Goal: Information Seeking & Learning: Learn about a topic

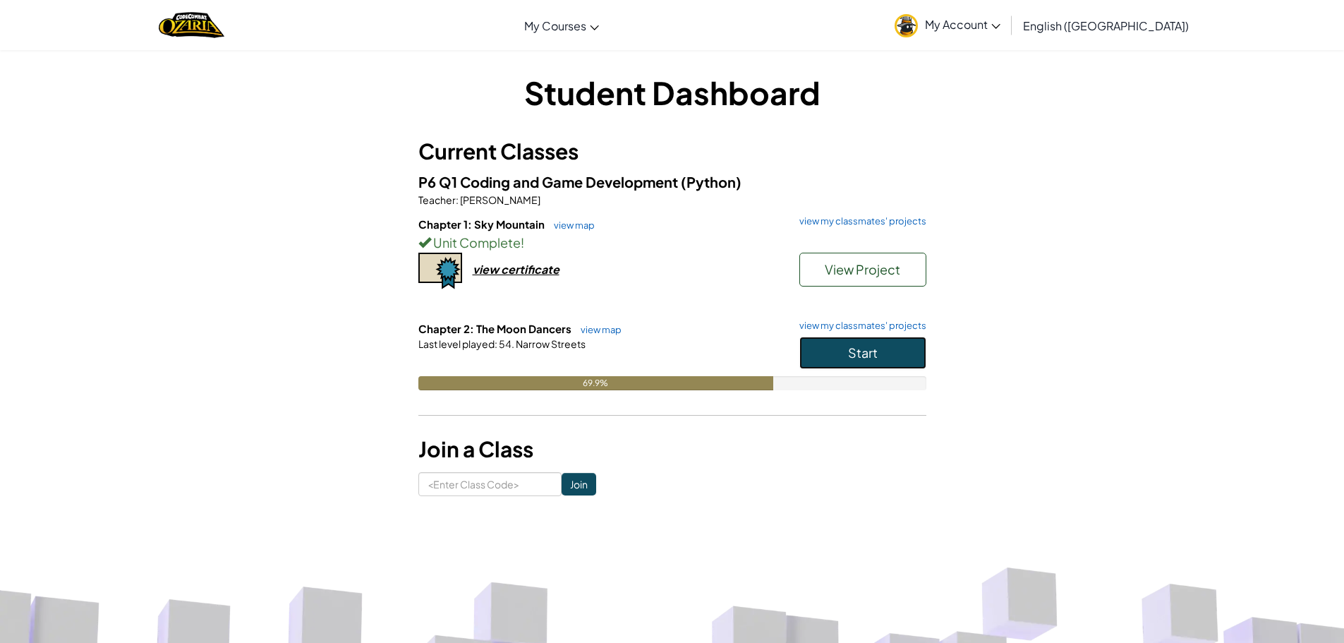
click at [811, 344] on button "Start" at bounding box center [862, 352] width 127 height 32
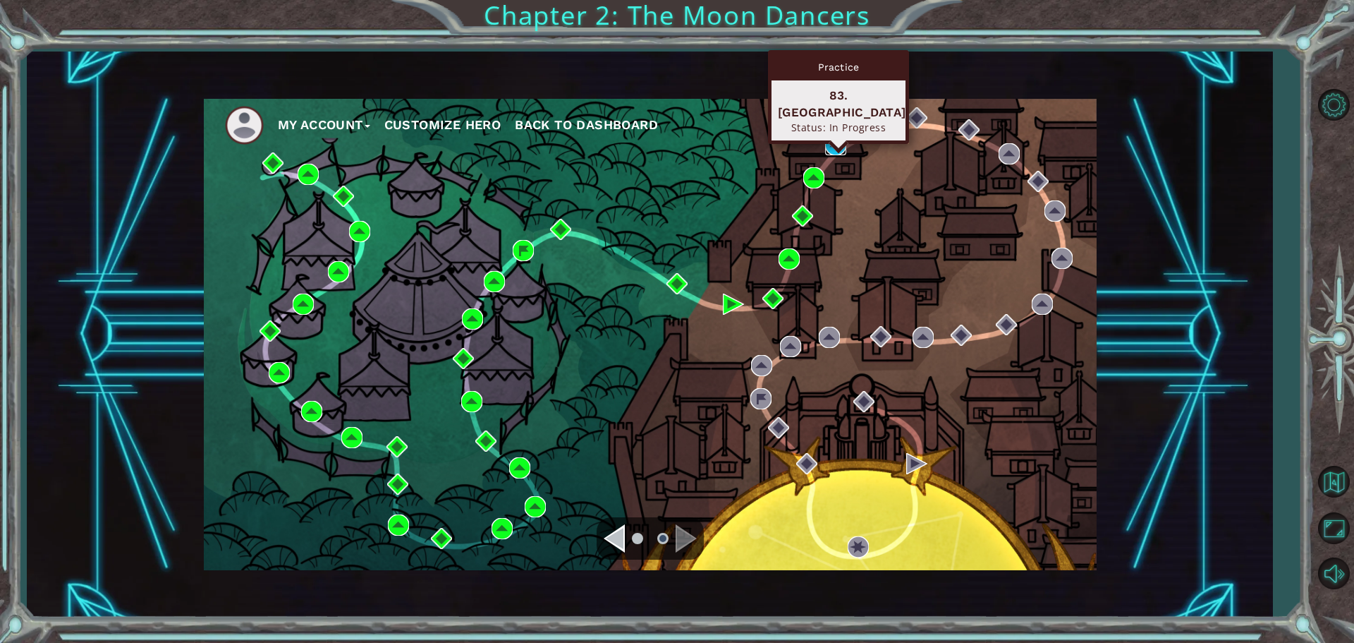
click at [826, 145] on img at bounding box center [835, 144] width 21 height 21
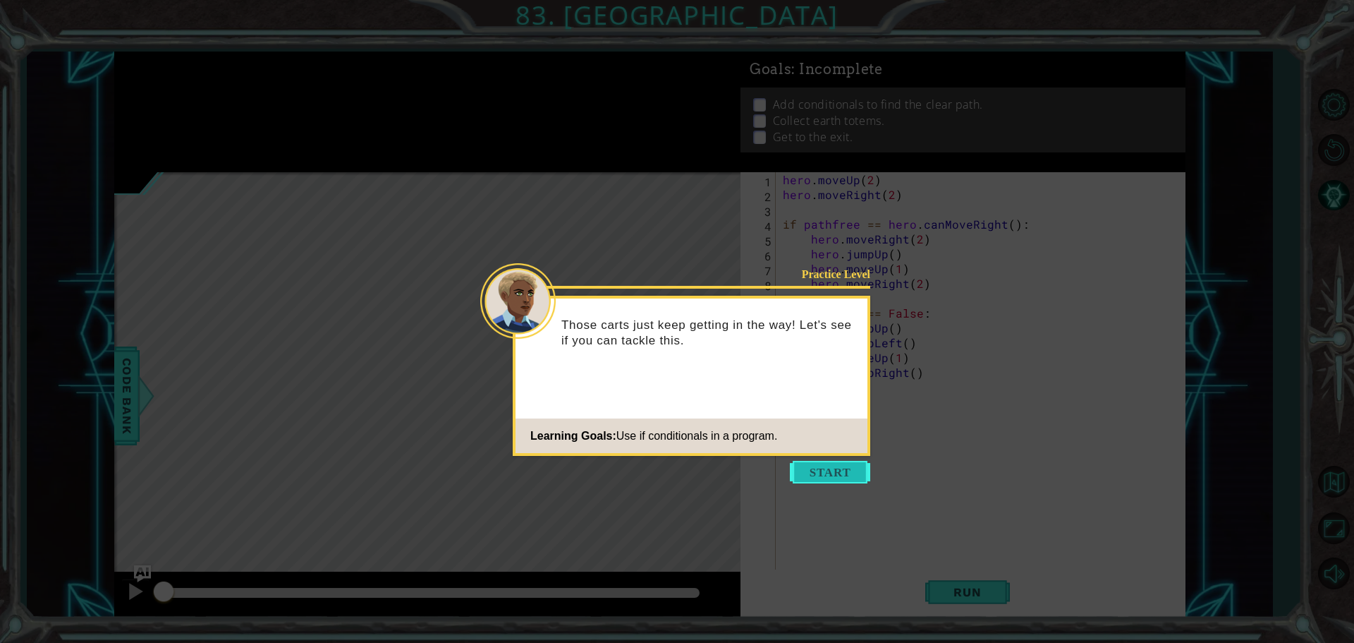
click at [821, 474] on button "Start" at bounding box center [830, 472] width 80 height 23
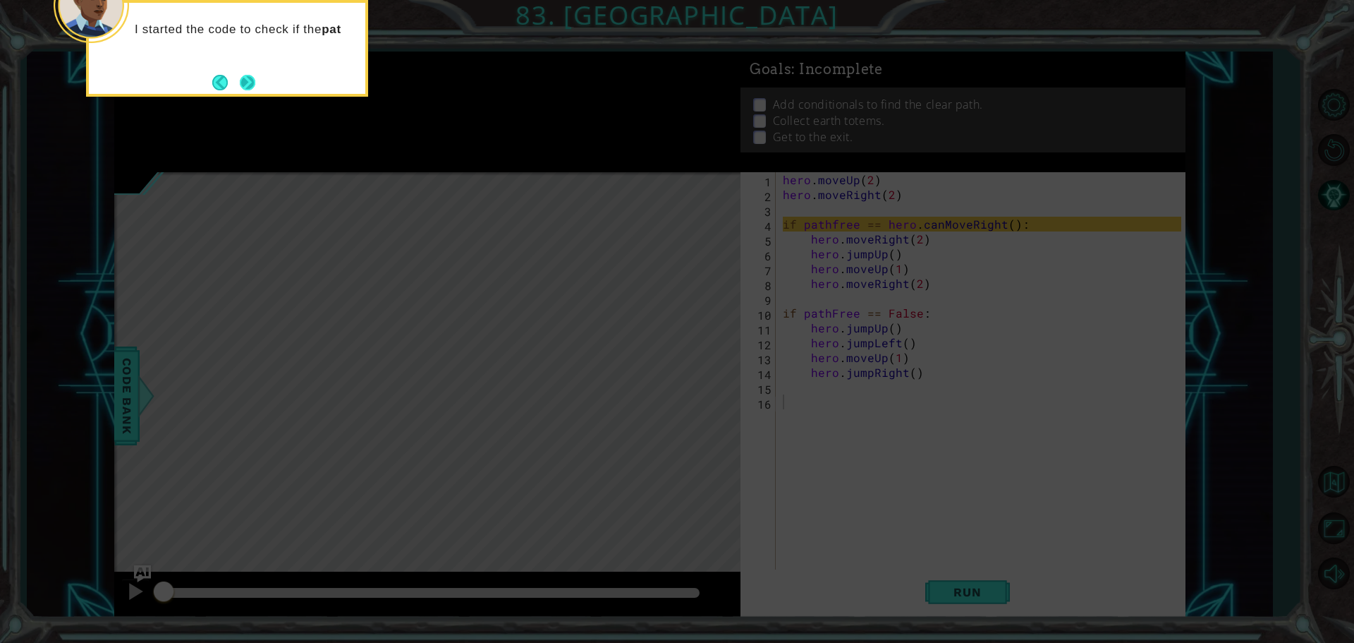
click at [246, 80] on button "Next" at bounding box center [248, 83] width 16 height 16
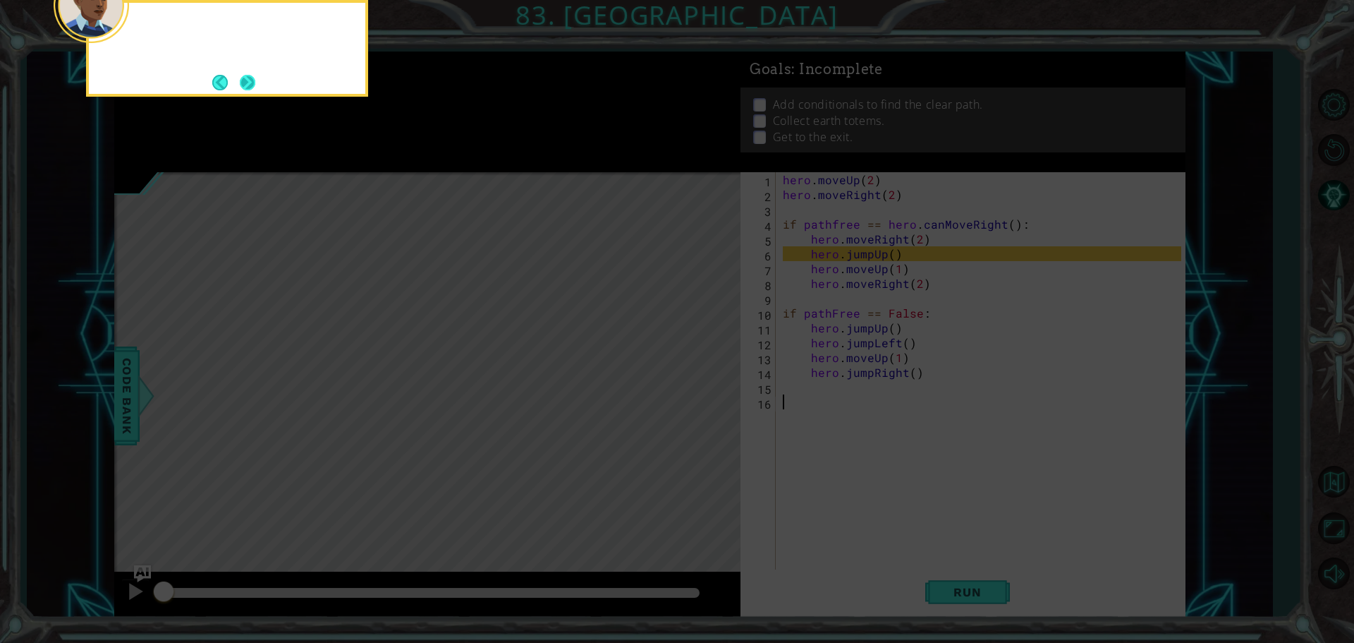
click at [253, 82] on button "Next" at bounding box center [248, 83] width 16 height 16
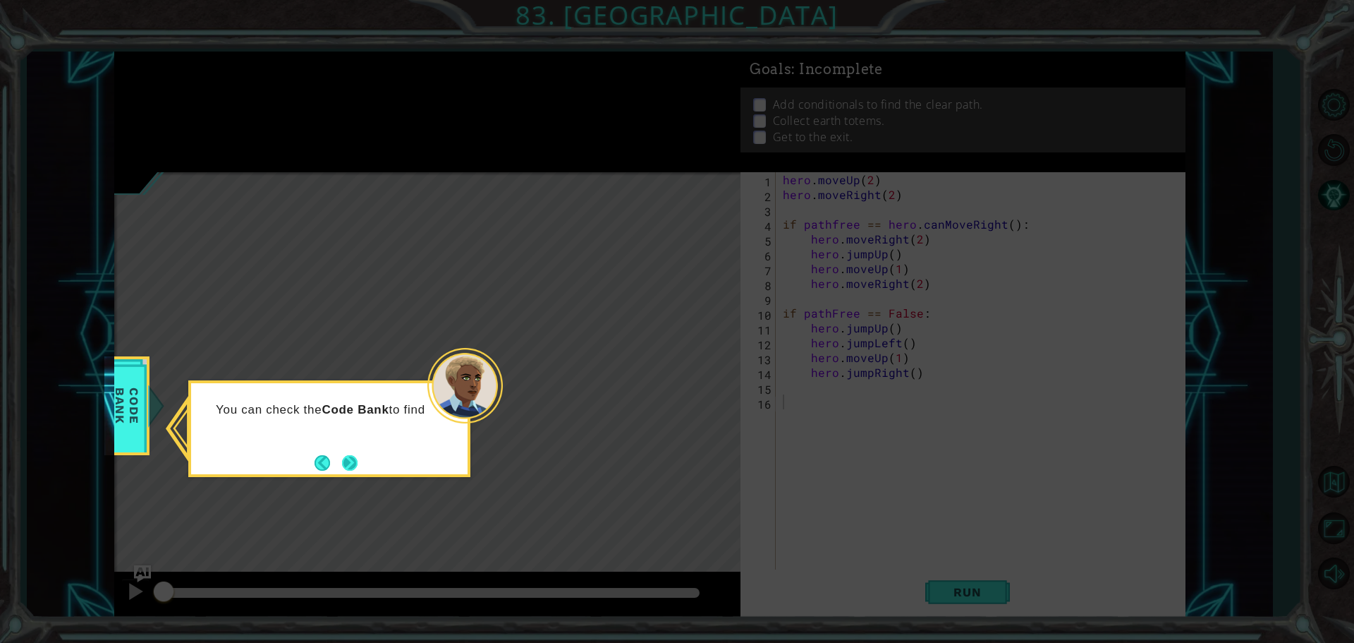
click at [349, 464] on button "Next" at bounding box center [350, 463] width 16 height 16
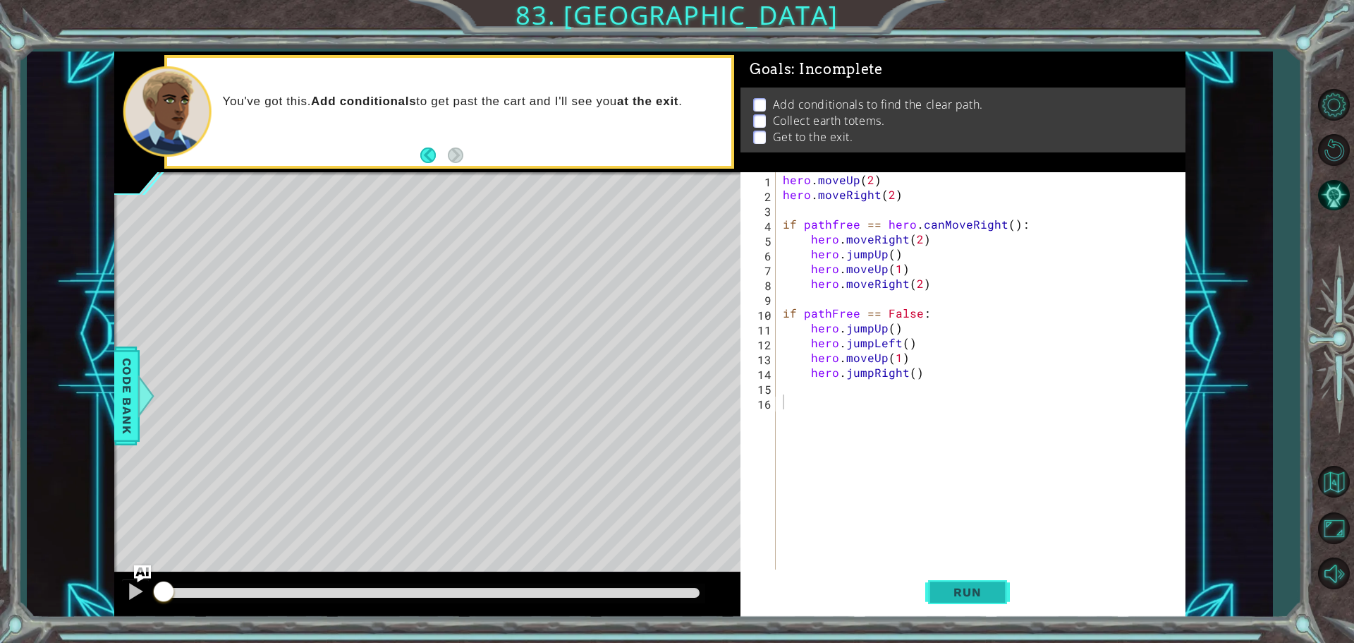
click at [946, 583] on button "Run" at bounding box center [967, 591] width 85 height 44
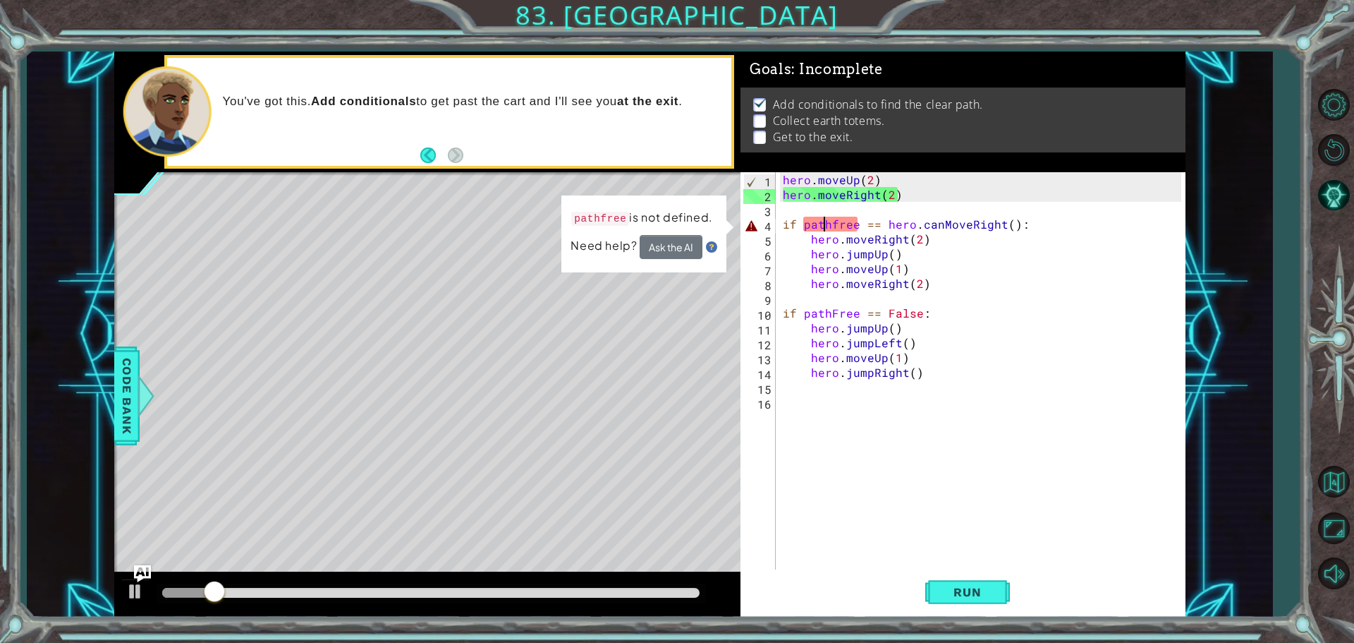
click at [827, 225] on div "hero . moveUp ( 2 ) hero . moveRight ( 2 ) if pathfree == hero . canMoveRight (…" at bounding box center [984, 387] width 408 height 430
type textarea "if pathfree == hero.canMoveRight():"
click at [825, 224] on div "hero . moveUp ( 2 ) hero . moveRight ( 2 ) if pathfree == hero . canMoveRight (…" at bounding box center [980, 372] width 401 height 400
drag, startPoint x: 858, startPoint y: 227, endPoint x: 827, endPoint y: 227, distance: 30.3
click at [827, 227] on div "hero . moveUp ( 2 ) hero . moveRight ( 2 ) if pathfree == hero . canMoveRight (…" at bounding box center [984, 387] width 408 height 430
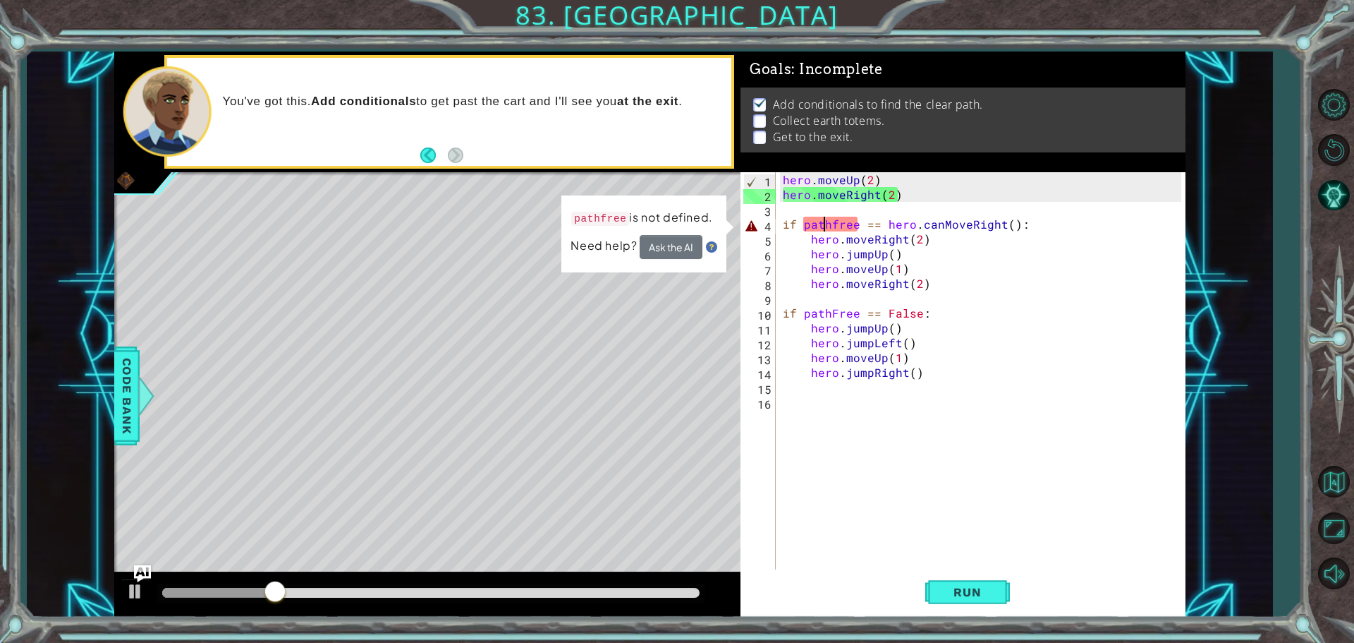
click at [827, 227] on div "hero . moveUp ( 2 ) hero . moveRight ( 2 ) if pathfree == hero . canMoveRight (…" at bounding box center [984, 387] width 408 height 430
click at [837, 214] on div "hero . moveUp ( 2 ) hero . moveRight ( 2 ) if pathfree == hero . canMoveRight (…" at bounding box center [984, 387] width 408 height 430
click at [833, 225] on div "hero . moveUp ( 2 ) hero . moveRight ( 2 ) if pathfree == hero . canMoveRight (…" at bounding box center [984, 387] width 408 height 430
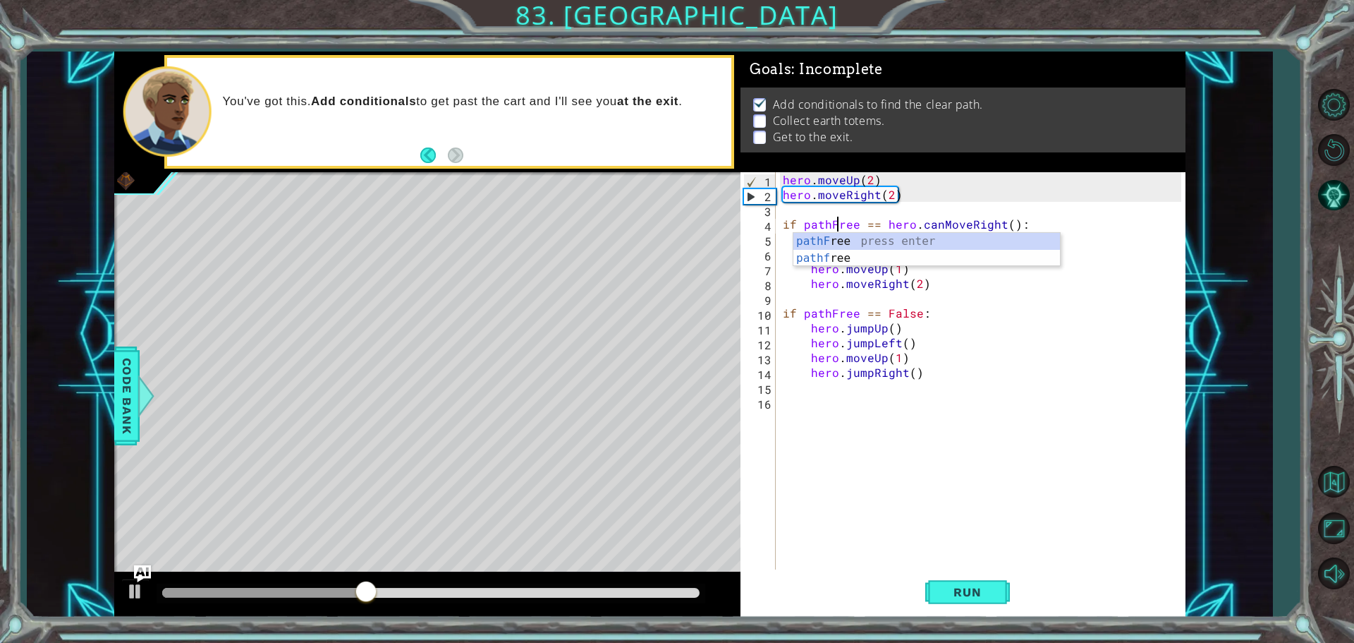
scroll to position [0, 3]
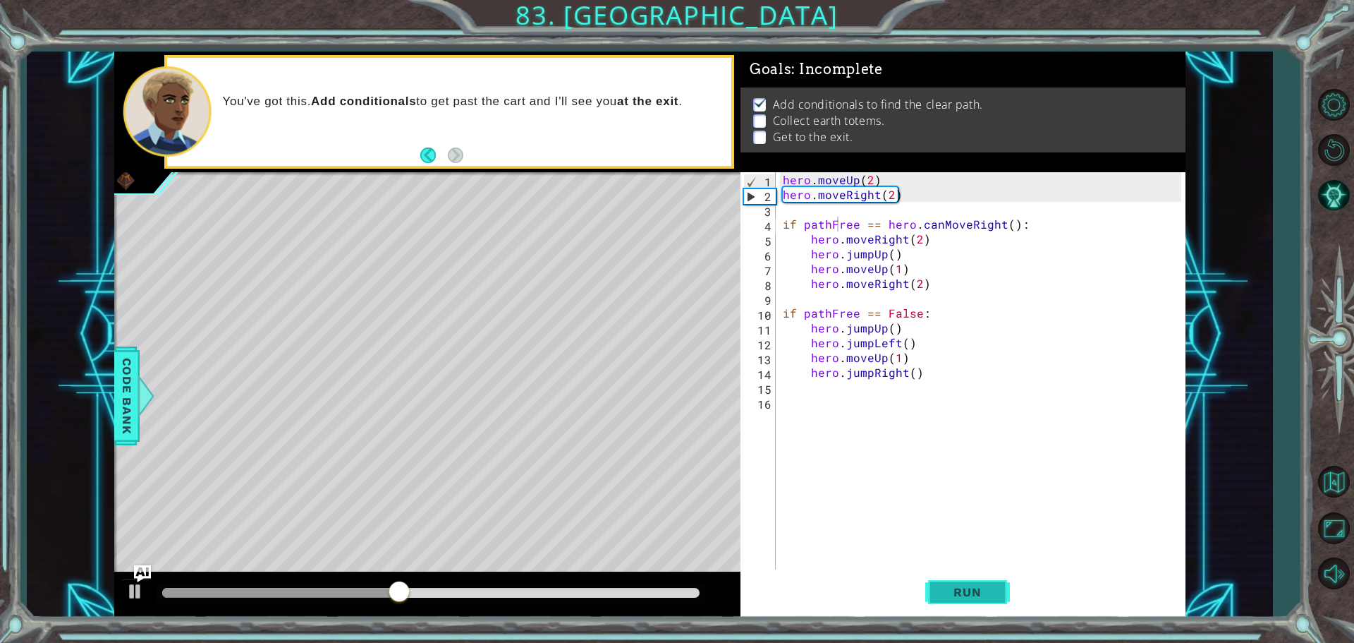
click at [973, 579] on button "Run" at bounding box center [967, 591] width 85 height 44
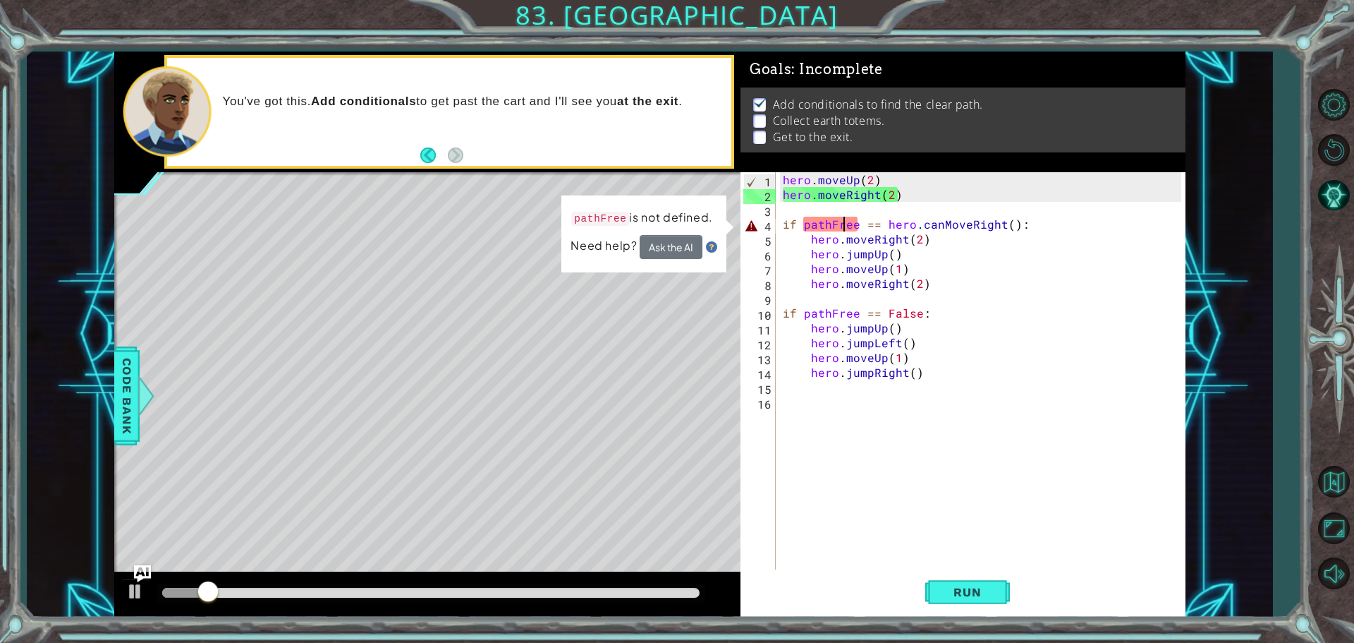
drag, startPoint x: 845, startPoint y: 226, endPoint x: 844, endPoint y: 209, distance: 16.2
click at [844, 211] on div "hero . moveUp ( 2 ) hero . moveRight ( 2 ) if pathFree == hero . canMoveRight (…" at bounding box center [984, 387] width 408 height 430
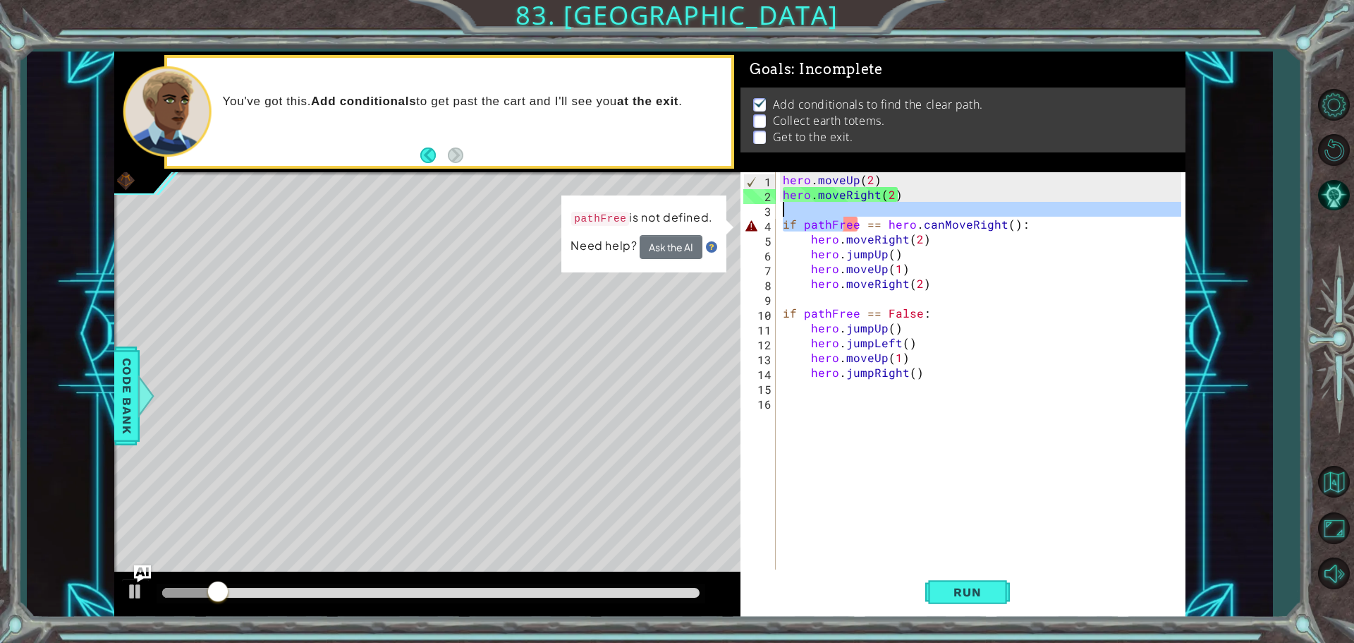
click at [834, 226] on div "hero . moveUp ( 2 ) hero . moveRight ( 2 ) if pathFree == hero . canMoveRight (…" at bounding box center [980, 372] width 401 height 400
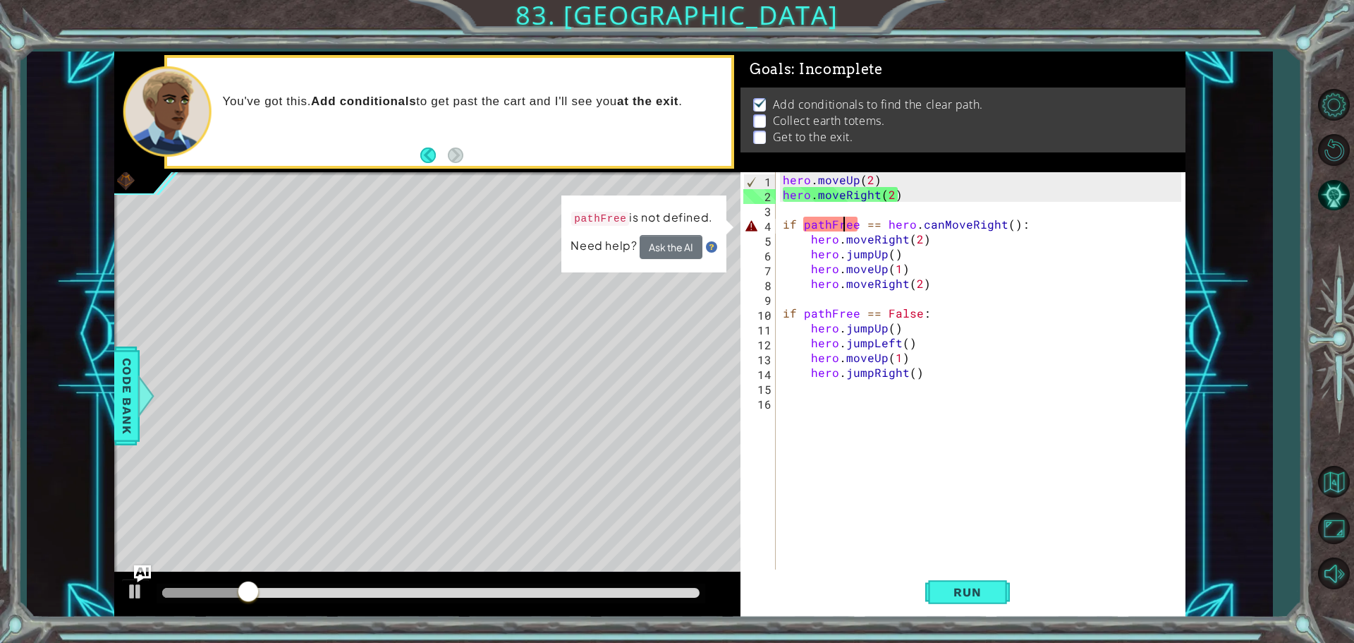
click at [846, 226] on div "hero . moveUp ( 2 ) hero . moveRight ( 2 ) if pathFree == hero . canMoveRight (…" at bounding box center [984, 387] width 408 height 430
click at [666, 231] on td "pathFree is not defined." at bounding box center [642, 221] width 143 height 29
click at [658, 250] on button "Ask the AI" at bounding box center [671, 247] width 63 height 24
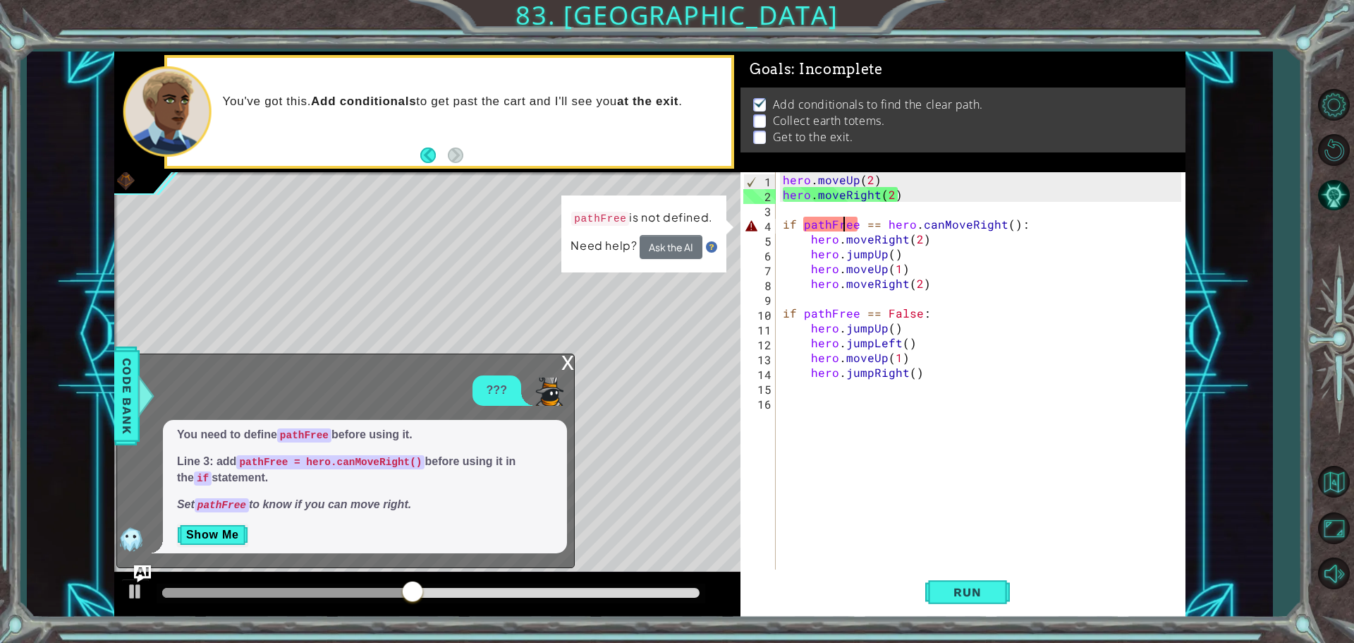
click at [915, 218] on div "hero . moveUp ( 2 ) hero . moveRight ( 2 ) if pathFree == hero . canMoveRight (…" at bounding box center [984, 387] width 408 height 430
click at [867, 222] on div "hero . moveUp ( 2 ) hero . moveRight ( 2 ) if pathFree == hero . canMoveRight (…" at bounding box center [984, 387] width 408 height 430
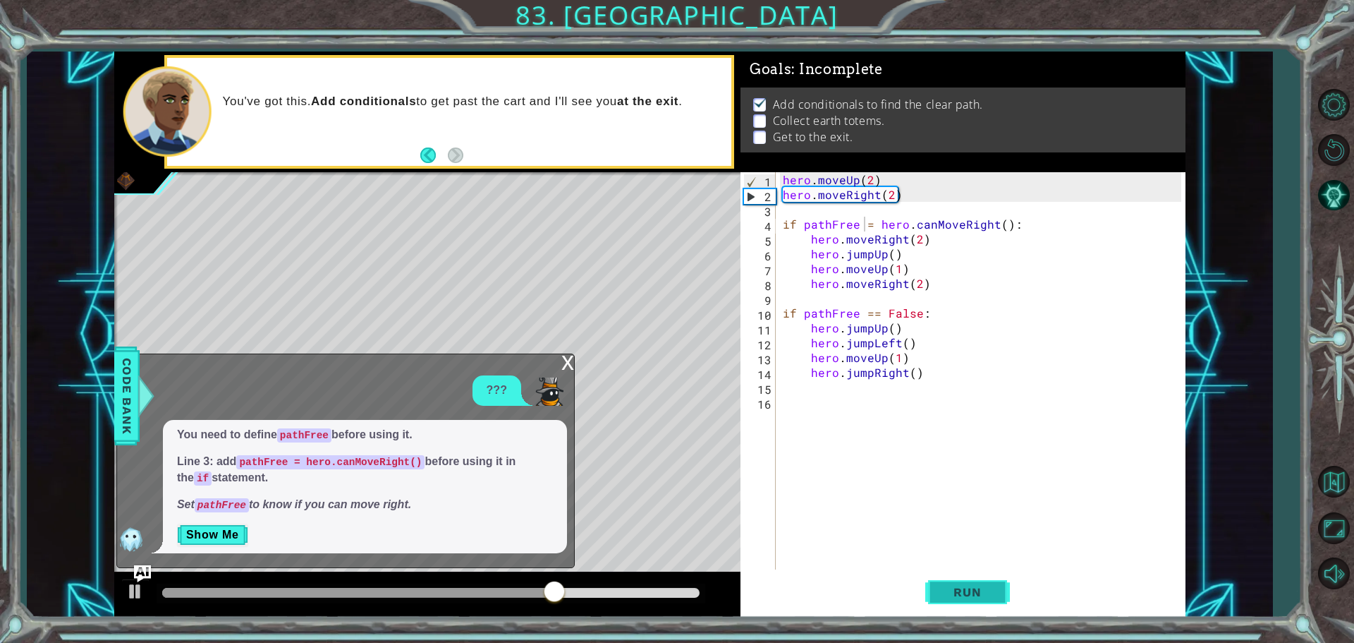
click at [937, 580] on button "Run" at bounding box center [967, 591] width 85 height 44
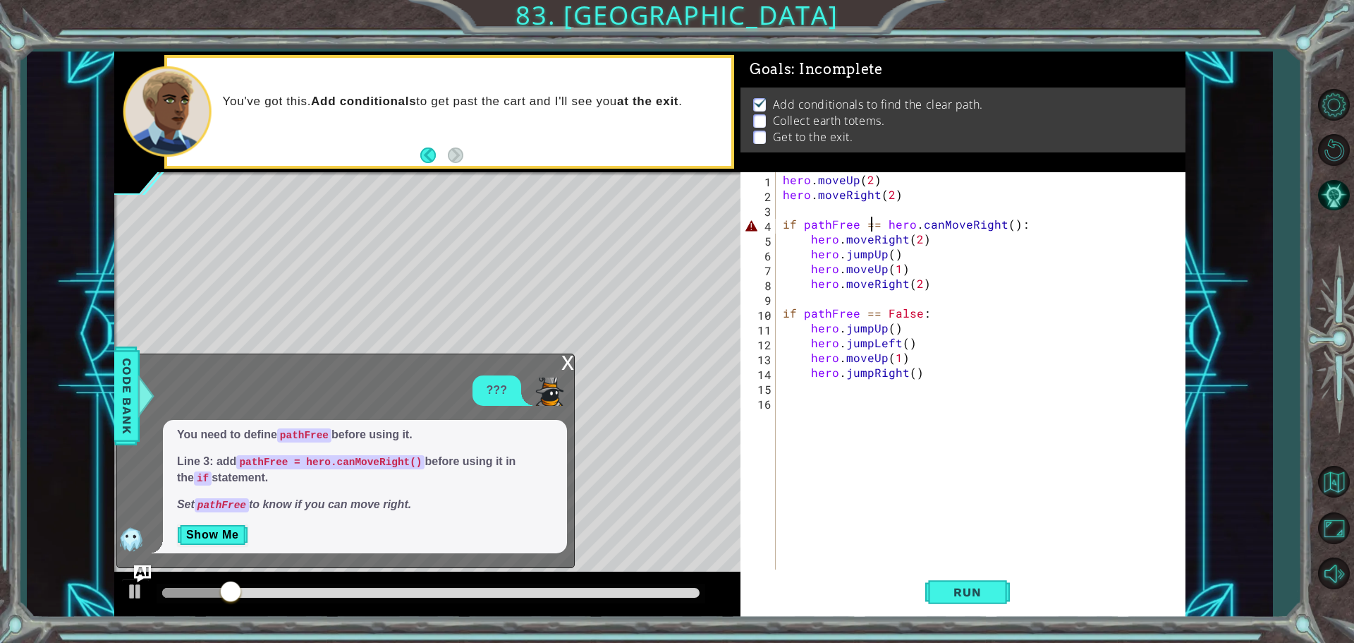
scroll to position [0, 5]
click at [967, 588] on span "Run" at bounding box center [967, 592] width 56 height 14
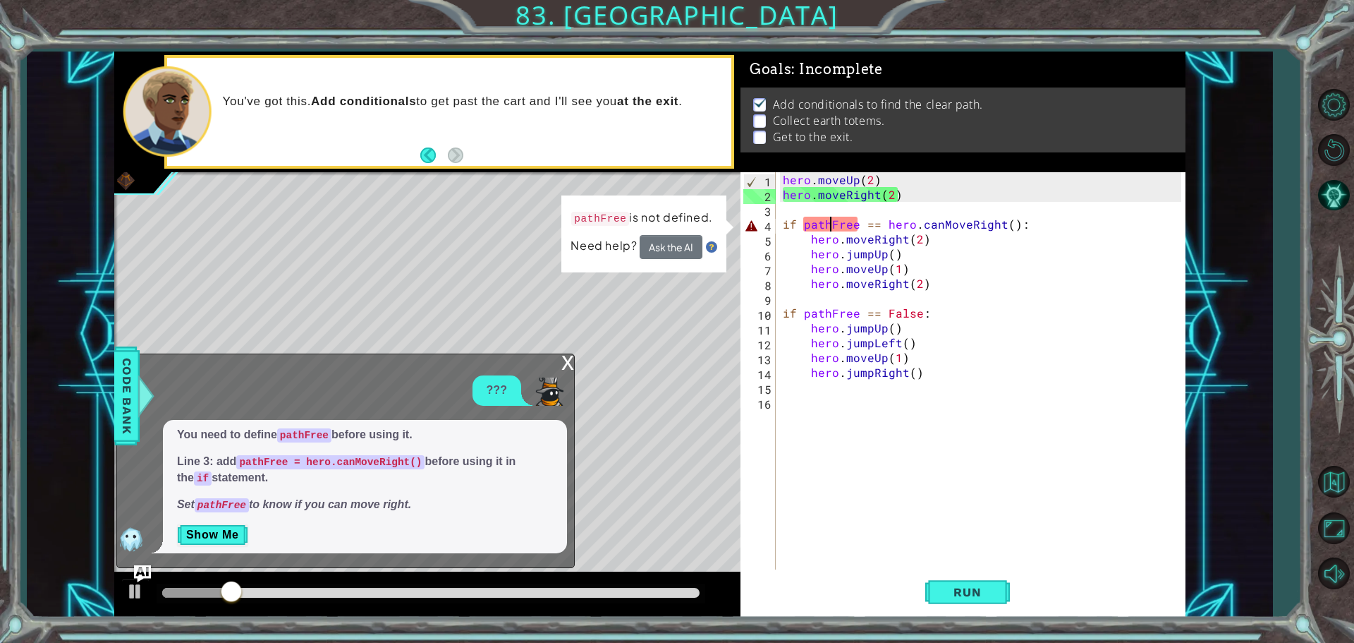
click at [834, 218] on div "hero . moveUp ( 2 ) hero . moveRight ( 2 ) if pathFree == hero . canMoveRight (…" at bounding box center [984, 387] width 408 height 430
click at [236, 535] on button "Show Me" at bounding box center [212, 534] width 71 height 23
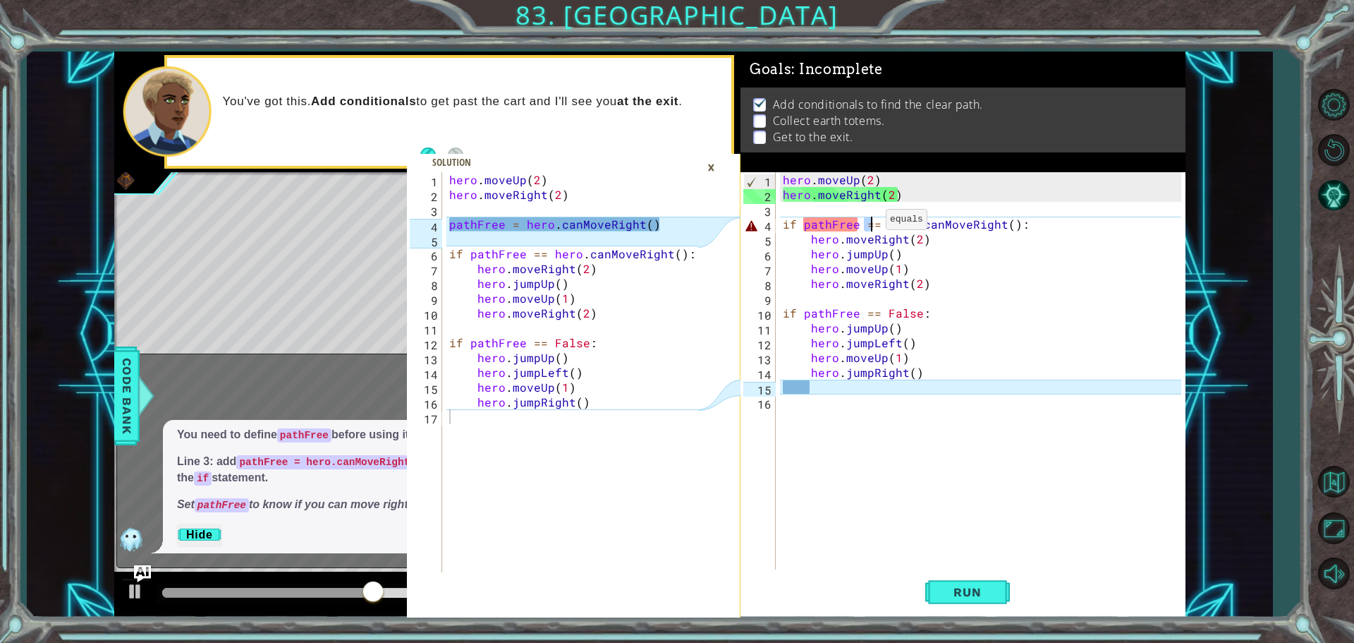
click at [869, 223] on div "hero . moveUp ( 2 ) hero . moveRight ( 2 ) if pathFree == hero . canMoveRight (…" at bounding box center [984, 387] width 408 height 430
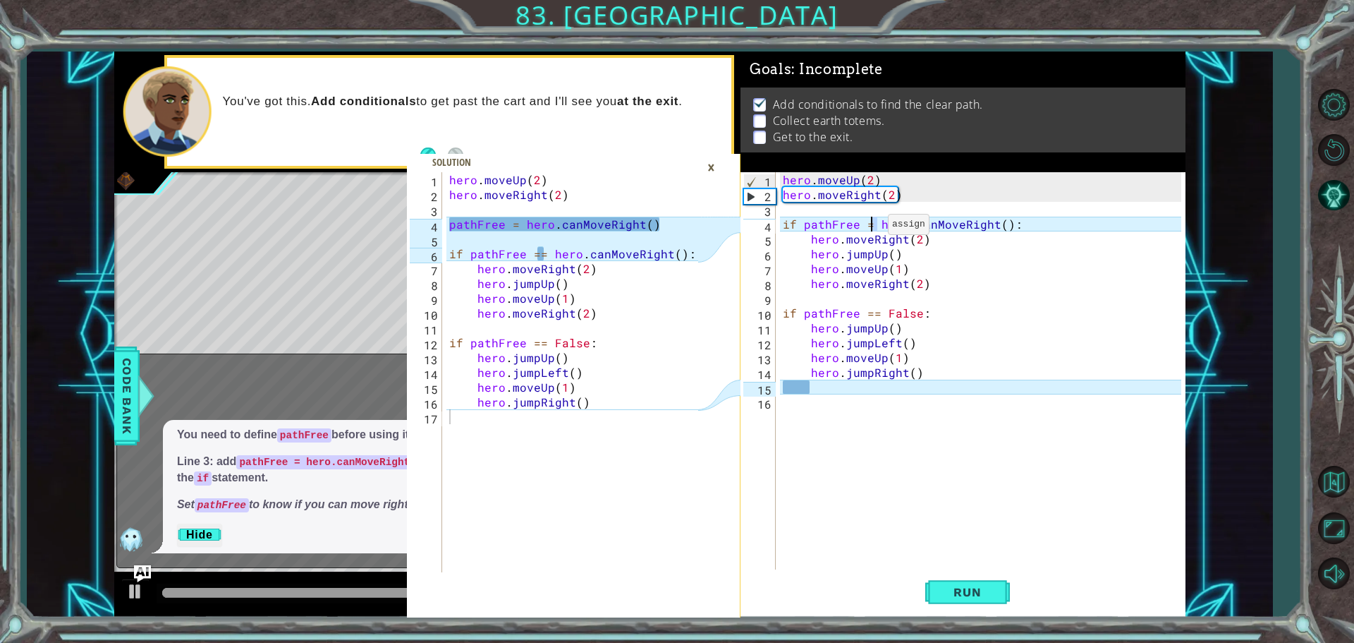
click at [870, 229] on div "hero . moveUp ( 2 ) hero . moveRight ( 2 ) if pathFree = hero . canMoveRight ( …" at bounding box center [984, 387] width 408 height 430
click at [872, 229] on div "hero . moveUp ( 2 ) hero . moveRight ( 2 ) if pathFree = hero . canMoveRight ( …" at bounding box center [980, 372] width 401 height 400
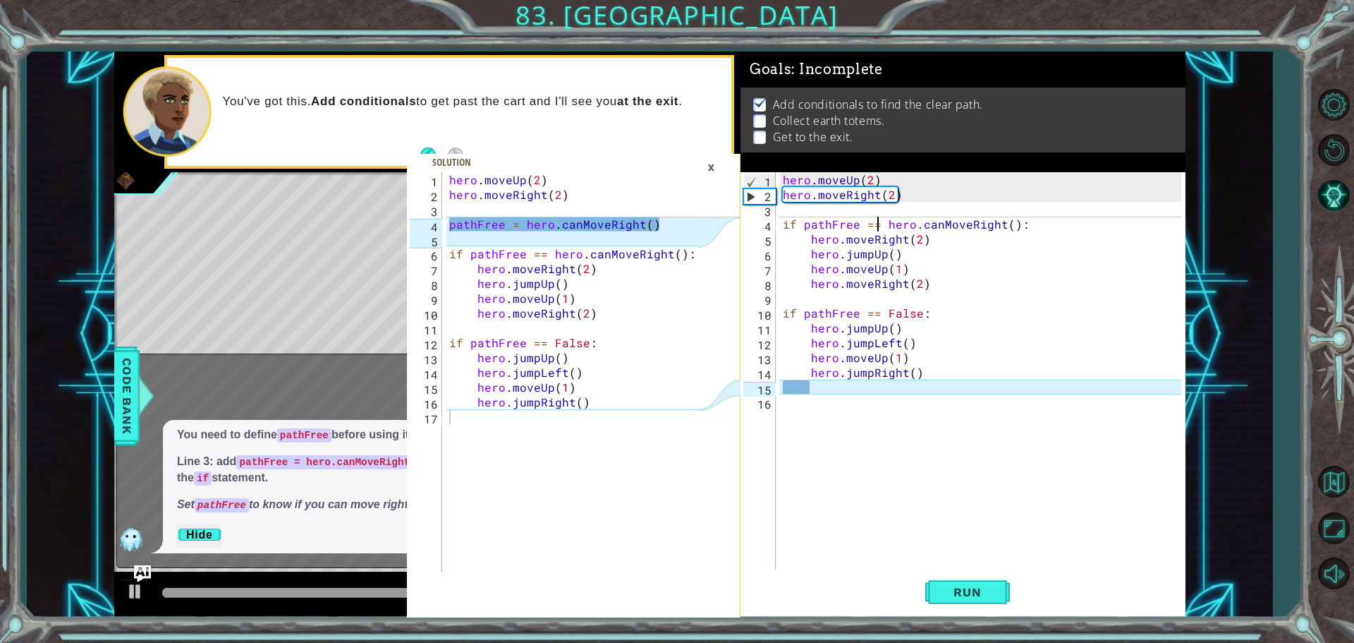
scroll to position [0, 6]
click at [963, 582] on button "Run" at bounding box center [967, 591] width 85 height 44
drag, startPoint x: 884, startPoint y: 220, endPoint x: 875, endPoint y: 220, distance: 9.9
click at [877, 220] on div "hero . moveUp ( 2 ) hero . moveRight ( 2 ) if pathFree == hero . canMoveRight (…" at bounding box center [984, 387] width 408 height 430
click at [878, 220] on div "hero . moveUp ( 2 ) hero . moveRight ( 2 ) if pathFree == hero . canMoveRight (…" at bounding box center [984, 387] width 408 height 430
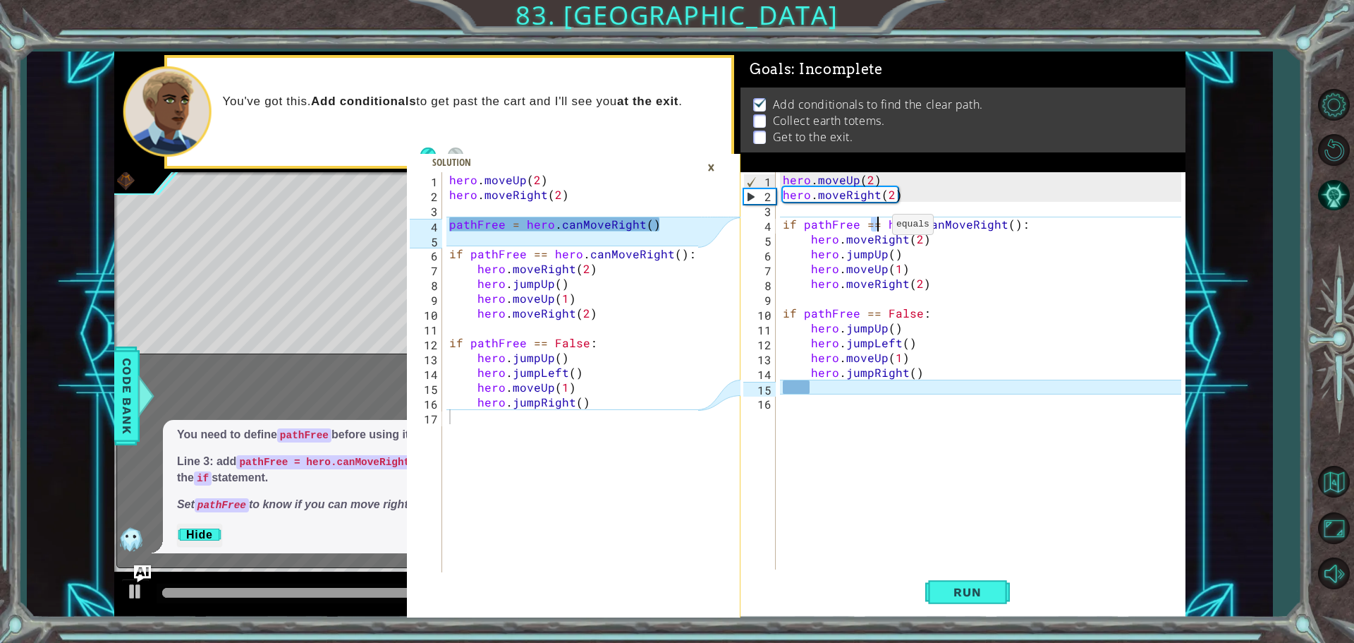
click at [875, 228] on div "hero . moveUp ( 2 ) hero . moveRight ( 2 ) if pathFree == hero . canMoveRight (…" at bounding box center [984, 387] width 408 height 430
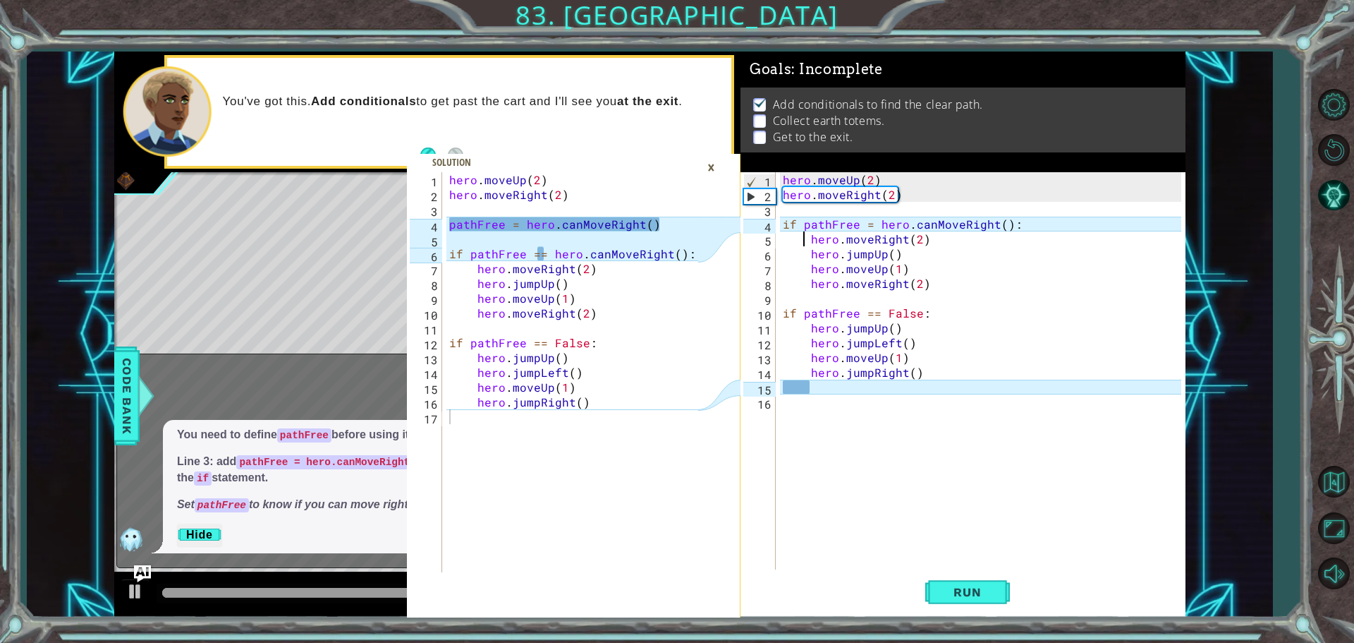
click at [796, 231] on div "hero . moveUp ( 2 ) hero . moveRight ( 2 ) if pathFree = hero . canMoveRight ( …" at bounding box center [984, 387] width 408 height 430
drag, startPoint x: 801, startPoint y: 220, endPoint x: 782, endPoint y: 220, distance: 18.3
click at [782, 220] on div "hero . moveUp ( 2 ) hero . moveRight ( 2 ) if pathFree = hero . canMoveRight ( …" at bounding box center [984, 387] width 408 height 430
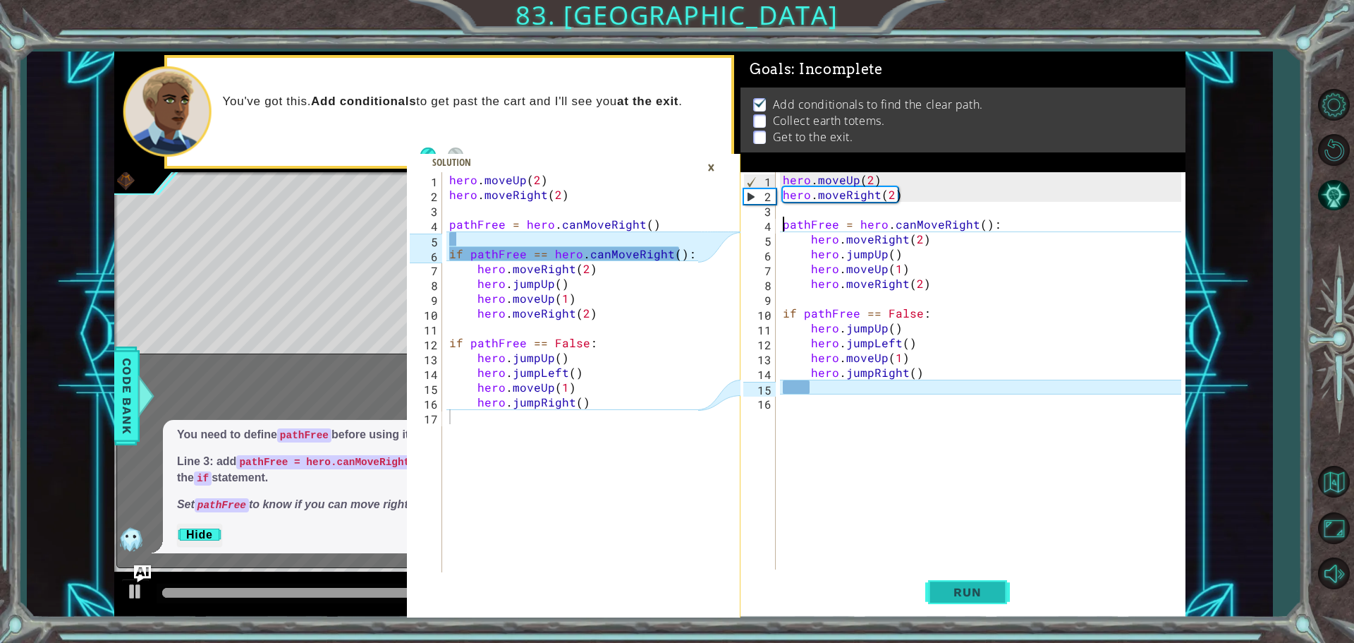
click at [949, 597] on span "Run" at bounding box center [967, 592] width 56 height 14
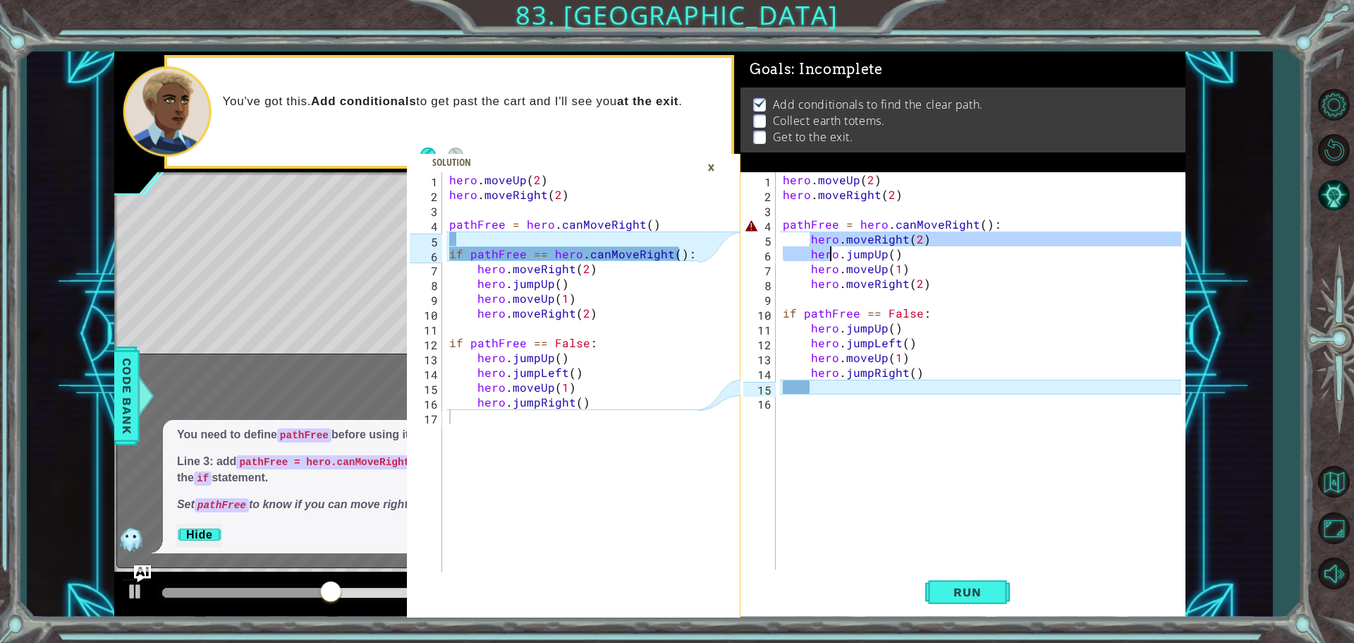
drag, startPoint x: 808, startPoint y: 237, endPoint x: 822, endPoint y: 236, distance: 13.5
click at [822, 236] on div "hero . moveUp ( 2 ) hero . moveRight ( 2 ) pathFree = hero . canMoveRight ( ) :…" at bounding box center [984, 387] width 408 height 430
type textarea "hero.moveRight(2)"
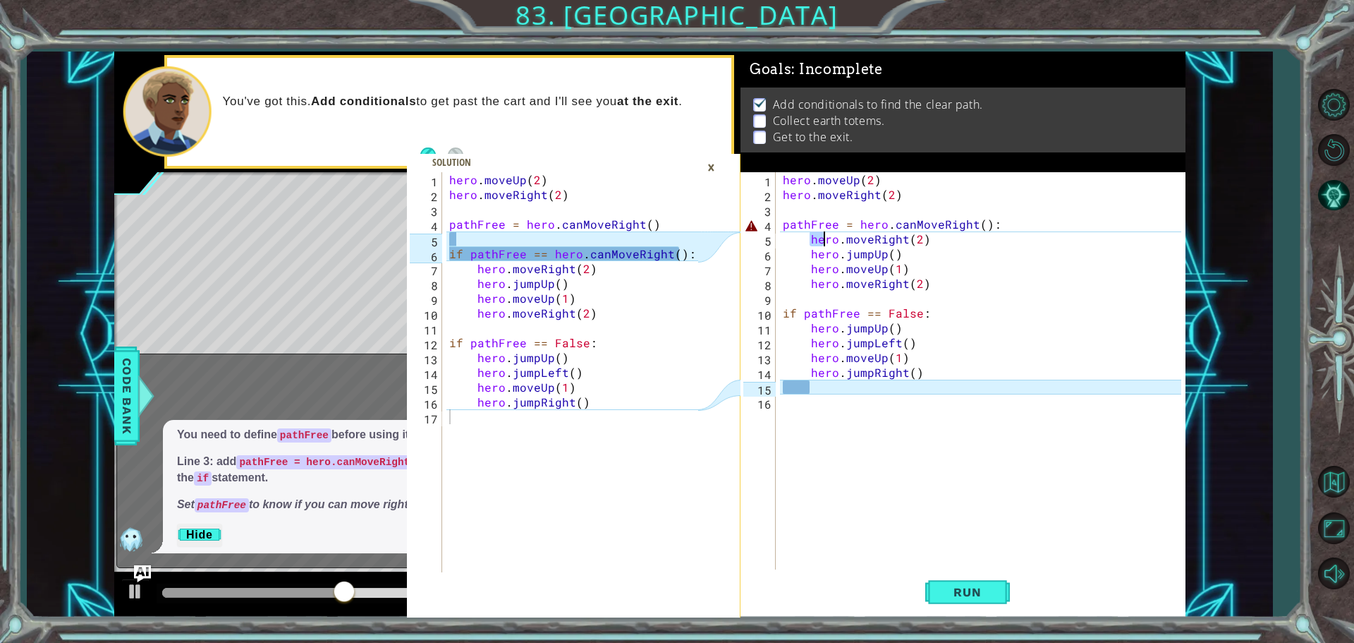
click at [813, 235] on div "hero . moveUp ( 2 ) hero . moveRight ( 2 ) pathFree = hero . canMoveRight ( ) :…" at bounding box center [980, 372] width 401 height 400
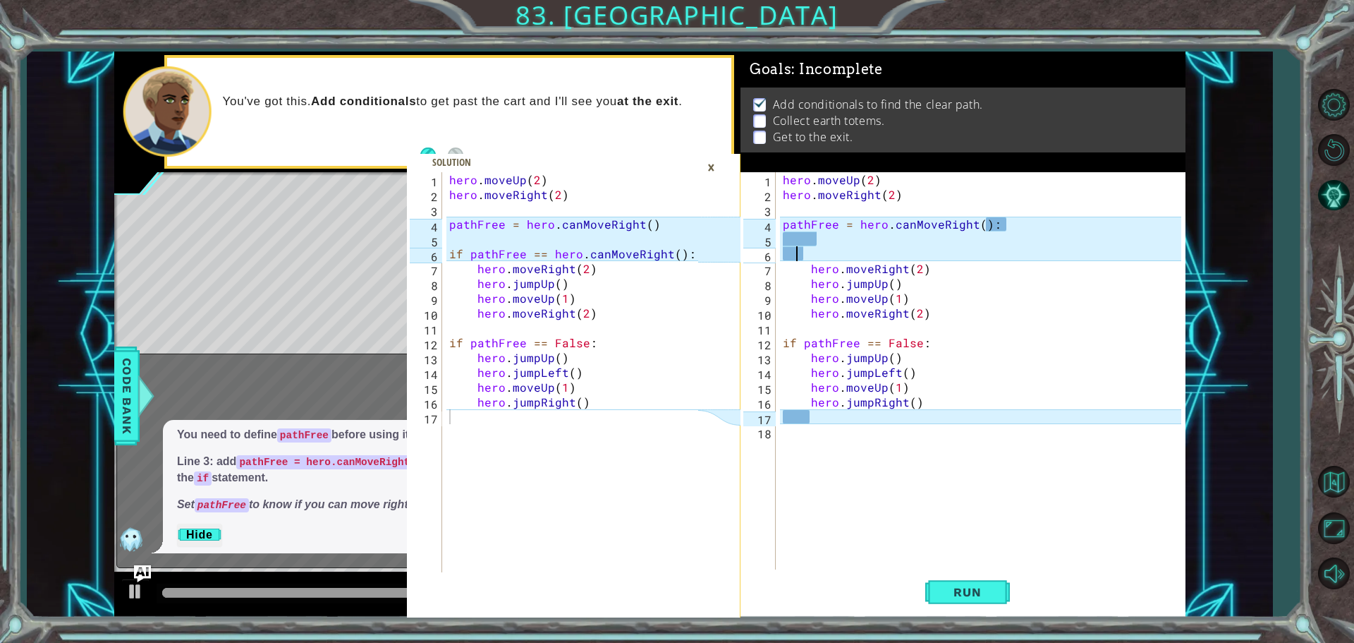
click at [796, 254] on div "hero . moveUp ( 2 ) hero . moveRight ( 2 ) pathFree = hero . canMoveRight ( ) :…" at bounding box center [984, 387] width 408 height 430
click at [784, 254] on div "hero . moveUp ( 2 ) hero . moveRight ( 2 ) pathFree = hero . canMoveRight ( ) :…" at bounding box center [984, 387] width 408 height 430
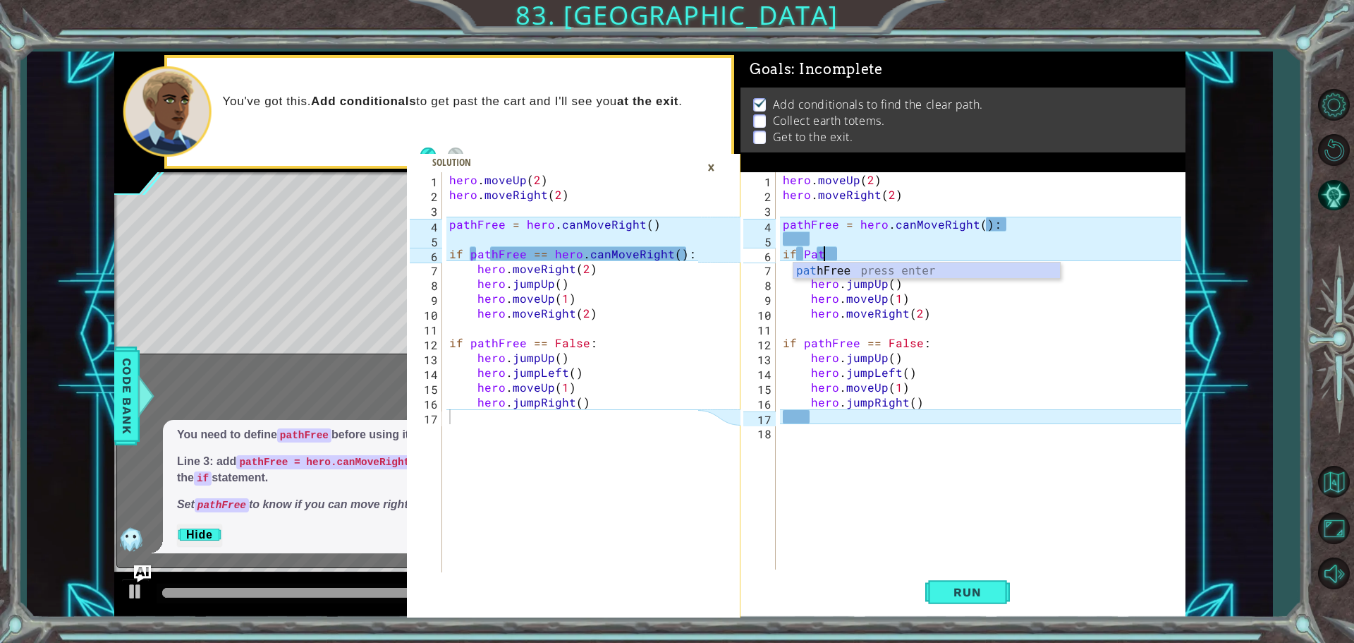
scroll to position [0, 3]
click at [808, 250] on div "hero . moveUp ( 2 ) hero . moveRight ( 2 ) pathFree = hero . canMoveRight ( ) :…" at bounding box center [984, 387] width 408 height 430
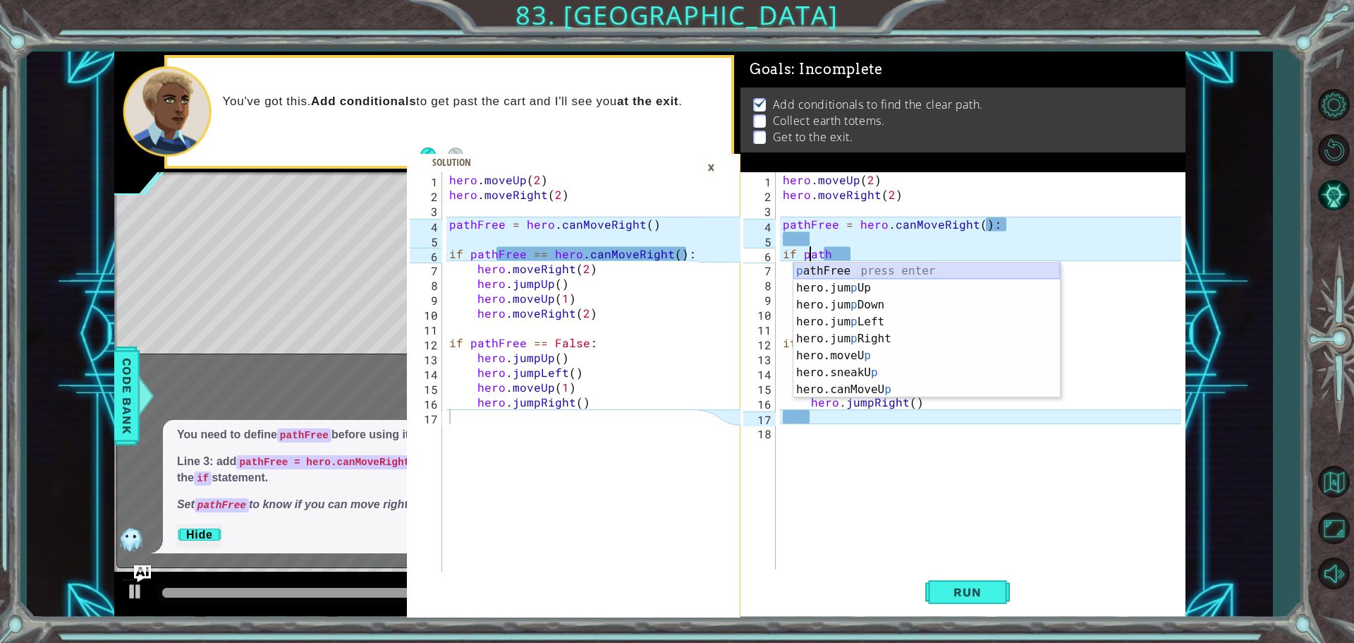
click at [815, 268] on div "p athFree press enter hero.jum p Up press enter hero.jum p Down press enter her…" at bounding box center [926, 346] width 267 height 169
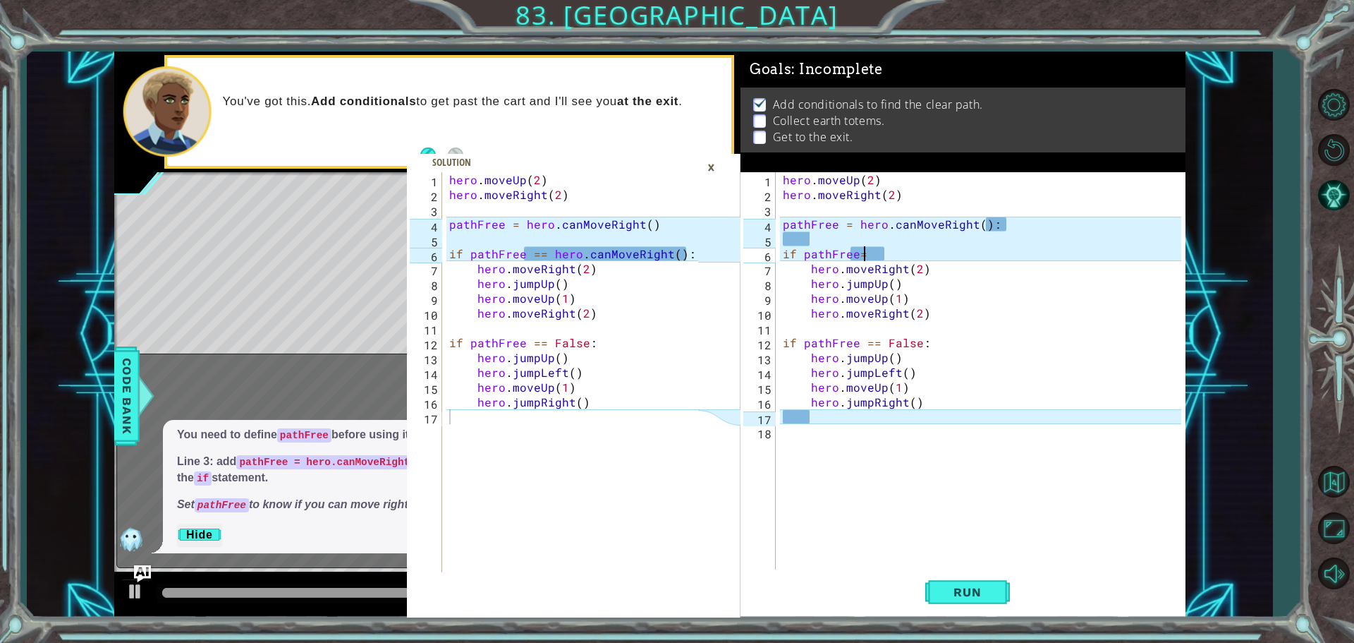
scroll to position [0, 5]
click at [856, 255] on div "hero . moveUp ( 2 ) hero . moveRight ( 2 ) pathFree = hero . canMoveRight ( ) :…" at bounding box center [984, 387] width 408 height 430
click at [877, 256] on div "hero . moveUp ( 2 ) hero . moveRight ( 2 ) pathFree = hero . canMoveRight ( ) :…" at bounding box center [984, 387] width 408 height 430
click at [876, 254] on div "hero . moveUp ( 2 ) hero . moveRight ( 2 ) pathFree = hero . canMoveRight ( ) :…" at bounding box center [984, 387] width 408 height 430
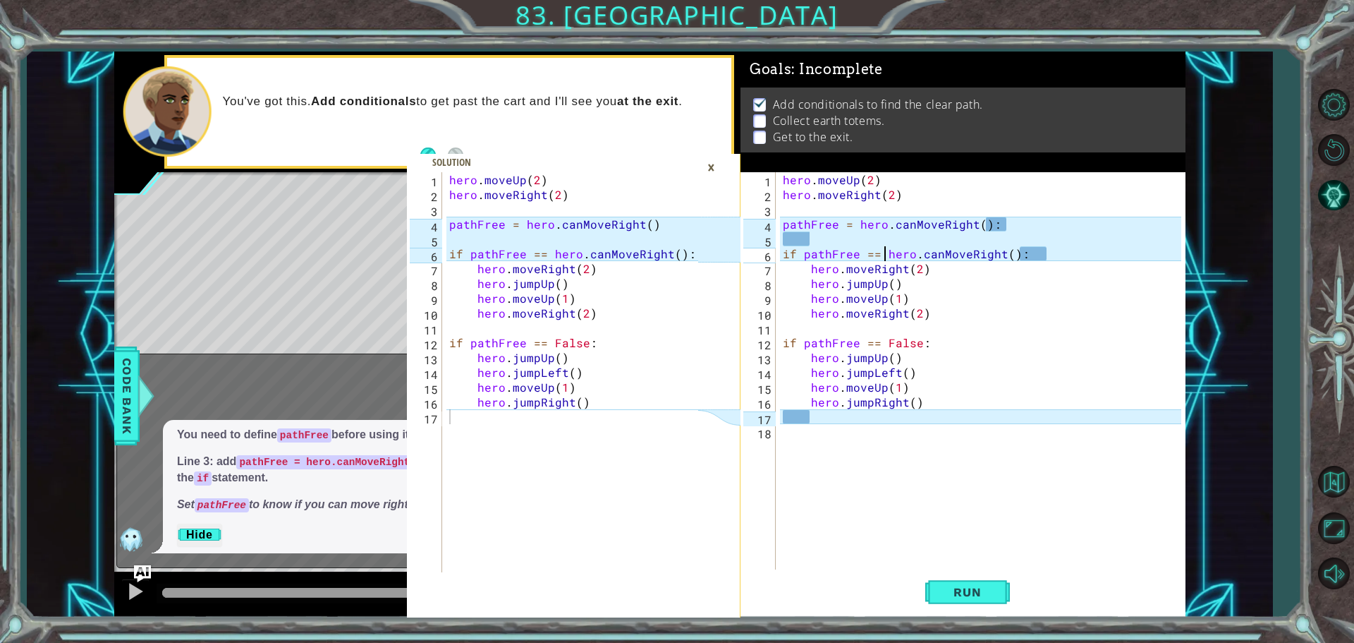
type textarea "if pathFree == hero.canMoveRight():"
click at [710, 164] on div "×" at bounding box center [711, 167] width 22 height 24
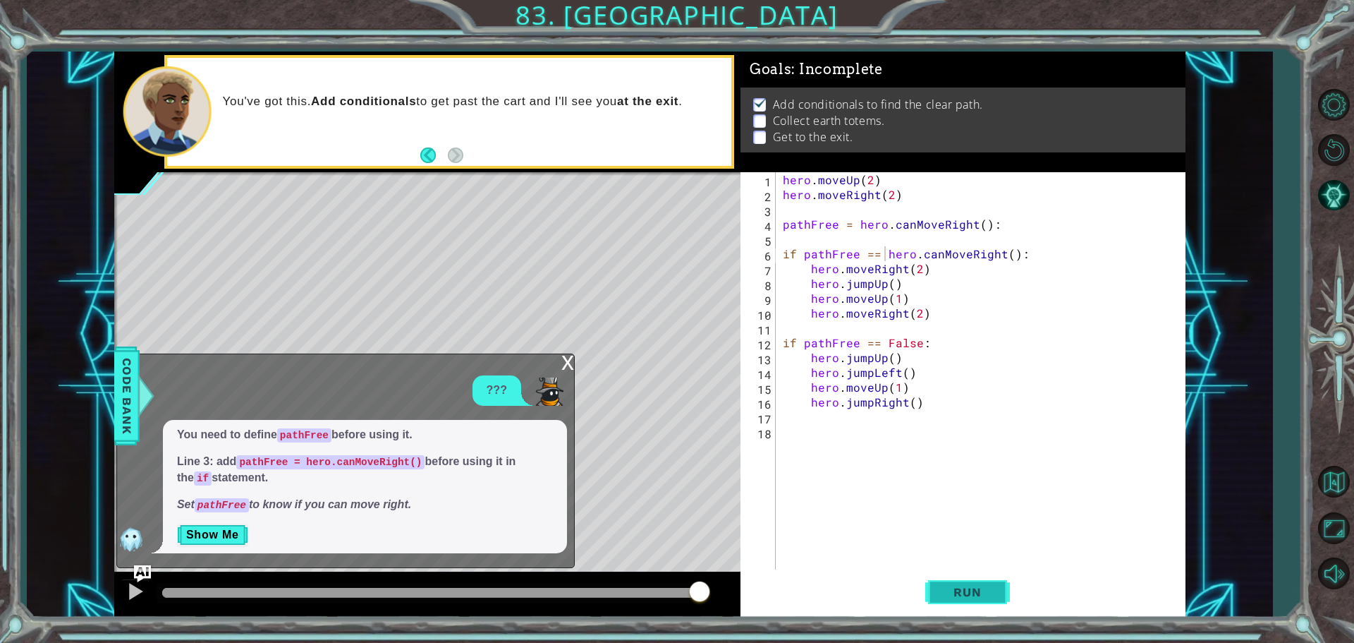
click at [961, 573] on button "Run" at bounding box center [967, 591] width 85 height 44
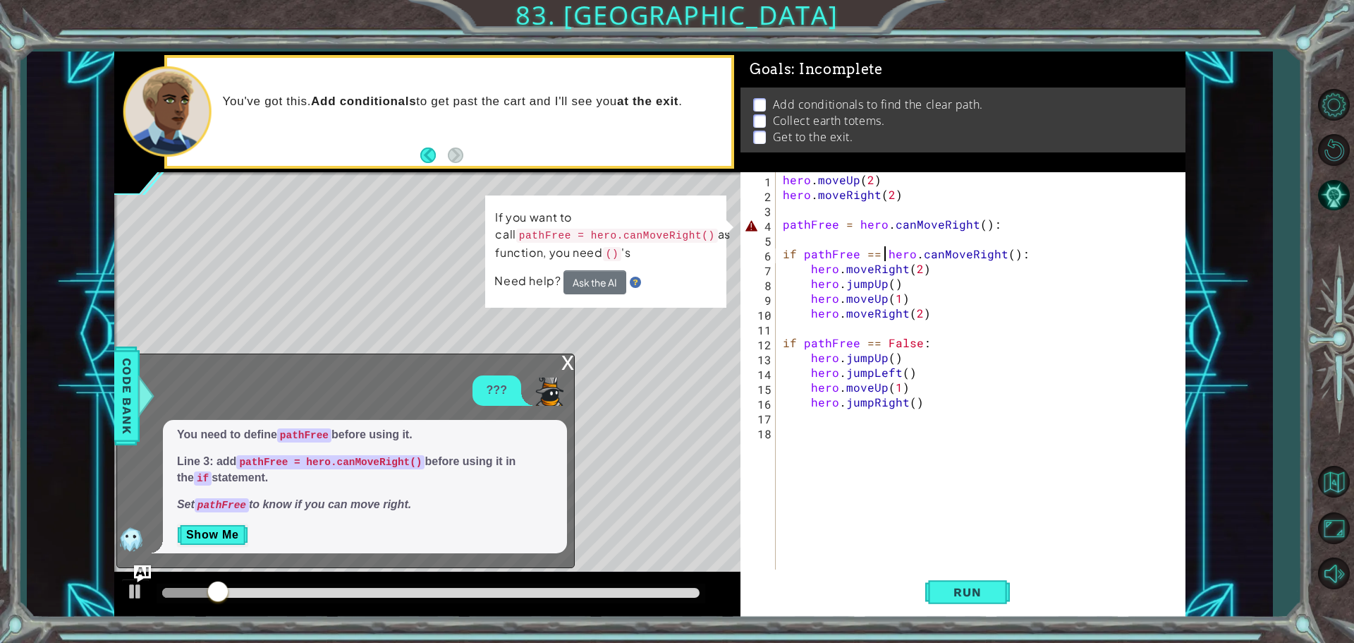
drag, startPoint x: 566, startPoint y: 355, endPoint x: 554, endPoint y: 361, distance: 12.6
click at [564, 355] on div "x" at bounding box center [567, 361] width 13 height 14
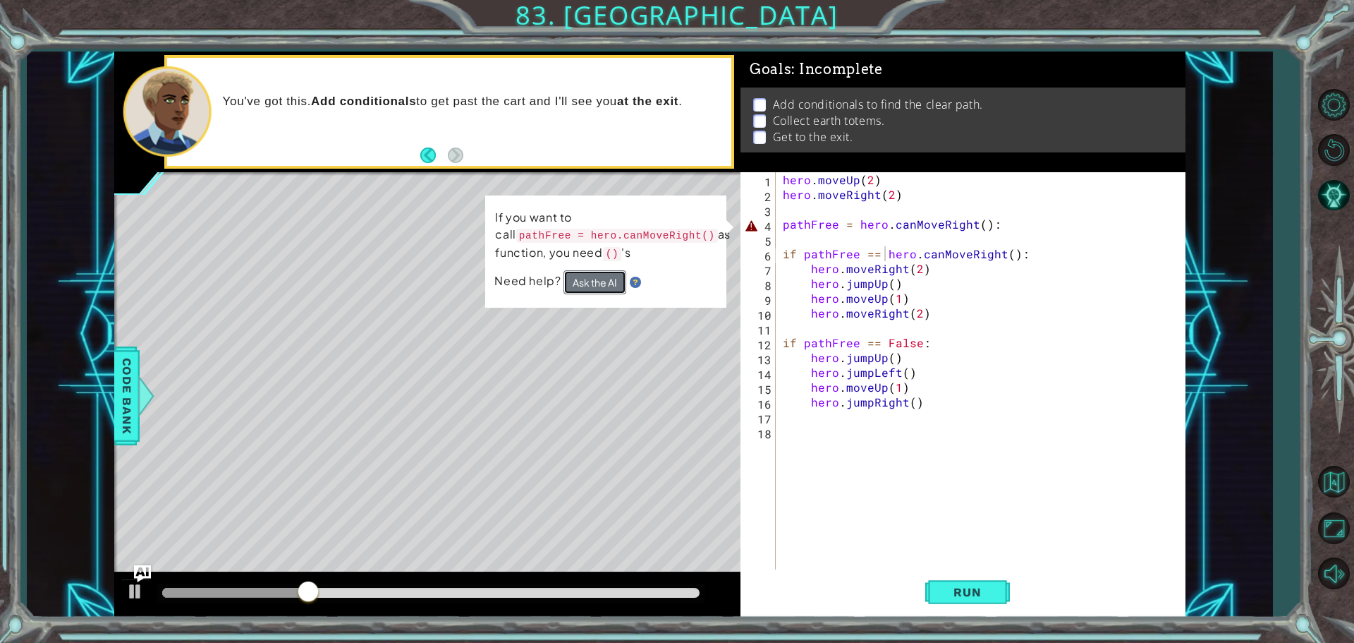
click at [599, 284] on button "Ask the AI" at bounding box center [595, 282] width 63 height 24
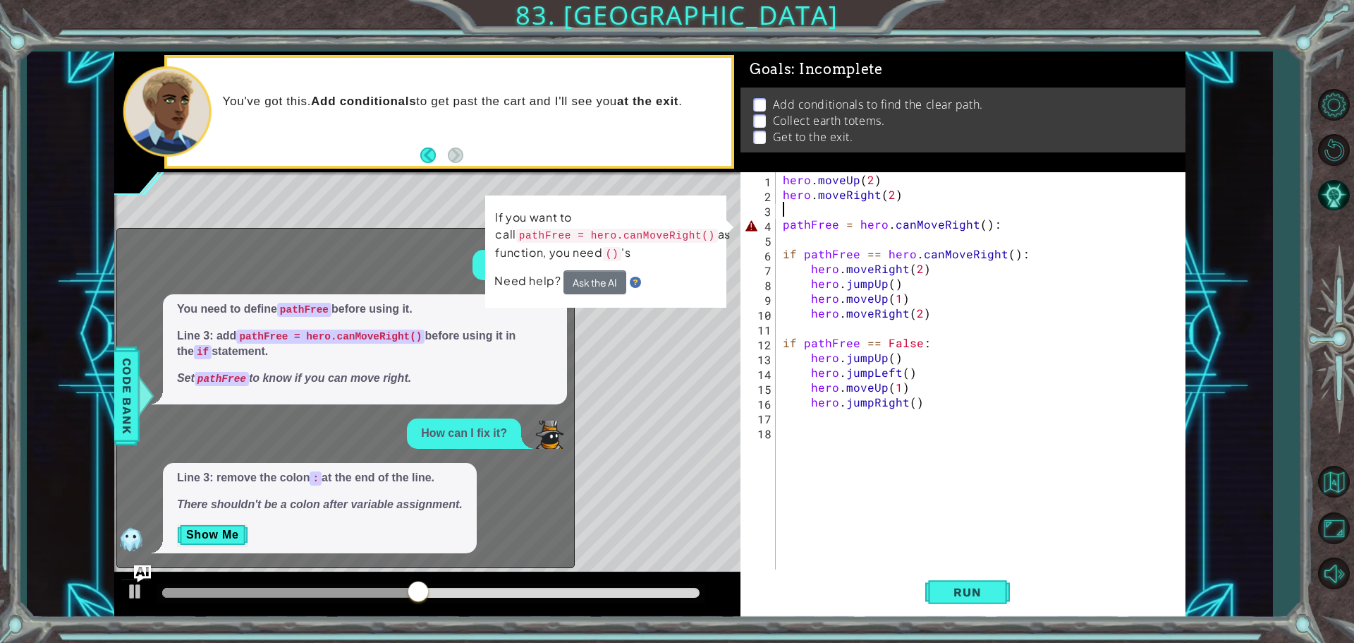
click at [990, 214] on div "hero . moveUp ( 2 ) hero . moveRight ( 2 ) pathFree = hero . canMoveRight ( ) :…" at bounding box center [984, 387] width 408 height 430
drag, startPoint x: 996, startPoint y: 230, endPoint x: 997, endPoint y: 214, distance: 15.6
click at [986, 230] on div "hero . moveUp ( 2 ) hero . moveRight ( 2 ) pathFree = hero . canMoveRight ( ) :…" at bounding box center [984, 387] width 408 height 430
type textarea "pathFree = hero.canMoveRight()"
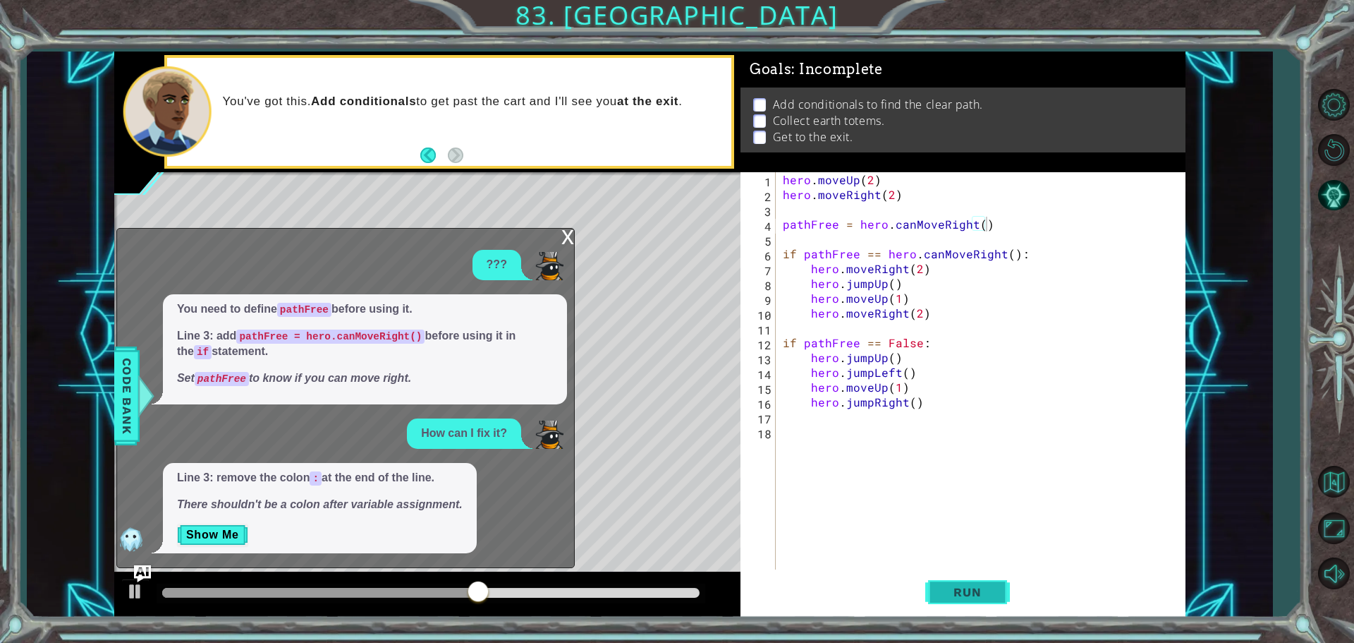
click at [943, 590] on span "Run" at bounding box center [967, 592] width 56 height 14
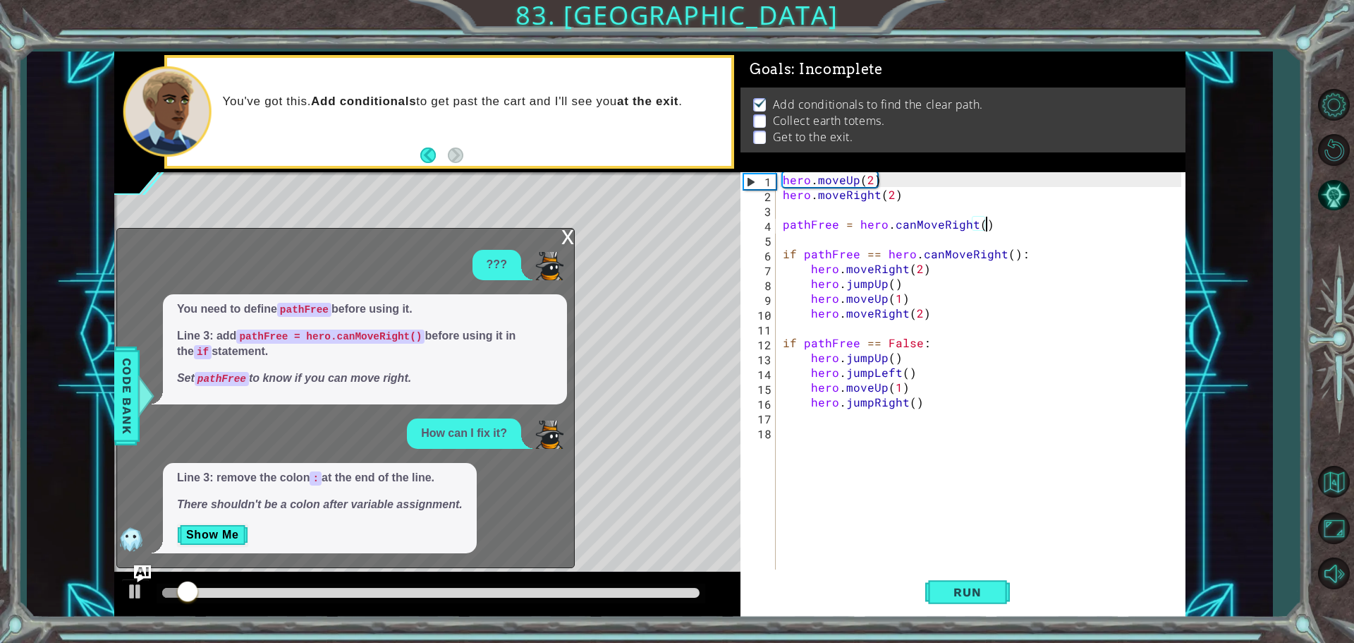
click at [564, 235] on div "x" at bounding box center [567, 236] width 13 height 14
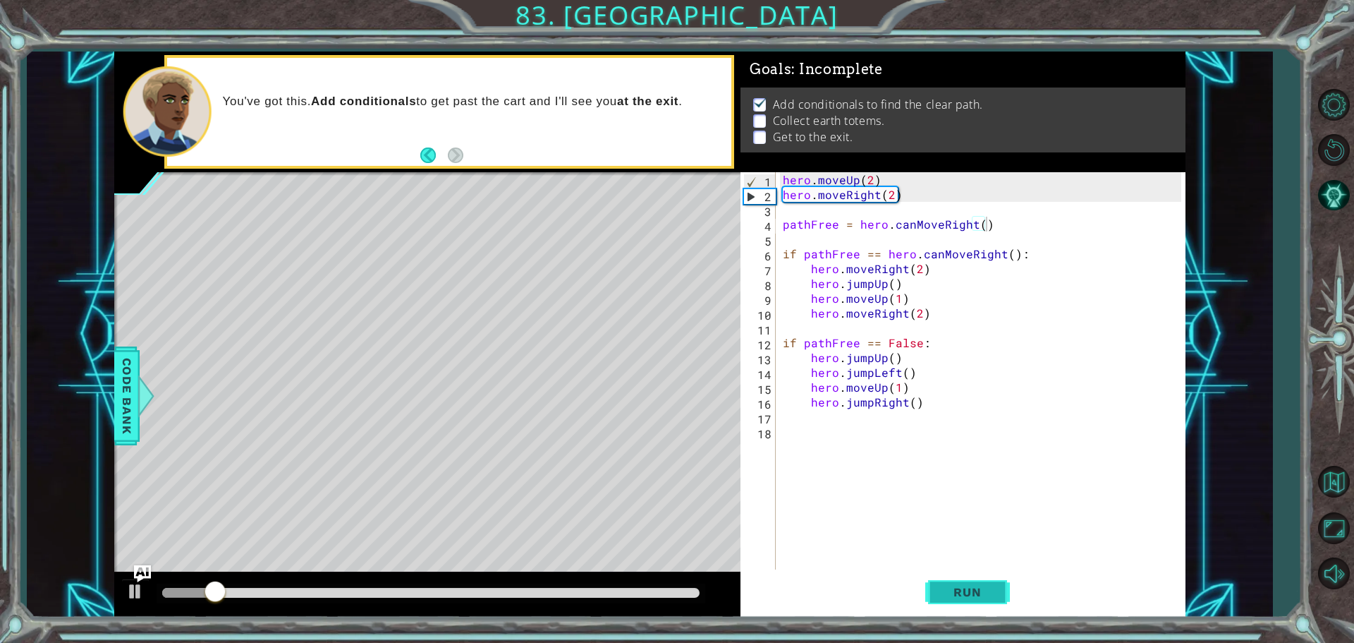
click at [944, 600] on button "Run" at bounding box center [967, 591] width 85 height 44
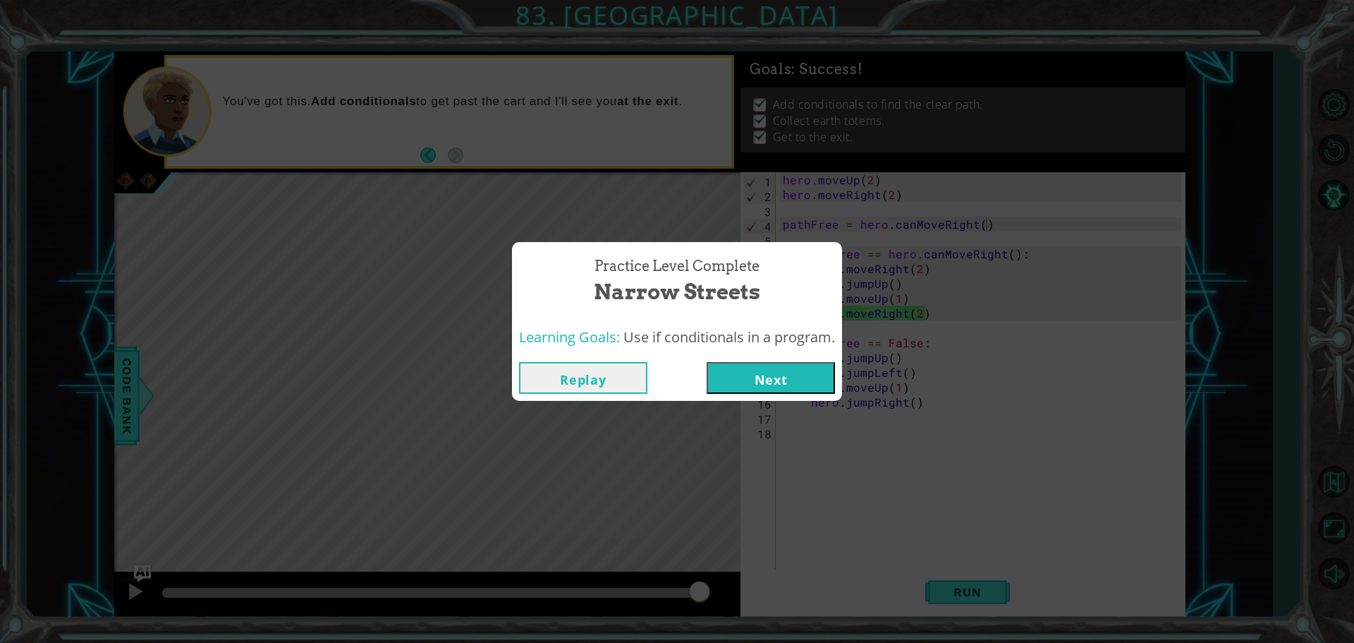
click at [798, 370] on button "Next" at bounding box center [771, 378] width 128 height 32
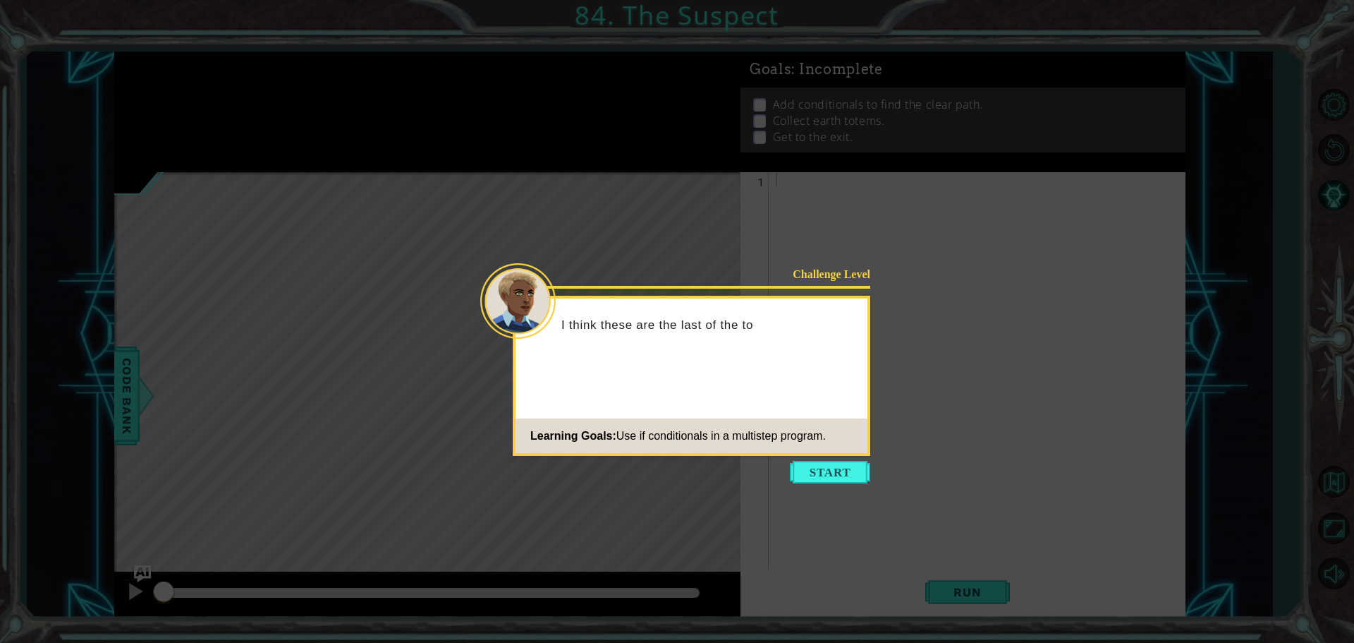
click at [821, 466] on button "Start" at bounding box center [830, 472] width 80 height 23
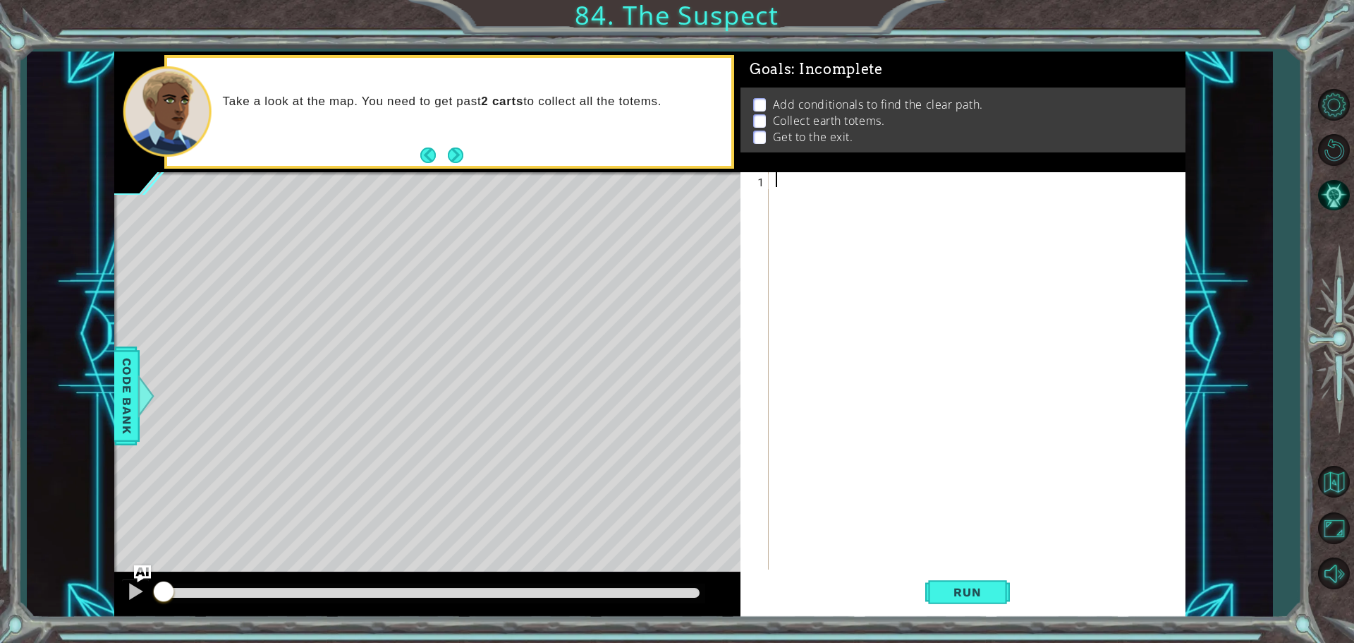
type textarea "I"
drag, startPoint x: 773, startPoint y: 178, endPoint x: 785, endPoint y: 178, distance: 12.0
click at [785, 178] on div "I" at bounding box center [980, 387] width 415 height 430
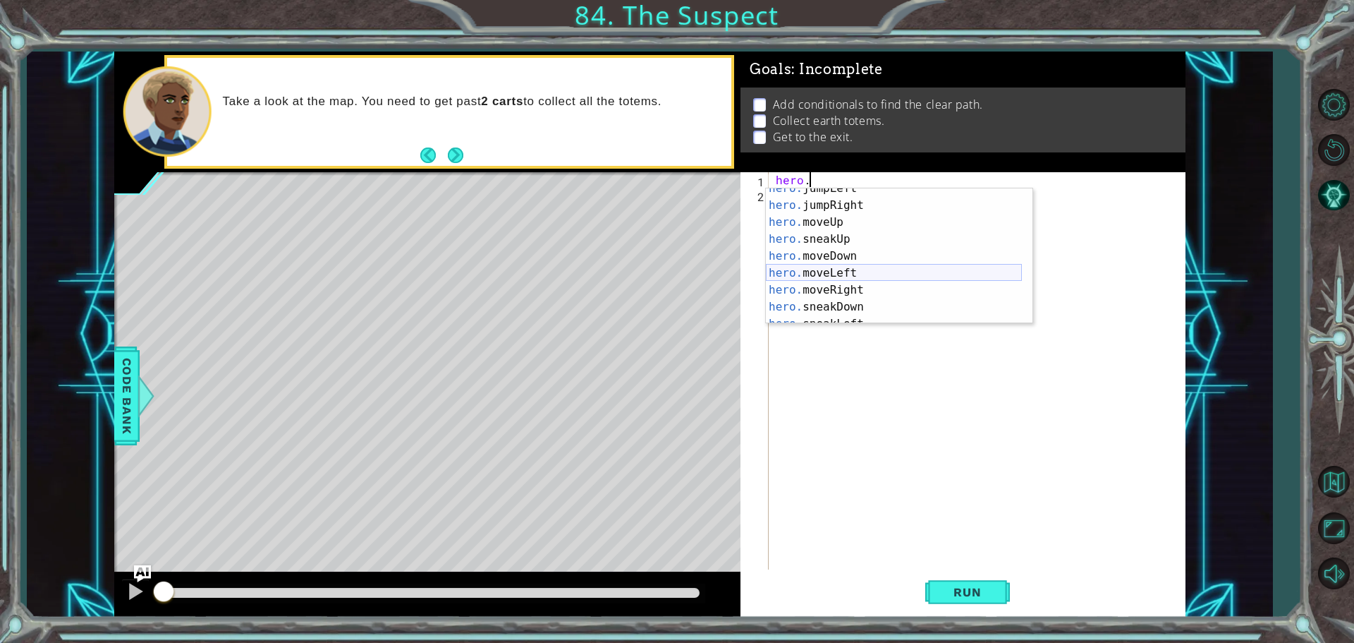
scroll to position [42, 0]
click at [861, 281] on div "hero. jumpLeft press enter hero. jumpRight press enter hero. moveUp press enter…" at bounding box center [894, 264] width 256 height 169
type textarea "hero.moveRight(1)"
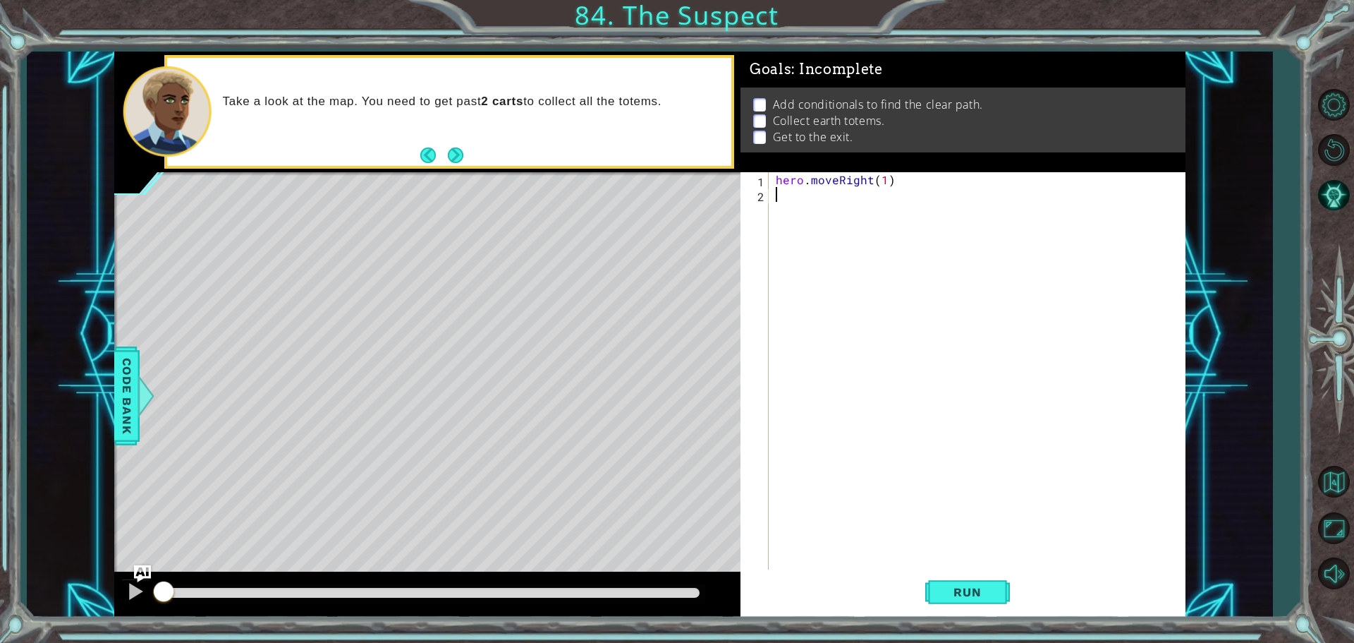
click at [797, 203] on div "hero . moveRight ( 1 )" at bounding box center [980, 387] width 415 height 430
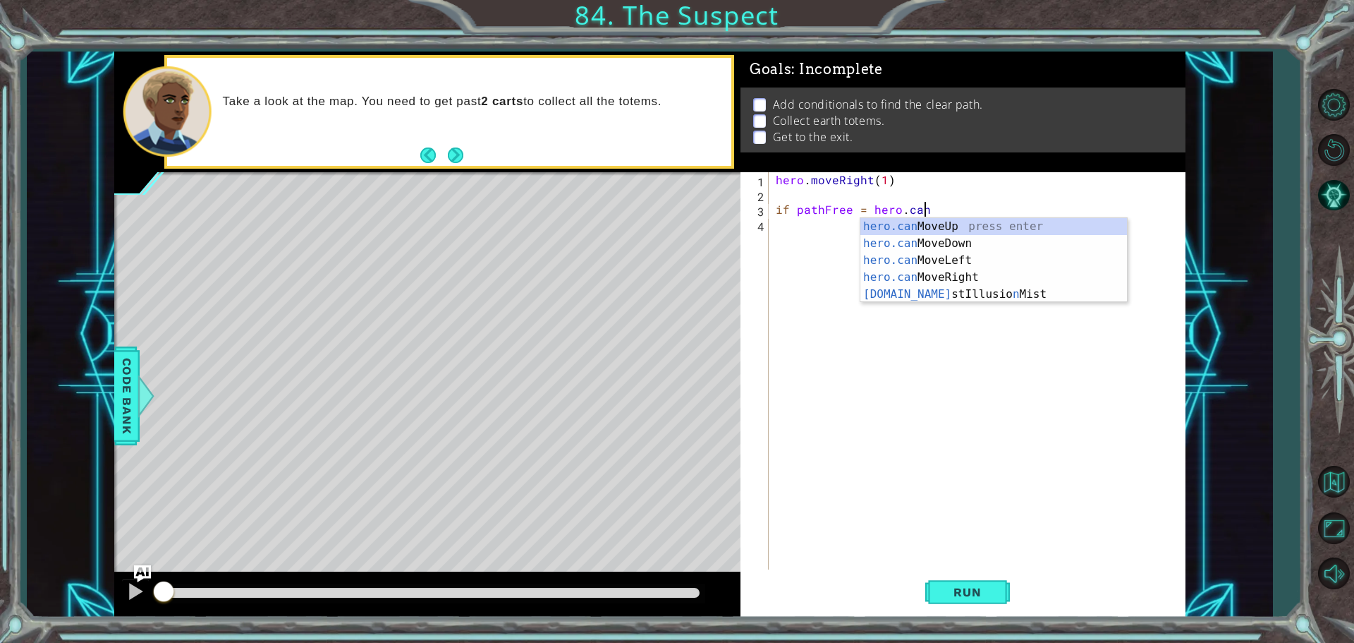
scroll to position [0, 8]
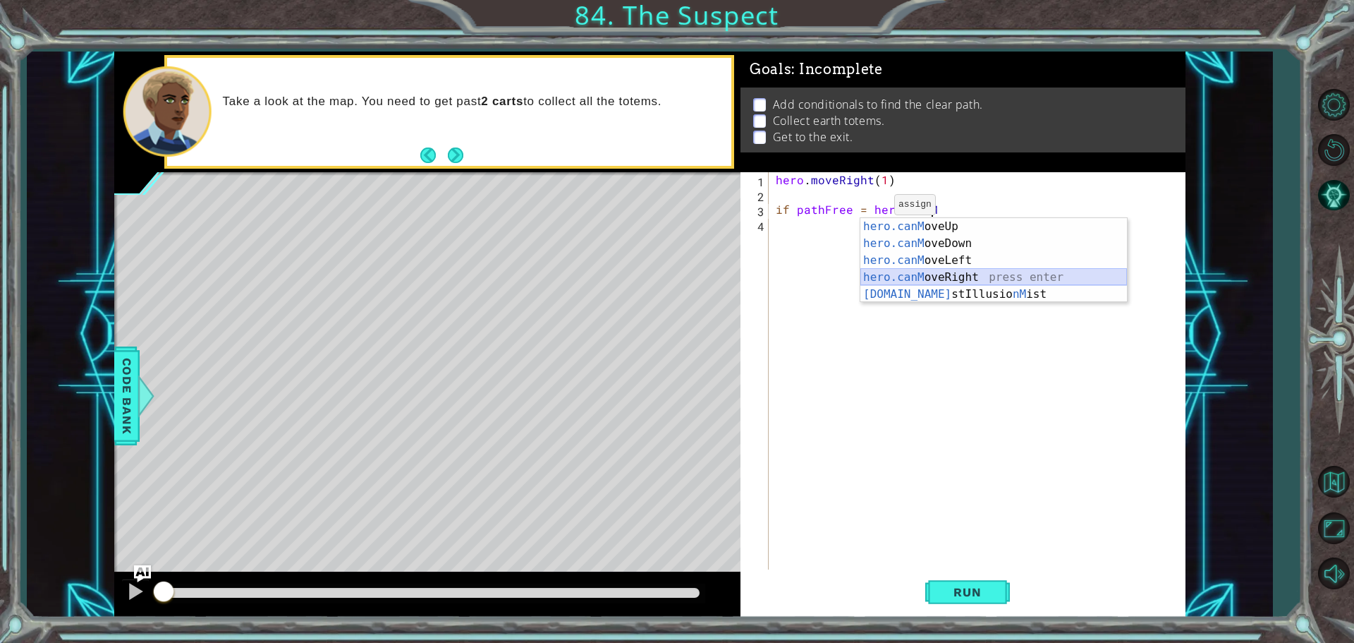
click at [941, 272] on div "hero.canM oveUp press enter hero.canM oveDown press enter hero.canM oveLeft pre…" at bounding box center [993, 277] width 267 height 118
type textarea "if pathFree = hero.canMoveRight()"
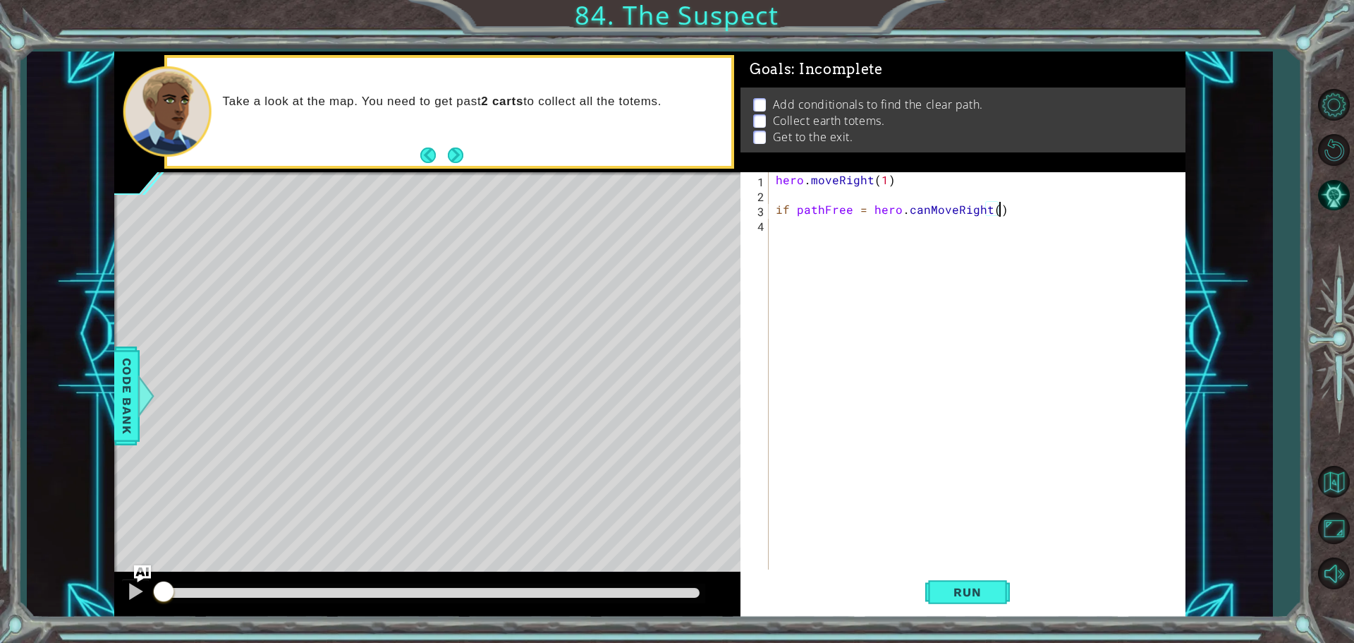
click at [923, 218] on div "hero . moveRight ( 1 ) if pathFree = hero . canMoveRight ( )" at bounding box center [980, 387] width 415 height 430
drag, startPoint x: 949, startPoint y: 578, endPoint x: 930, endPoint y: 585, distance: 20.3
click at [947, 578] on button "Run" at bounding box center [967, 591] width 85 height 44
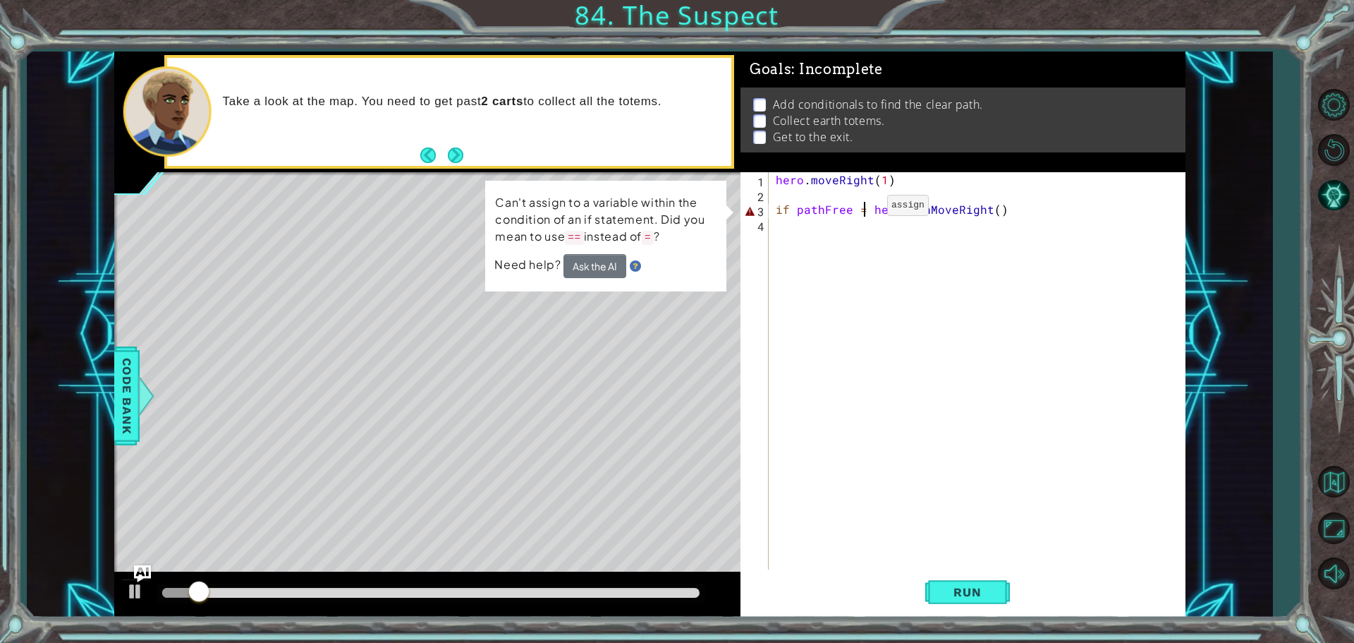
click at [863, 209] on div "hero . moveRight ( 1 ) if pathFree = hero . canMoveRight ( )" at bounding box center [980, 387] width 415 height 430
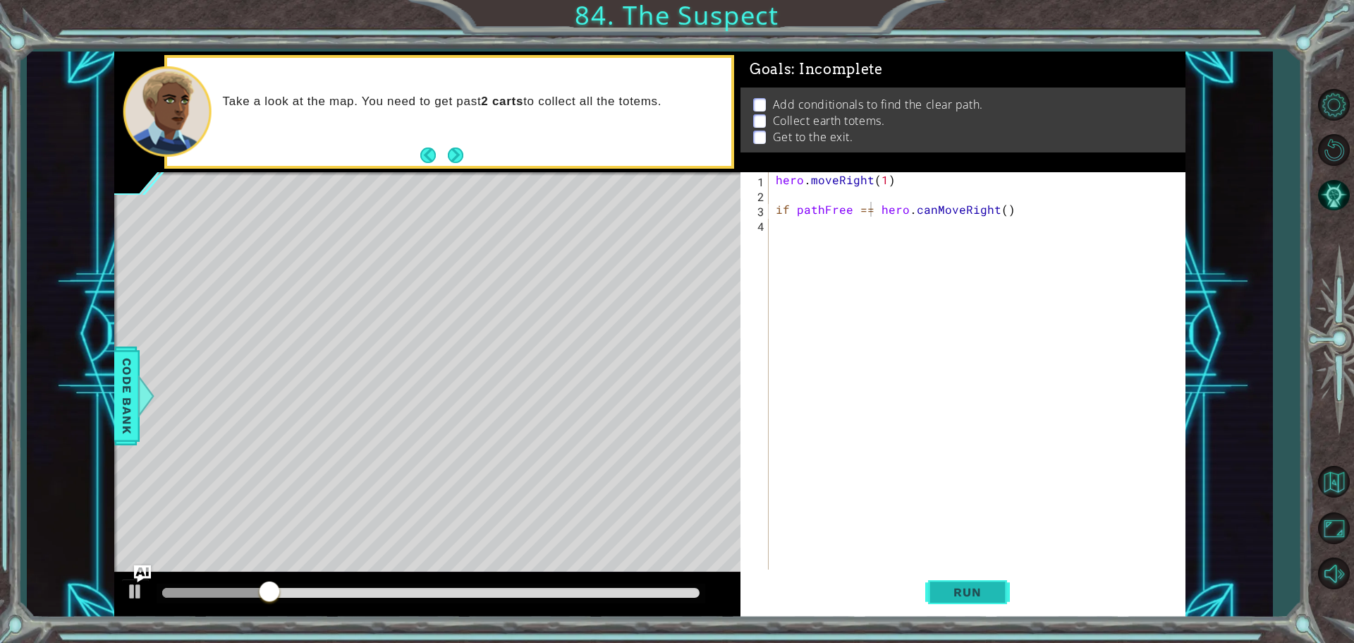
click at [972, 574] on button "Run" at bounding box center [967, 591] width 85 height 44
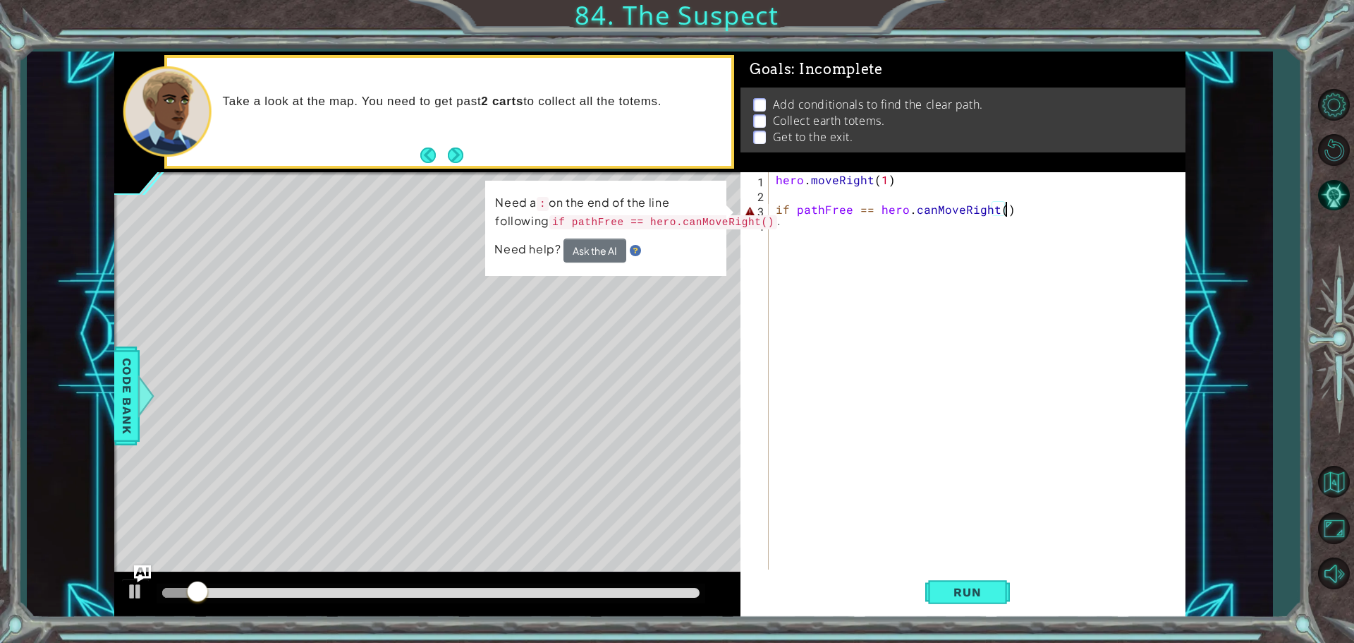
click at [1011, 211] on div "hero . moveRight ( 1 ) if pathFree == hero . canMoveRight ( )" at bounding box center [980, 387] width 415 height 430
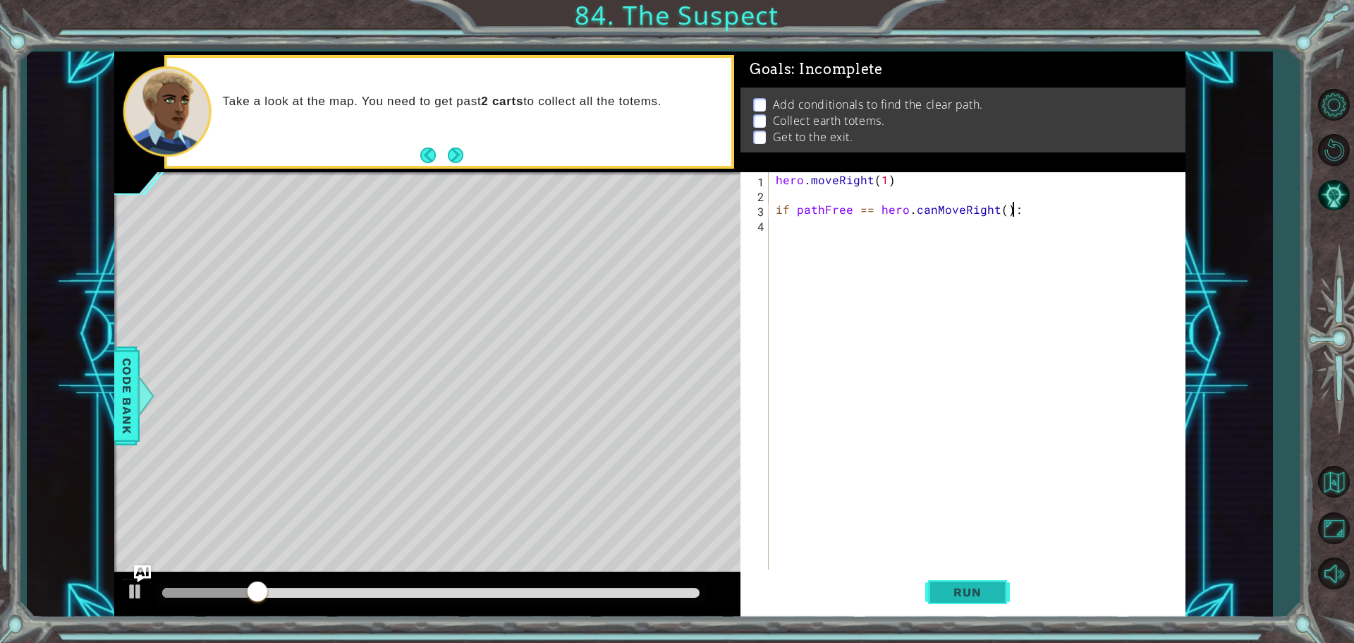
type textarea "if pathFree == hero.canMoveRight():"
click at [934, 602] on button "Run" at bounding box center [967, 591] width 85 height 44
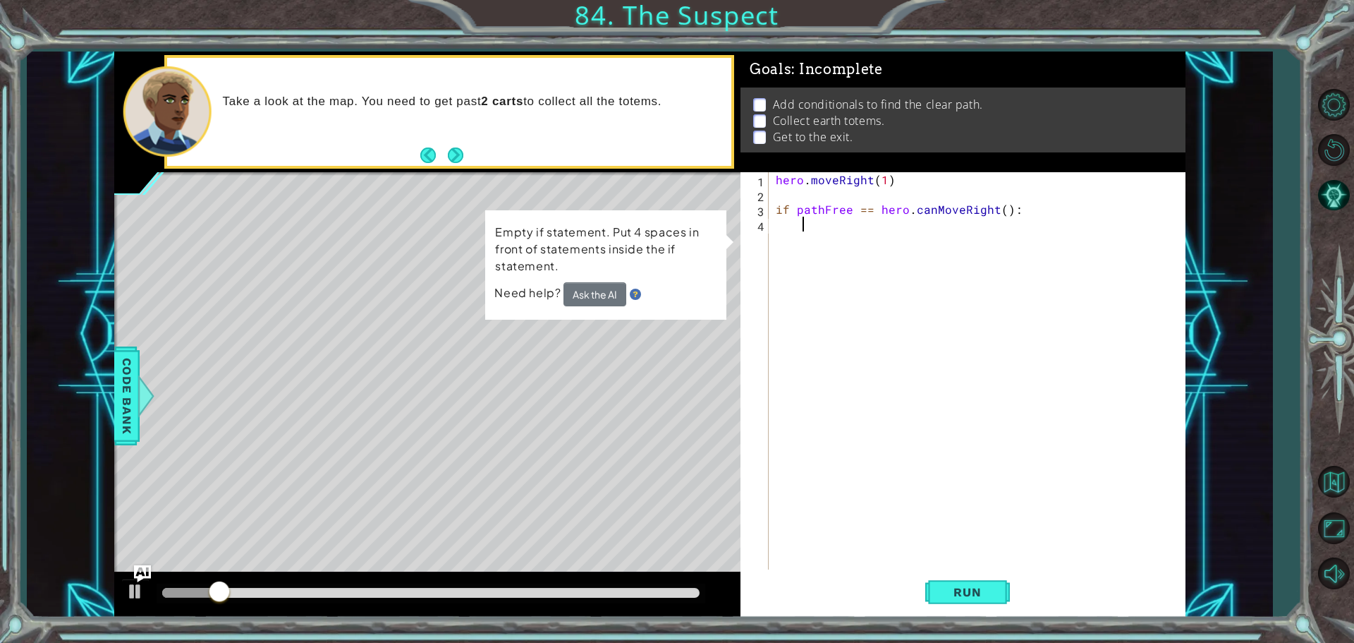
click at [802, 226] on div "hero . moveRight ( 1 ) if pathFree == hero . canMoveRight ( ) :" at bounding box center [980, 387] width 415 height 430
click at [798, 231] on div "hero . moveRight ( 1 ) if pathFree == hero . canMoveRight ( ) :" at bounding box center [980, 387] width 415 height 430
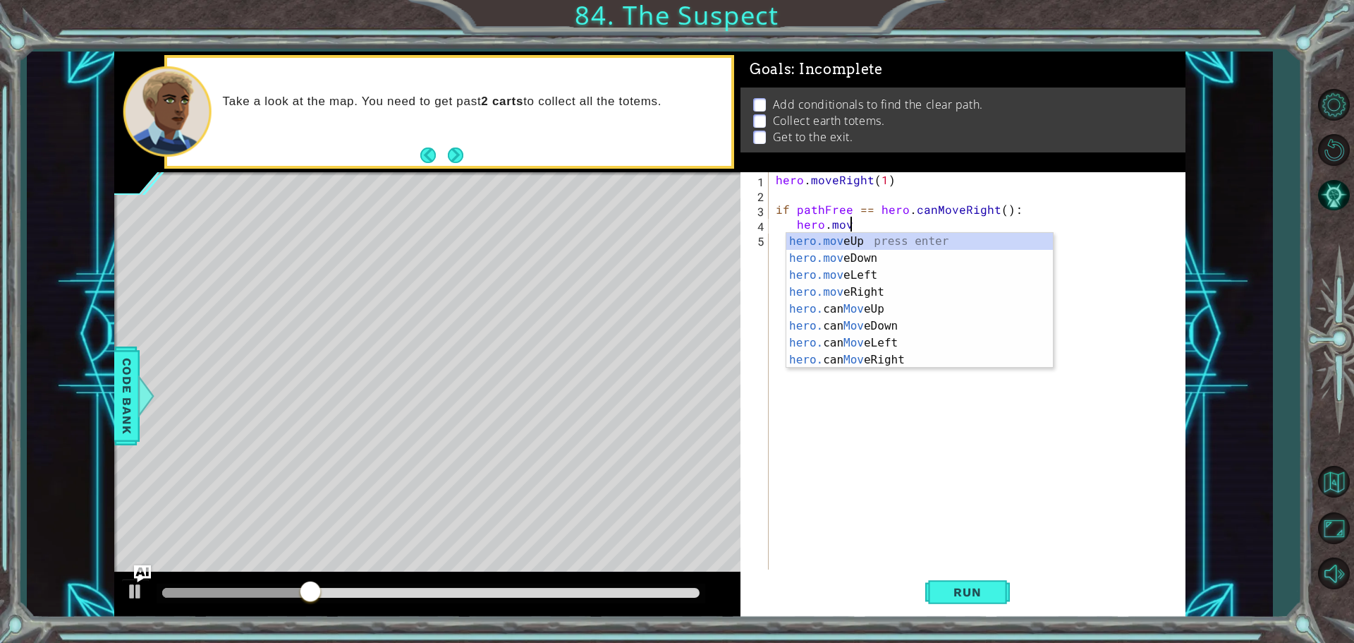
scroll to position [0, 4]
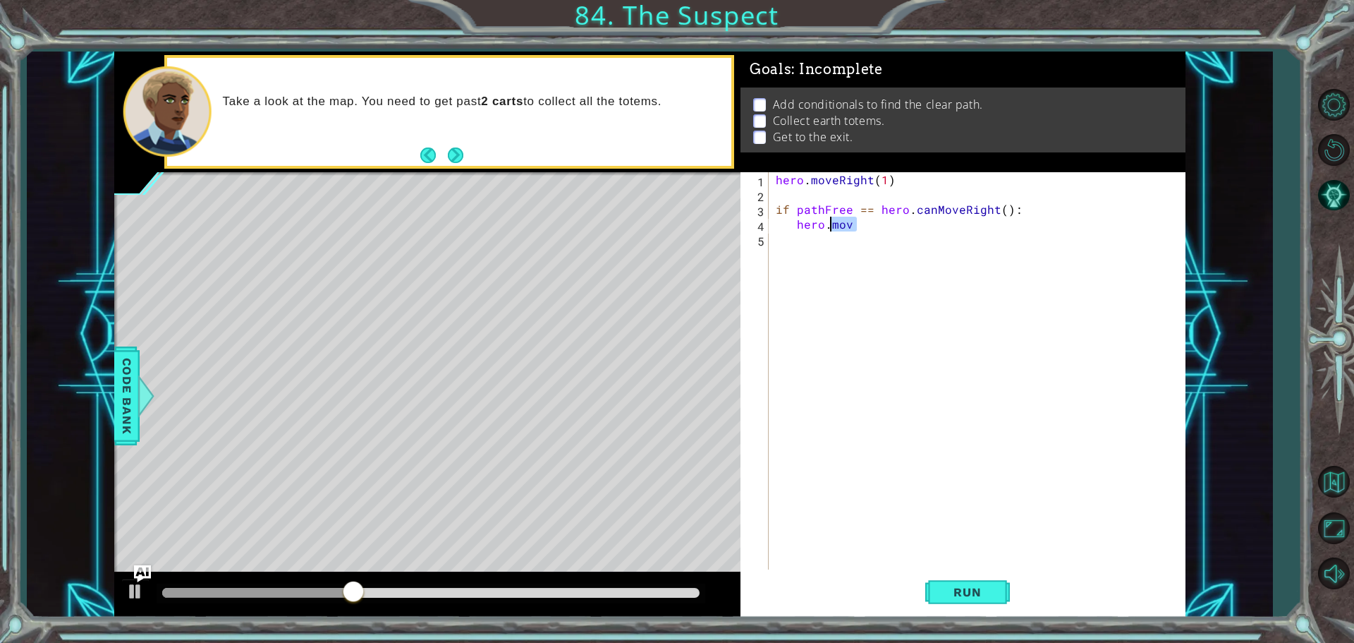
drag, startPoint x: 856, startPoint y: 223, endPoint x: 832, endPoint y: 218, distance: 23.8
click at [832, 218] on div "hero . moveRight ( 1 ) if pathFree == hero . canMoveRight ( ) : hero . mov" at bounding box center [980, 387] width 415 height 430
type textarea "hero.jumpRight"
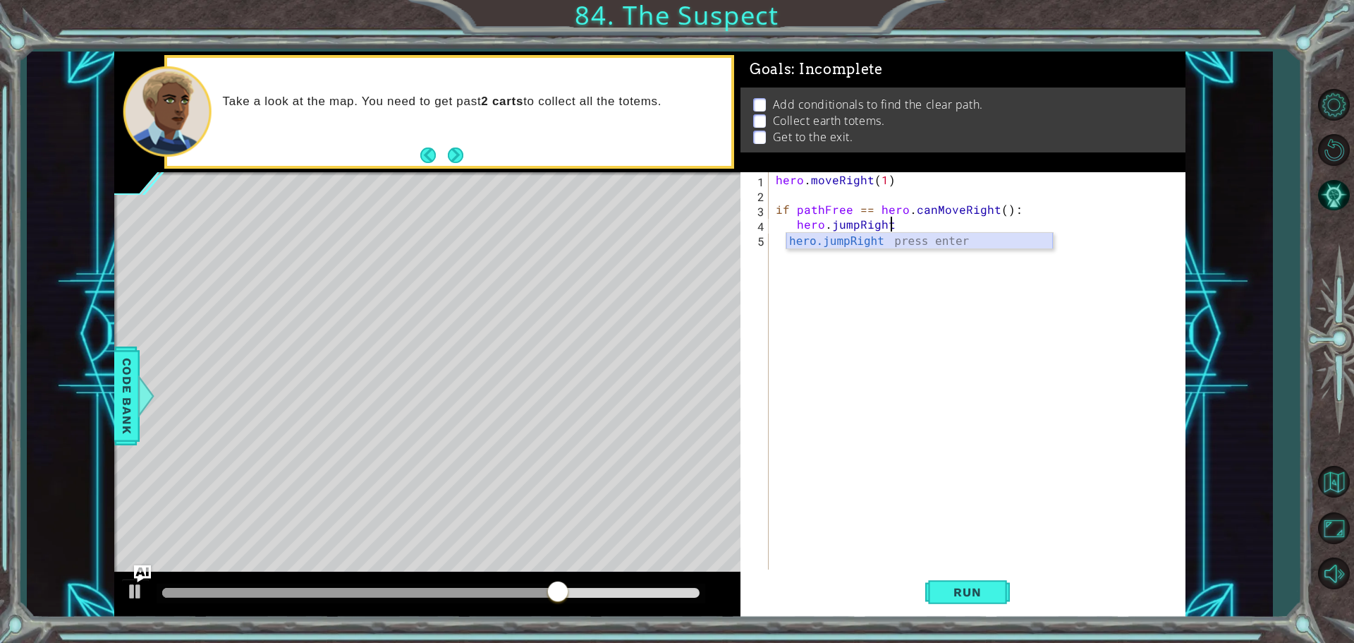
click at [836, 247] on div "hero.jumpRight press enter" at bounding box center [919, 258] width 267 height 51
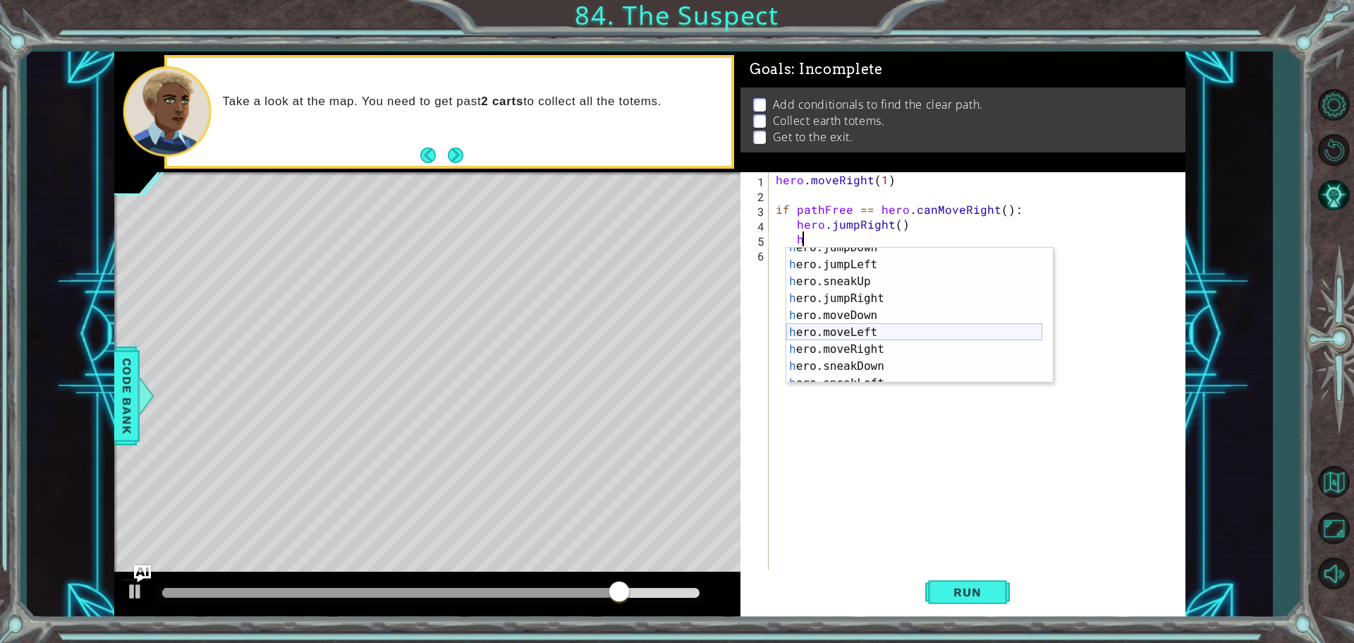
scroll to position [42, 0]
click at [837, 349] on div "h ero.jumpDown press enter h ero.jumpLeft press enter h ero.sneakUp press enter…" at bounding box center [914, 323] width 256 height 169
type textarea "hero.moveRight(1)"
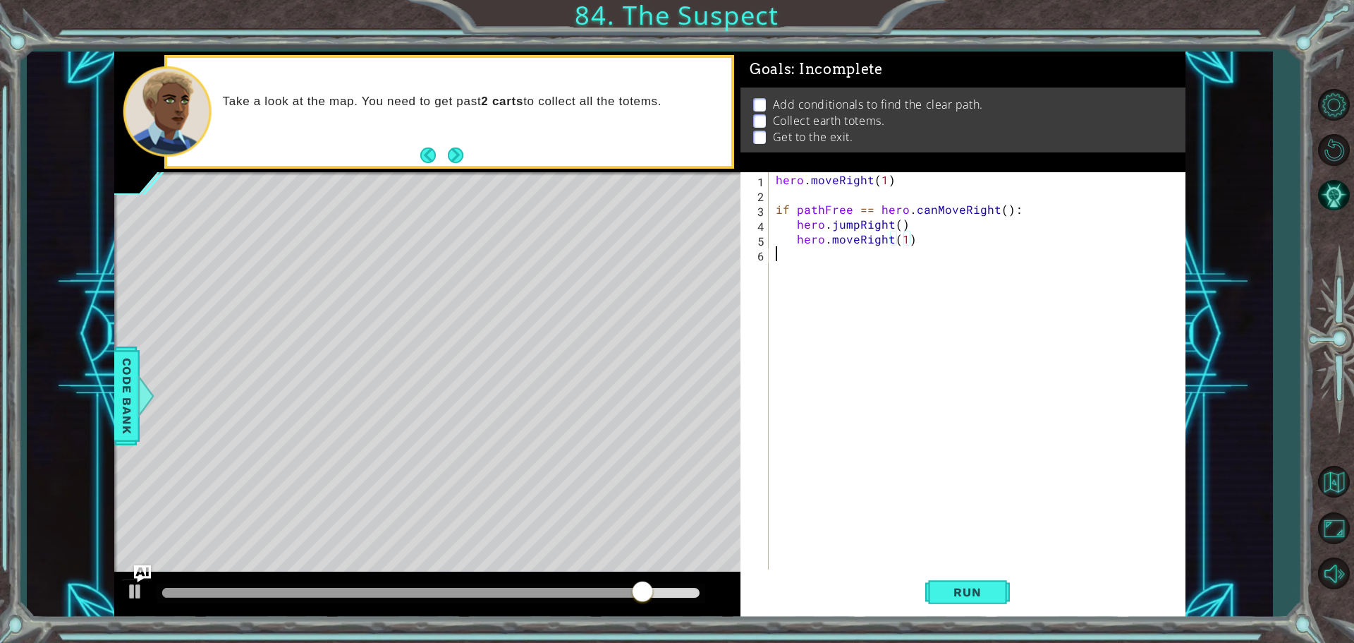
click at [823, 254] on div "hero . moveRight ( 1 ) if pathFree == hero . canMoveRight ( ) : hero . jumpRigh…" at bounding box center [980, 387] width 415 height 430
click at [925, 239] on div "hero . moveRight ( 1 ) if pathFree == hero . canMoveRight ( ) : hero . jumpRigh…" at bounding box center [980, 387] width 415 height 430
type textarea "hero.moveRight(1)"
type textarea "h"
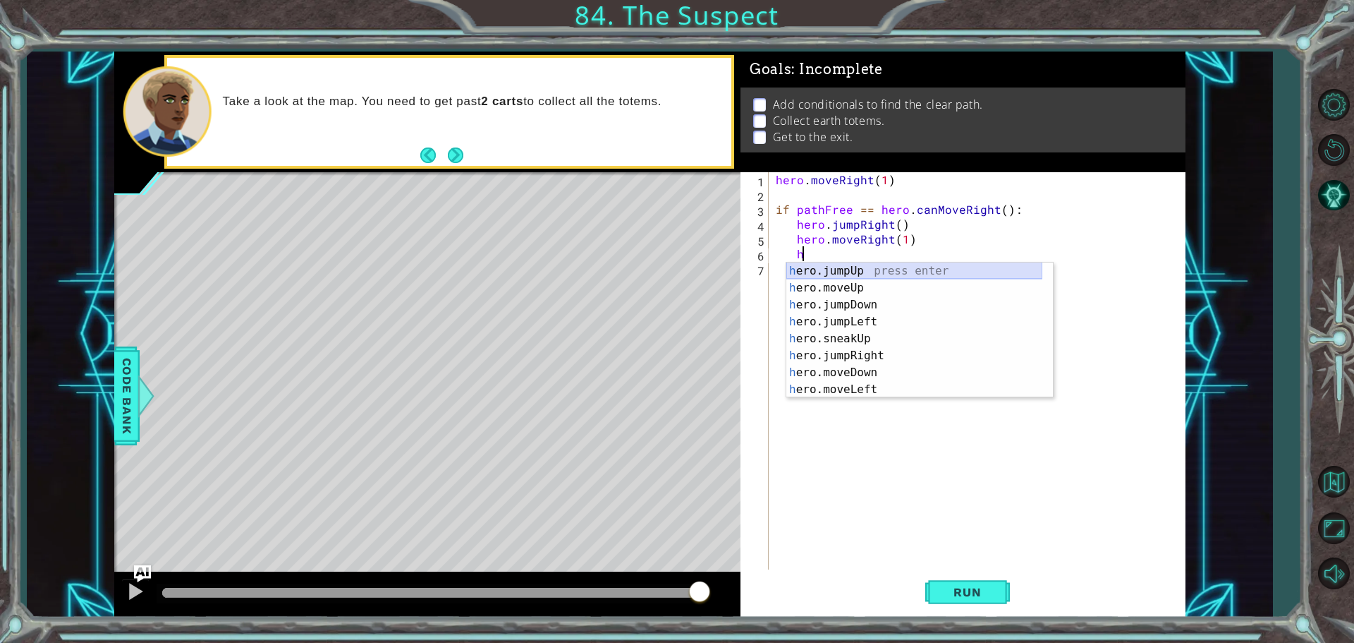
click at [851, 271] on div "h ero.jumpUp press enter h ero.moveUp press enter h ero.jumpDown press enter h …" at bounding box center [914, 346] width 256 height 169
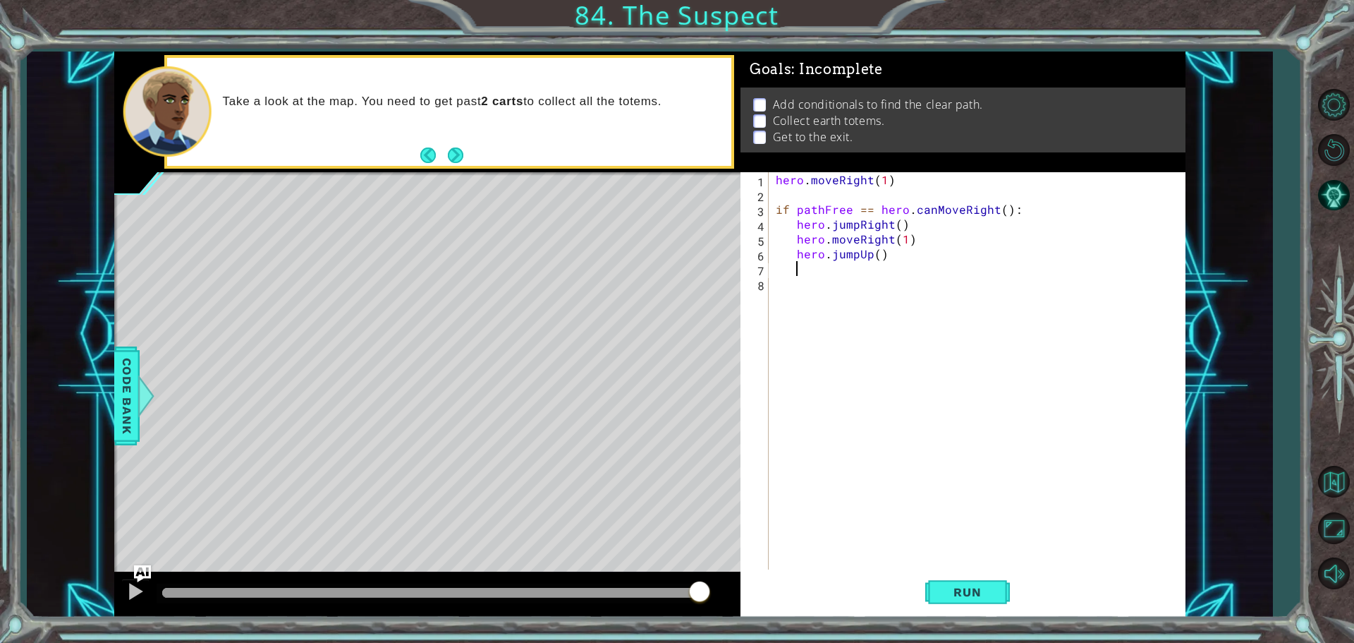
type textarea "h"
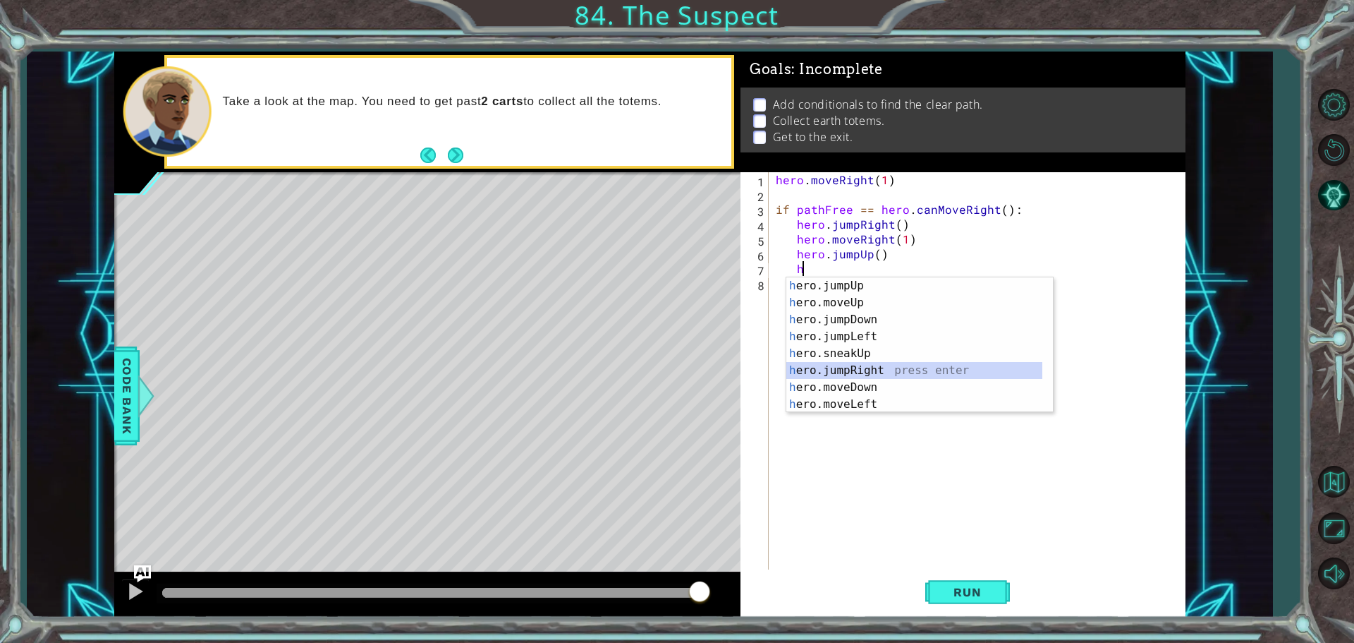
click at [804, 368] on div "h ero.jumpUp press enter h ero.moveUp press enter h ero.jumpDown press enter h …" at bounding box center [914, 361] width 256 height 169
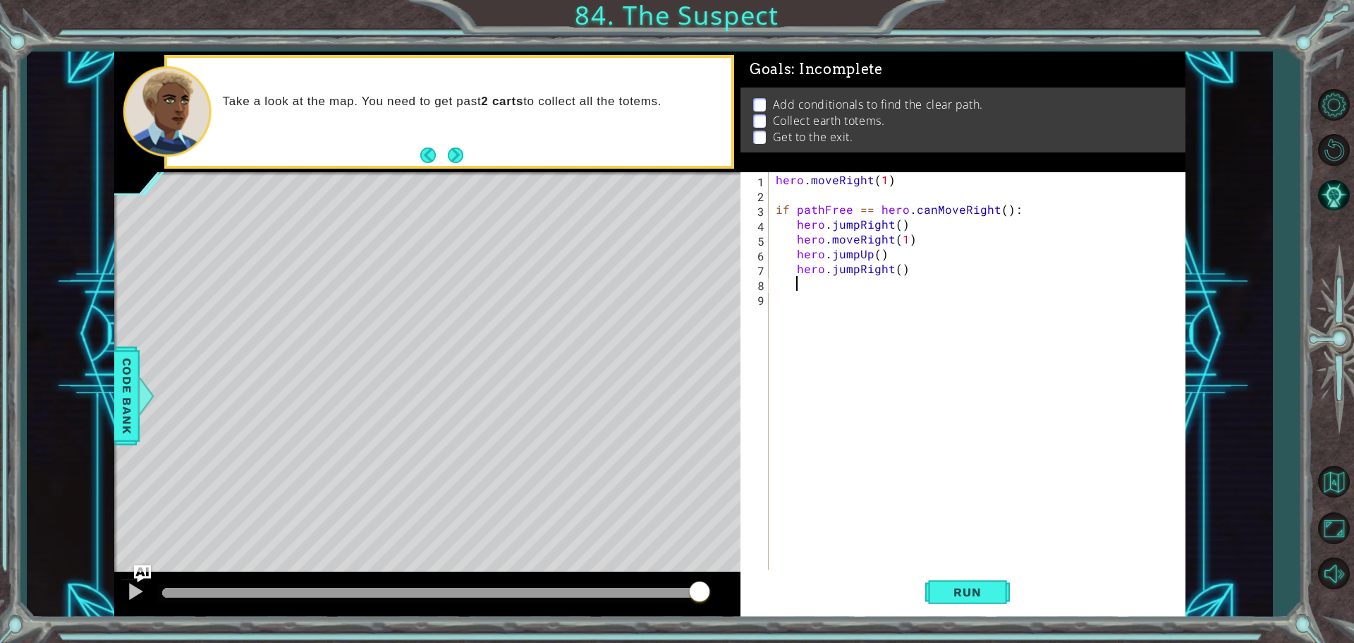
type textarea "h"
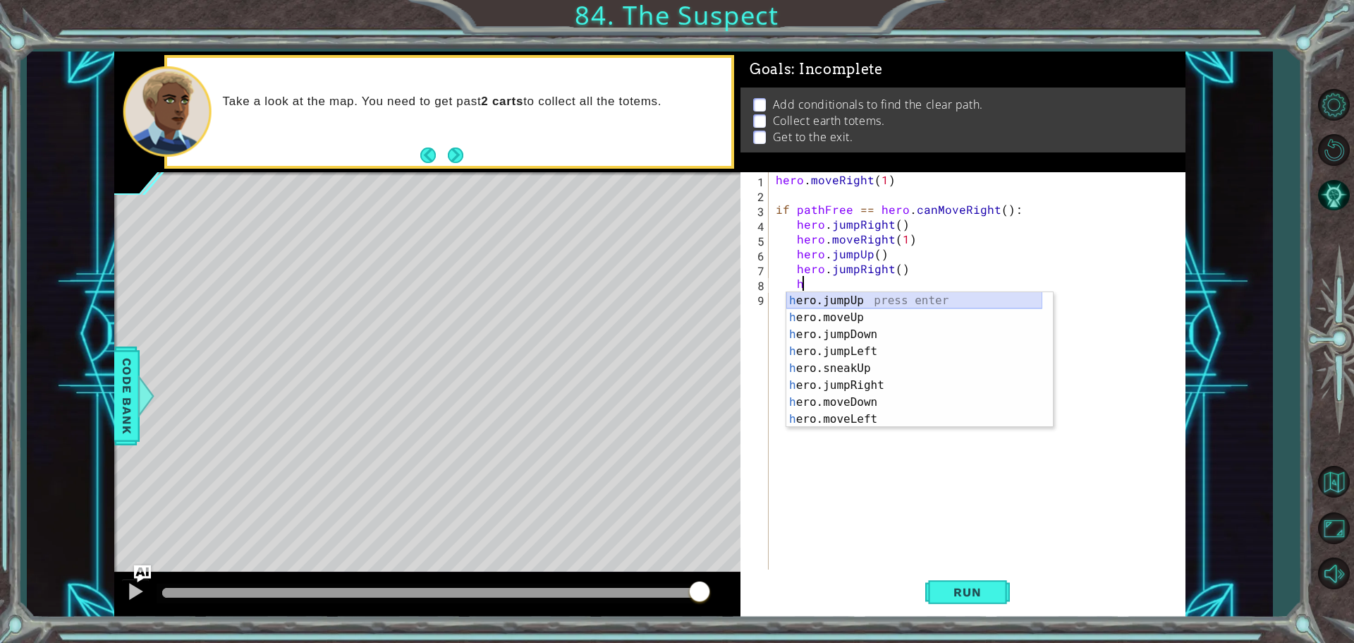
click at [811, 300] on div "h ero.jumpUp press enter h ero.moveUp press enter h ero.jumpDown press enter h …" at bounding box center [914, 376] width 256 height 169
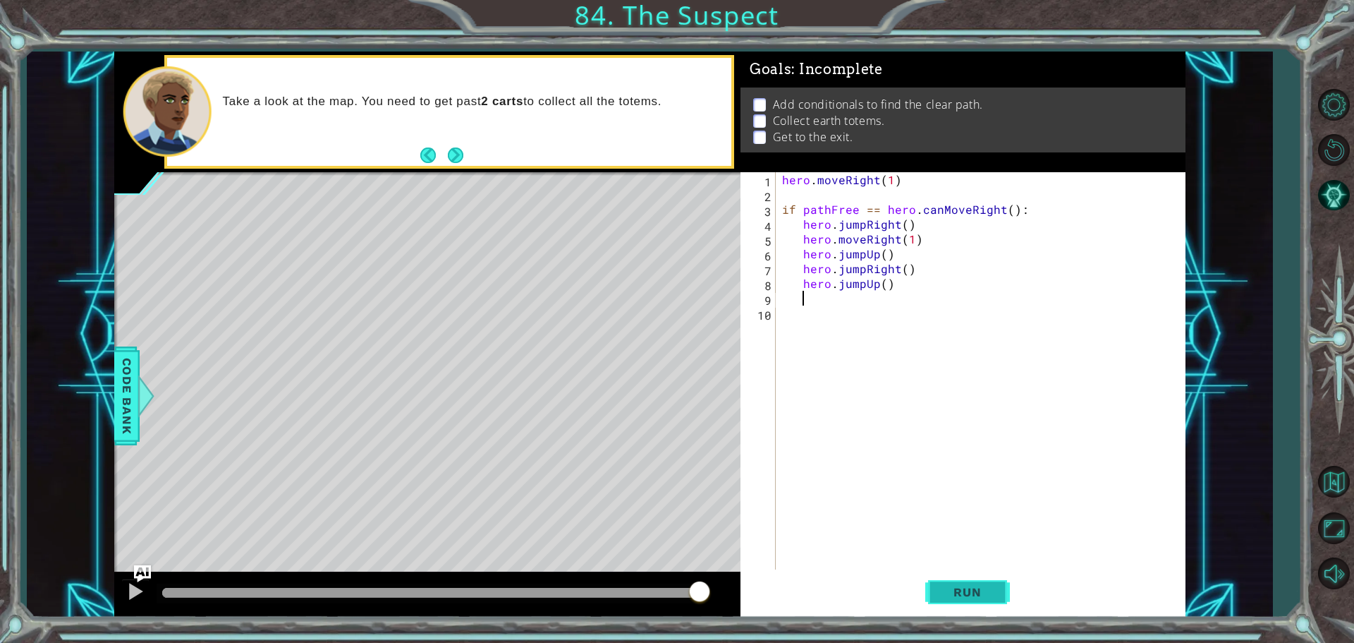
click at [980, 600] on button "Run" at bounding box center [967, 591] width 85 height 44
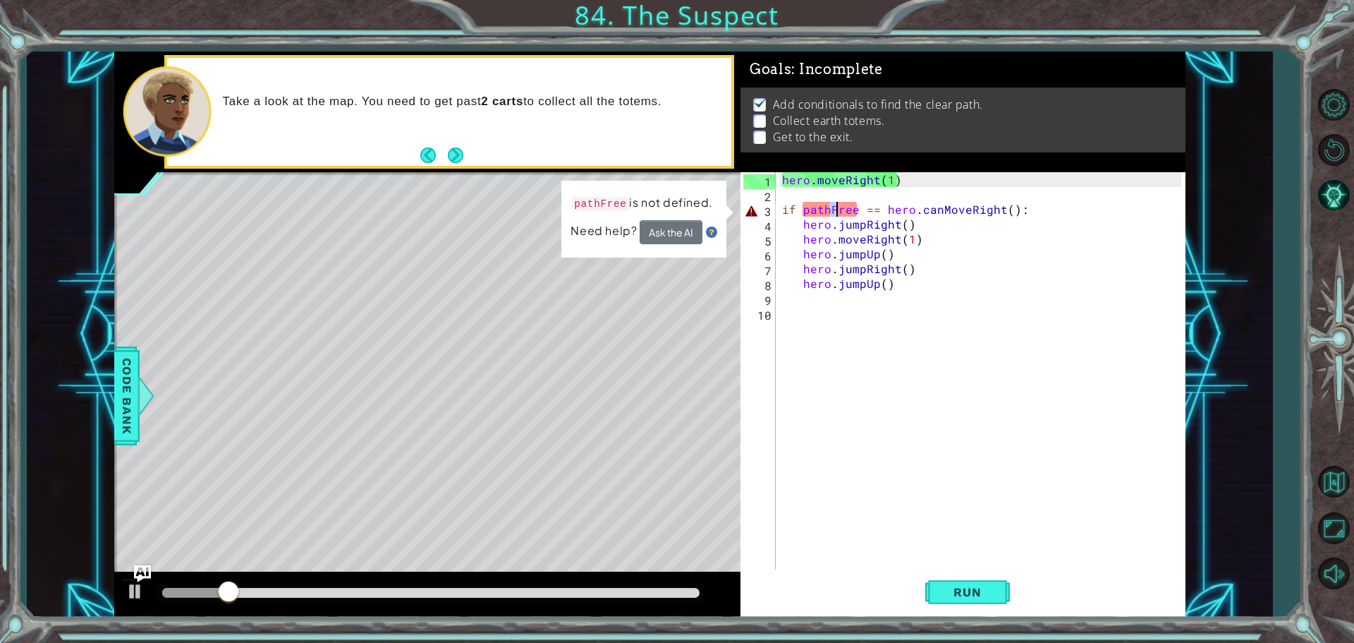
click at [837, 208] on div "hero . moveRight ( 1 ) if pathFree == hero . canMoveRight ( ) : hero . jumpRigh…" at bounding box center [983, 387] width 409 height 430
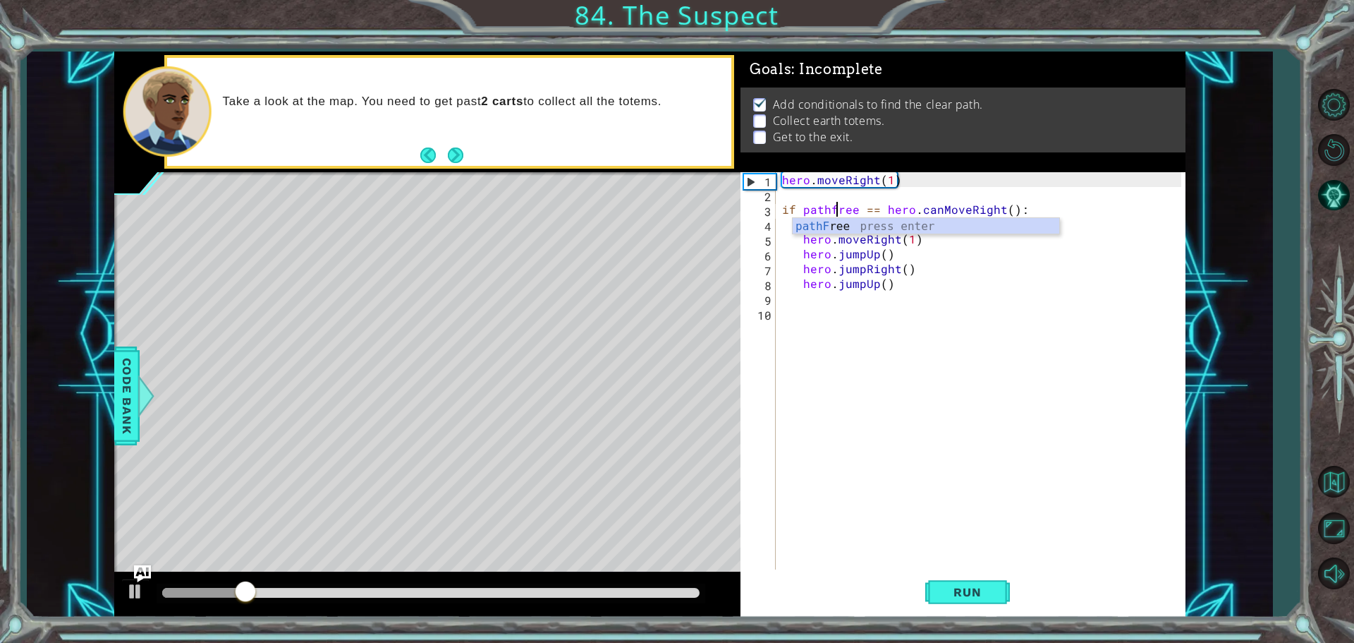
scroll to position [0, 3]
click at [941, 576] on button "Run" at bounding box center [967, 591] width 85 height 44
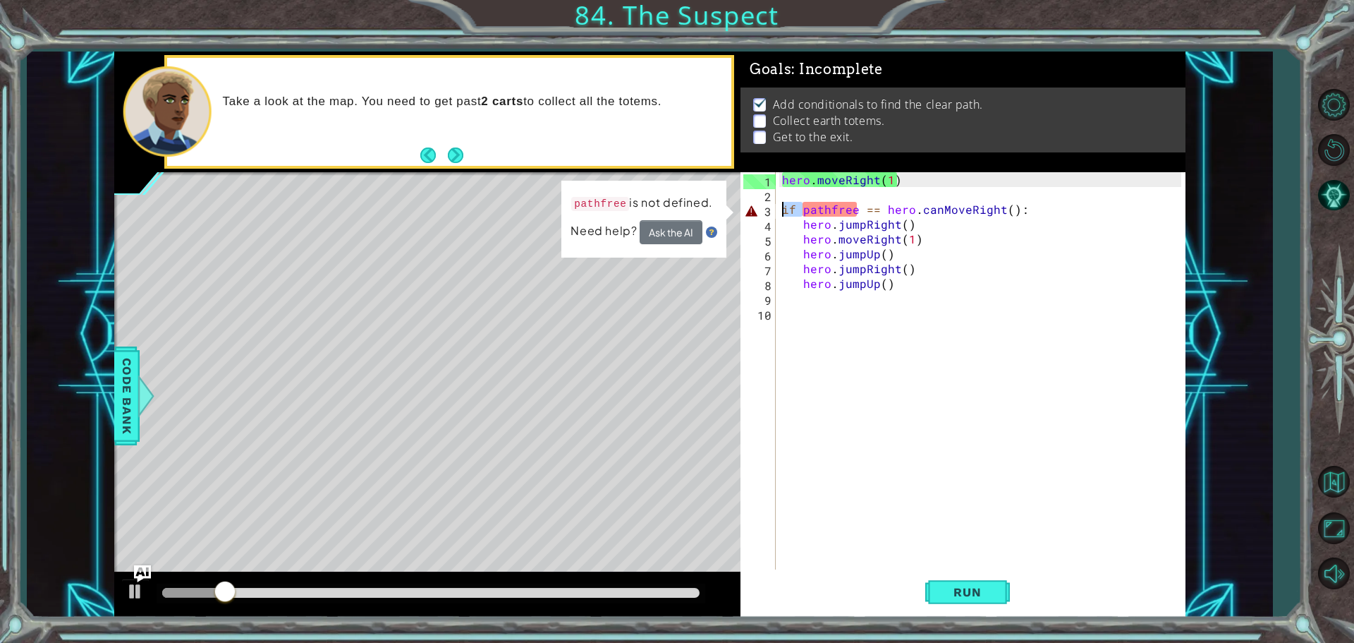
drag, startPoint x: 803, startPoint y: 209, endPoint x: 781, endPoint y: 208, distance: 22.6
click at [781, 208] on div "hero . moveRight ( 1 ) if pathfree == hero . canMoveRight ( ) : hero . jumpRigh…" at bounding box center [983, 387] width 409 height 430
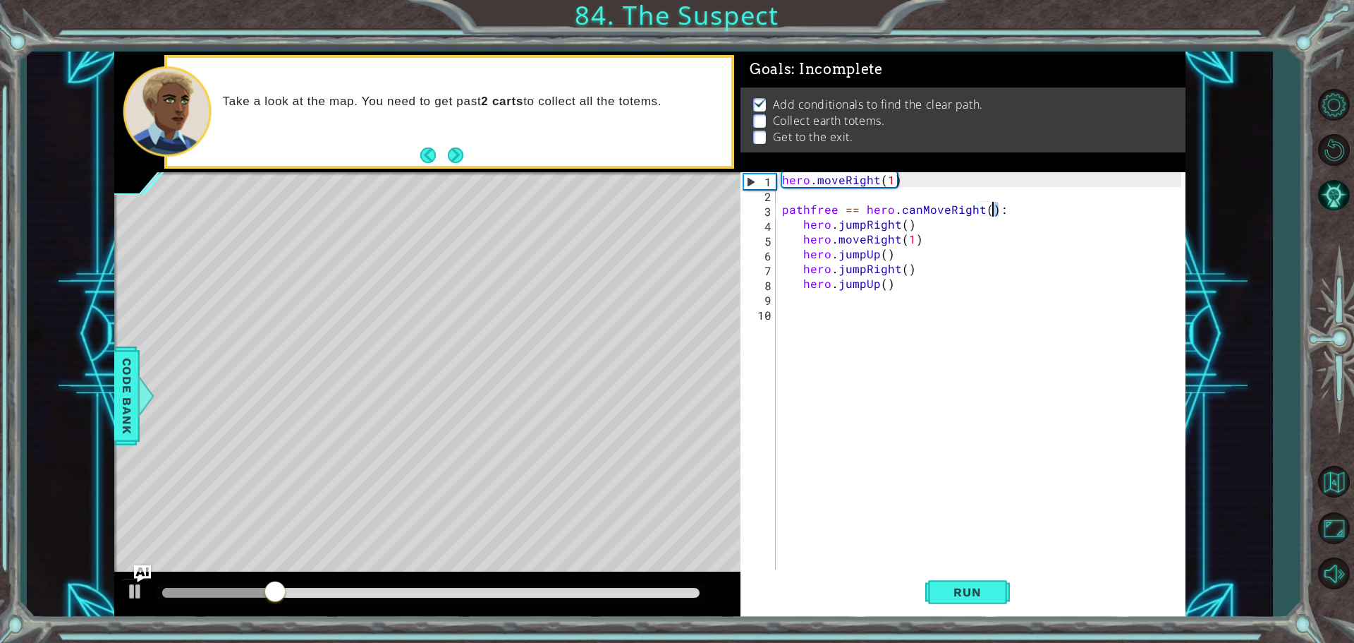
click at [993, 208] on div "hero . moveRight ( 1 ) pathfree == hero . canMoveRight ( ) : hero . jumpRight (…" at bounding box center [983, 387] width 409 height 430
click at [804, 224] on div "hero . moveRight ( 1 ) pathfree == hero . canMoveRight ( ) hero . jumpRight ( )…" at bounding box center [983, 387] width 409 height 430
type textarea "hero.jumpRight()"
click at [951, 585] on span "Run" at bounding box center [967, 592] width 56 height 14
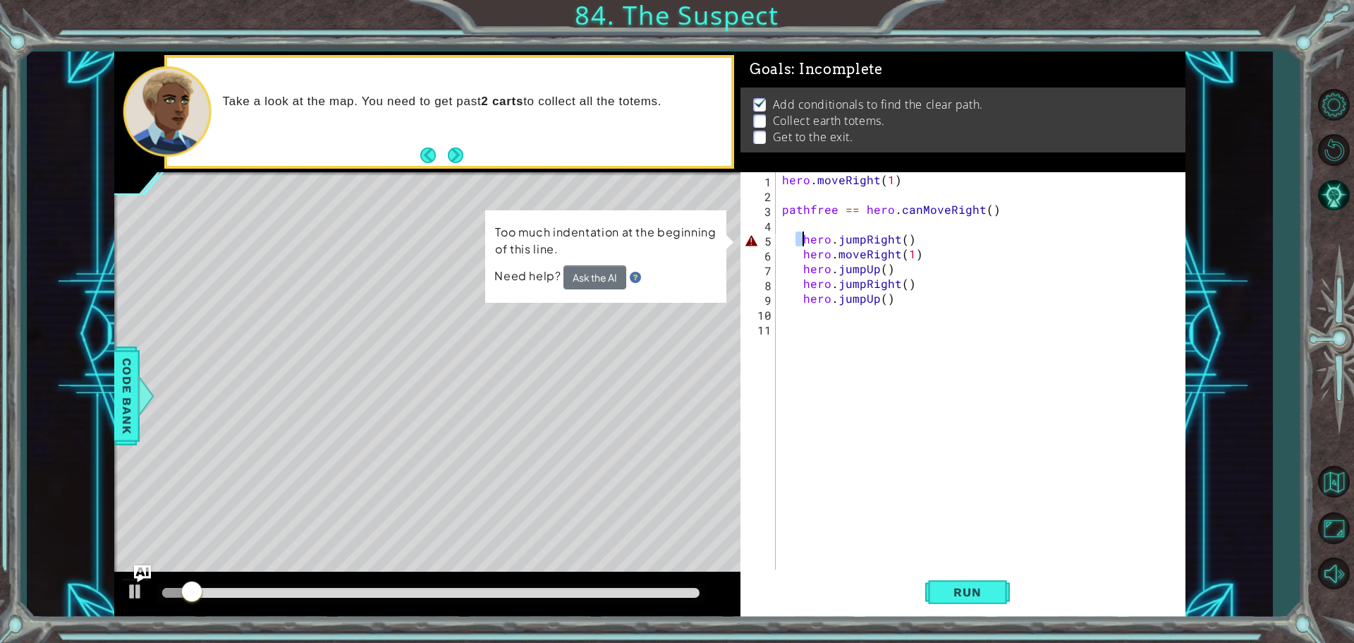
click at [801, 234] on div "hero . moveRight ( 1 ) pathfree == hero . canMoveRight ( ) hero . jumpRight ( )…" at bounding box center [983, 387] width 409 height 430
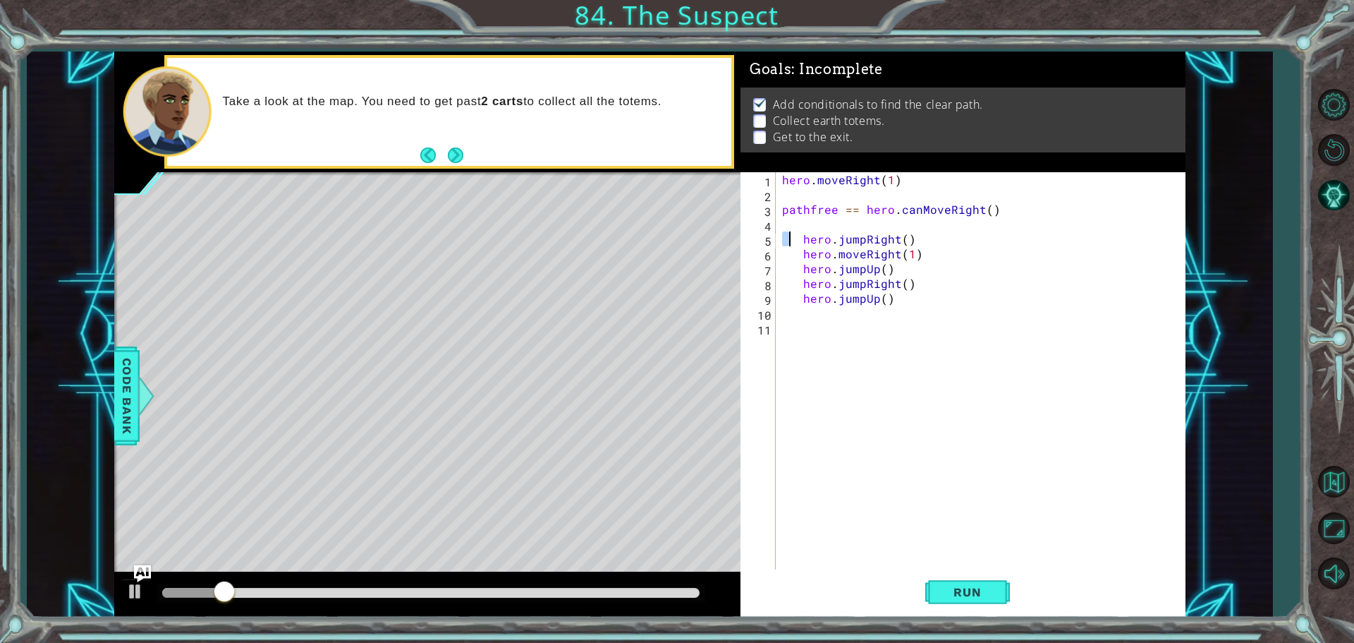
click at [790, 221] on div "hero . moveRight ( 1 ) pathfree == hero . canMoveRight ( ) hero . jumpRight ( )…" at bounding box center [983, 387] width 409 height 430
click at [799, 236] on div "hero . moveRight ( 1 ) pathfree == hero . canMoveRight ( ) hero . jumpRight ( )…" at bounding box center [983, 387] width 409 height 430
type textarea "hero.jumpRight()"
click at [806, 236] on div "hero . moveRight ( 1 ) pathfree == hero . canMoveRight ( ) hero . jumpRight ( )…" at bounding box center [983, 387] width 409 height 430
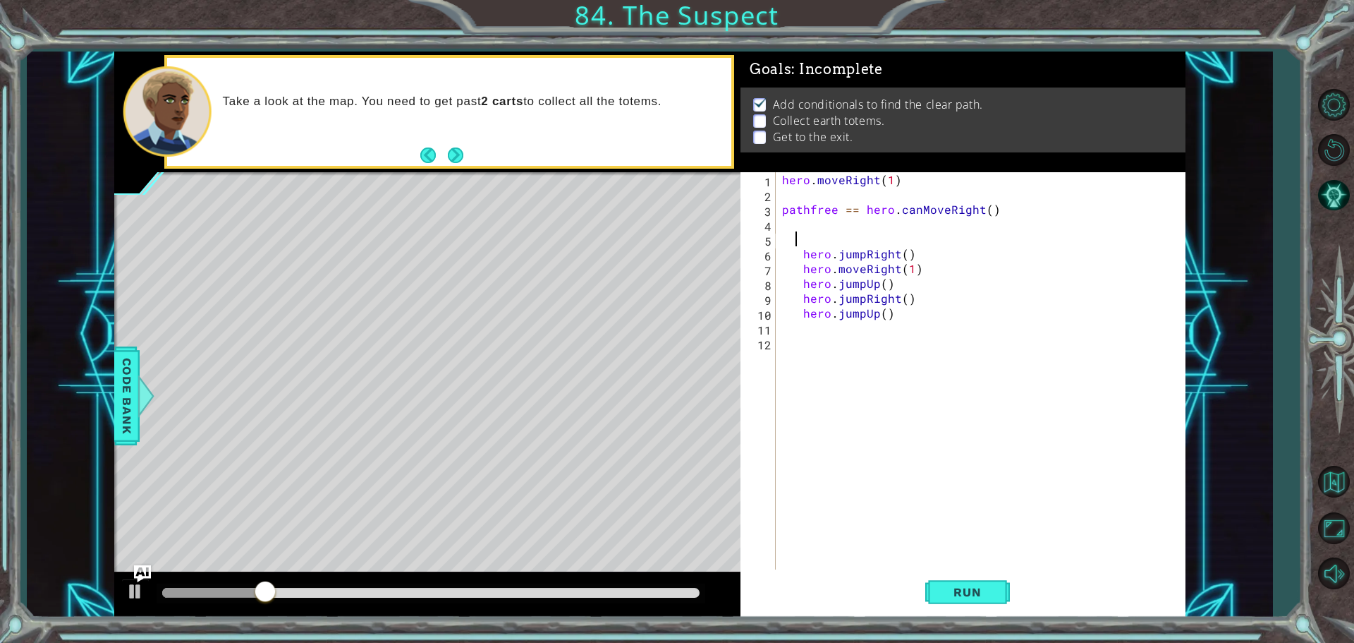
scroll to position [0, 0]
click at [781, 236] on div "hero . moveRight ( 1 ) pathfree == hero . canMoveRight ( ) hero . jumpRight ( )…" at bounding box center [983, 387] width 409 height 430
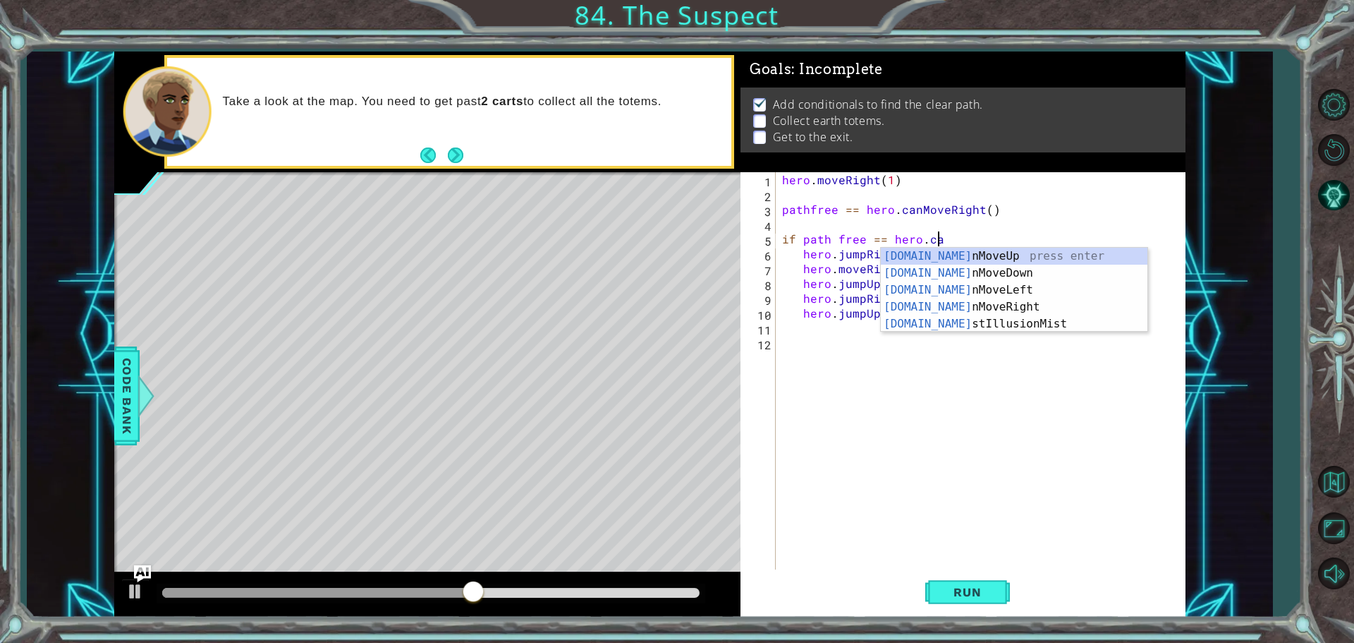
scroll to position [0, 10]
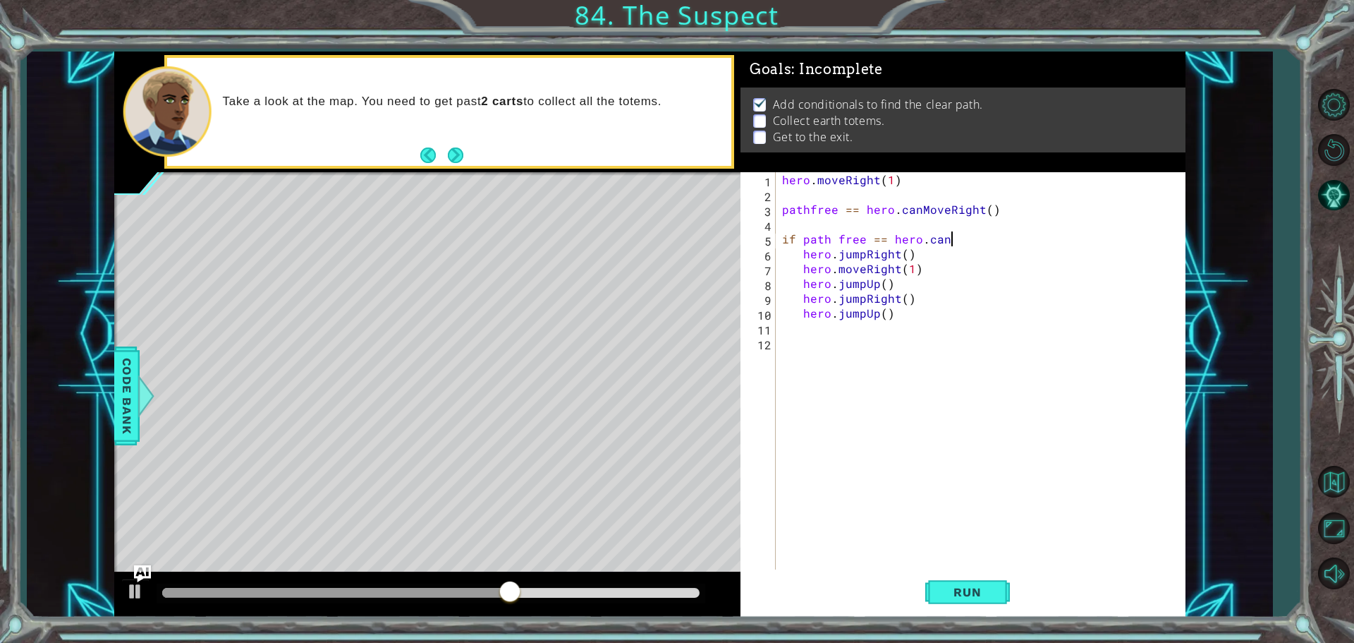
click at [944, 245] on div "hero . moveRight ( 1 ) pathfree == hero . canMoveRight ( ) if path free == hero…" at bounding box center [983, 387] width 409 height 430
click at [949, 588] on span "Run" at bounding box center [967, 592] width 56 height 14
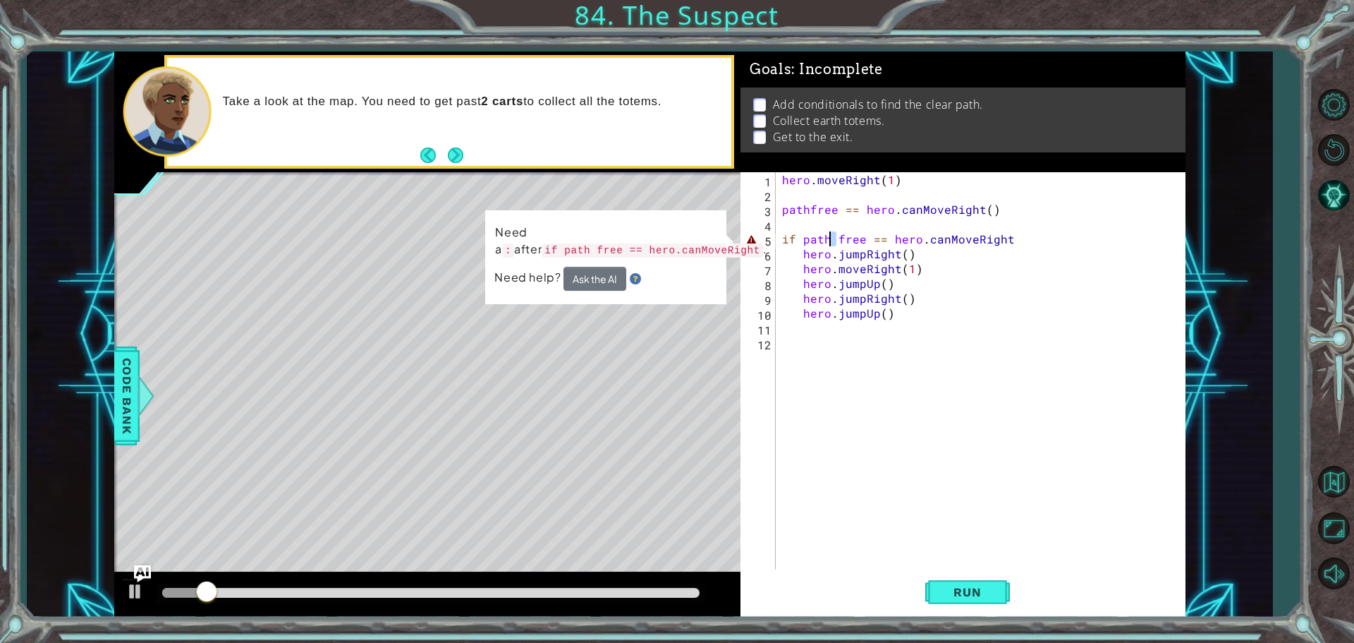
drag, startPoint x: 838, startPoint y: 234, endPoint x: 828, endPoint y: 234, distance: 9.9
click at [828, 234] on div "hero . moveRight ( 1 ) pathfree == hero . canMoveRight ( ) if path free == hero…" at bounding box center [983, 387] width 409 height 430
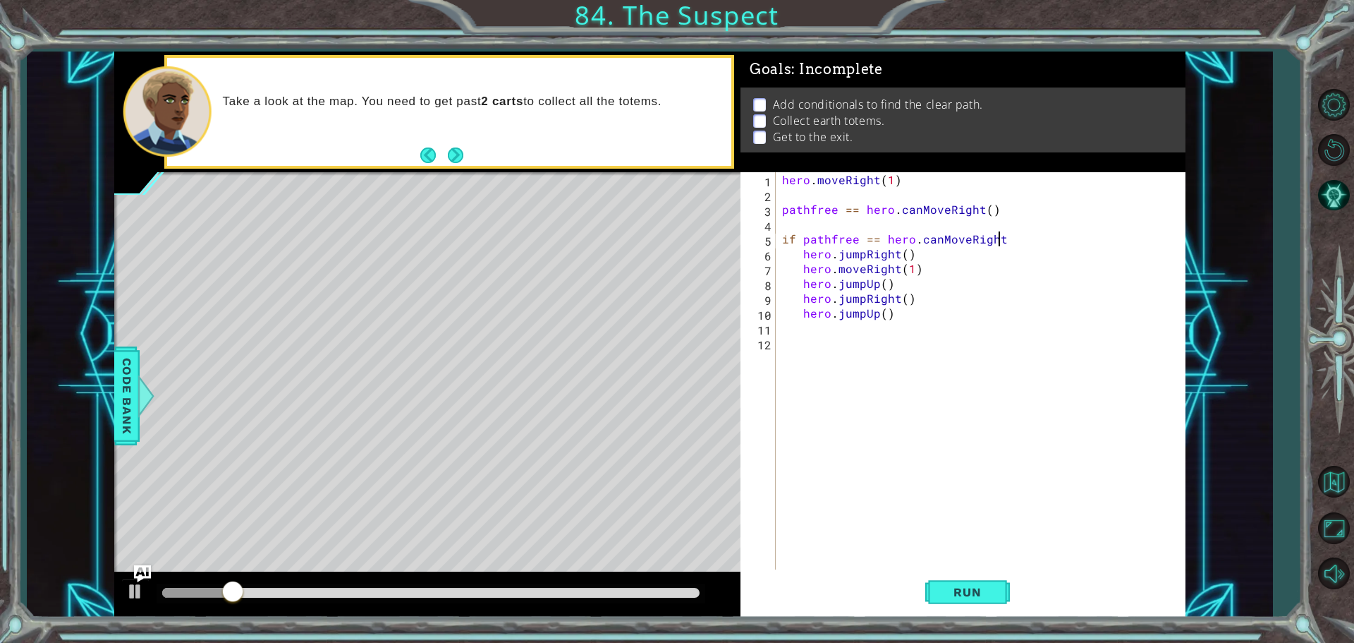
click at [997, 238] on div "hero . moveRight ( 1 ) pathfree == hero . canMoveRight ( ) if pathfree == hero …" at bounding box center [983, 387] width 409 height 430
click at [981, 580] on button "Run" at bounding box center [967, 591] width 85 height 44
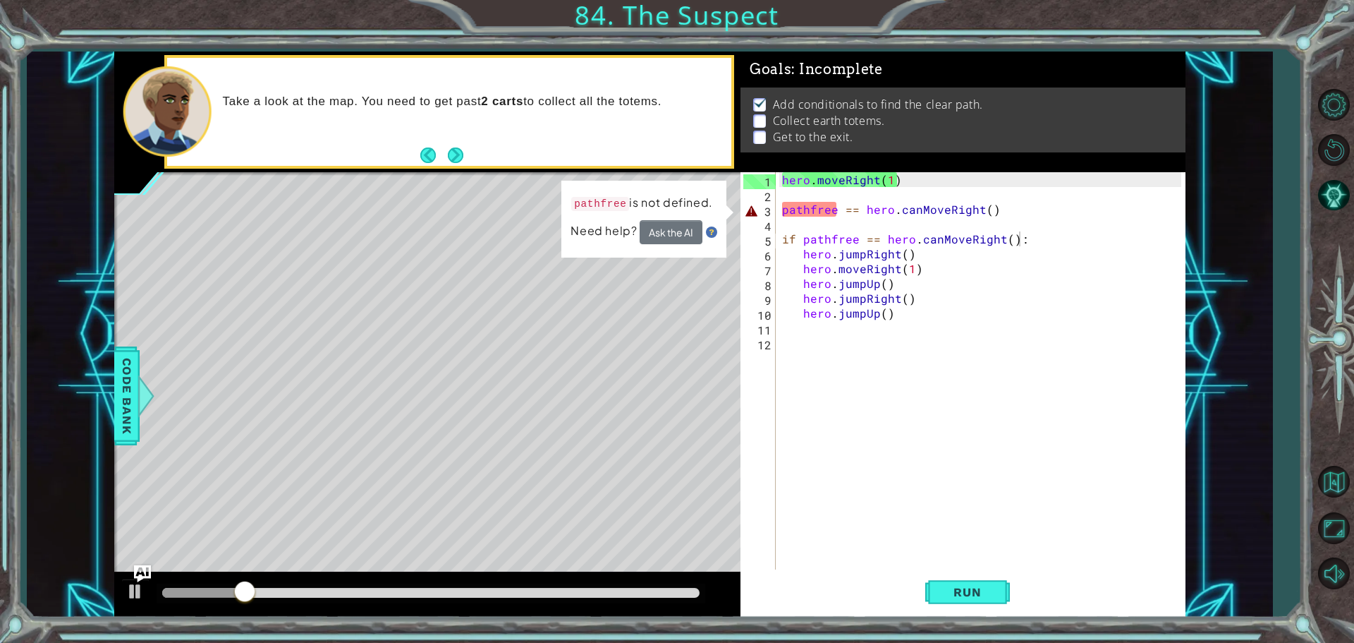
click at [665, 219] on td "pathfree is not defined." at bounding box center [642, 206] width 143 height 27
click at [674, 221] on button "Ask the AI" at bounding box center [671, 232] width 63 height 24
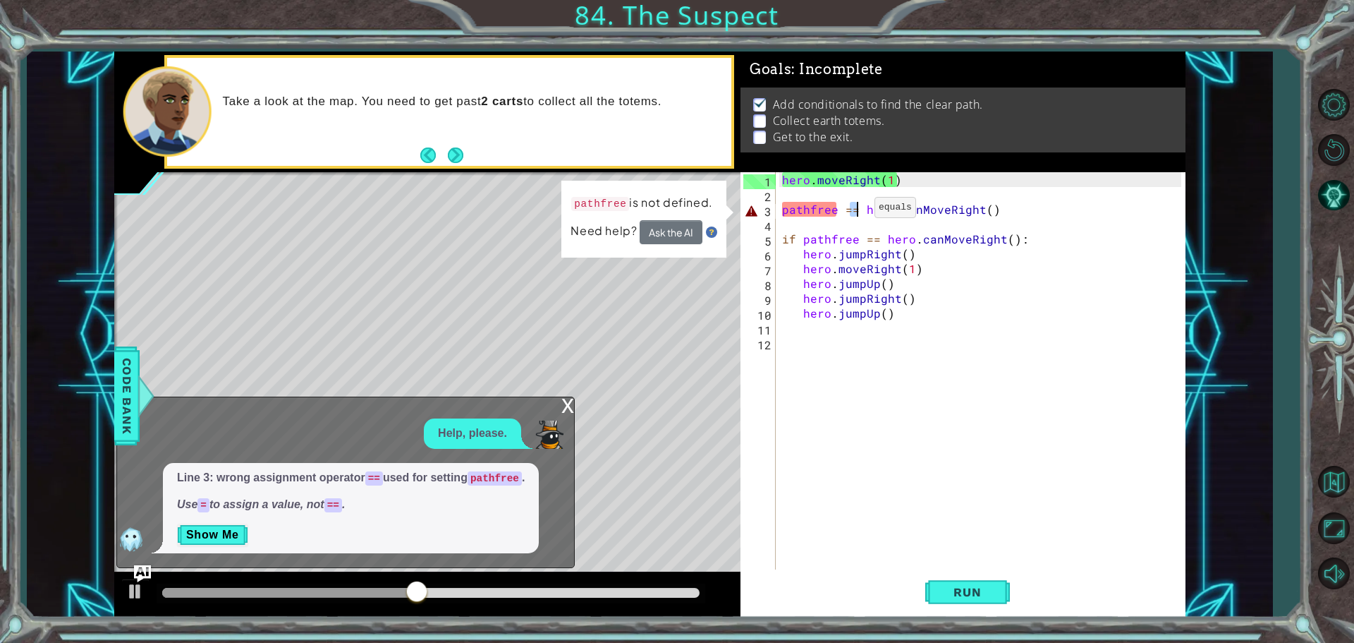
click at [857, 211] on div "hero . moveRight ( 1 ) pathfree == hero . canMoveRight ( ) if pathfree == hero …" at bounding box center [983, 387] width 409 height 430
type textarea "pathfree = hero.canMoveRight()"
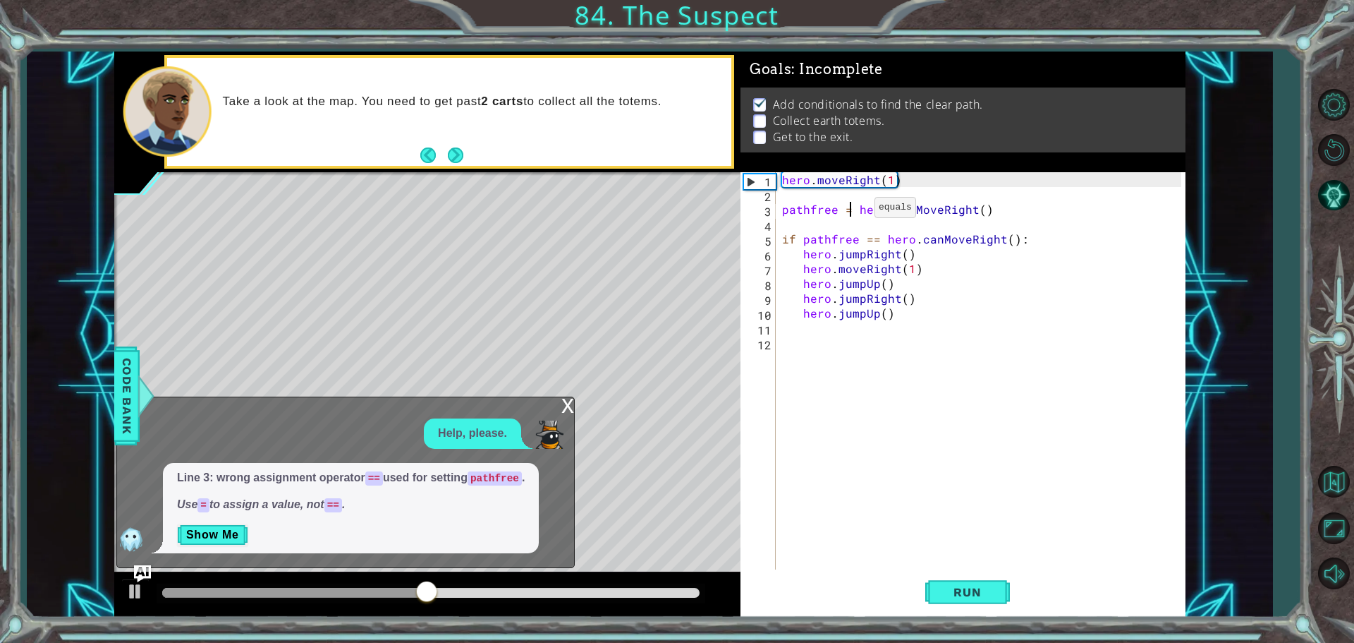
scroll to position [0, 12]
click at [936, 588] on button "Run" at bounding box center [967, 591] width 85 height 44
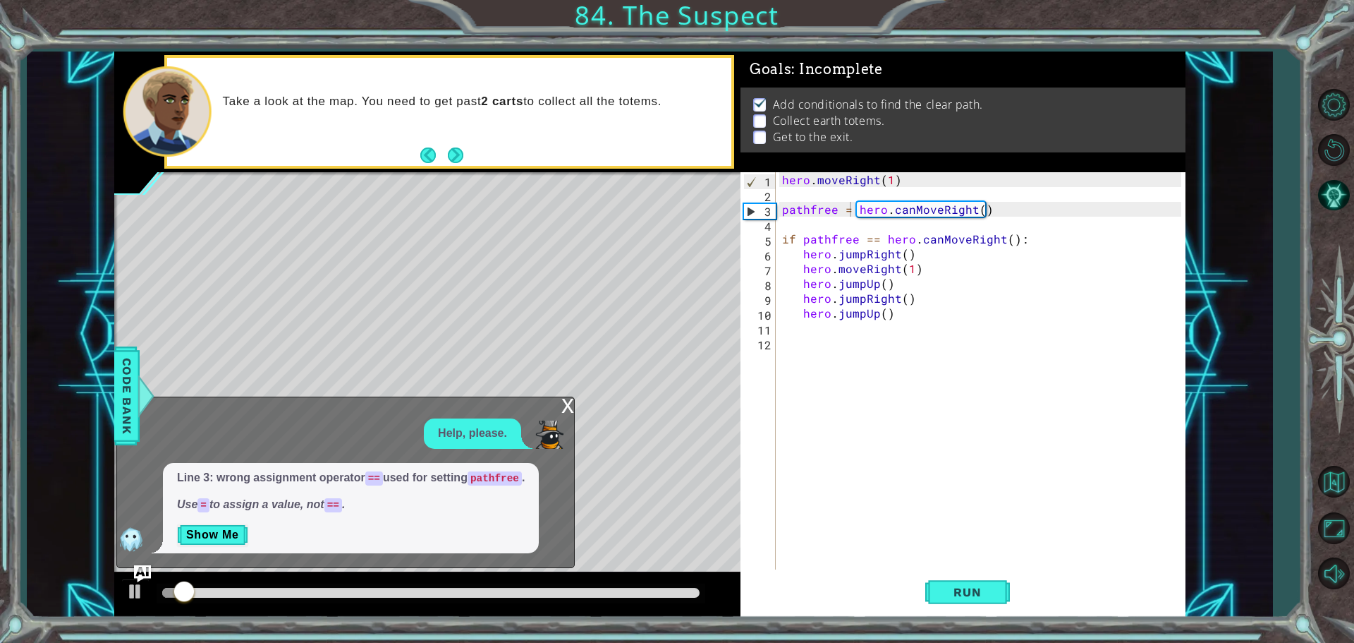
click at [566, 399] on div "x" at bounding box center [567, 404] width 13 height 14
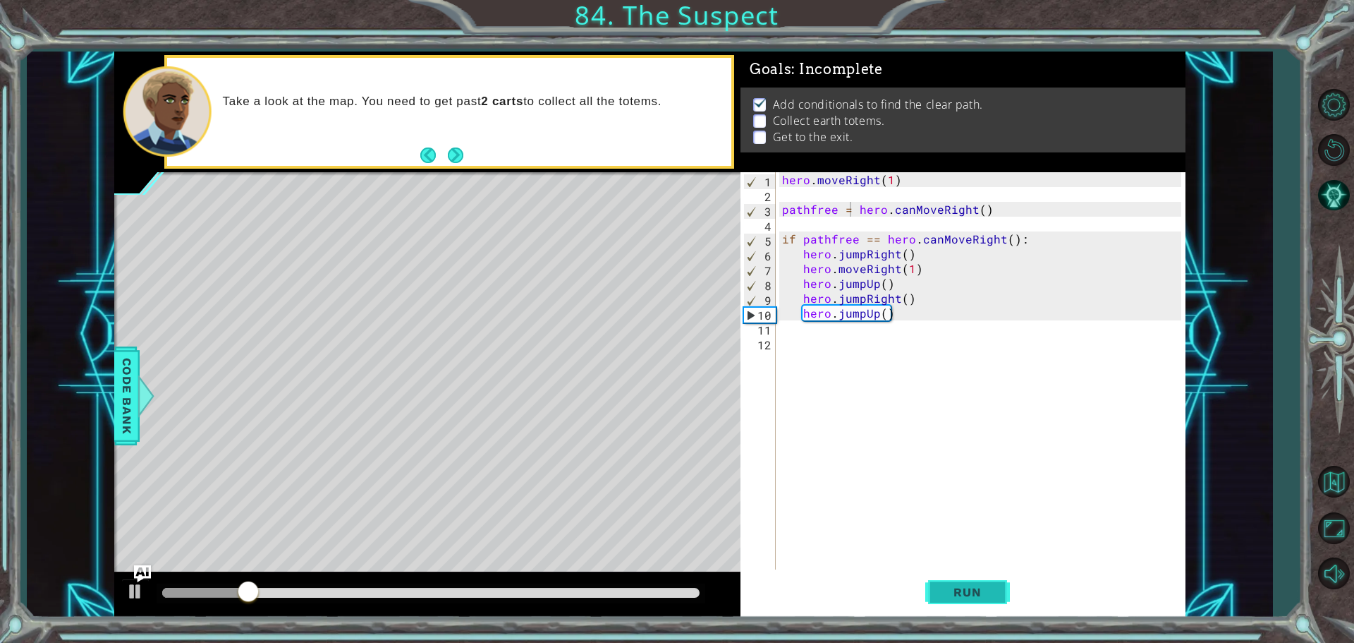
click at [925, 585] on button "Run" at bounding box center [967, 591] width 85 height 44
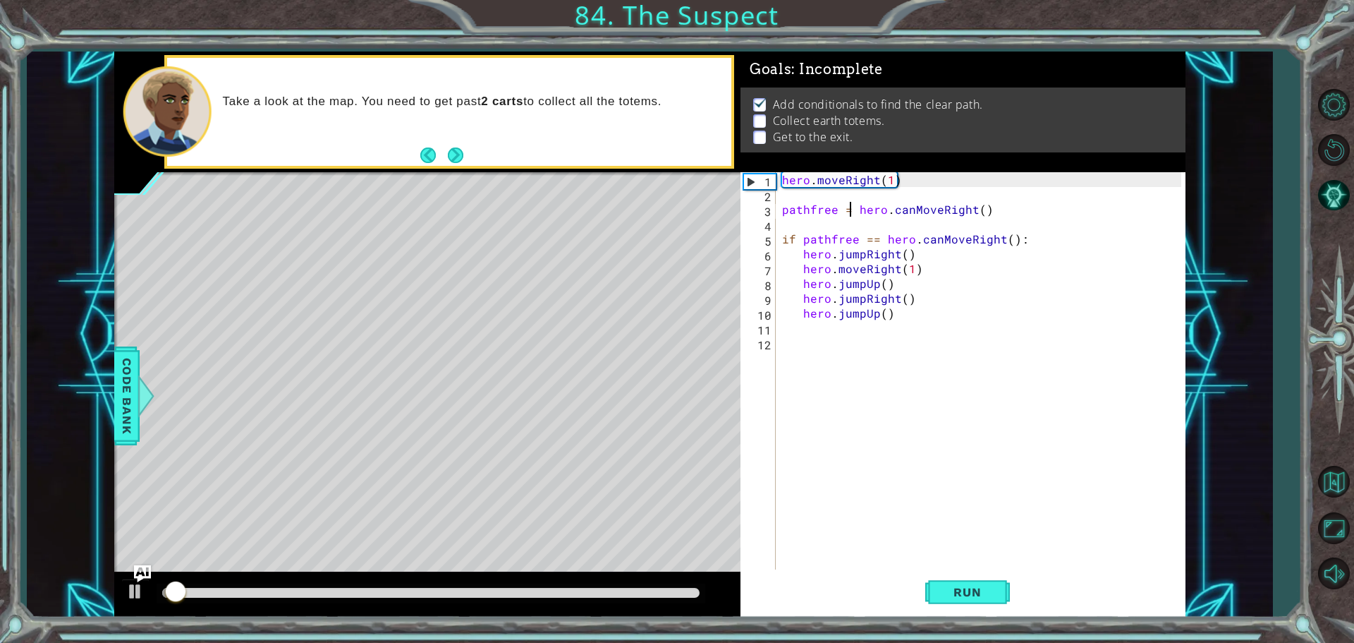
click at [924, 583] on div "Run" at bounding box center [967, 591] width 445 height 44
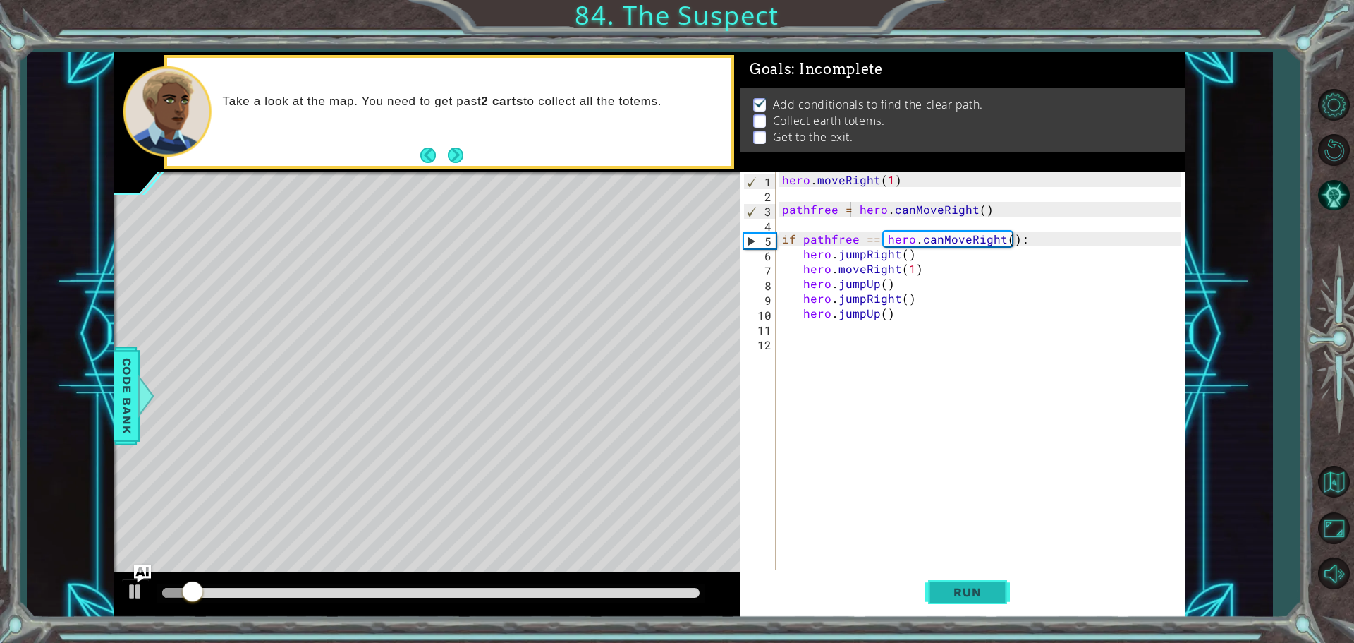
click at [932, 588] on button "Run" at bounding box center [967, 591] width 85 height 44
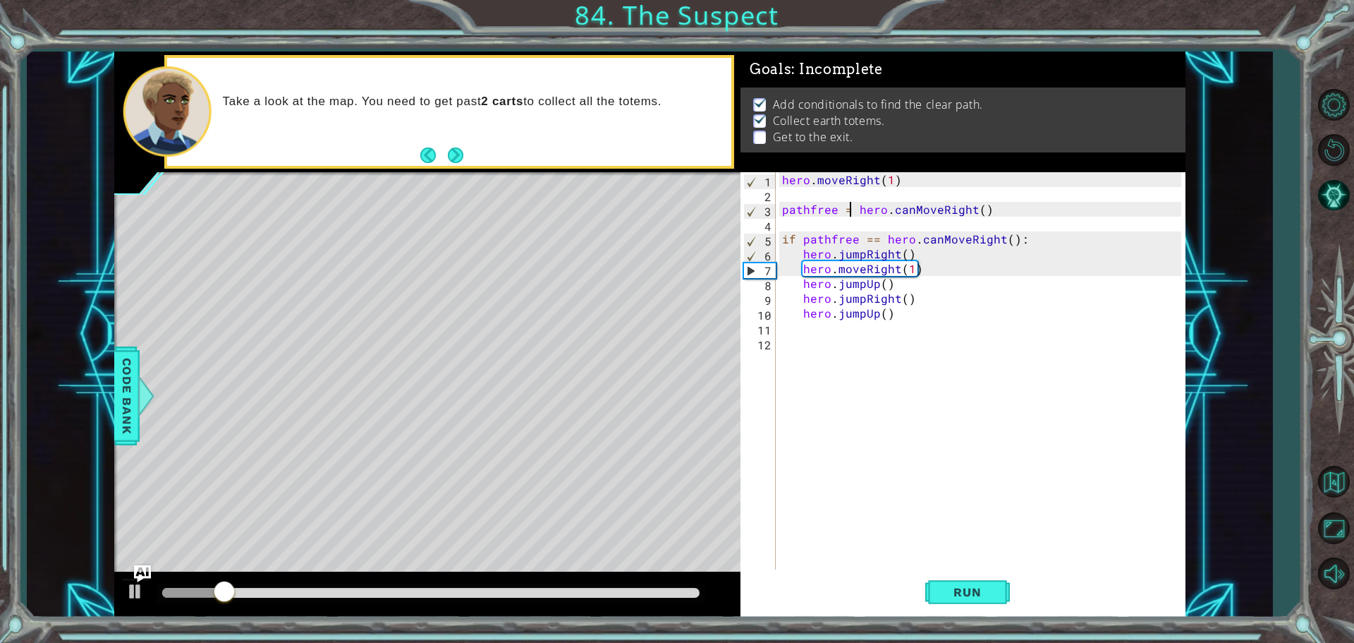
click at [817, 328] on div "hero . moveRight ( 1 ) pathfree = hero . canMoveRight ( ) if pathfree == hero .…" at bounding box center [983, 387] width 409 height 430
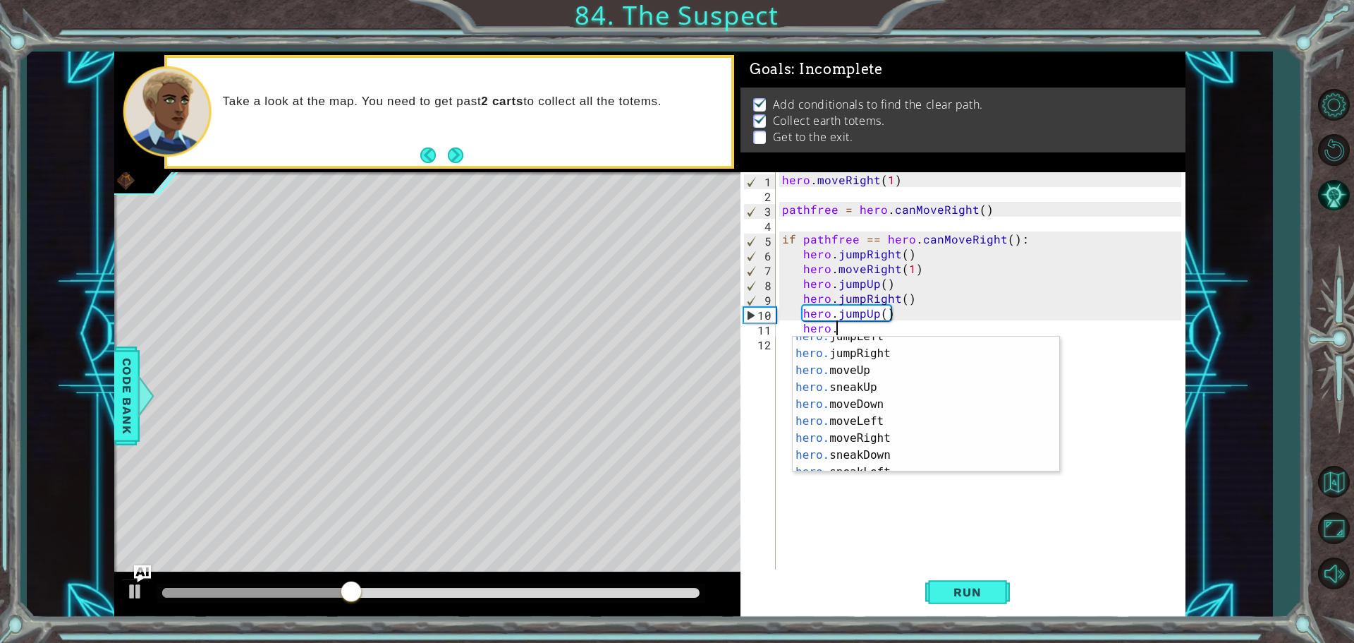
scroll to position [42, 0]
click at [851, 432] on div "hero. jumpLeft press enter hero. jumpRight press enter hero. moveUp press enter…" at bounding box center [921, 412] width 256 height 169
type textarea "hero.moveRight(1)"
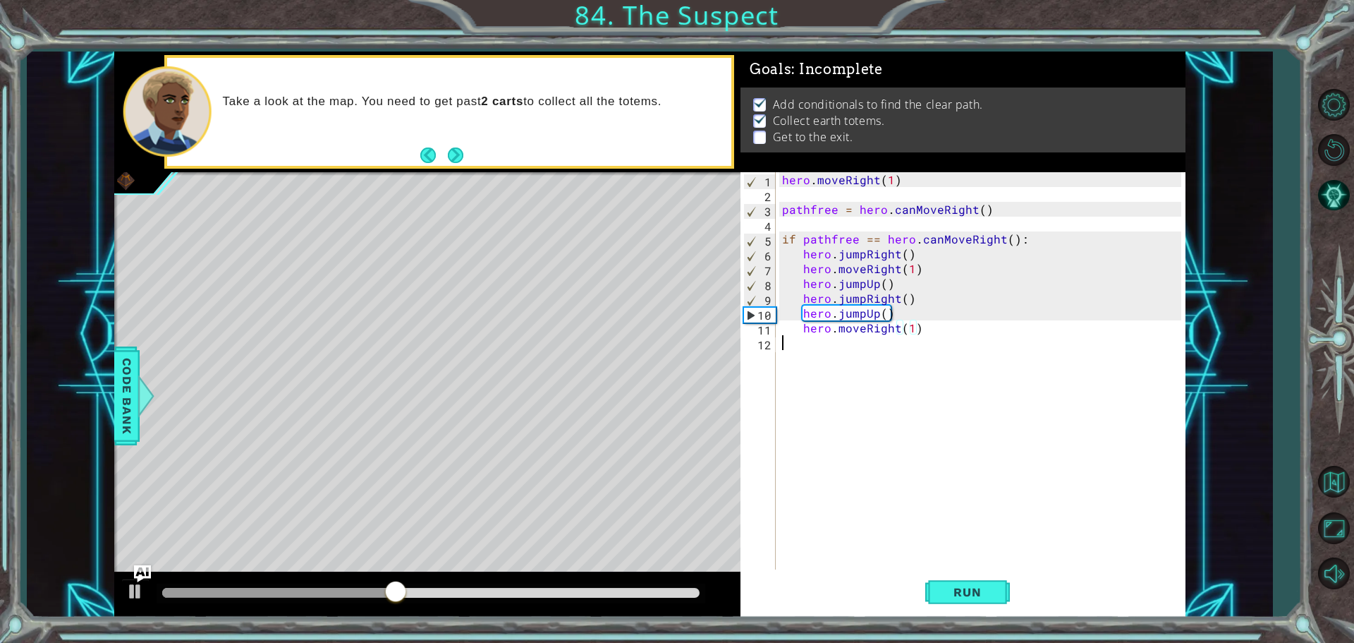
click at [811, 346] on div "hero . moveRight ( 1 ) pathfree = hero . canMoveRight ( ) if pathfree == hero .…" at bounding box center [983, 387] width 409 height 430
click at [925, 330] on div "hero . moveRight ( 1 ) pathfree = hero . canMoveRight ( ) if pathfree == hero .…" at bounding box center [983, 387] width 409 height 430
type textarea "hero.moveRight(1)"
type textarea "h"
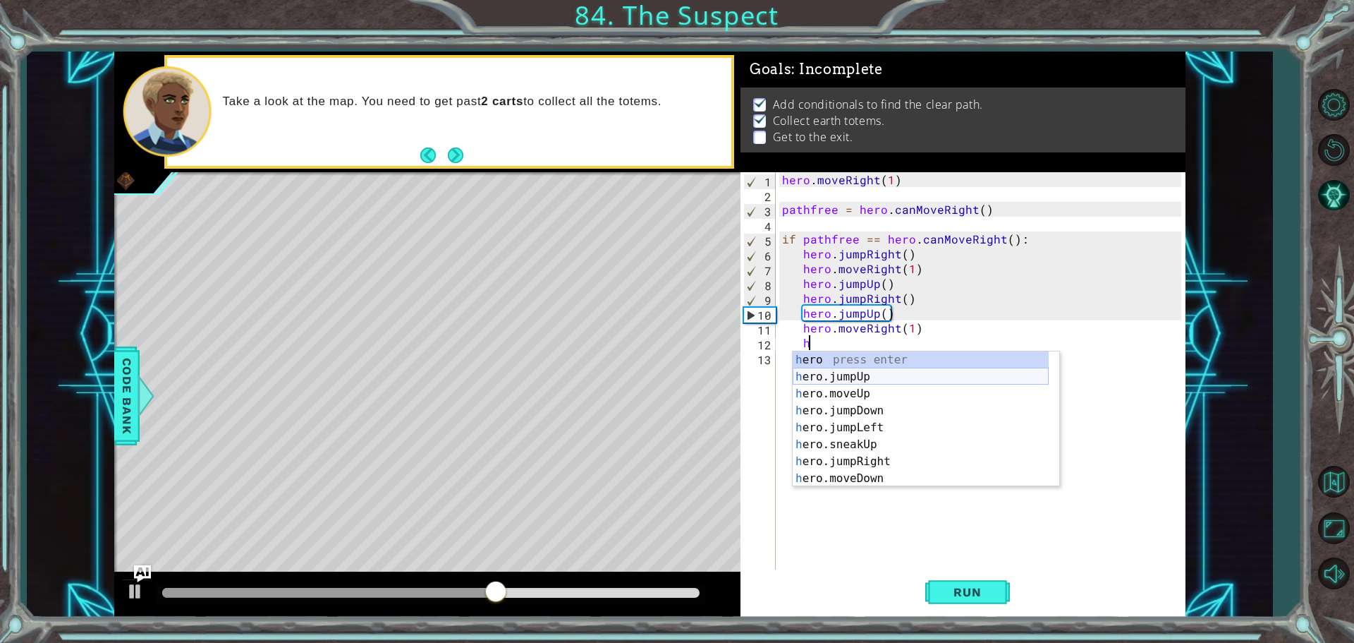
click at [839, 370] on div "h ero press enter h ero.jumpUp press enter h ero.moveUp press enter h ero.jumpD…" at bounding box center [921, 435] width 256 height 169
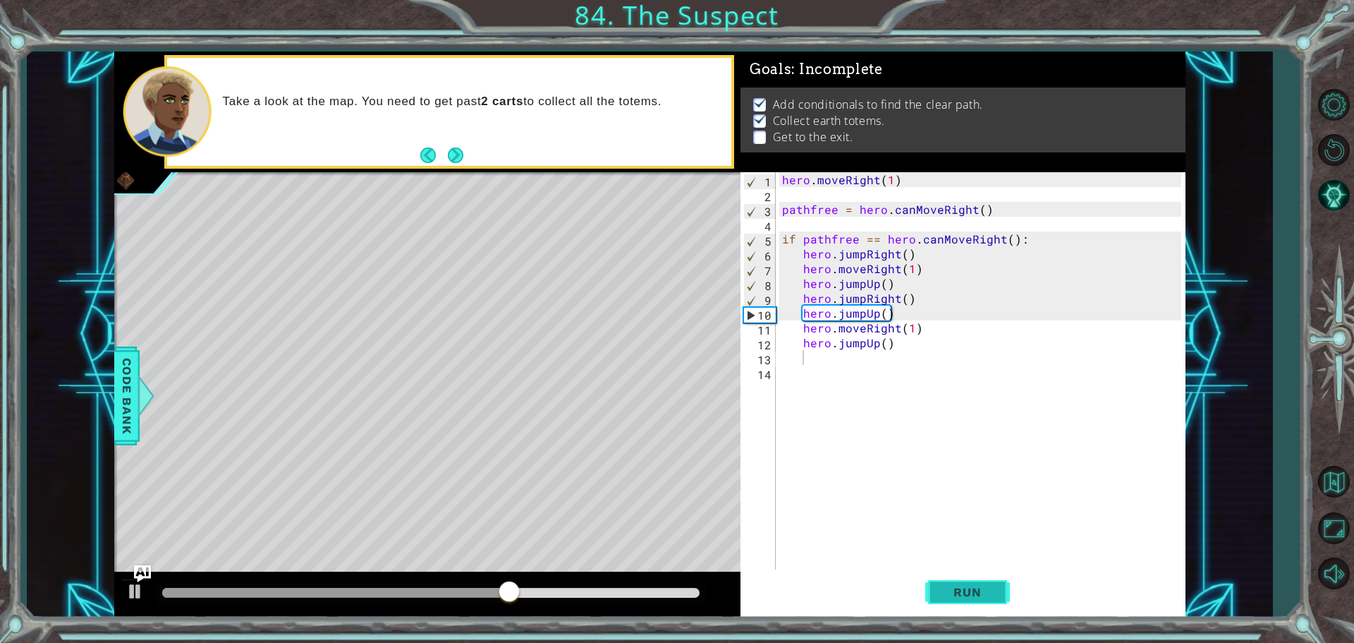
click at [968, 597] on span "Run" at bounding box center [967, 592] width 56 height 14
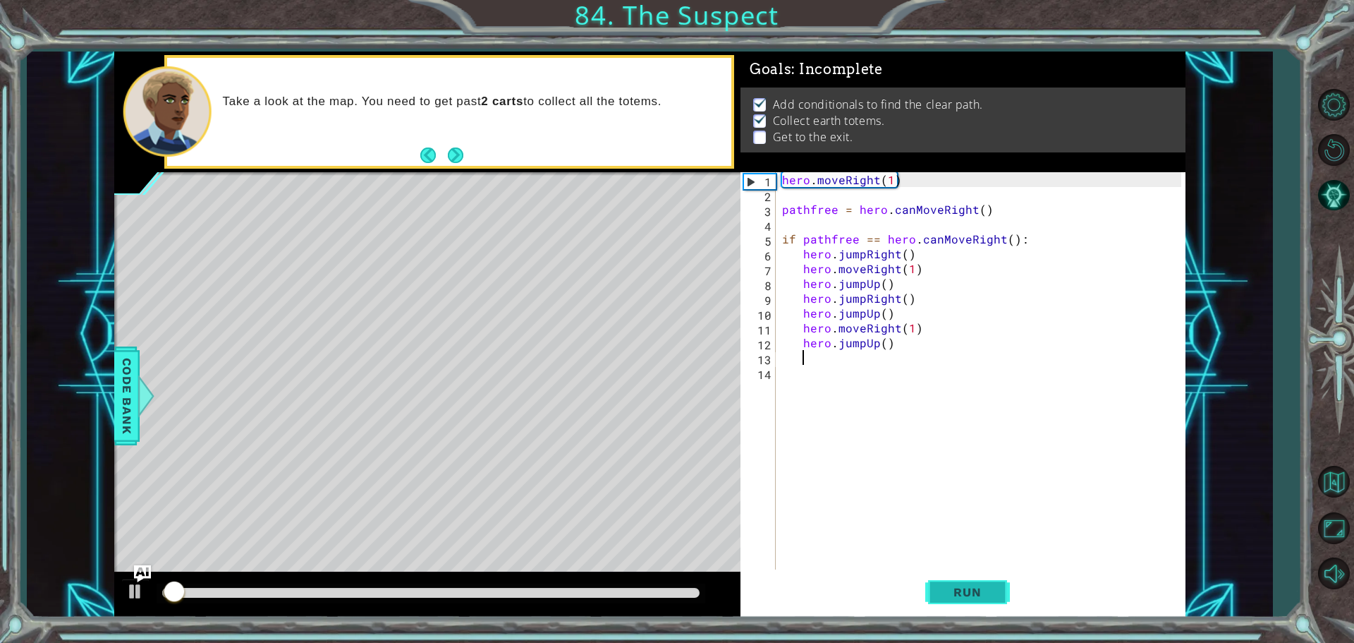
click at [965, 590] on span "Run" at bounding box center [967, 592] width 56 height 14
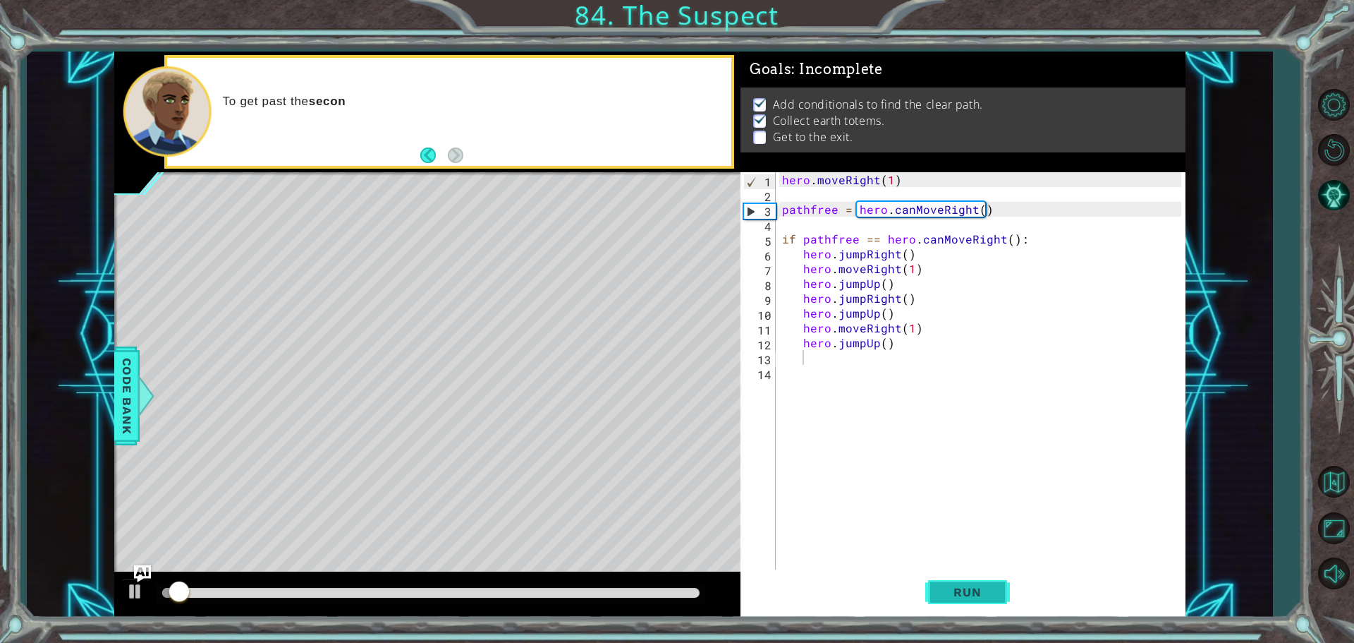
click at [964, 588] on span "Run" at bounding box center [967, 592] width 56 height 14
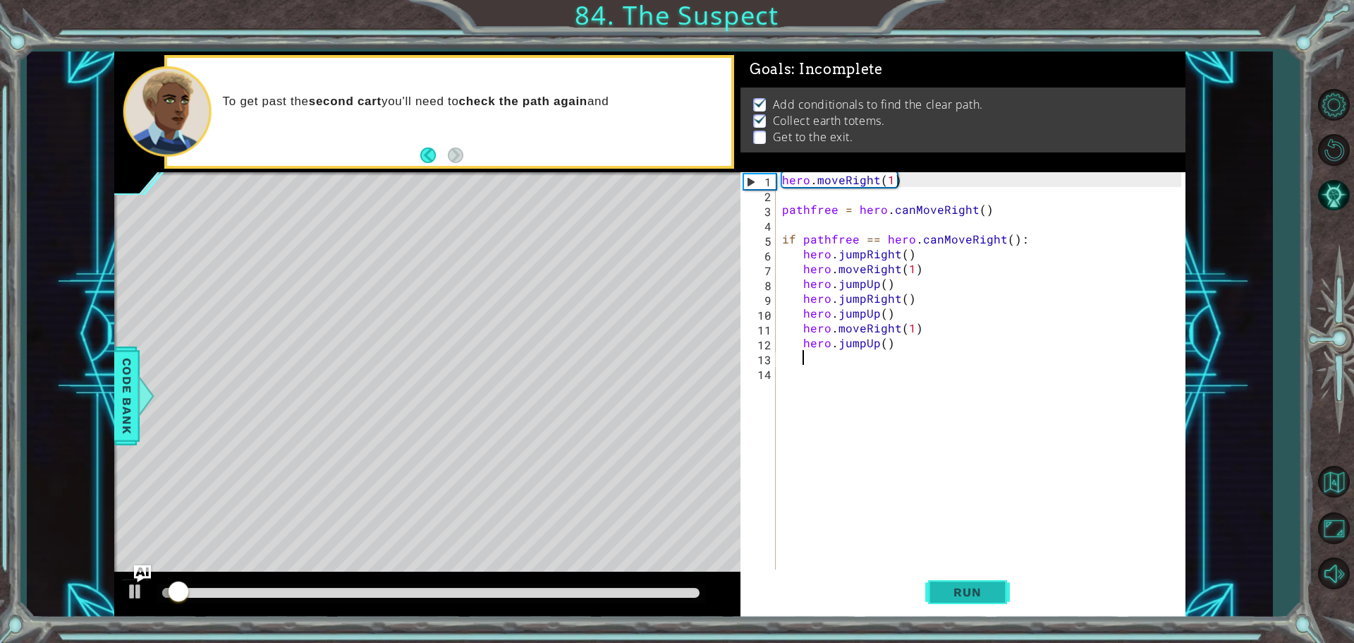
click at [964, 588] on span "Run" at bounding box center [967, 592] width 56 height 14
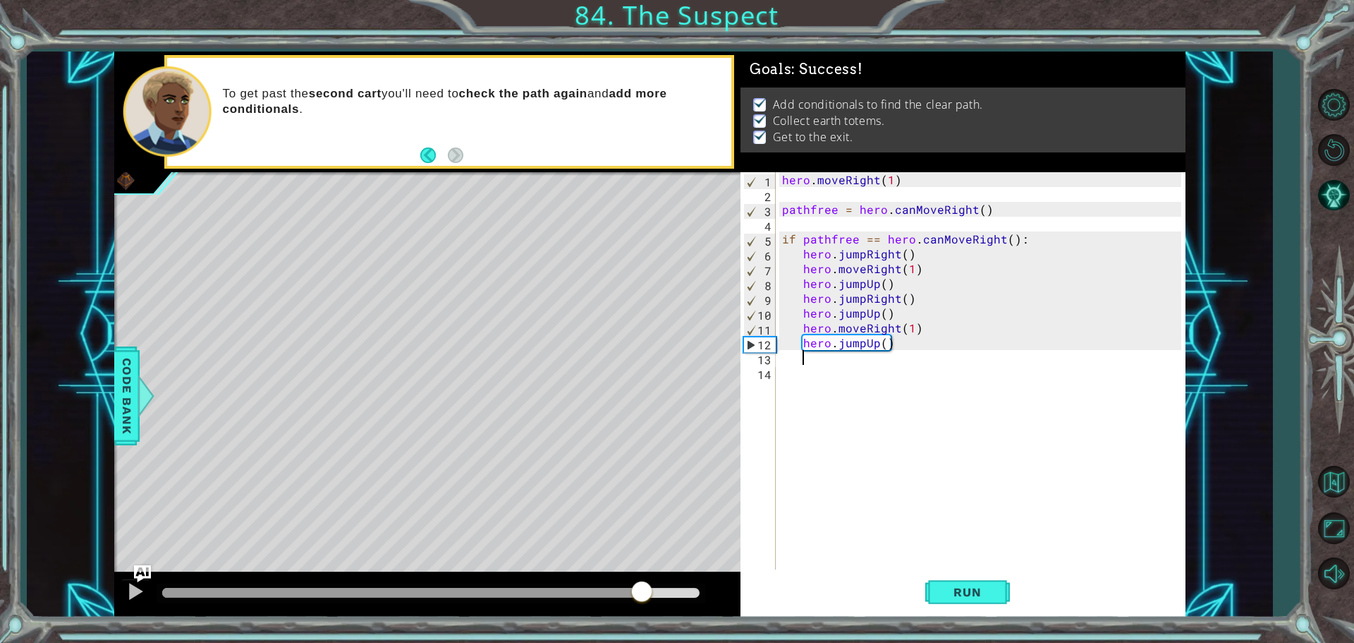
drag, startPoint x: 573, startPoint y: 590, endPoint x: 641, endPoint y: 578, distance: 69.3
click at [642, 578] on div at bounding box center [427, 594] width 626 height 45
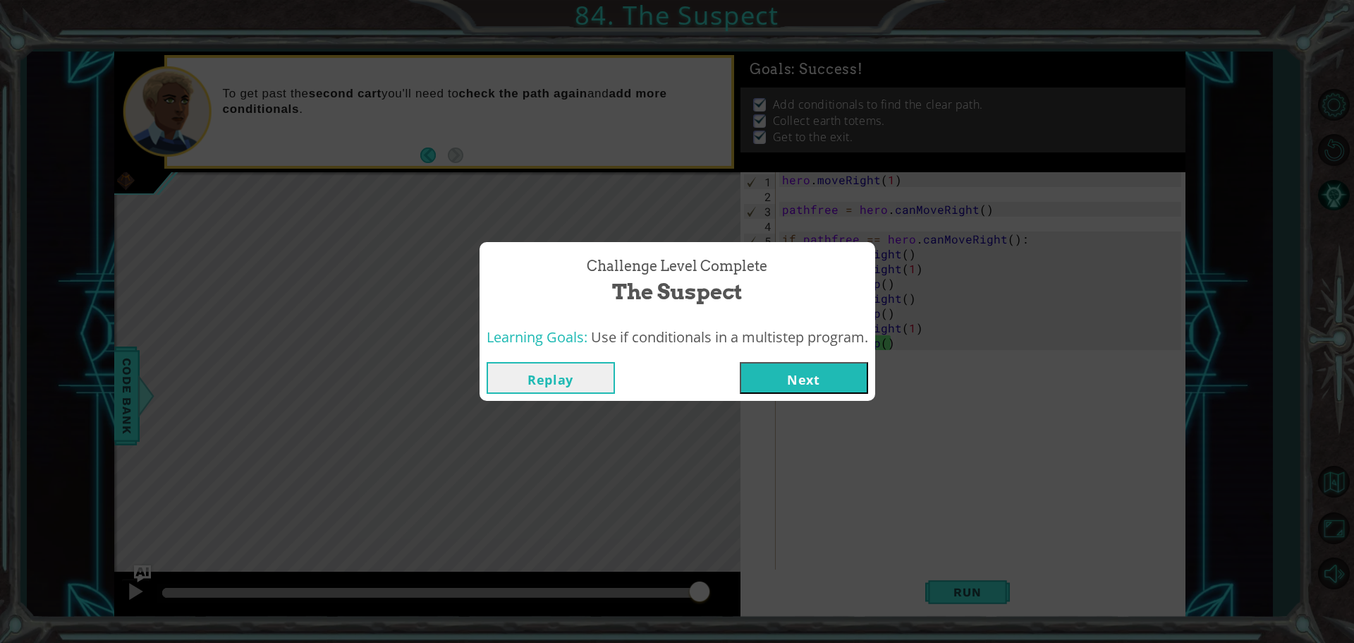
click at [807, 357] on div "Replay Next" at bounding box center [678, 378] width 396 height 46
click at [801, 371] on button "Next" at bounding box center [804, 378] width 128 height 32
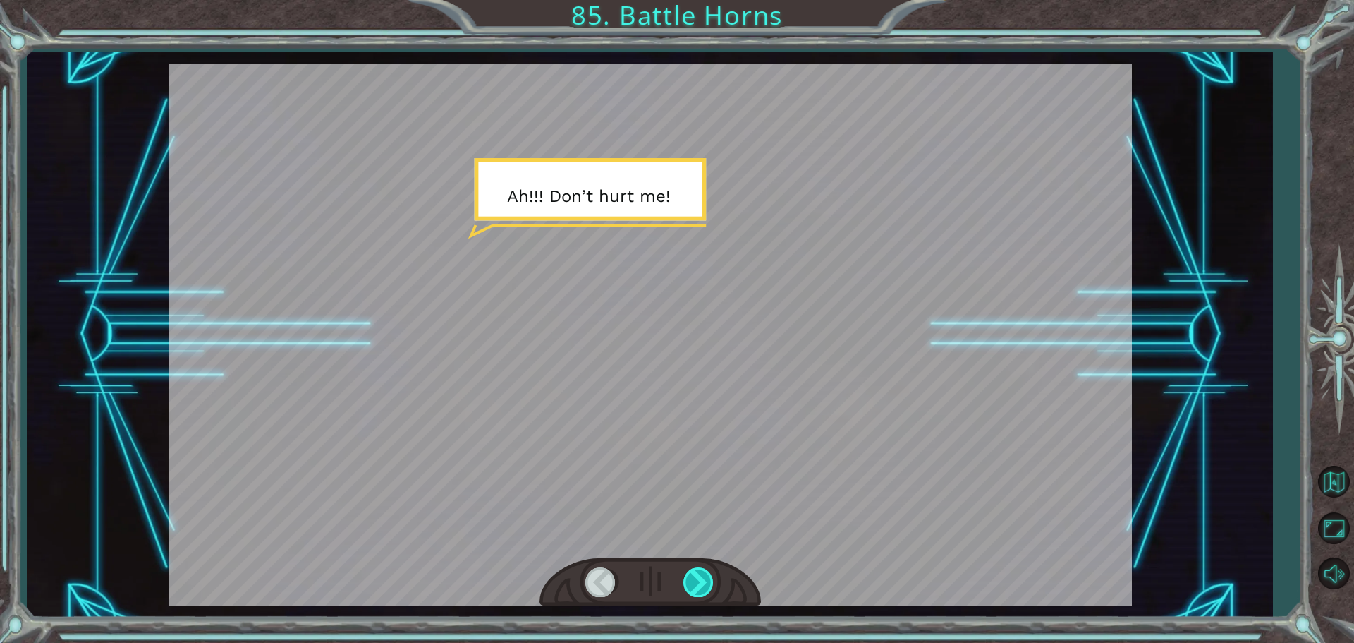
click at [702, 578] on div at bounding box center [699, 581] width 32 height 29
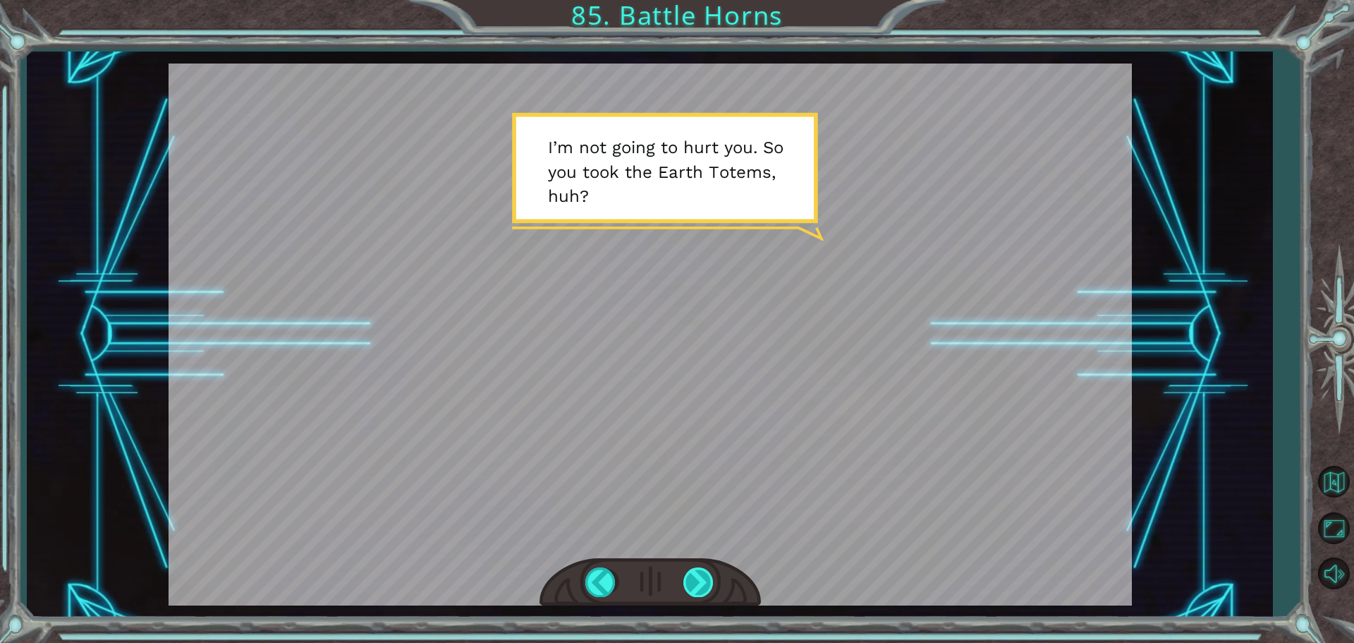
click at [697, 578] on div at bounding box center [699, 581] width 32 height 29
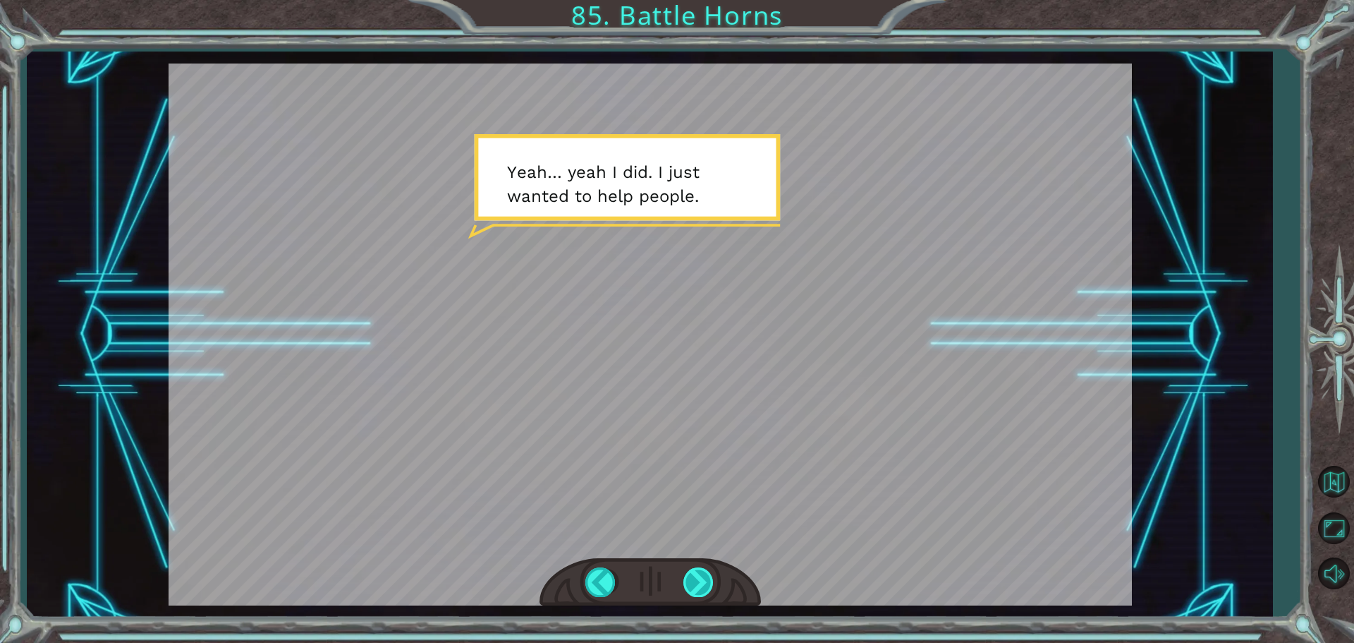
click at [697, 578] on div at bounding box center [699, 581] width 32 height 29
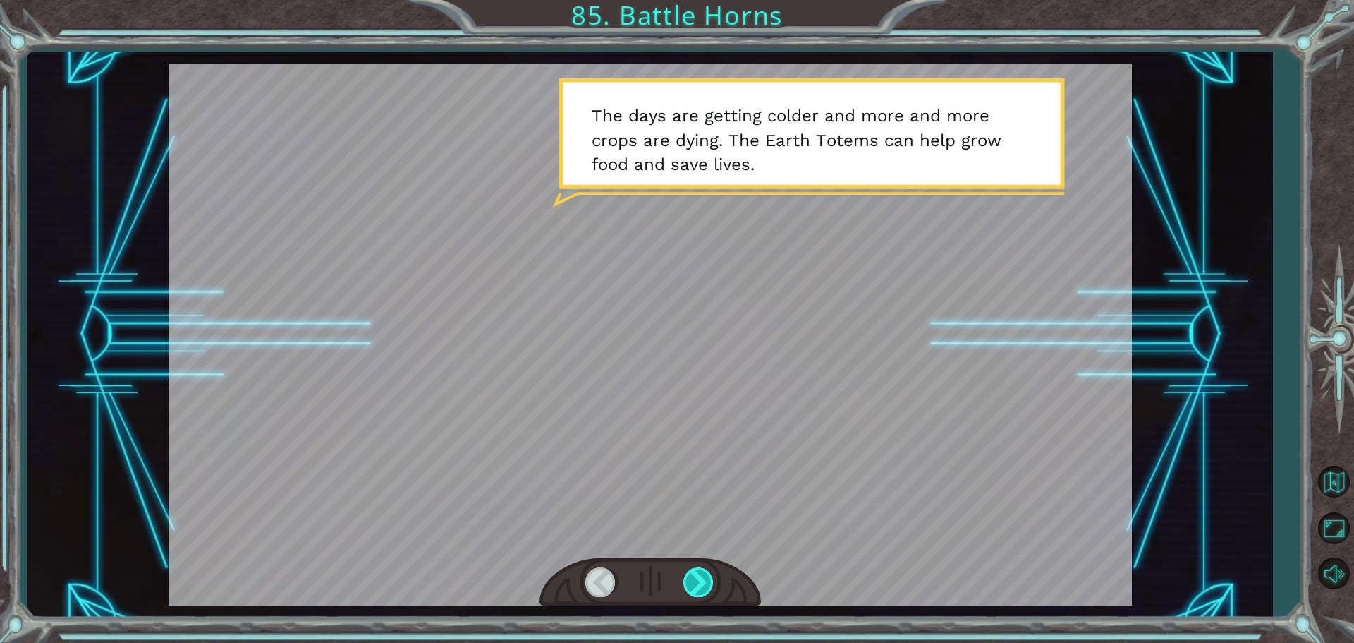
click at [691, 578] on div at bounding box center [699, 581] width 32 height 29
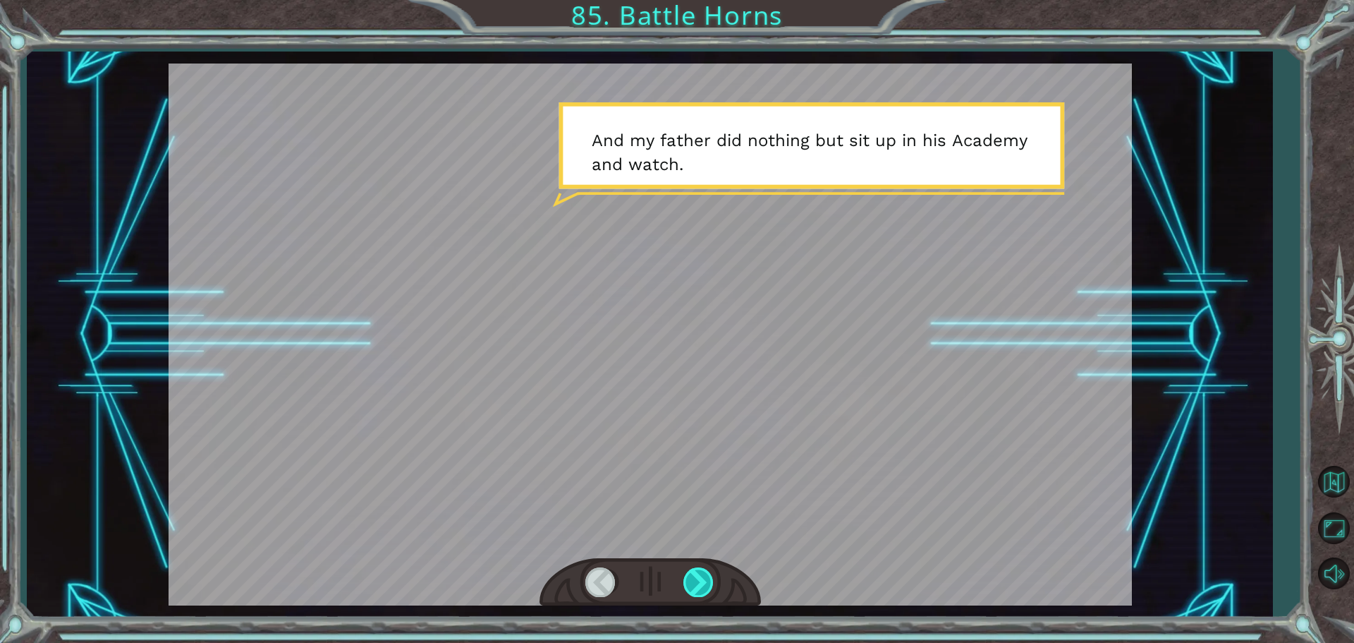
click at [691, 578] on div at bounding box center [699, 581] width 32 height 29
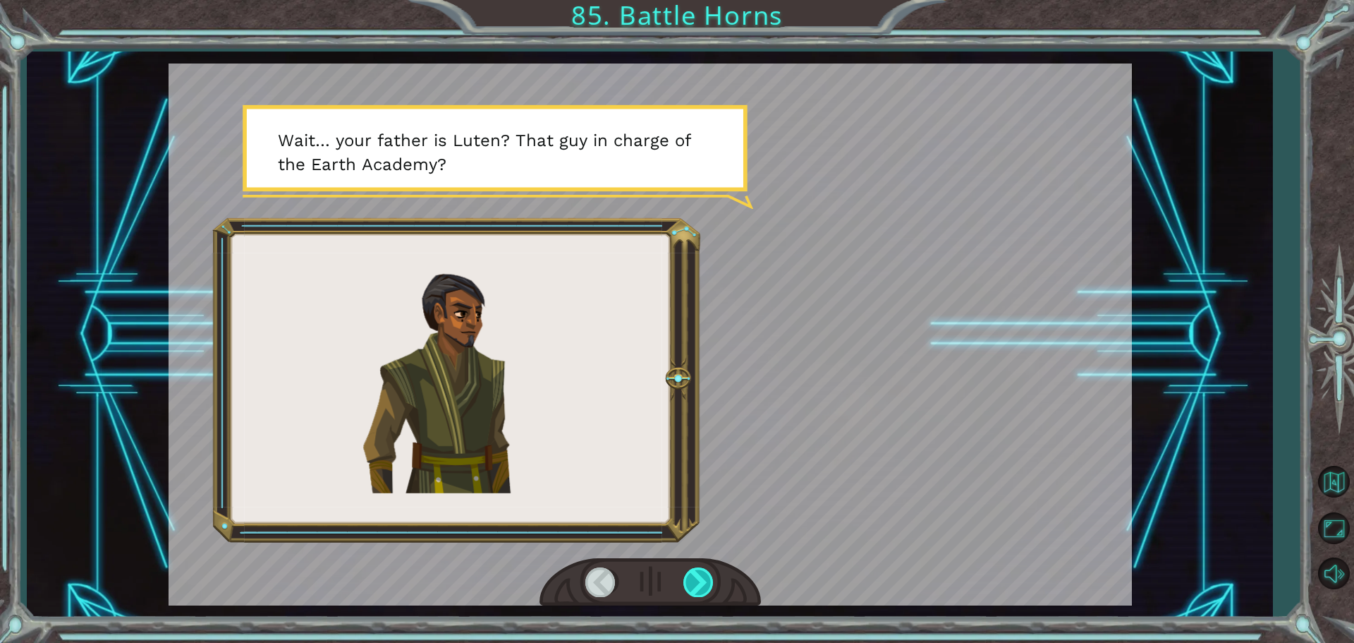
click at [691, 578] on div at bounding box center [699, 581] width 32 height 29
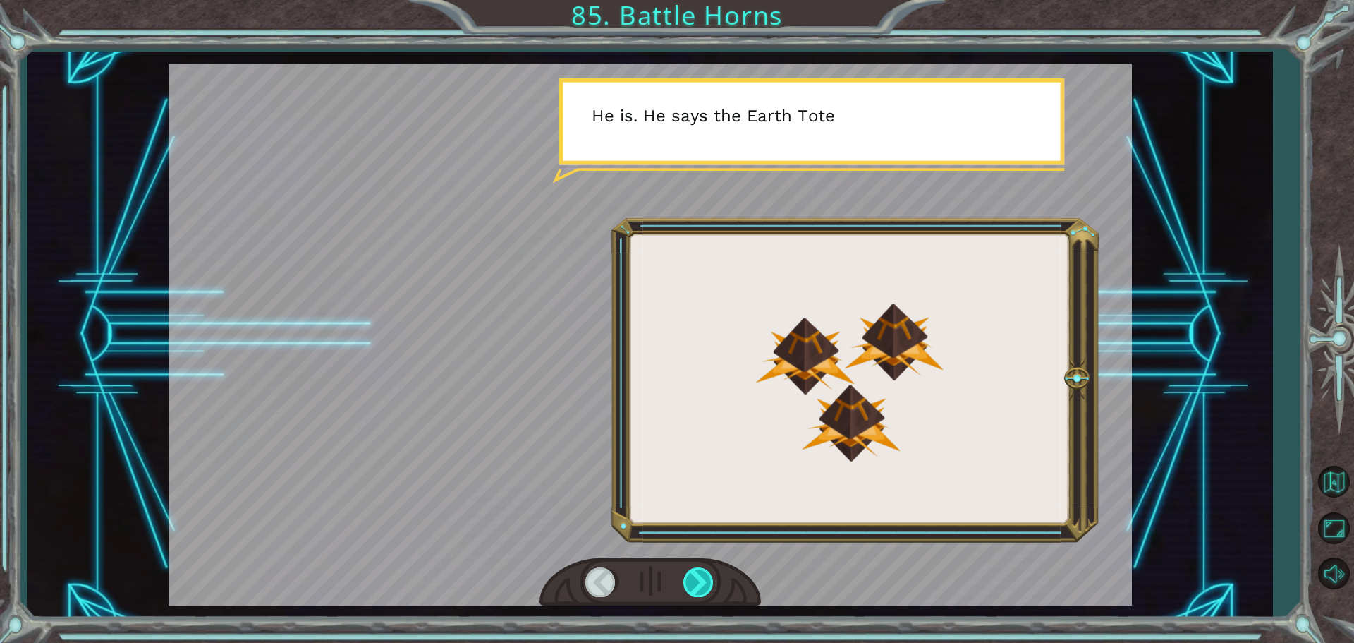
click at [691, 578] on div at bounding box center [699, 581] width 32 height 29
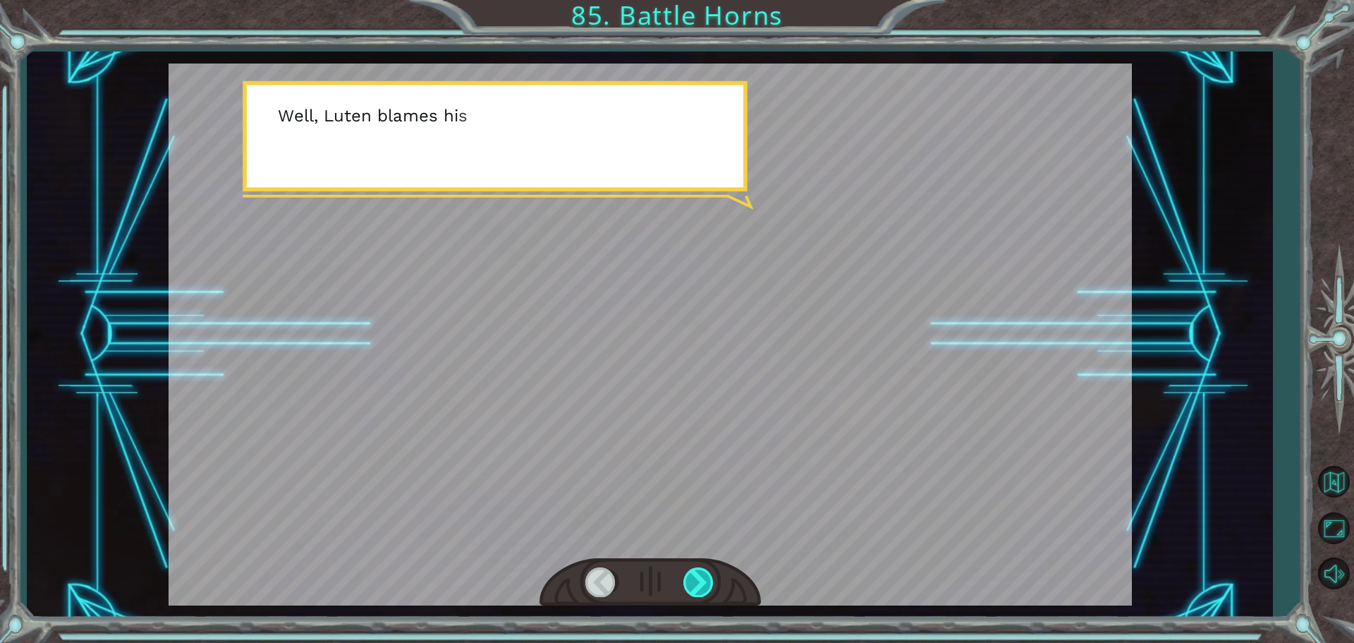
click at [691, 578] on div at bounding box center [699, 581] width 32 height 29
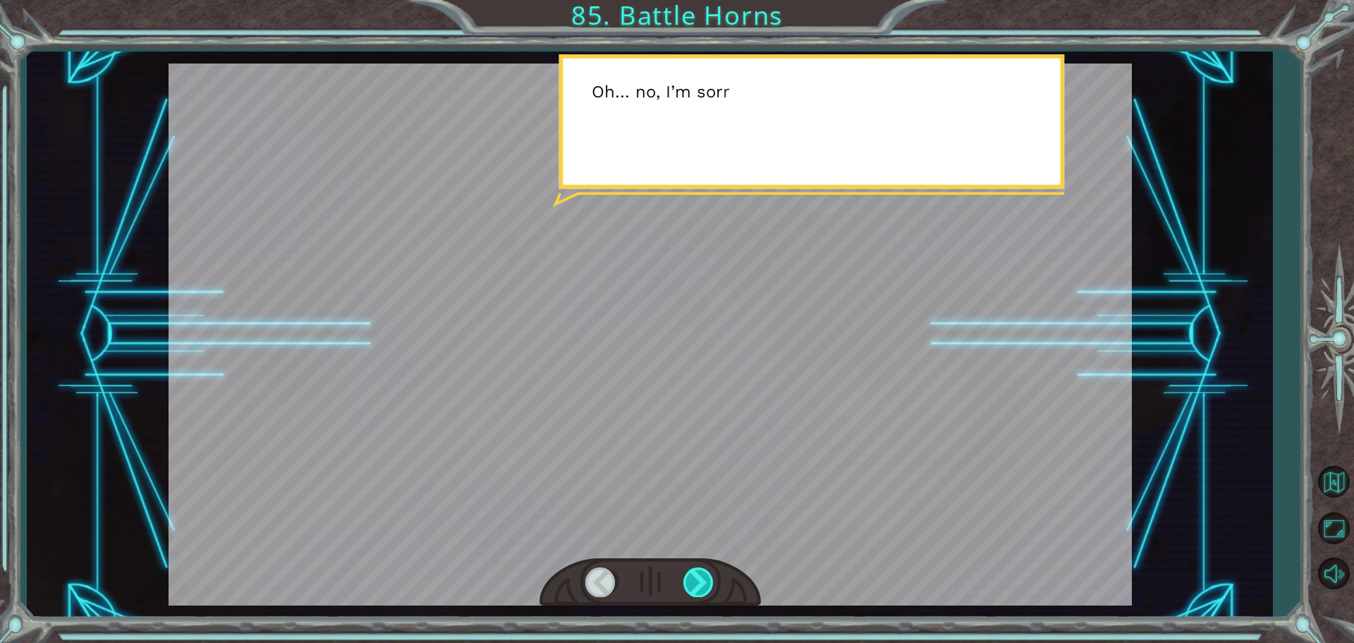
click at [691, 578] on div at bounding box center [699, 581] width 32 height 29
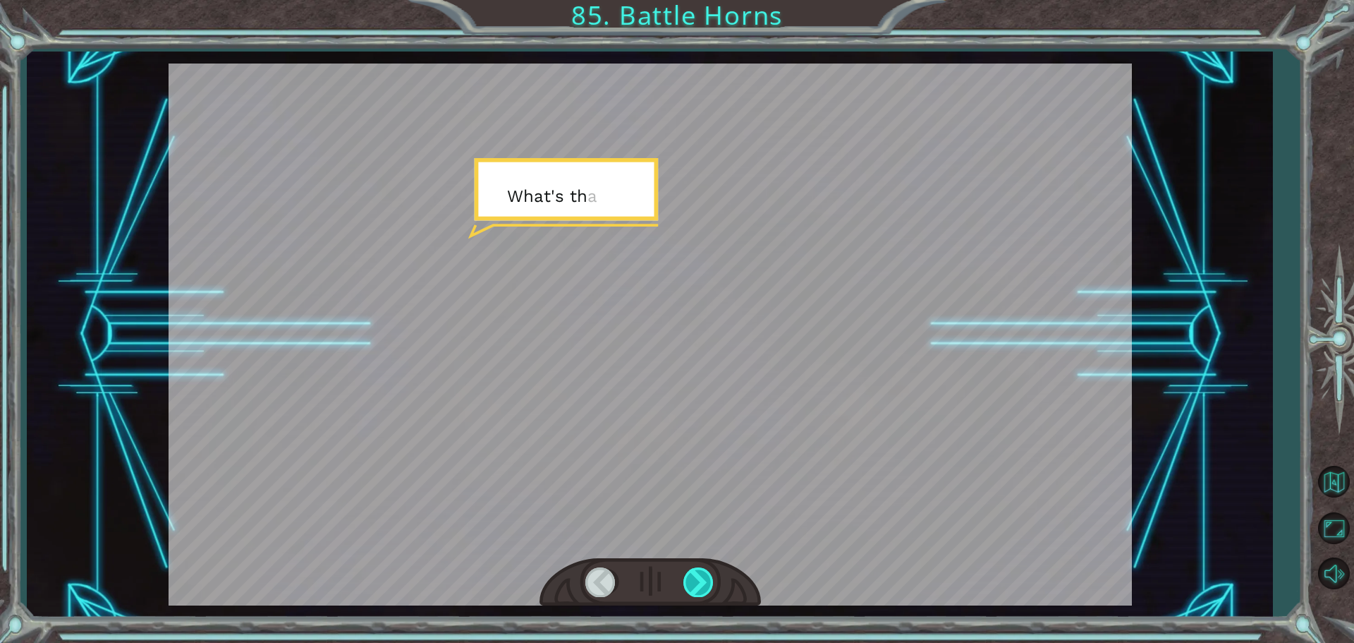
click at [691, 578] on div at bounding box center [699, 581] width 32 height 29
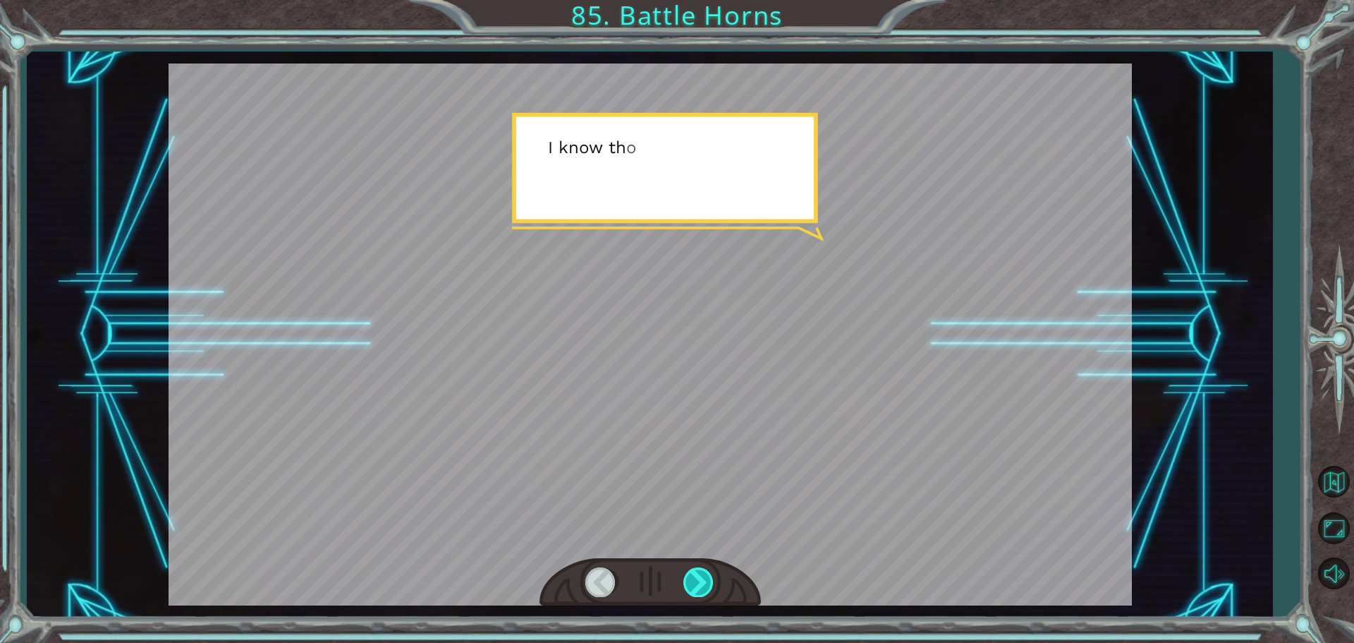
click at [691, 578] on div at bounding box center [699, 581] width 32 height 29
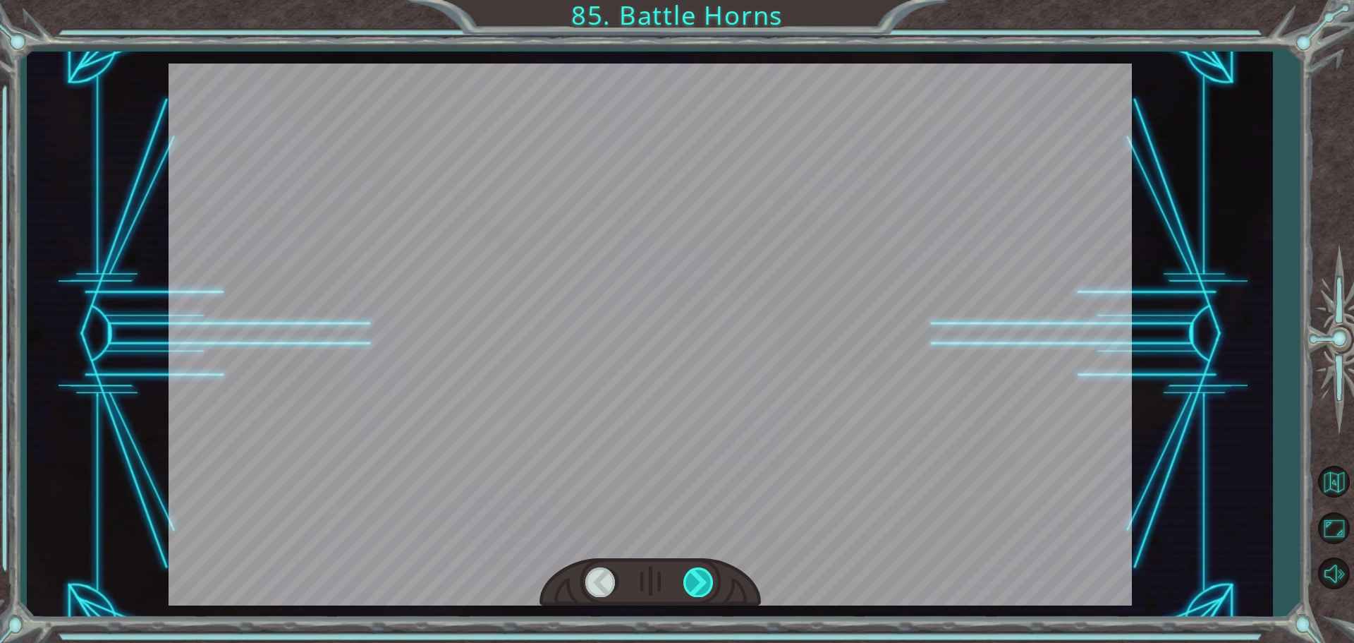
click at [691, 578] on div at bounding box center [699, 581] width 32 height 29
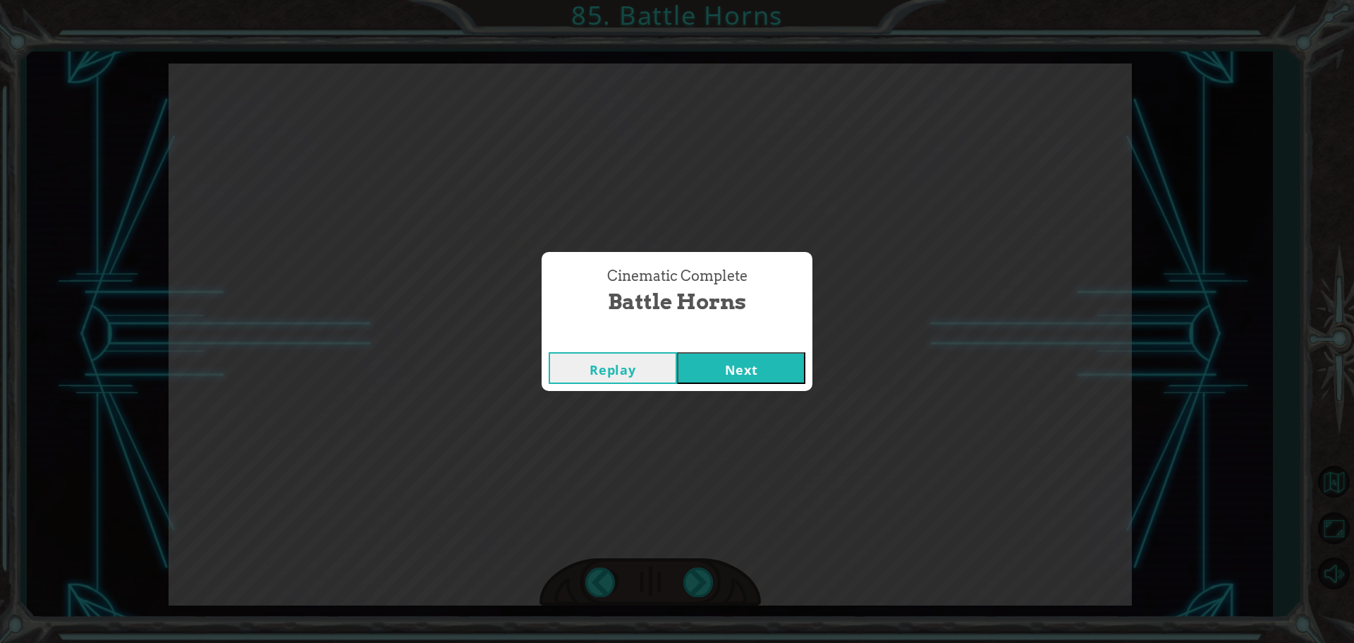
click at [698, 367] on button "Next" at bounding box center [741, 368] width 128 height 32
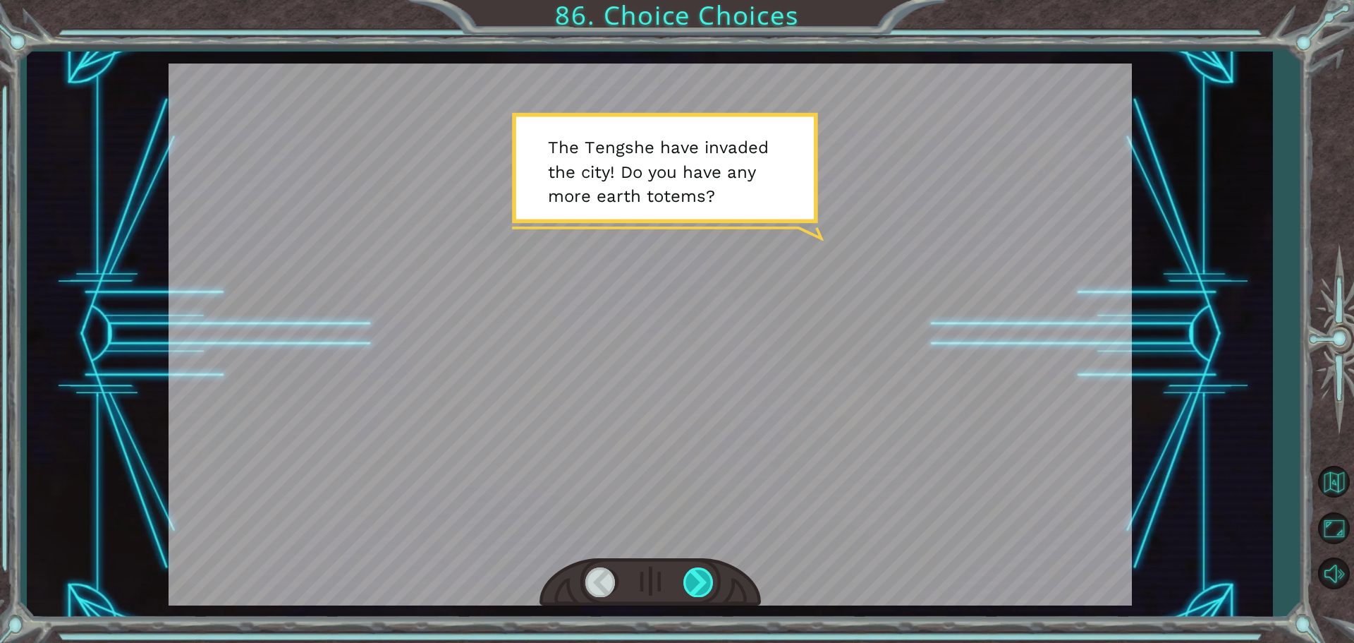
click at [683, 585] on div at bounding box center [699, 581] width 32 height 29
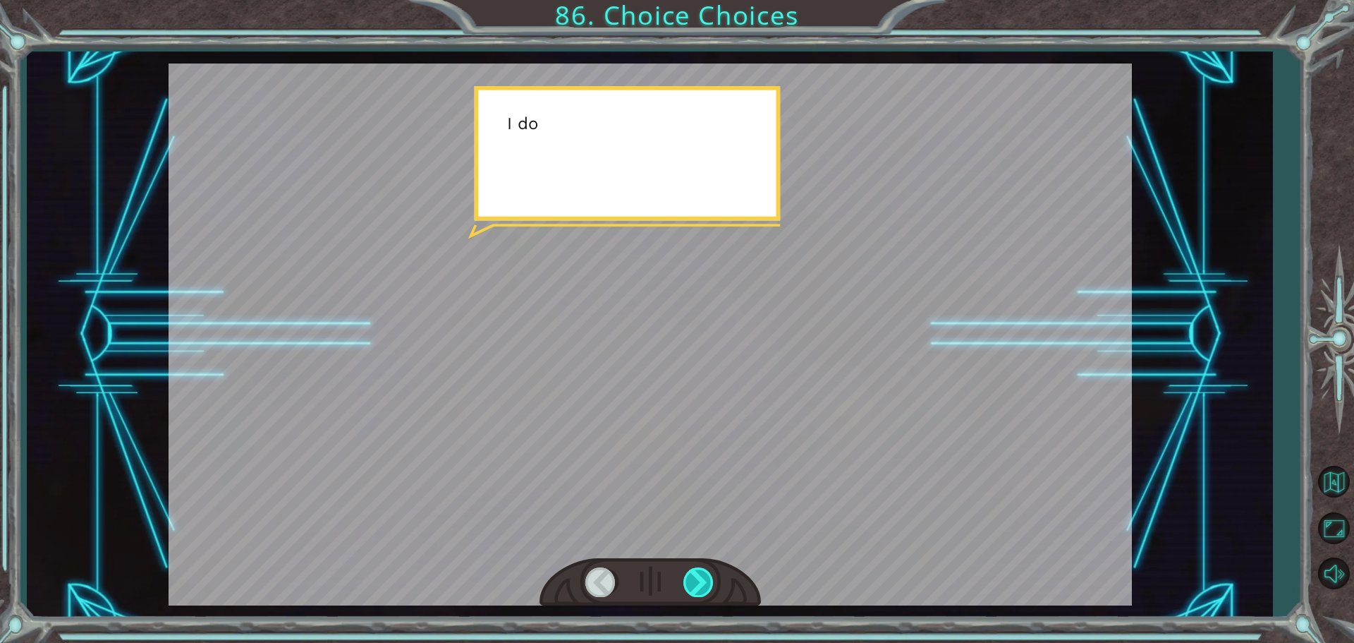
click at [683, 585] on div at bounding box center [699, 581] width 32 height 29
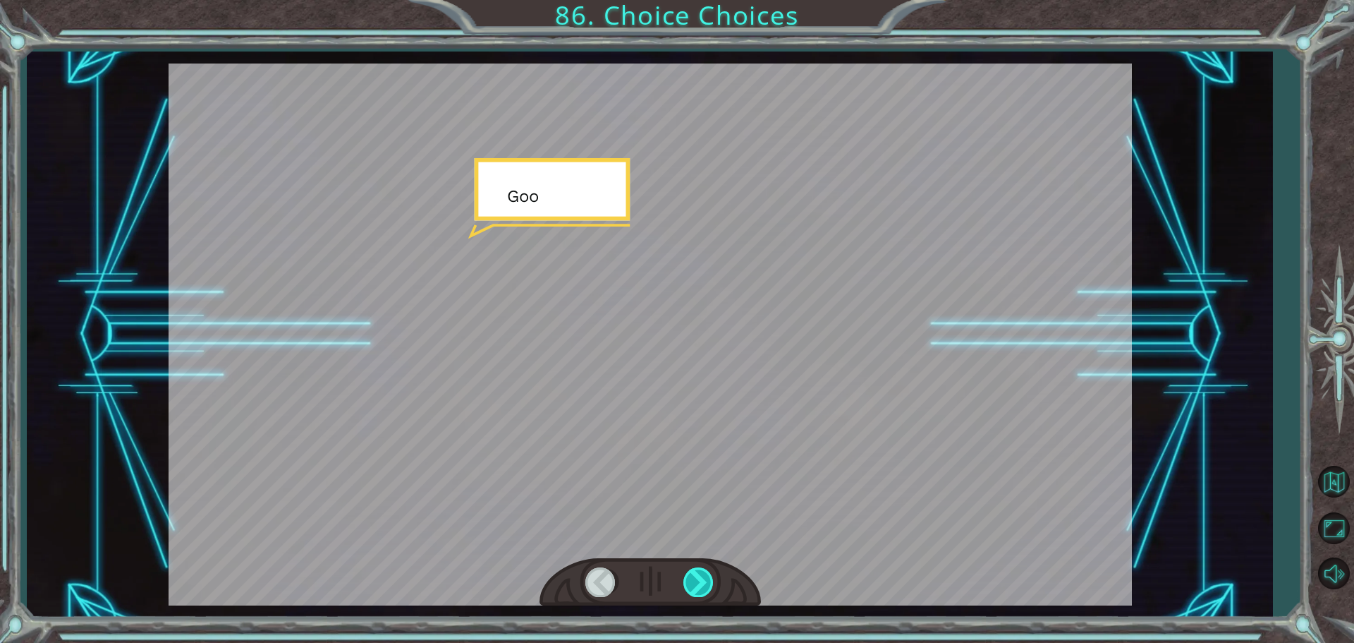
click at [683, 585] on div at bounding box center [699, 581] width 32 height 29
click at [690, 585] on div at bounding box center [699, 581] width 32 height 29
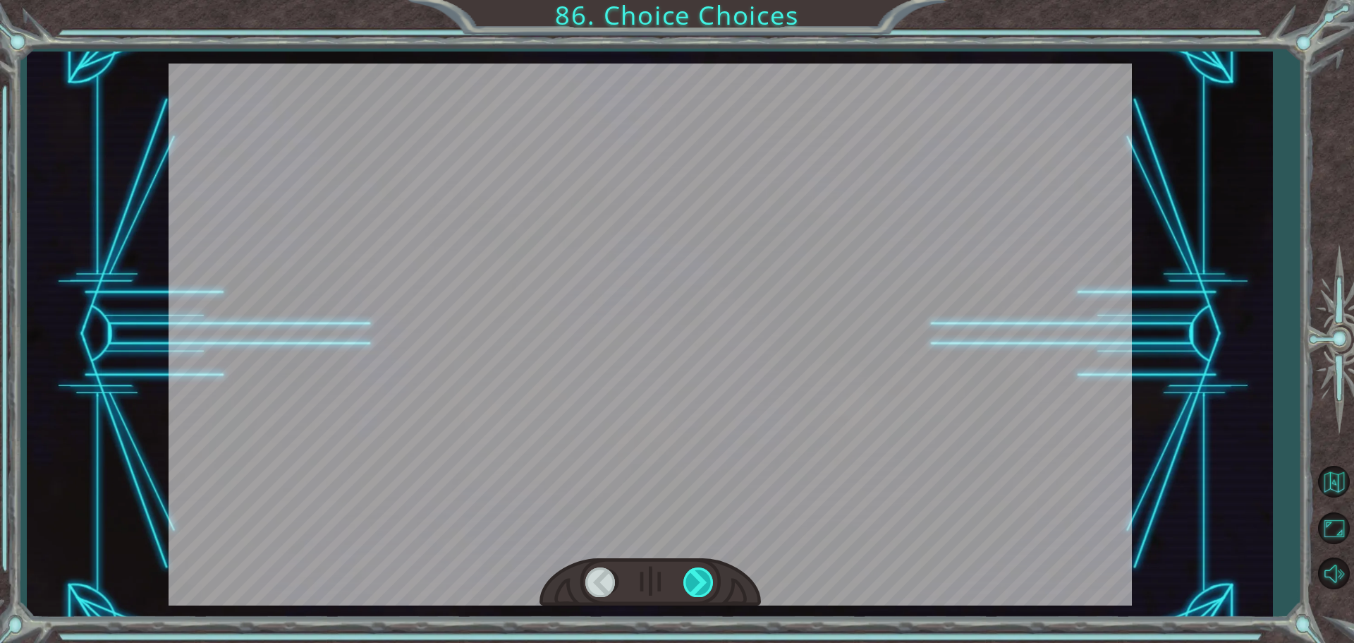
click at [690, 585] on div at bounding box center [699, 581] width 32 height 29
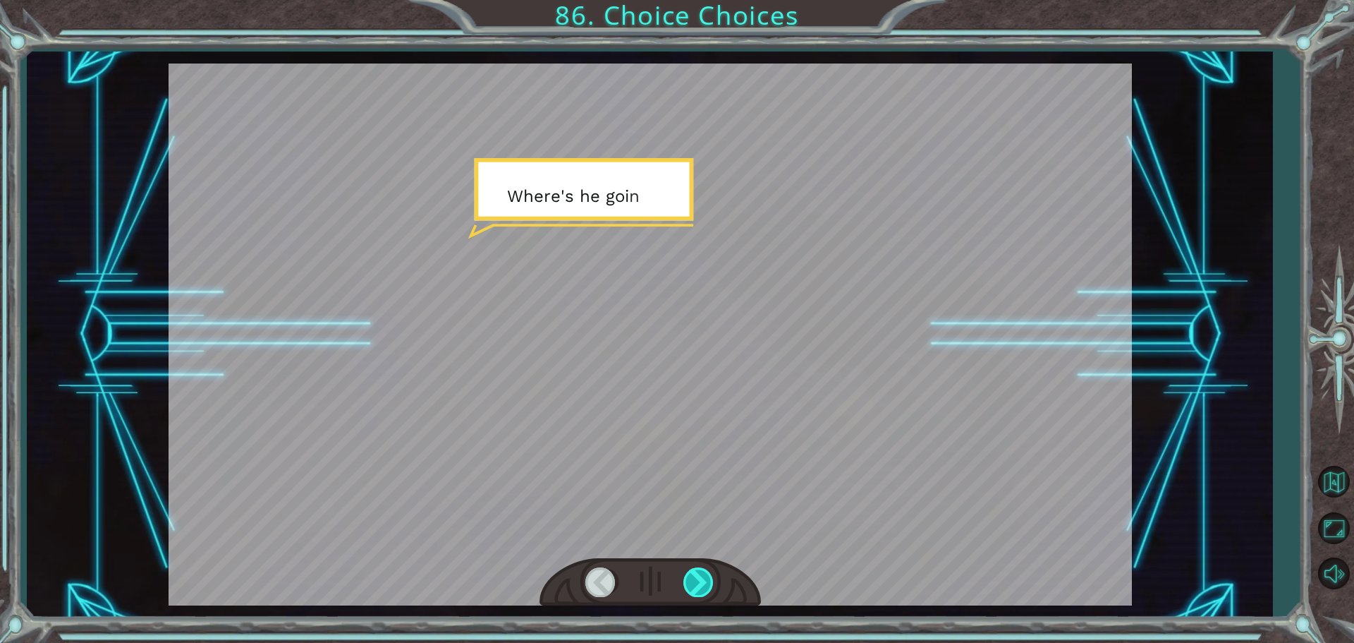
click at [691, 585] on div at bounding box center [699, 581] width 32 height 29
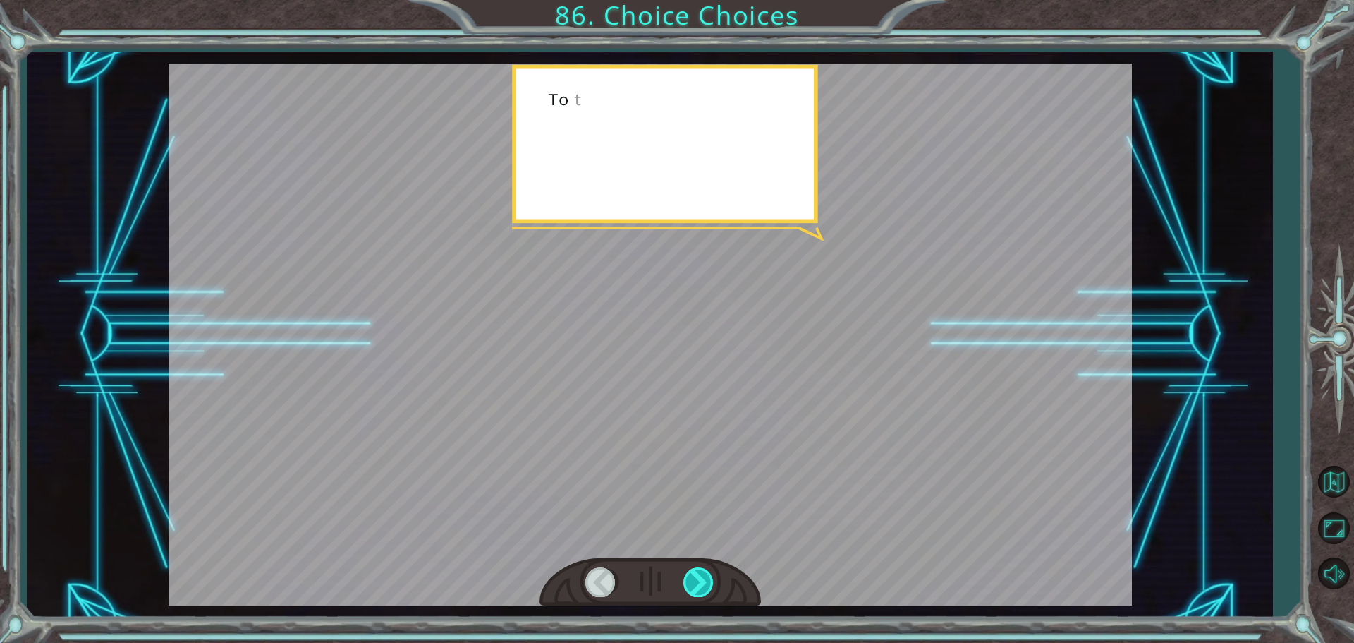
click at [691, 585] on div at bounding box center [699, 581] width 32 height 29
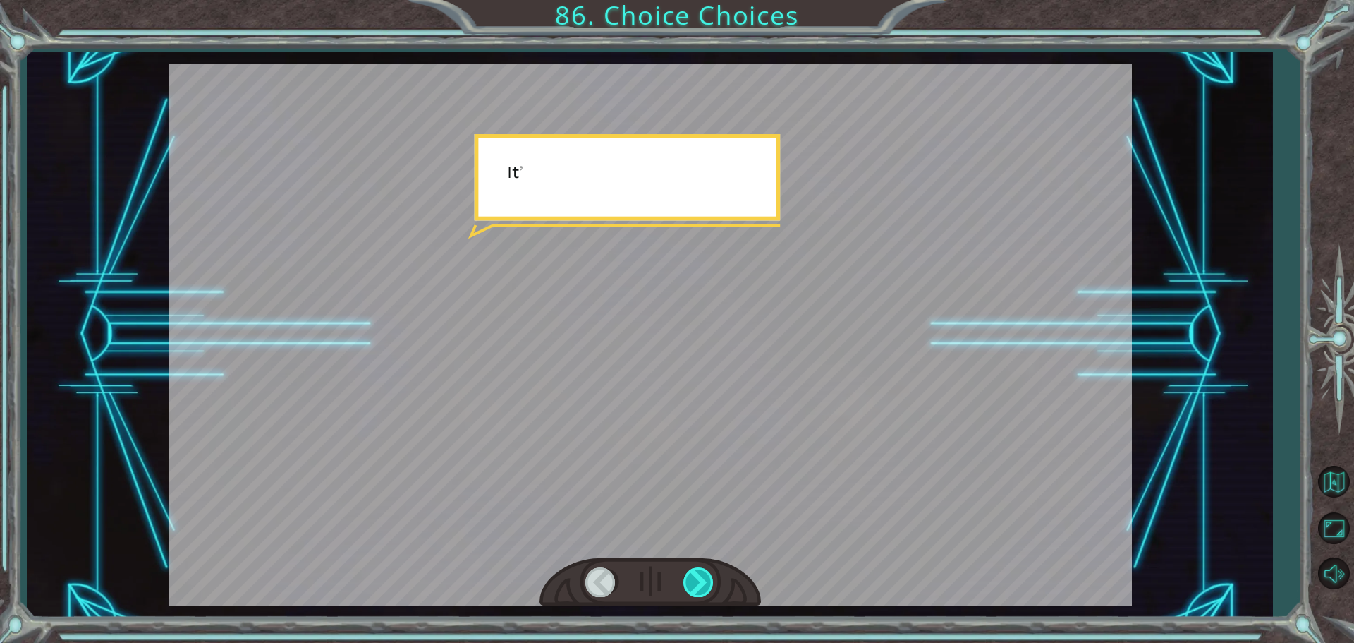
click at [691, 585] on div at bounding box center [699, 581] width 32 height 29
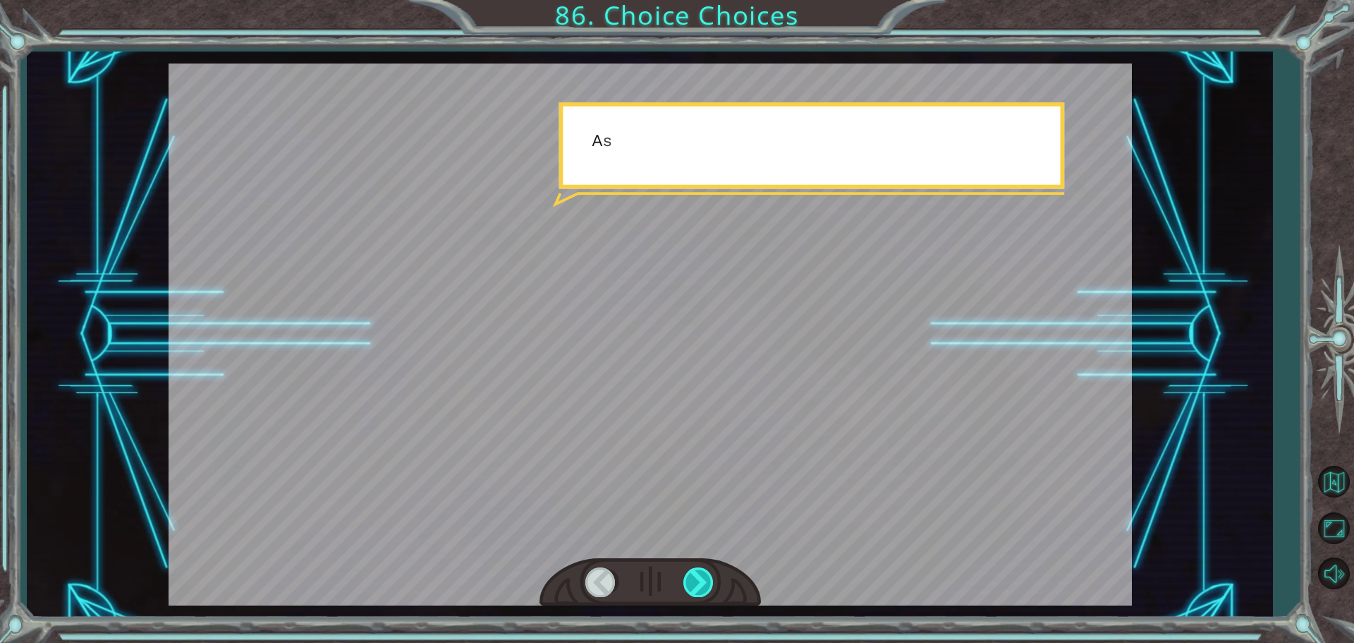
click at [691, 585] on div at bounding box center [699, 581] width 32 height 29
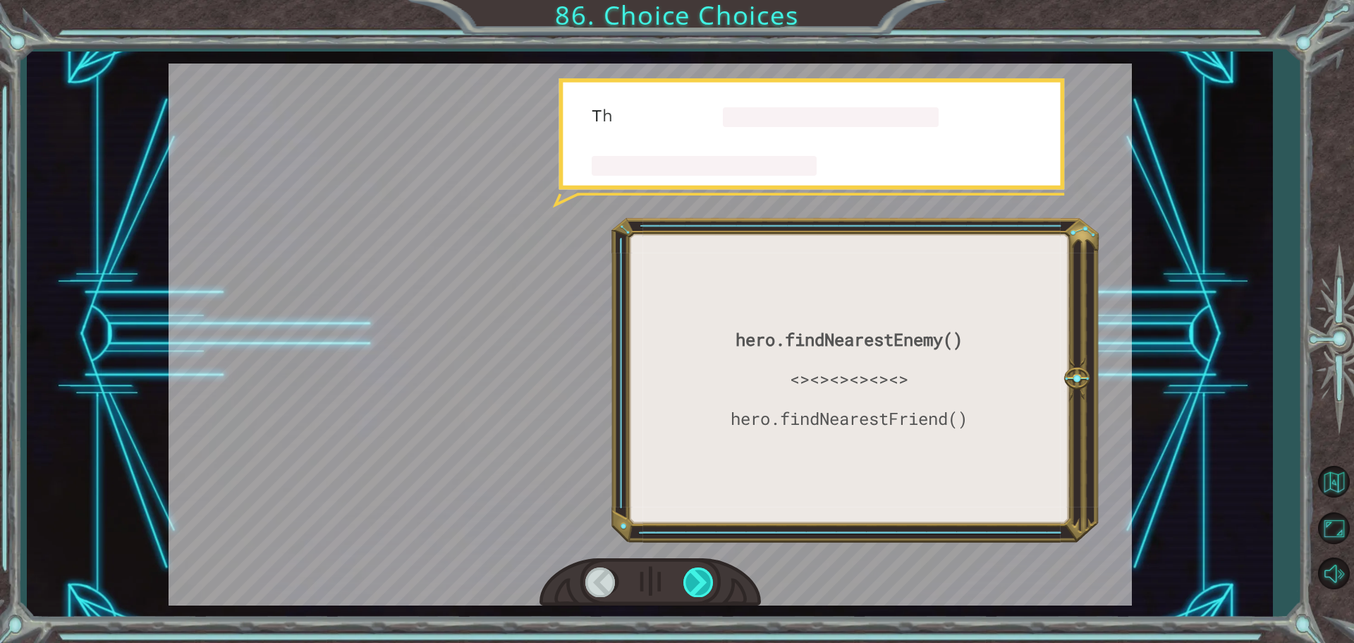
click at [691, 585] on div at bounding box center [699, 581] width 32 height 29
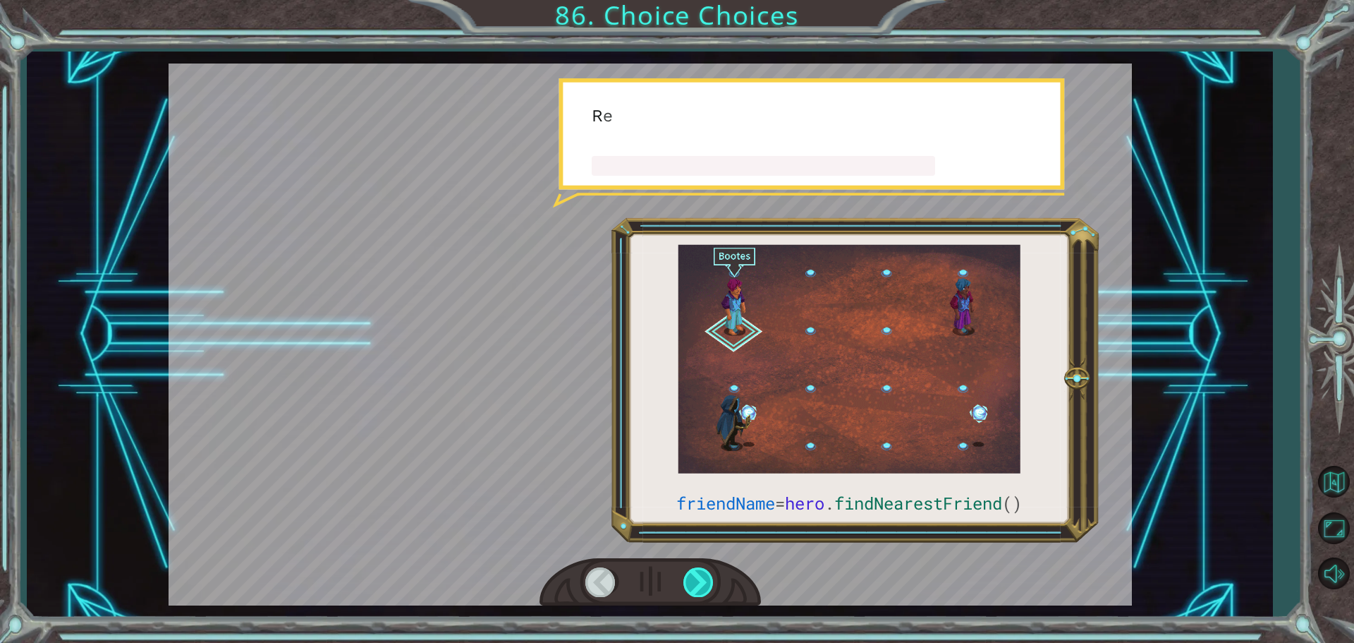
click at [691, 585] on div at bounding box center [699, 581] width 32 height 29
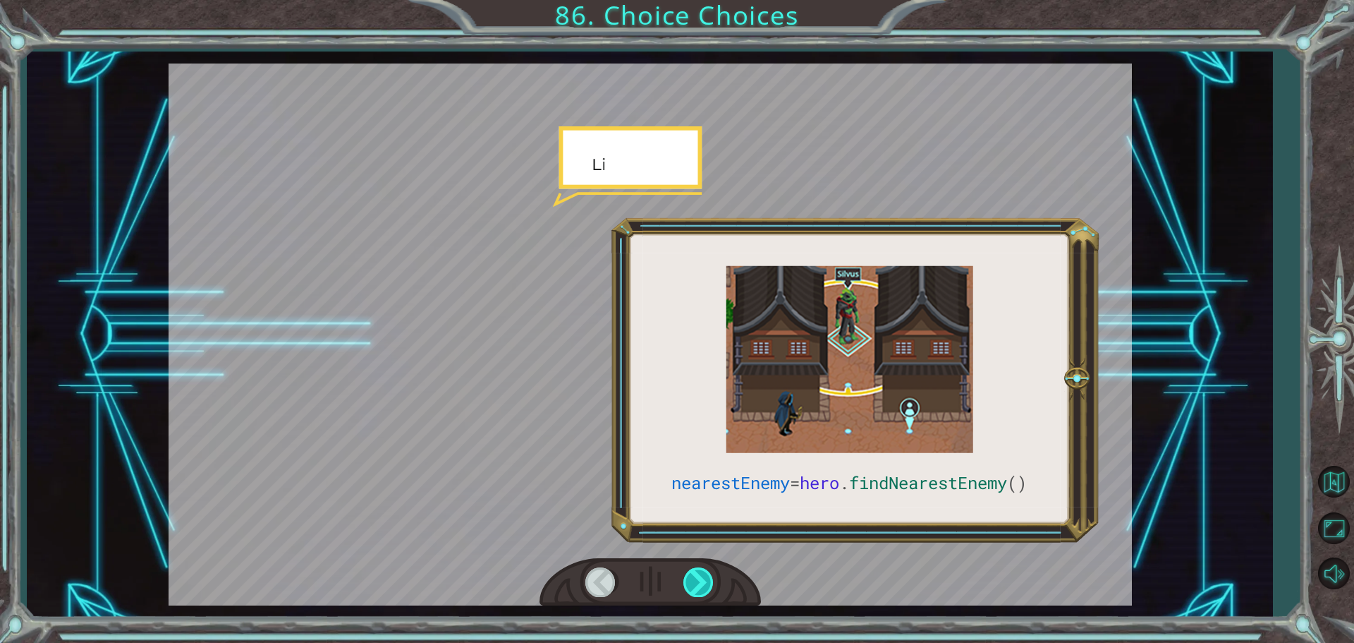
click at [691, 585] on div at bounding box center [699, 581] width 32 height 29
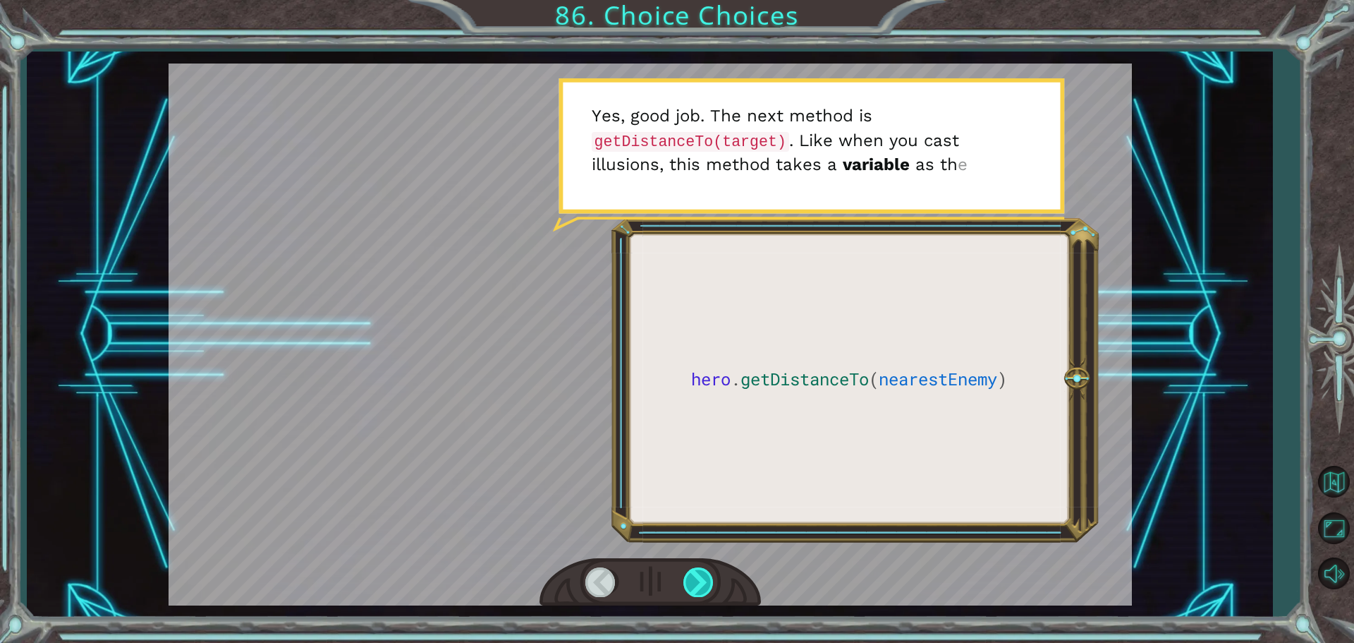
click at [691, 585] on div at bounding box center [699, 581] width 32 height 29
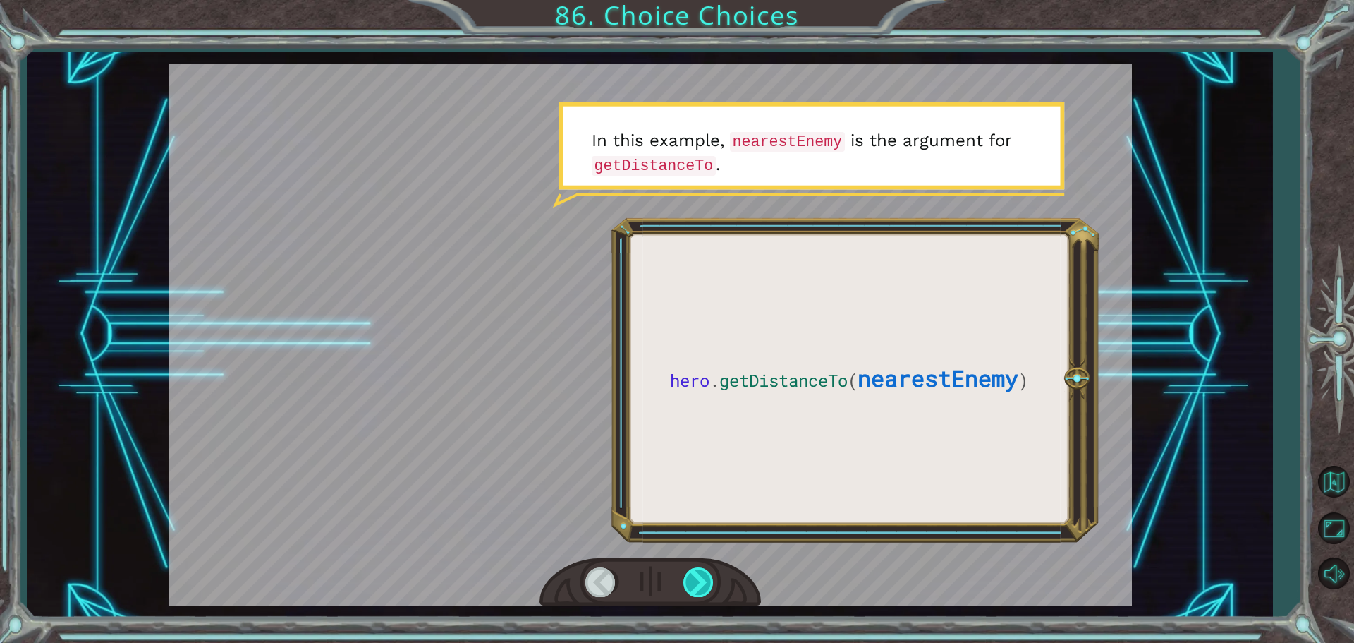
click at [690, 585] on div at bounding box center [699, 581] width 32 height 29
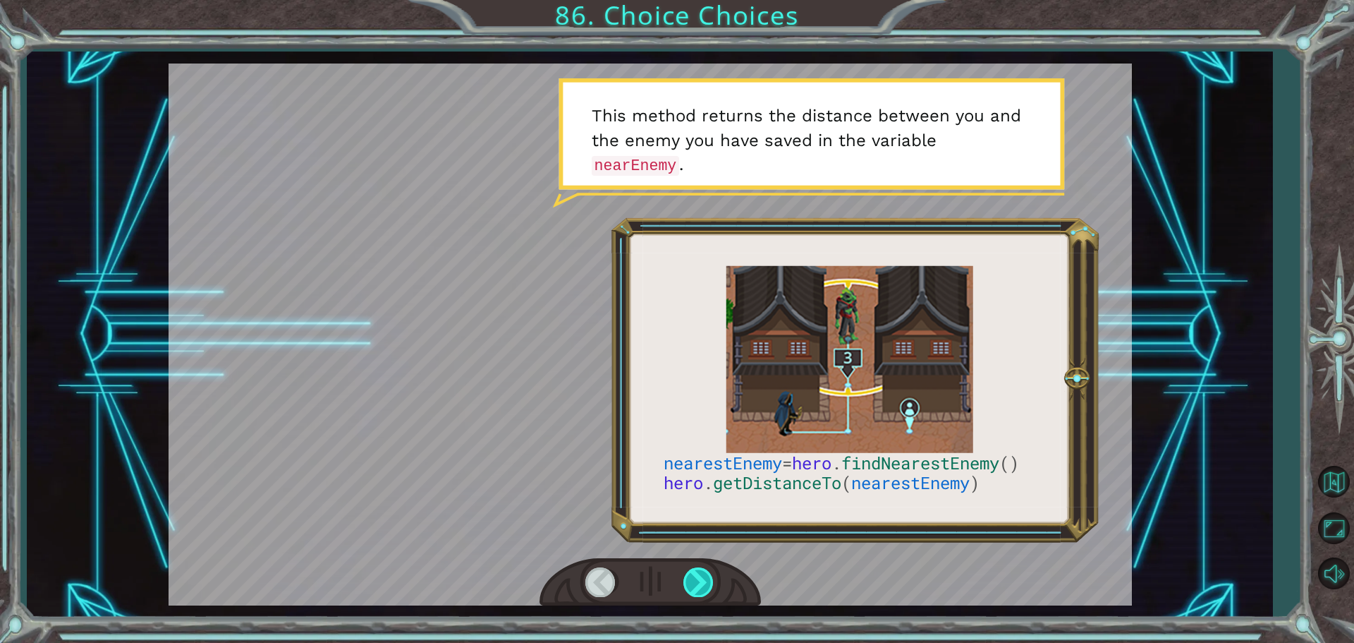
click at [683, 585] on div at bounding box center [650, 582] width 221 height 49
click at [683, 585] on div at bounding box center [699, 581] width 32 height 29
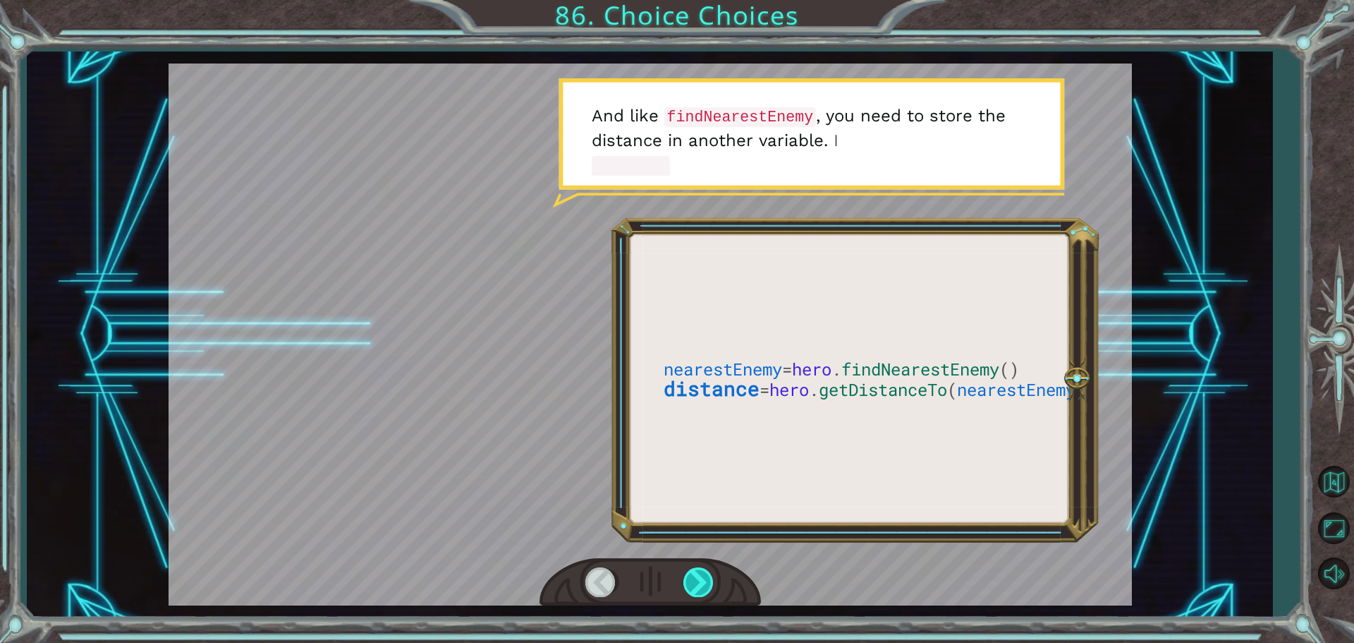
click at [683, 585] on div at bounding box center [699, 581] width 32 height 29
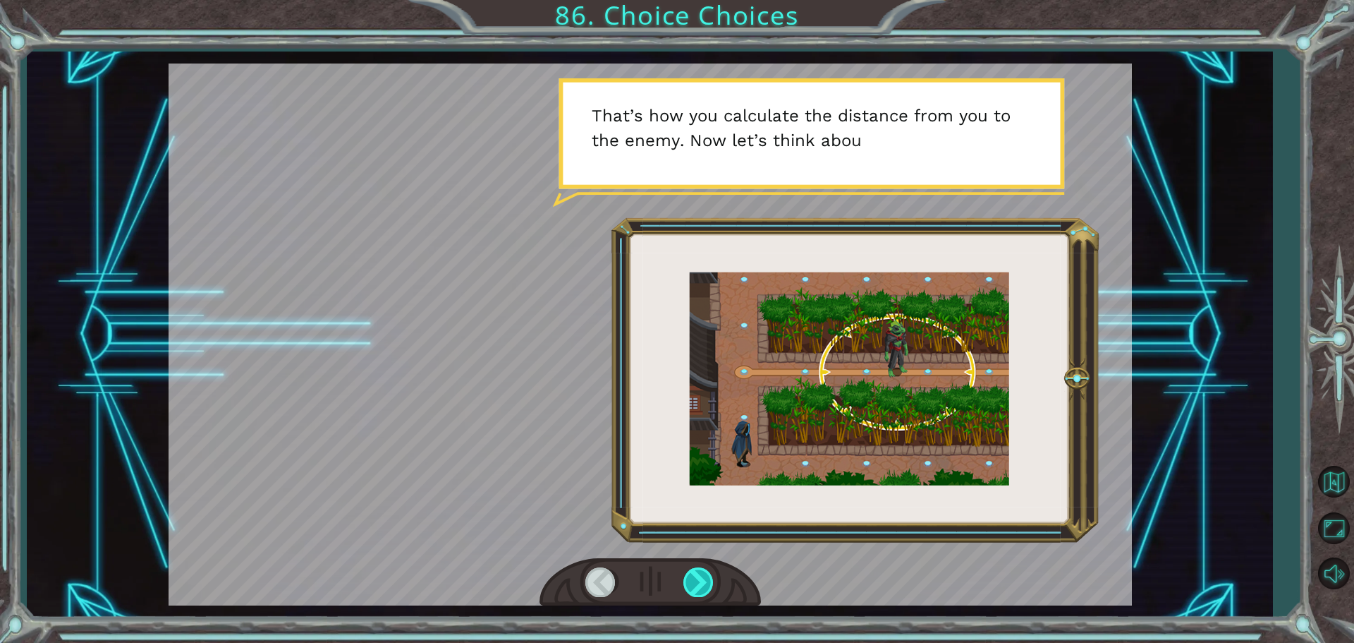
click at [683, 585] on div at bounding box center [699, 581] width 32 height 29
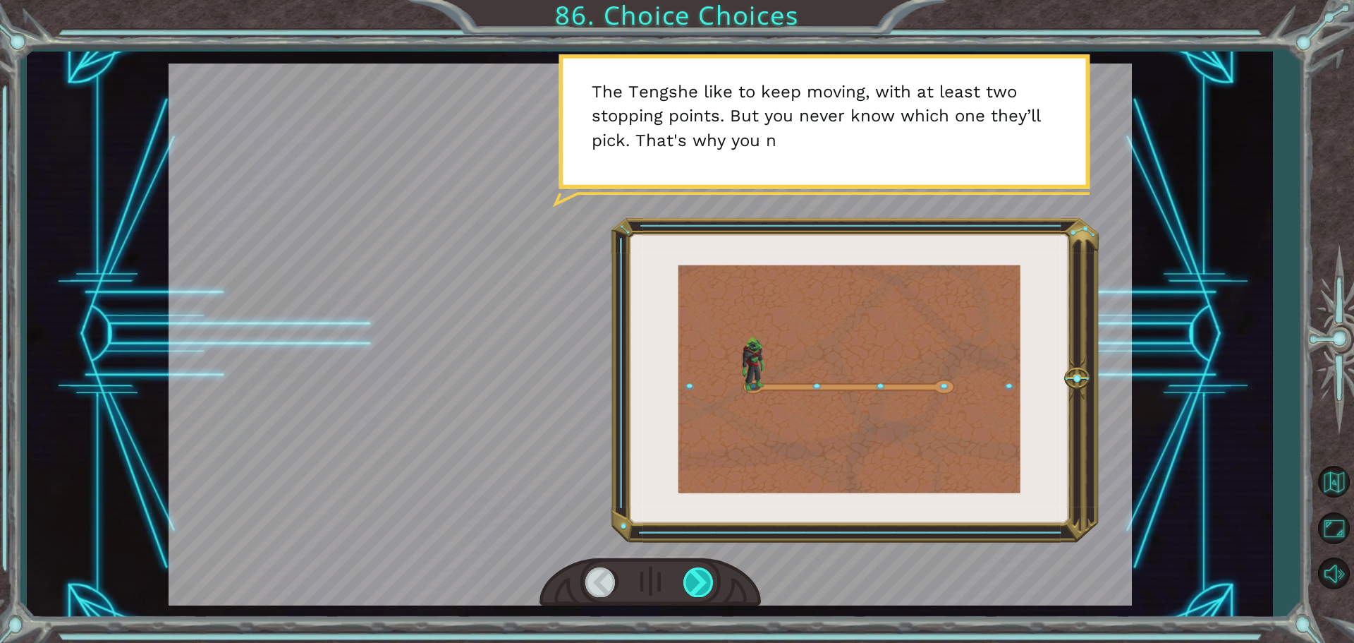
click at [683, 585] on div at bounding box center [699, 581] width 32 height 29
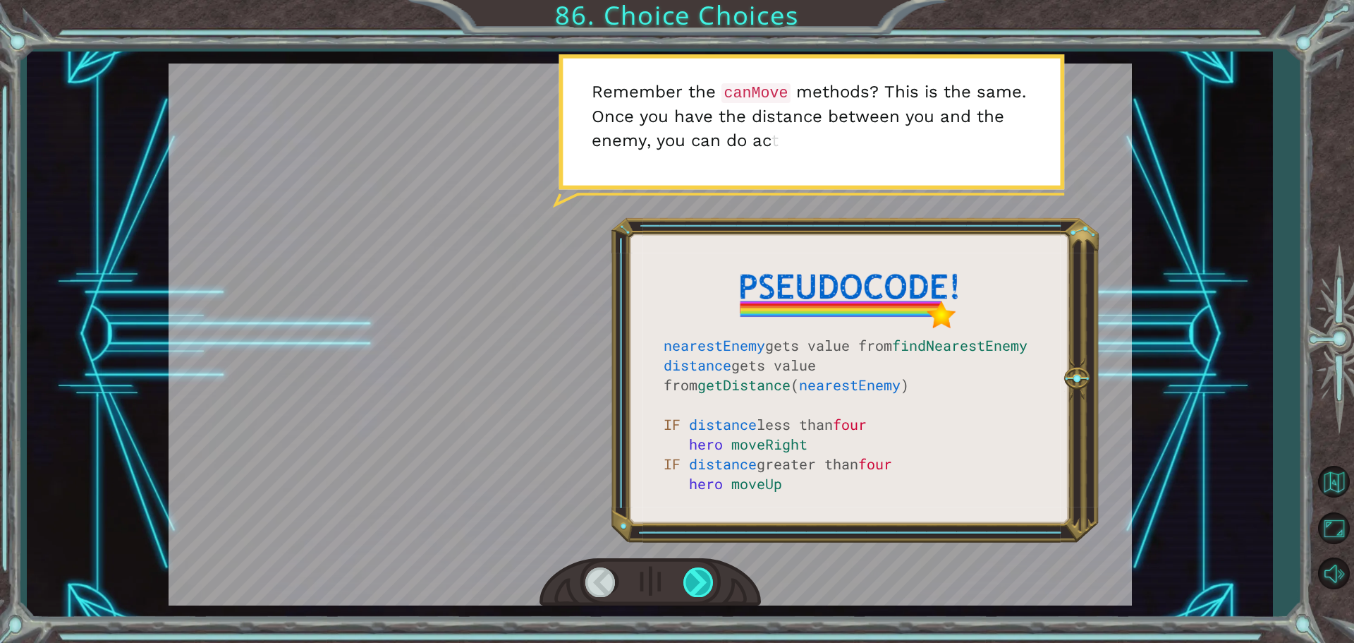
click at [683, 585] on div at bounding box center [699, 581] width 32 height 29
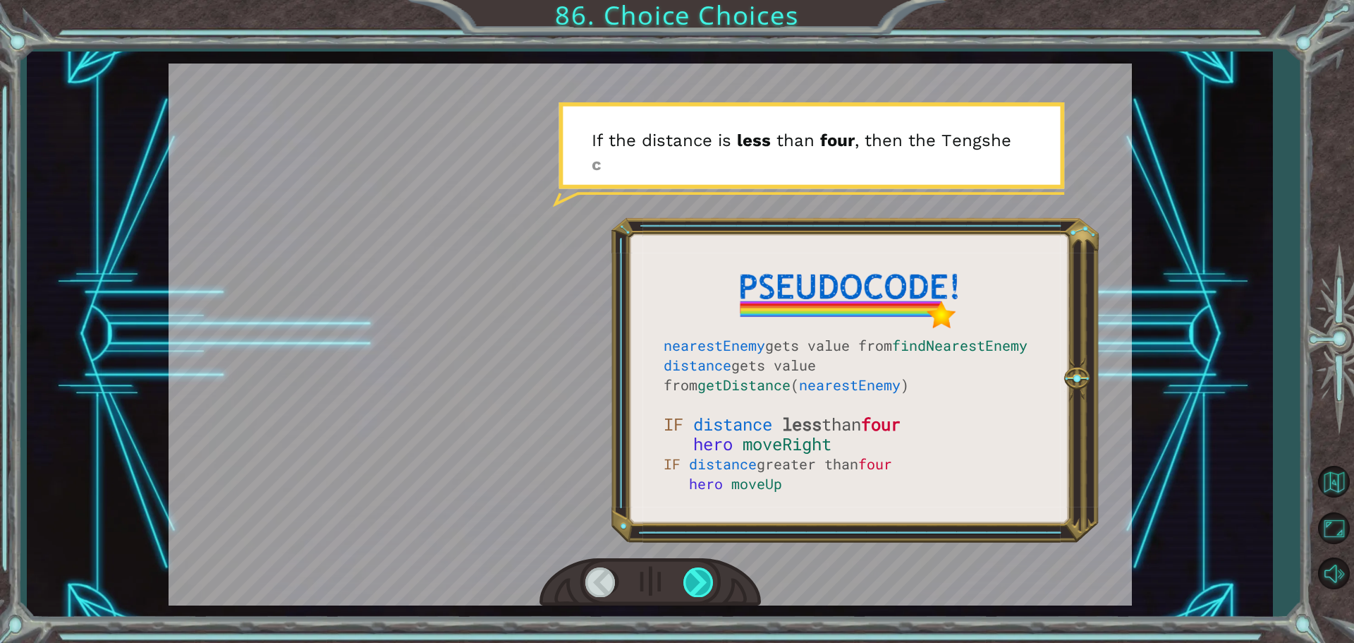
click at [683, 585] on div at bounding box center [699, 581] width 32 height 29
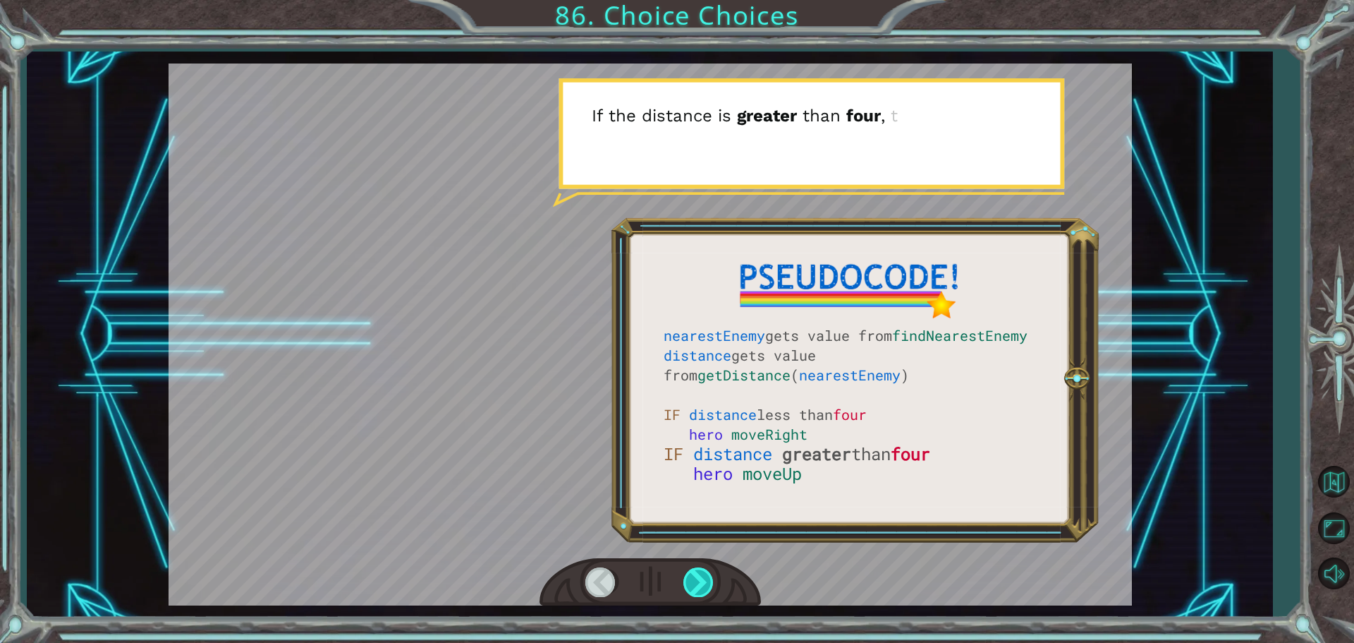
click at [683, 585] on div at bounding box center [699, 581] width 32 height 29
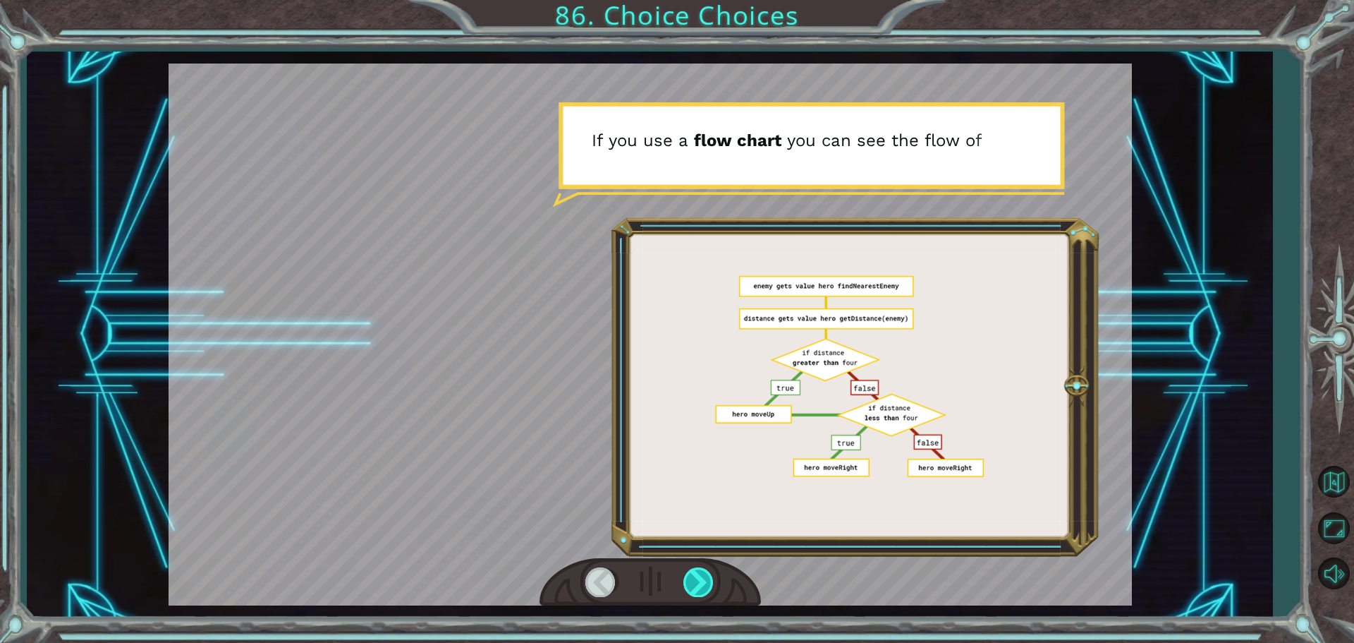
click at [683, 585] on div at bounding box center [699, 581] width 32 height 29
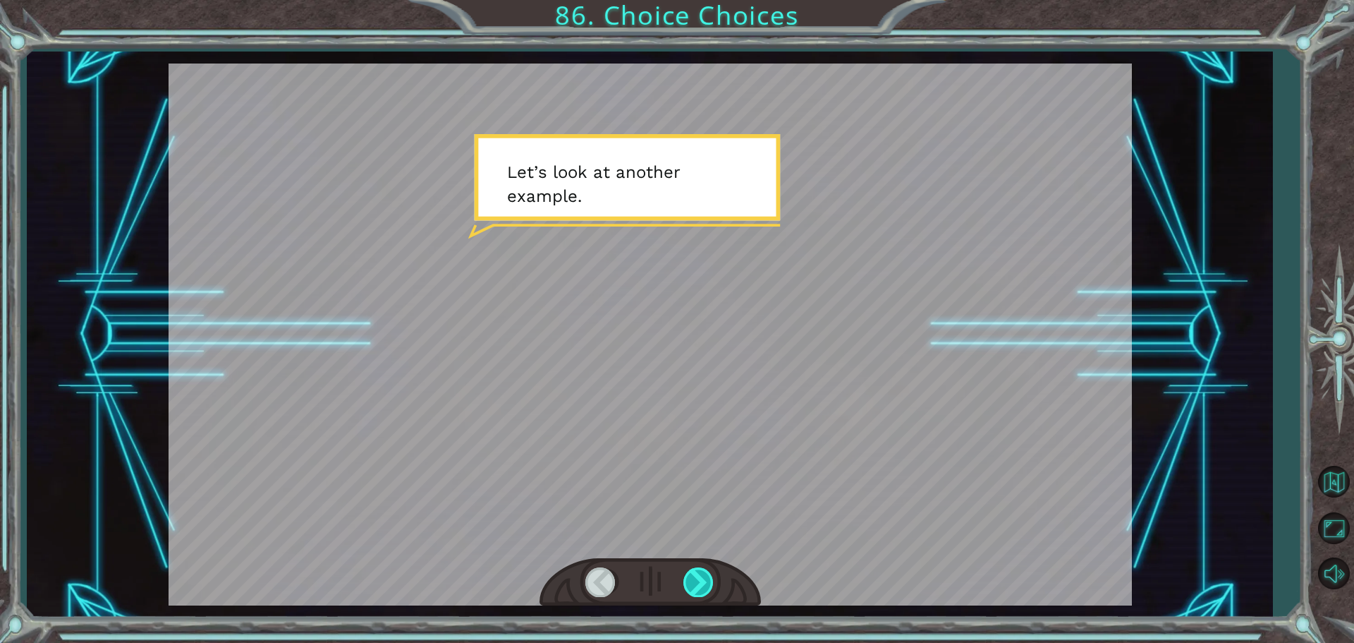
click at [683, 585] on div at bounding box center [699, 581] width 32 height 29
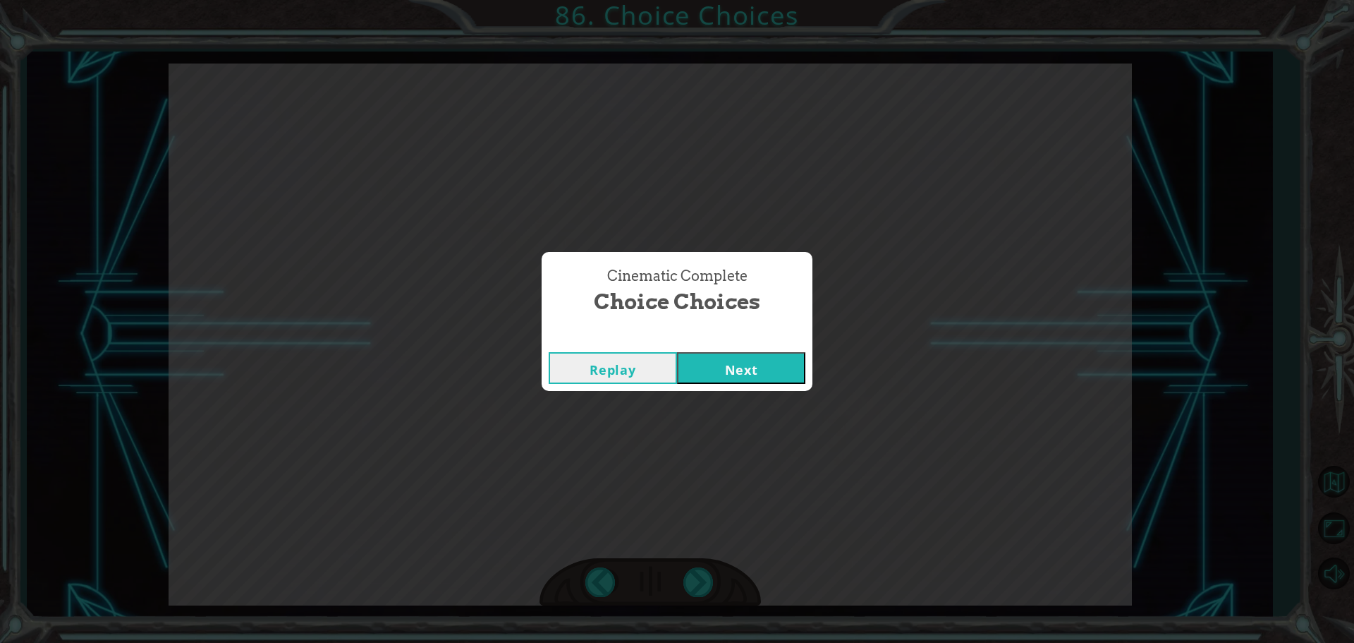
click at [710, 363] on button "Next" at bounding box center [741, 368] width 128 height 32
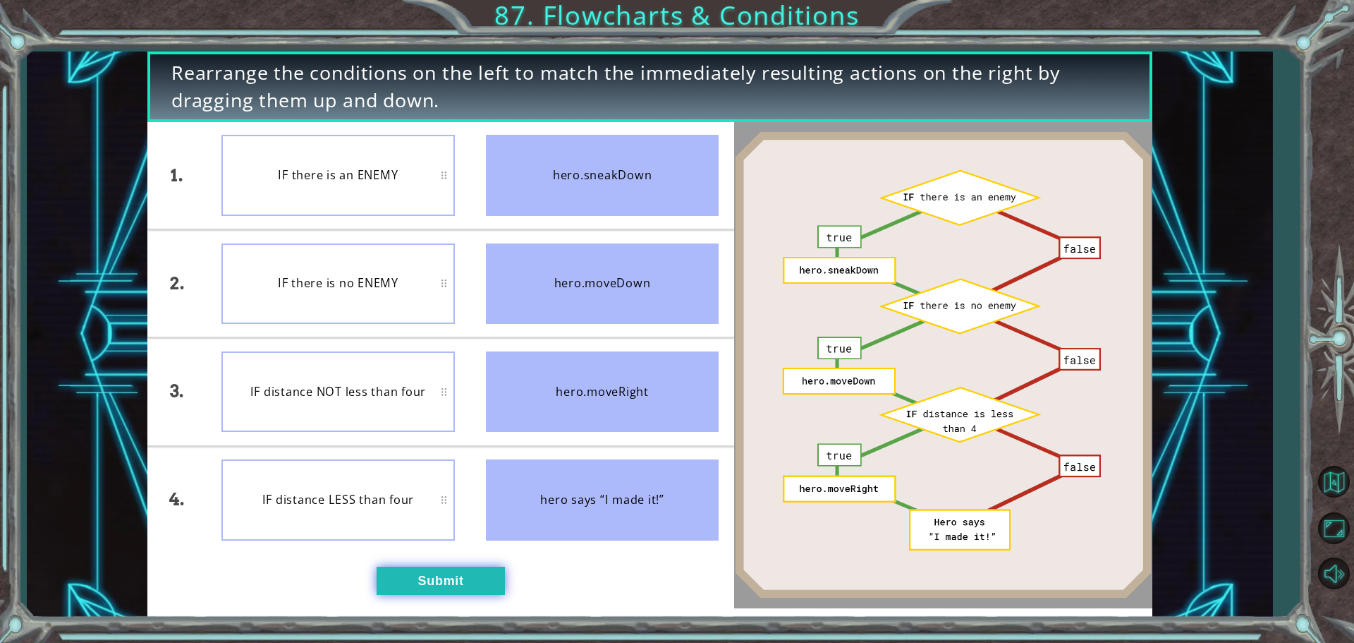
click at [405, 578] on button "Submit" at bounding box center [441, 580] width 128 height 28
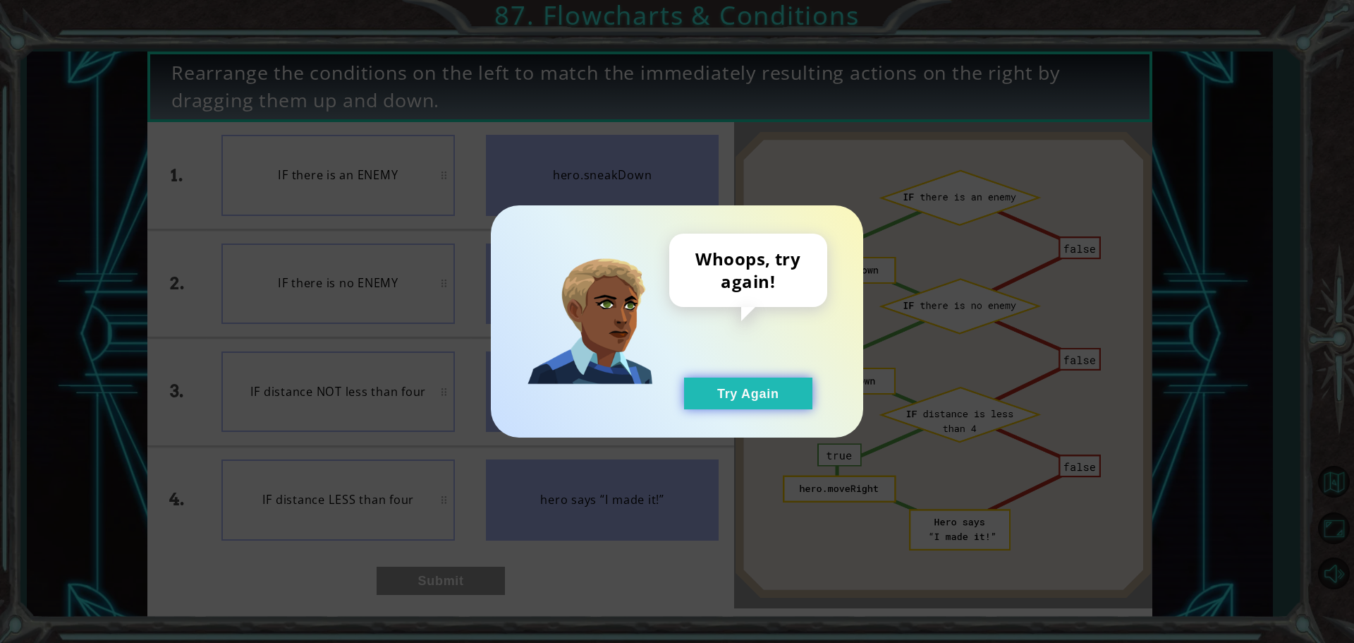
click at [706, 394] on button "Try Again" at bounding box center [748, 393] width 128 height 32
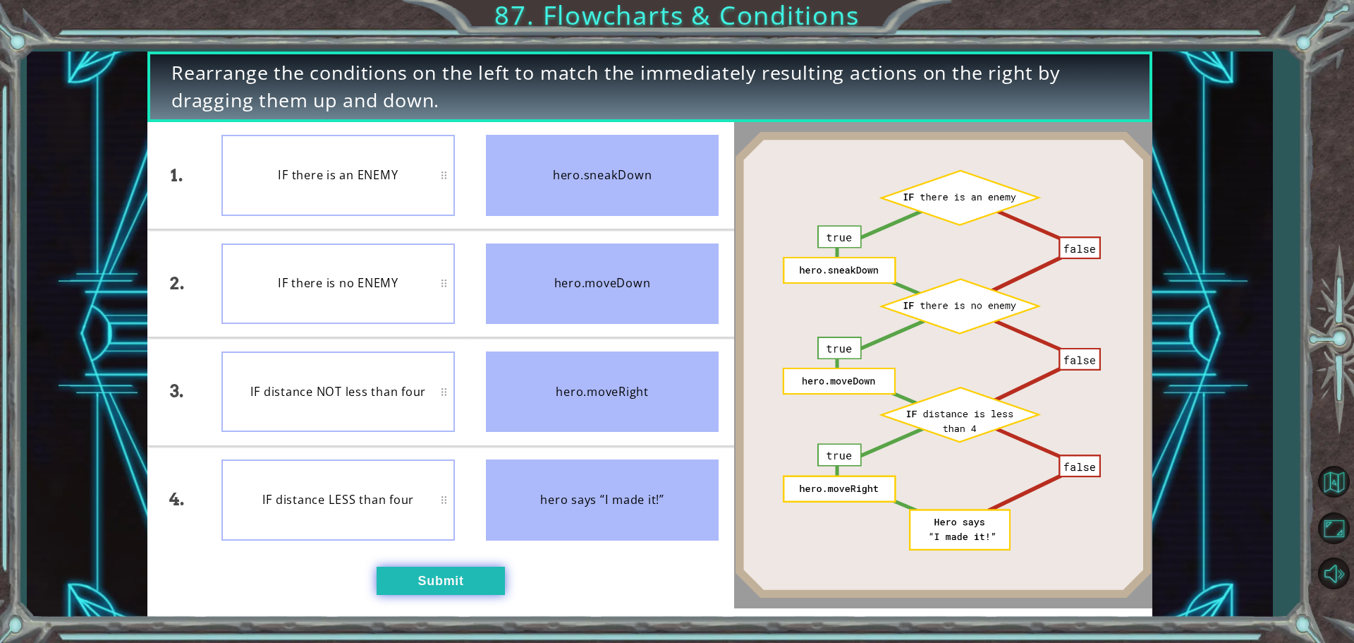
click at [467, 590] on button "Submit" at bounding box center [441, 580] width 128 height 28
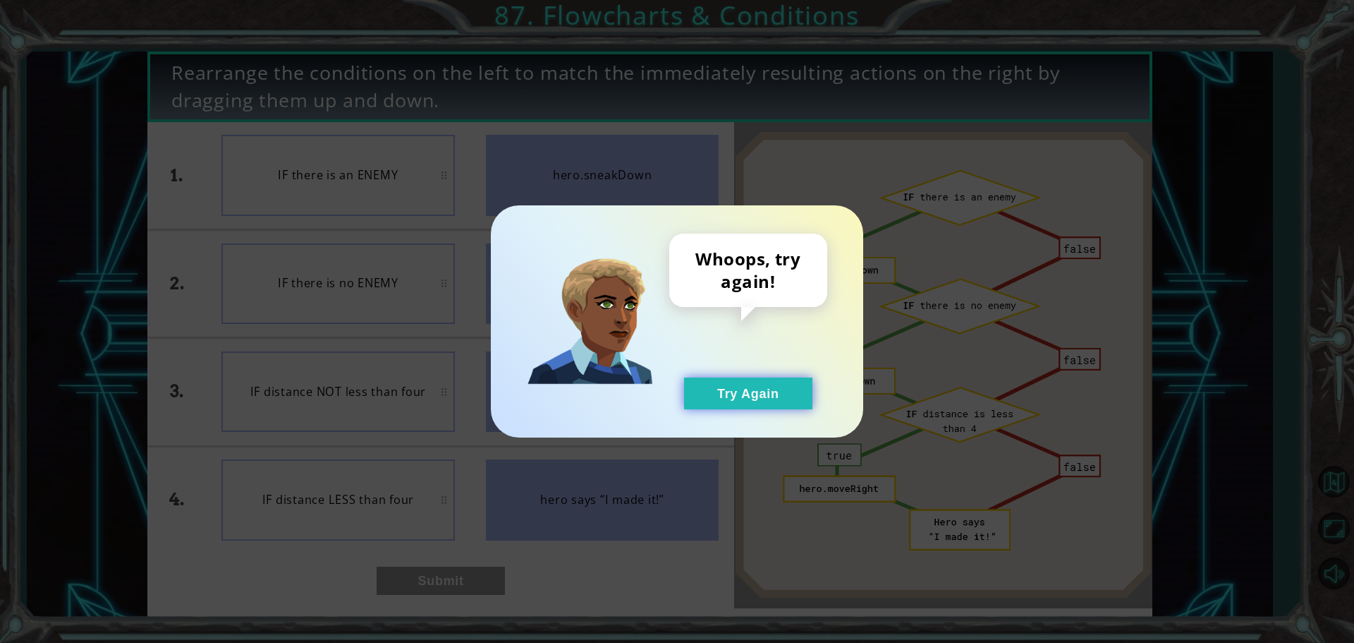
click at [787, 393] on button "Try Again" at bounding box center [748, 393] width 128 height 32
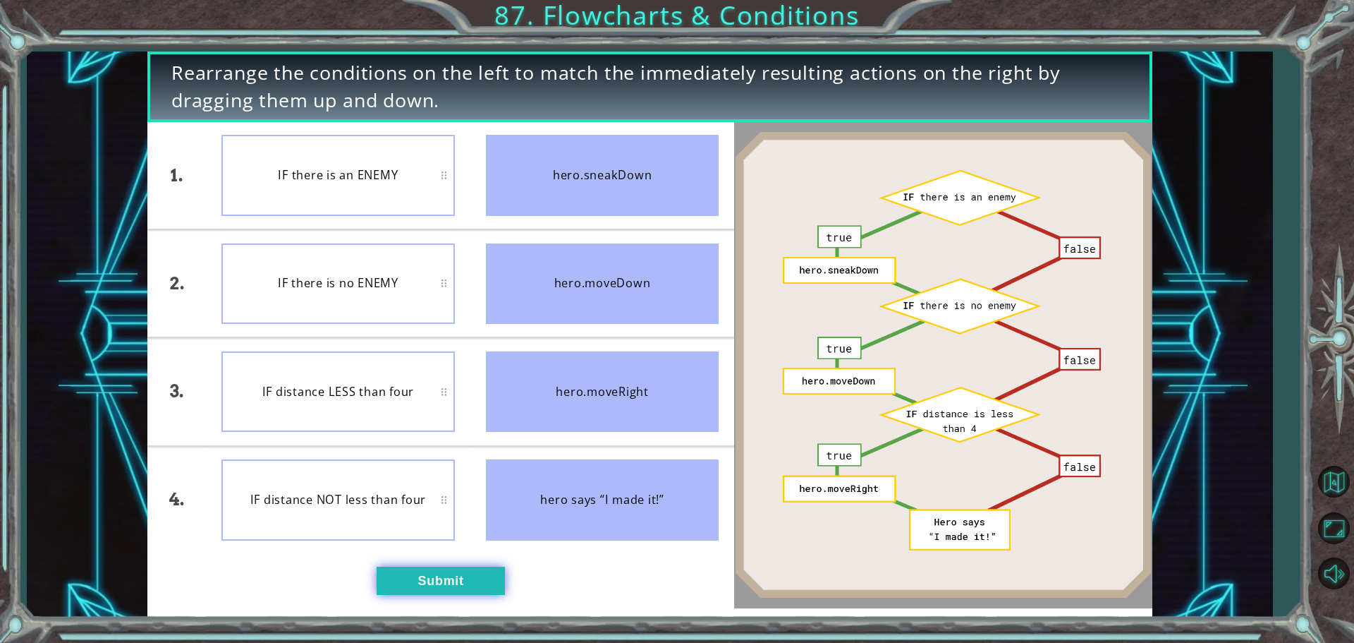
click at [408, 572] on button "Submit" at bounding box center [441, 580] width 128 height 28
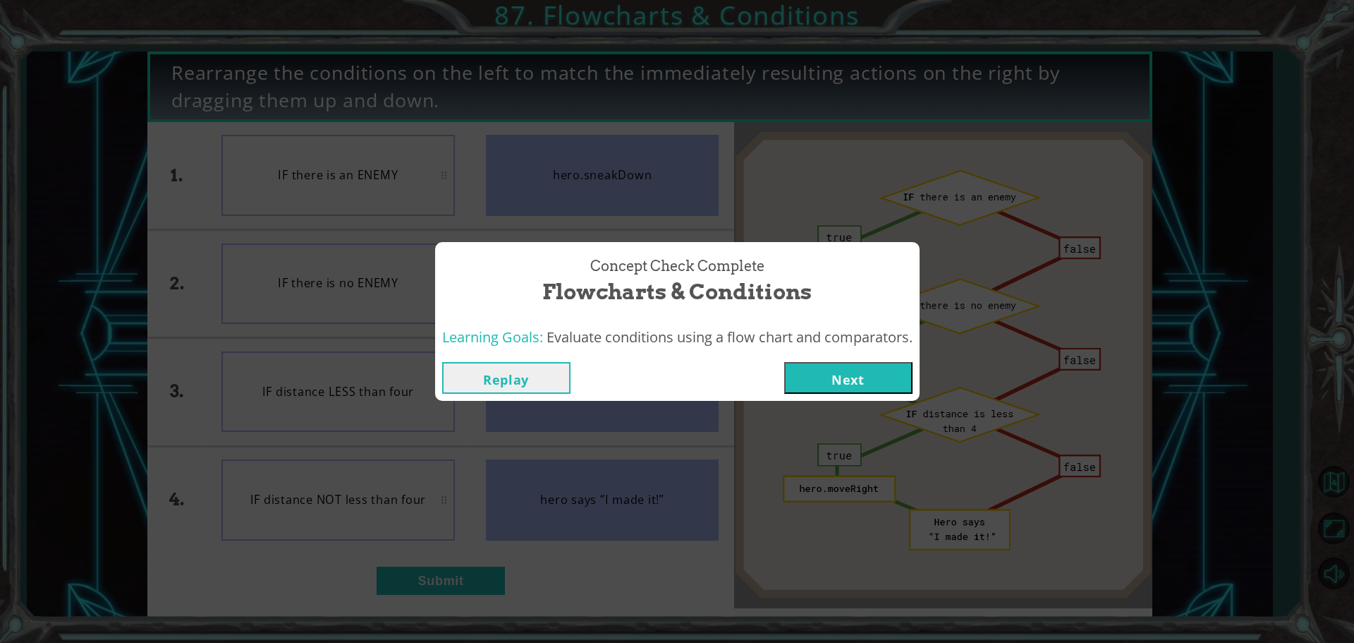
click at [808, 369] on button "Next" at bounding box center [848, 378] width 128 height 32
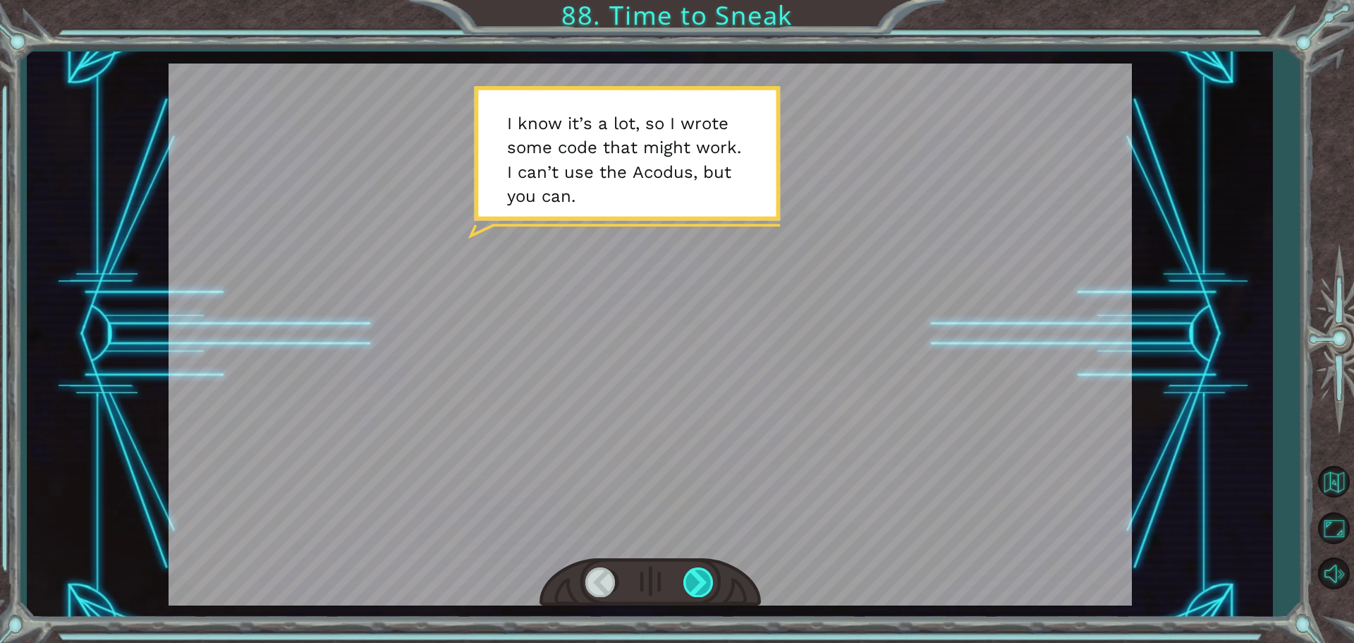
click at [695, 593] on div at bounding box center [699, 581] width 32 height 29
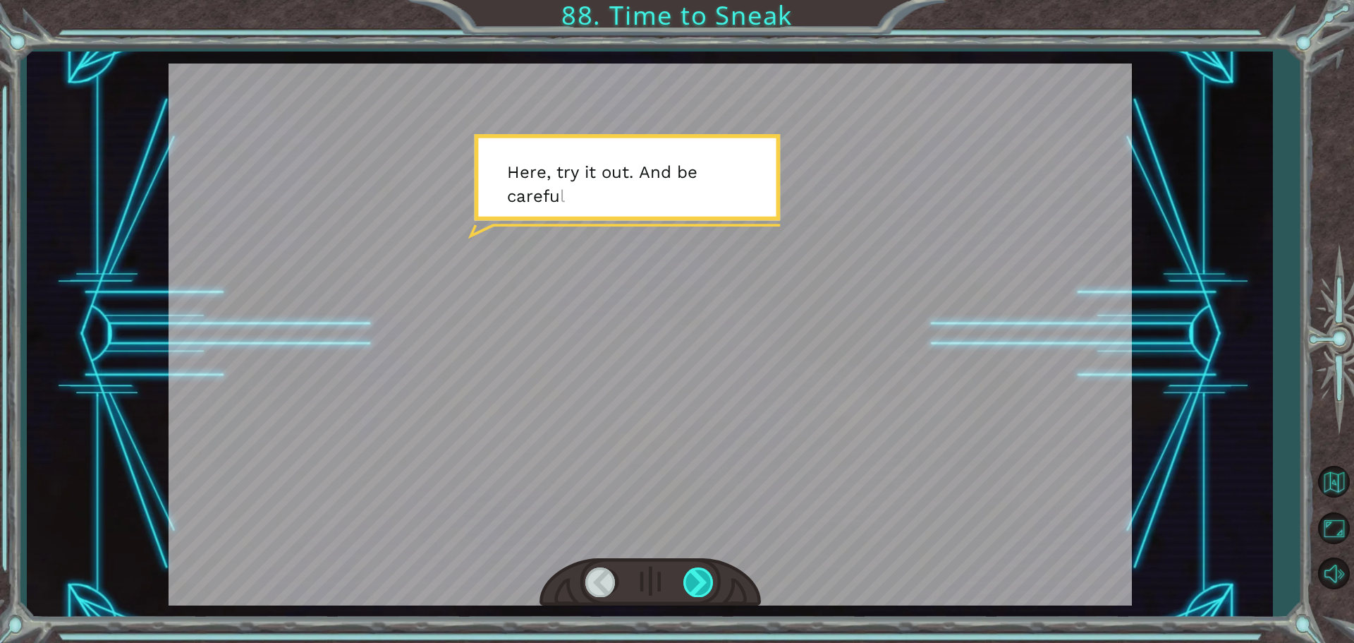
click at [695, 593] on div at bounding box center [699, 581] width 32 height 29
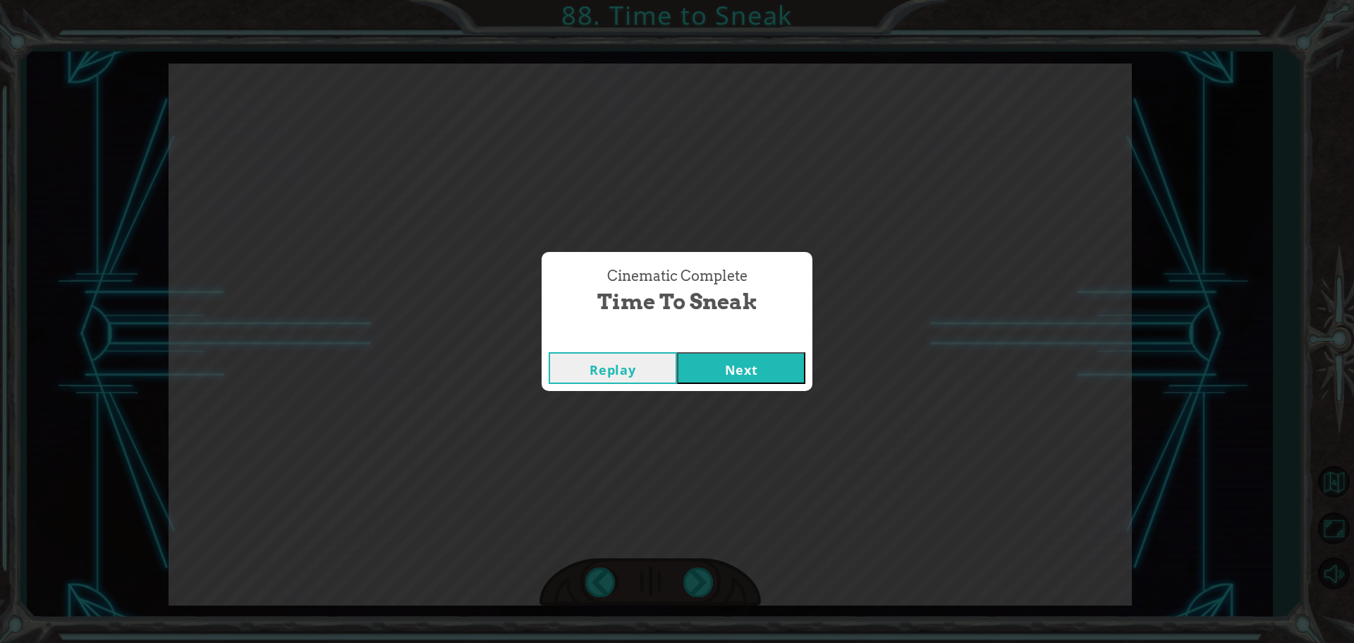
click at [707, 358] on button "Next" at bounding box center [741, 368] width 128 height 32
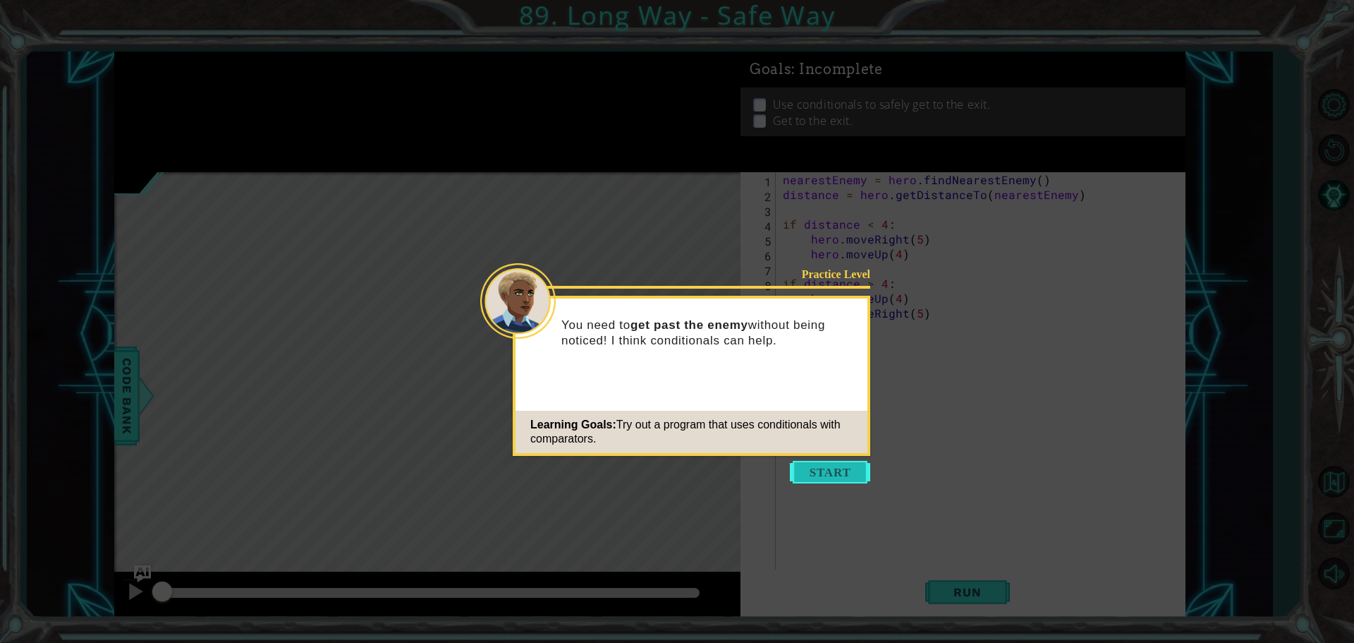
click at [829, 473] on button "Start" at bounding box center [830, 472] width 80 height 23
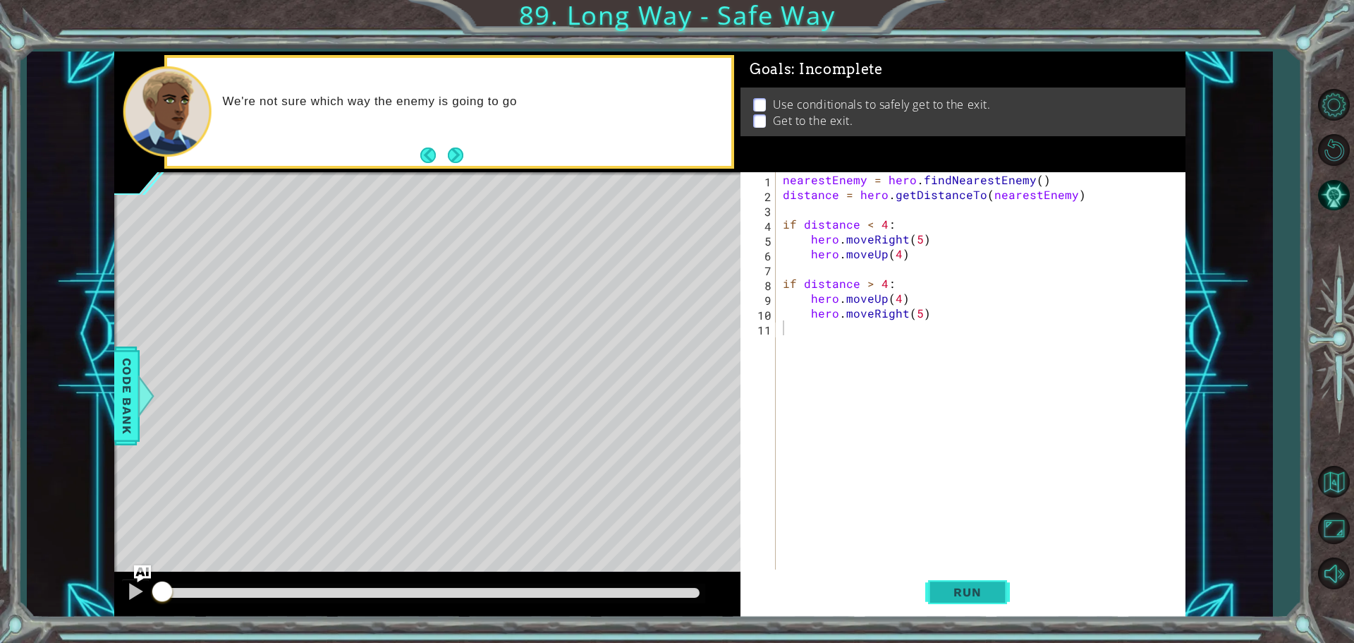
click at [985, 576] on button "Run" at bounding box center [967, 591] width 85 height 44
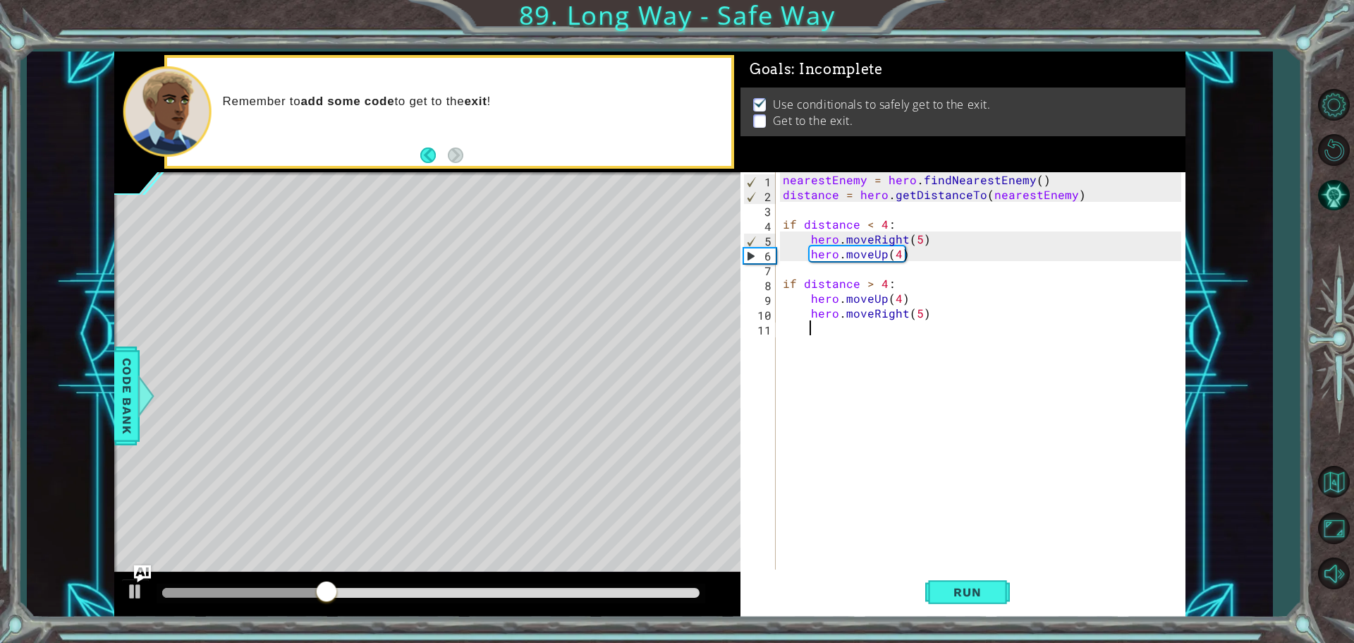
type textarea "h"
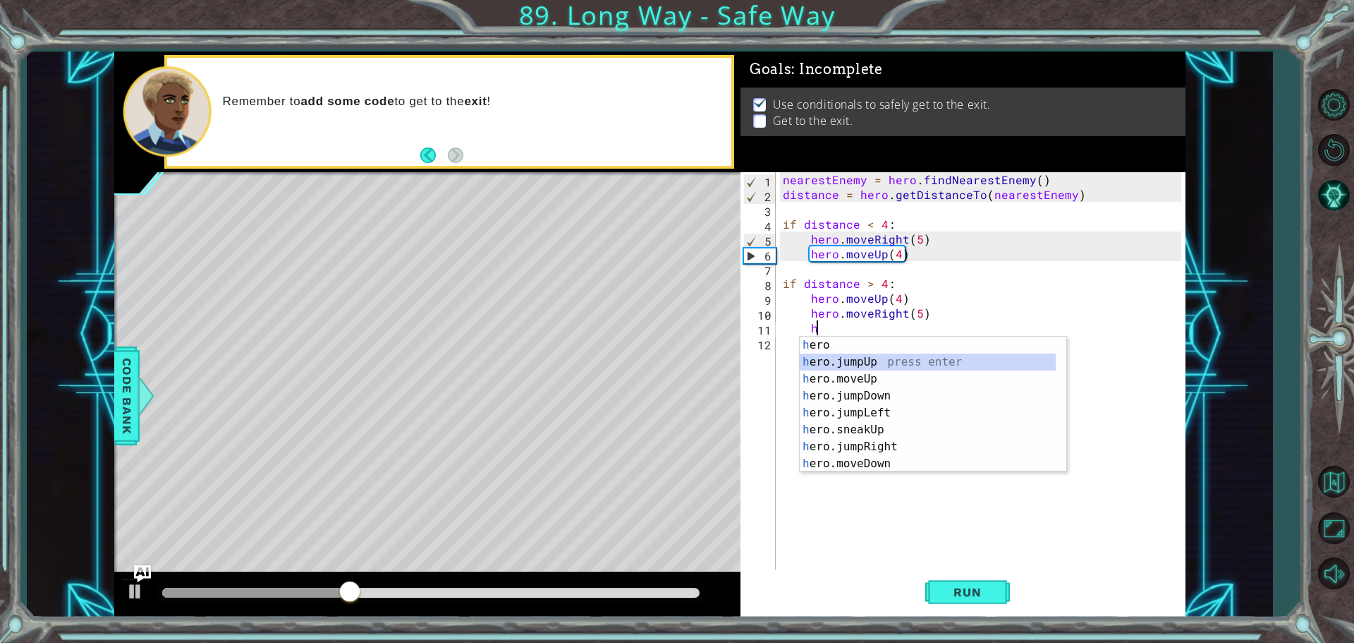
click at [844, 357] on div "h ero press enter h ero.jumpUp press enter h ero.moveUp press enter h ero.jumpD…" at bounding box center [928, 420] width 256 height 169
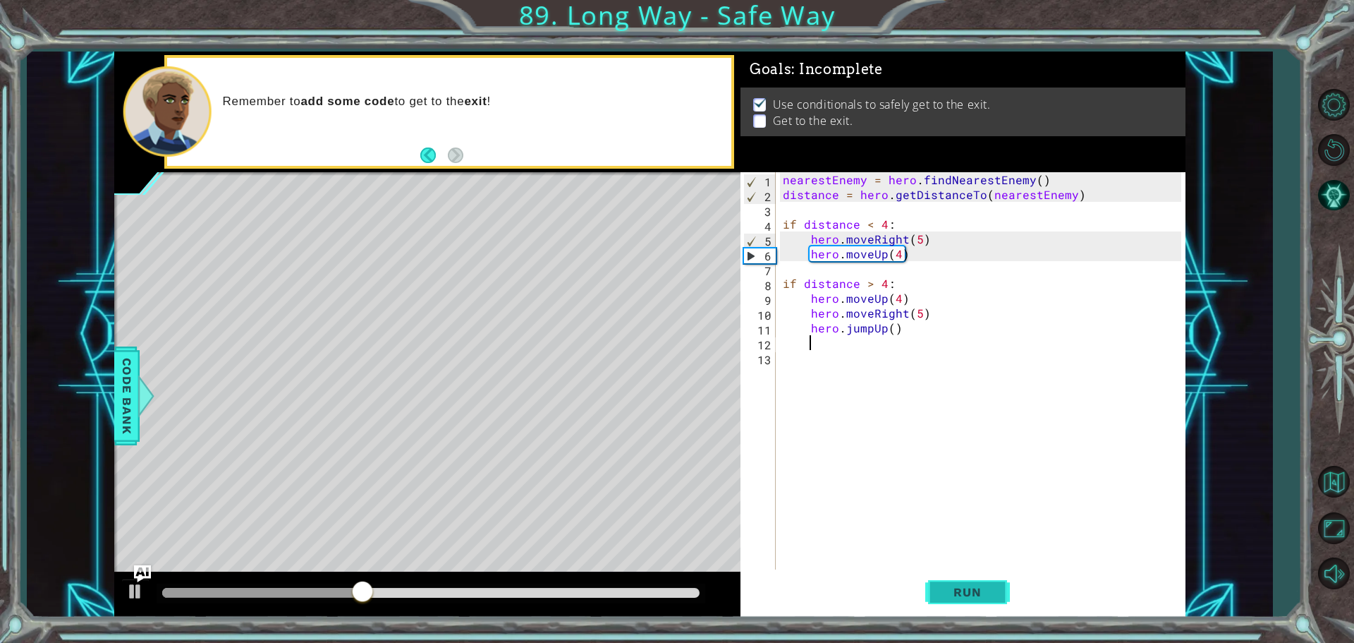
click at [957, 600] on button "Run" at bounding box center [967, 591] width 85 height 44
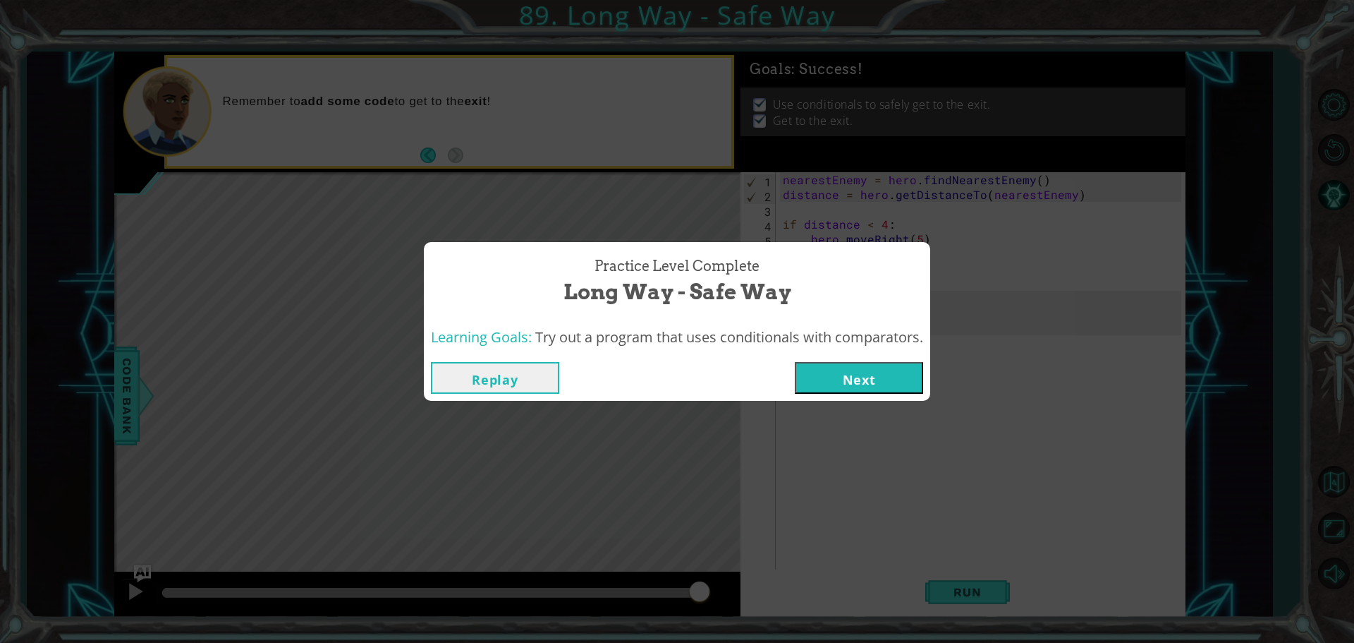
click at [865, 387] on button "Next" at bounding box center [859, 378] width 128 height 32
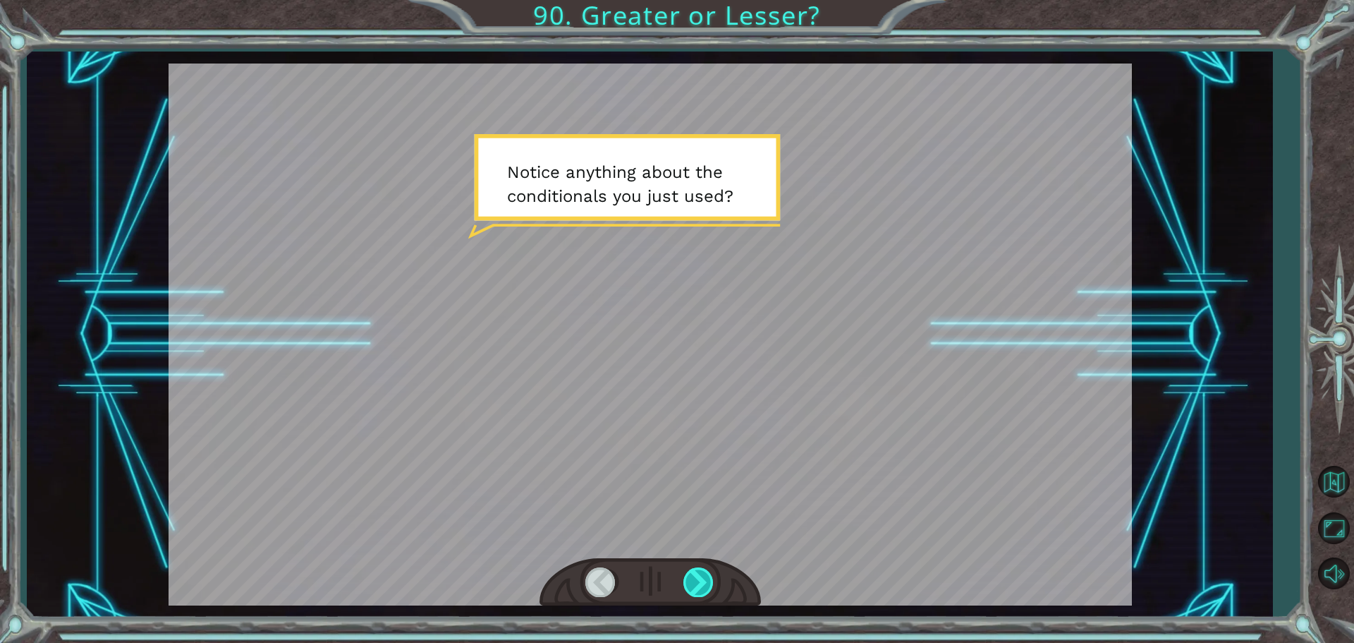
click at [683, 580] on div at bounding box center [699, 581] width 32 height 29
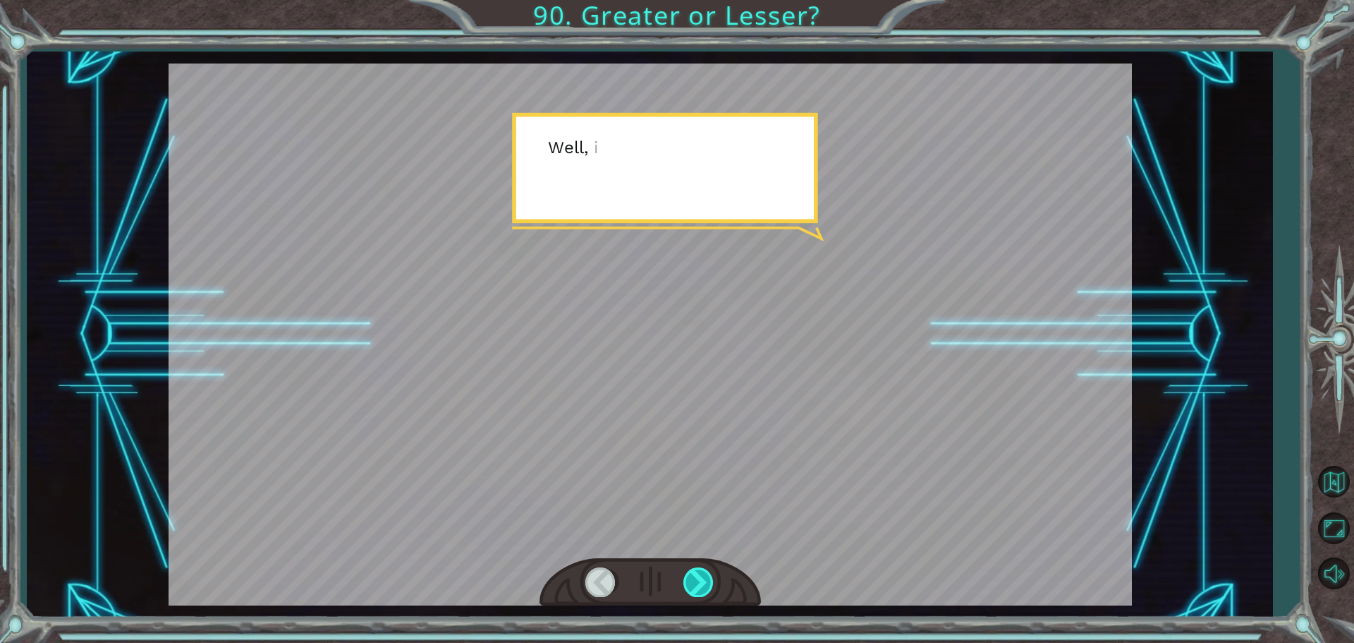
click at [683, 580] on div at bounding box center [699, 581] width 32 height 29
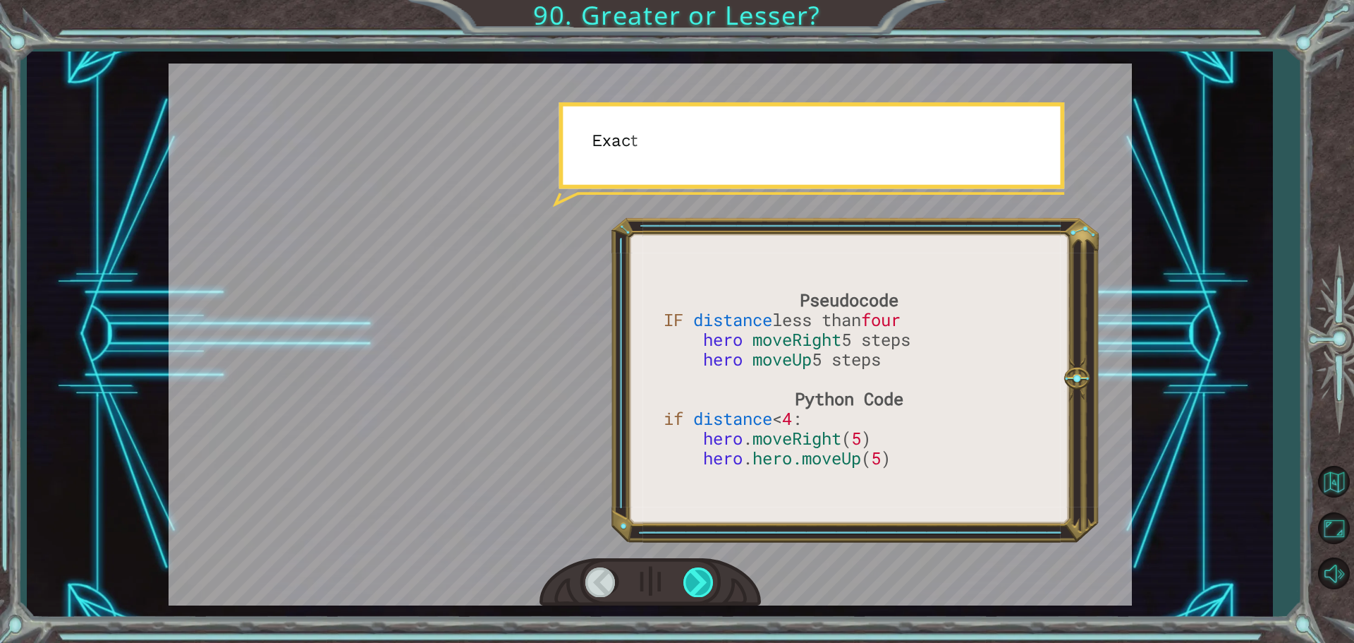
click at [683, 580] on div at bounding box center [699, 581] width 32 height 29
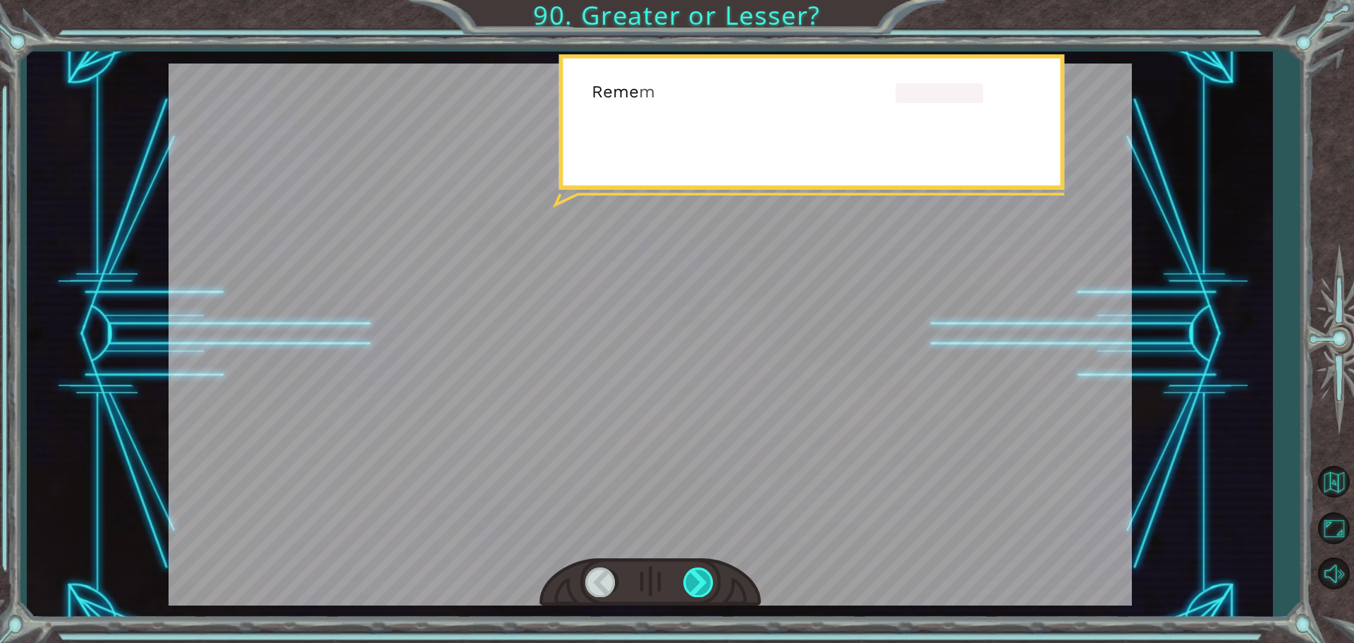
click at [683, 580] on div at bounding box center [699, 581] width 32 height 29
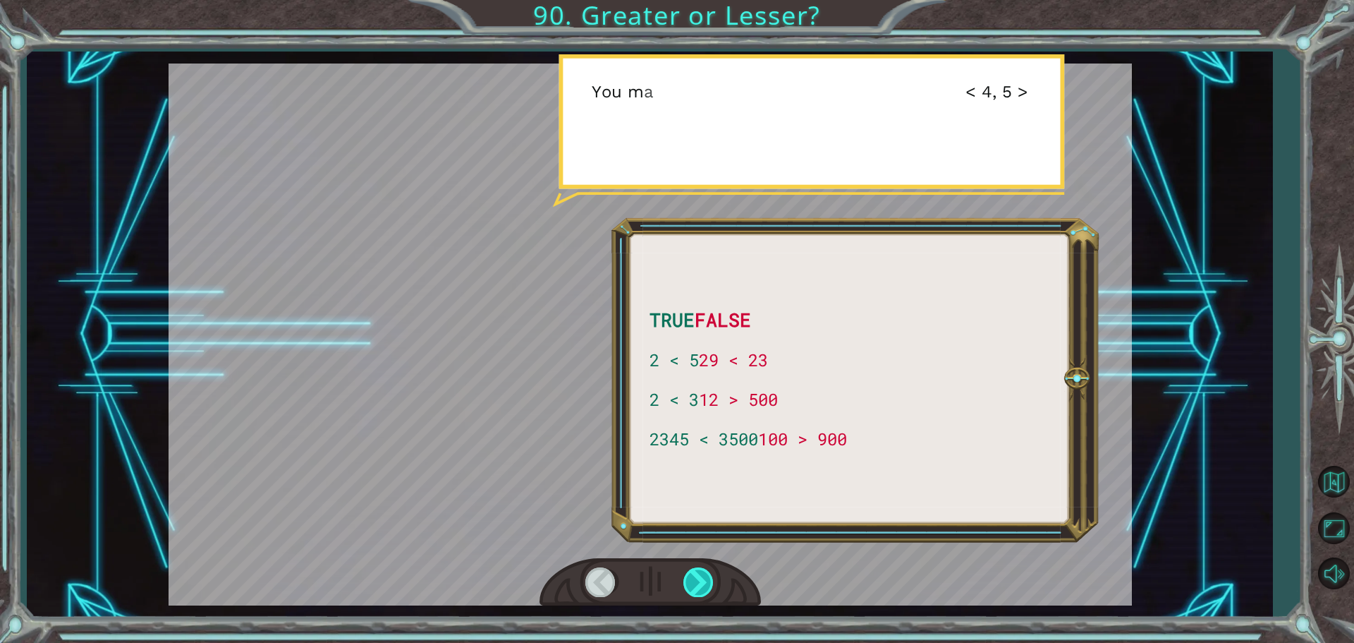
click at [684, 580] on div at bounding box center [699, 581] width 32 height 29
click at [686, 580] on div at bounding box center [699, 581] width 32 height 29
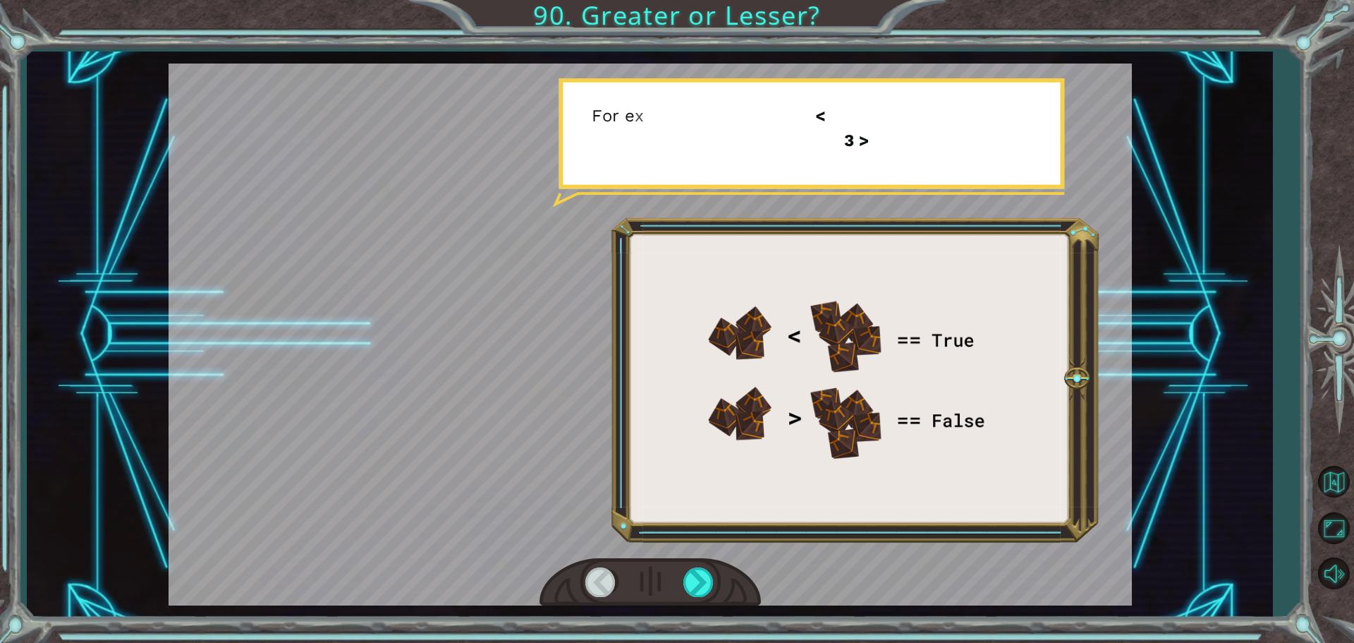
click at [682, 590] on div at bounding box center [650, 582] width 221 height 49
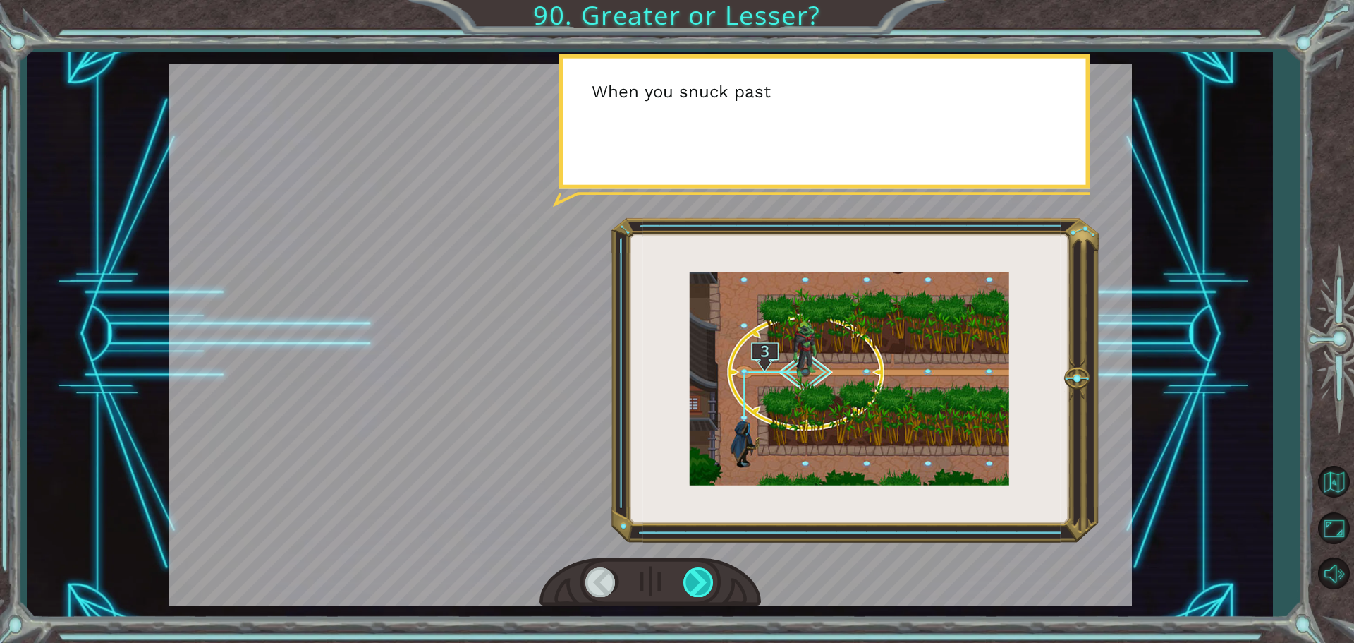
click at [692, 578] on div at bounding box center [699, 581] width 32 height 29
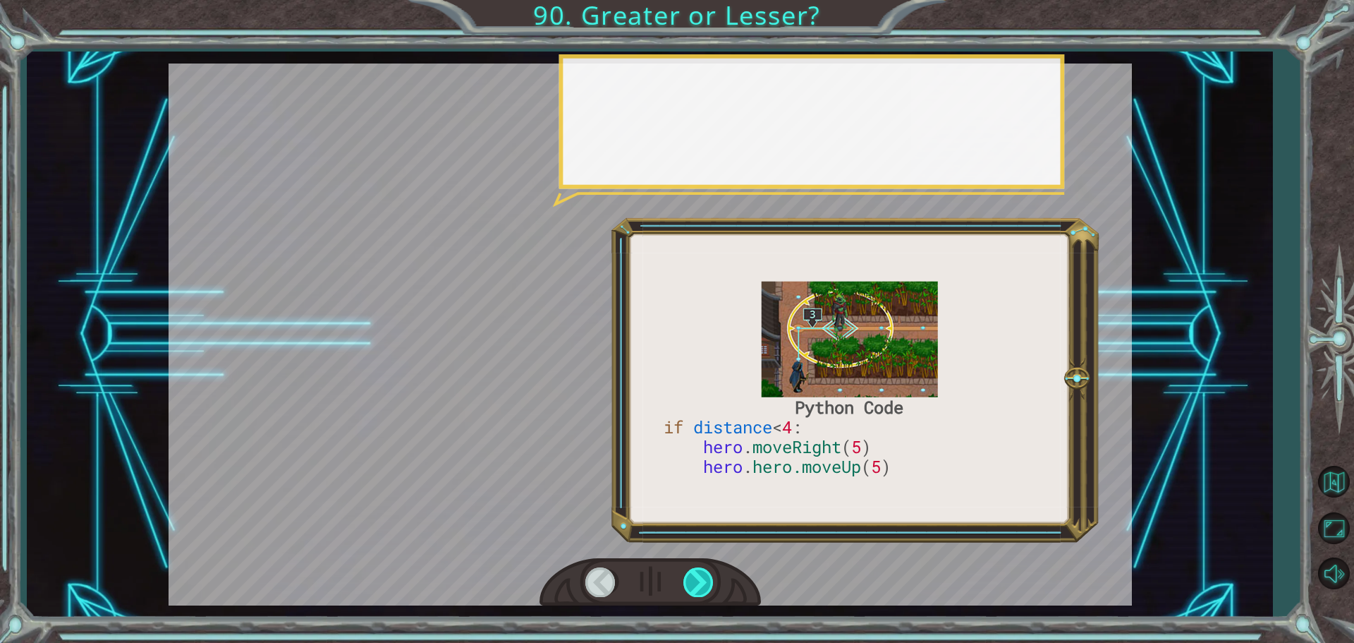
click at [690, 578] on div at bounding box center [699, 581] width 32 height 29
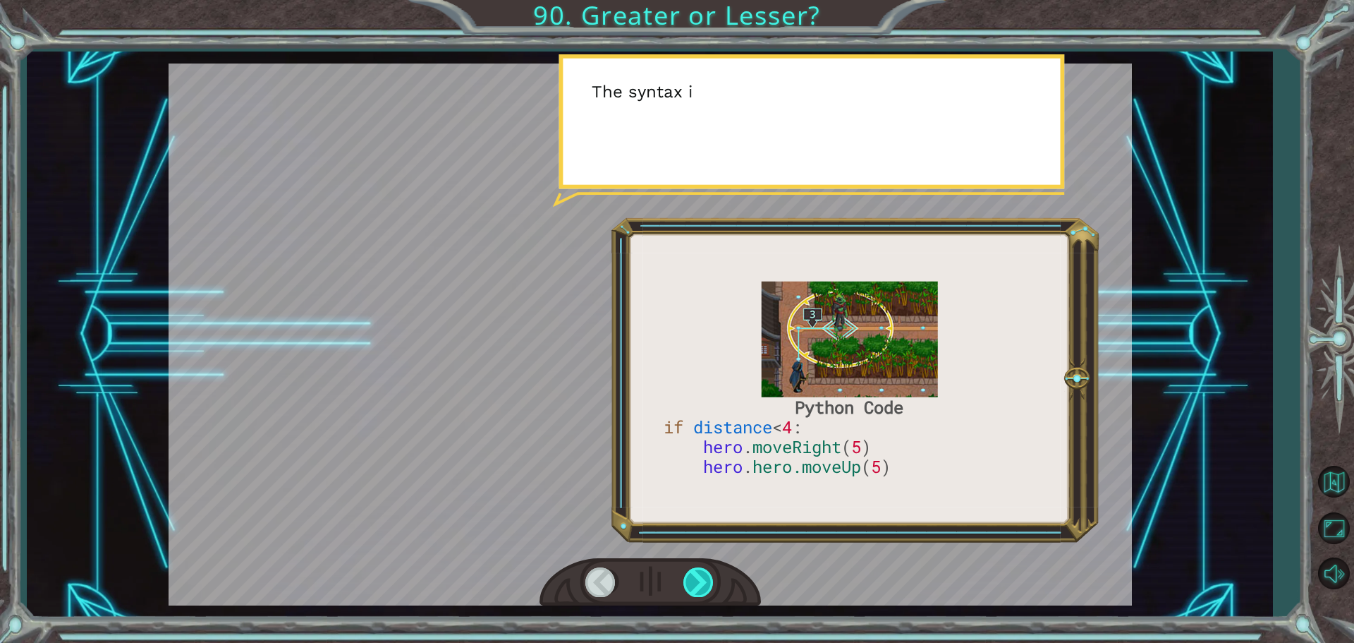
click at [690, 578] on div at bounding box center [699, 581] width 32 height 29
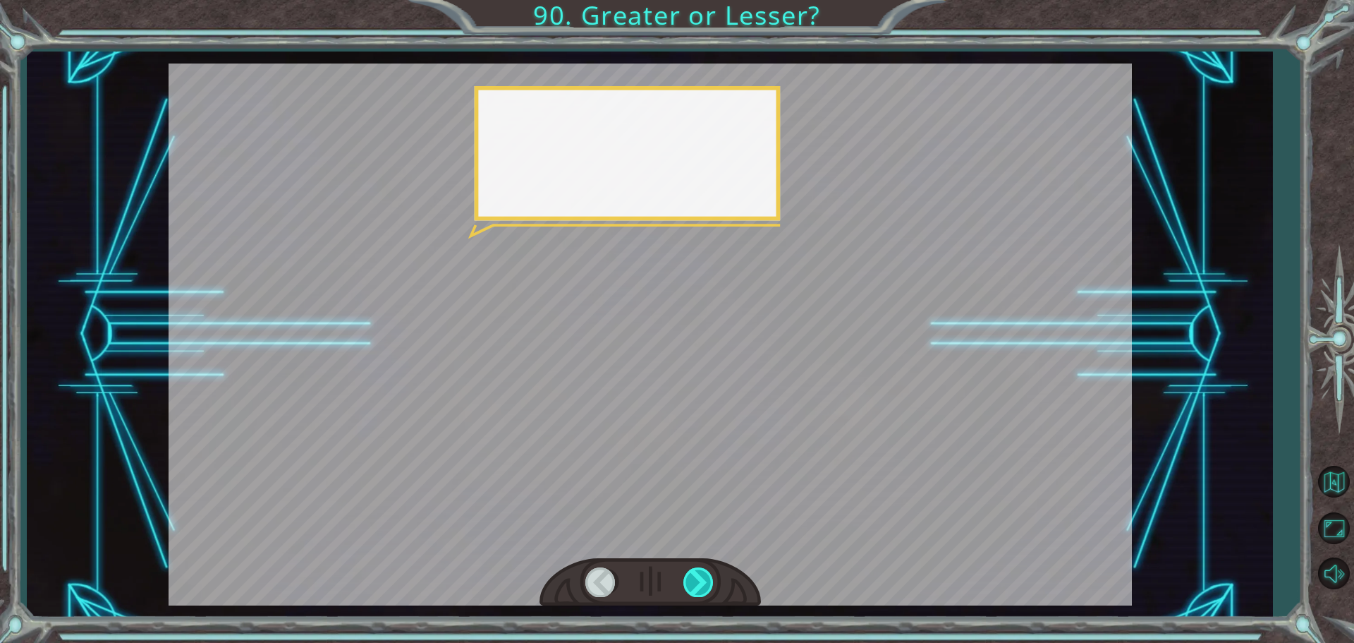
click at [693, 578] on div at bounding box center [699, 581] width 32 height 29
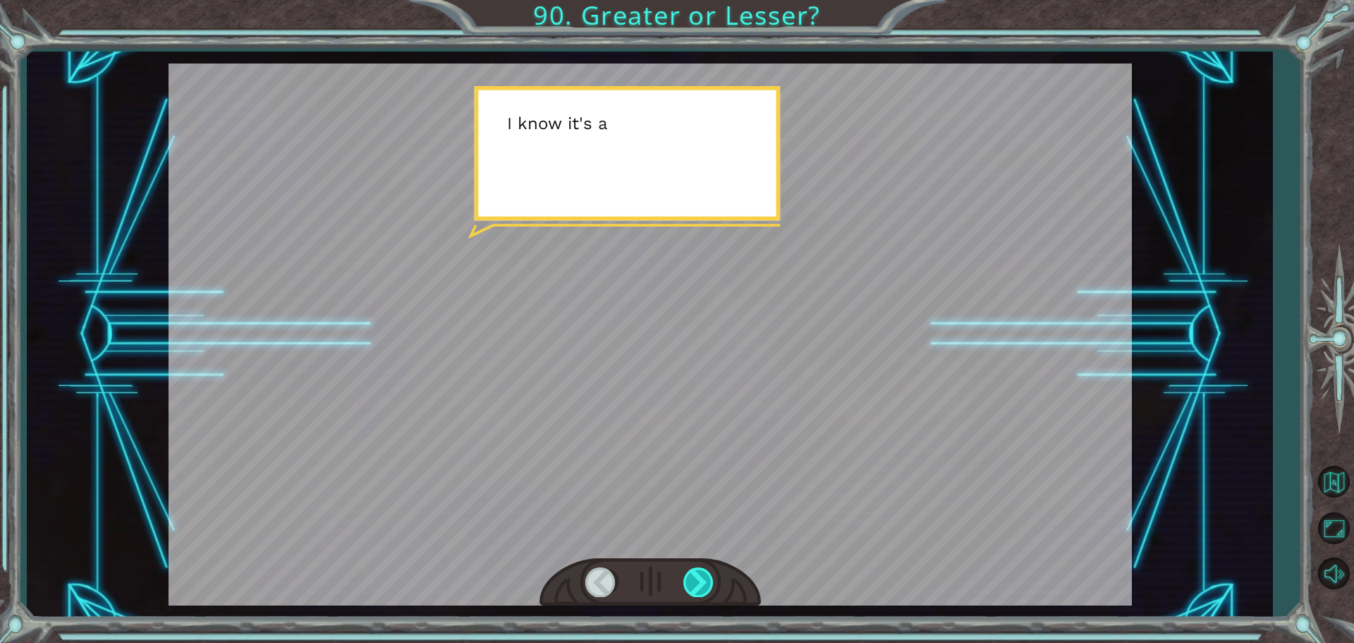
click at [695, 578] on div at bounding box center [699, 581] width 32 height 29
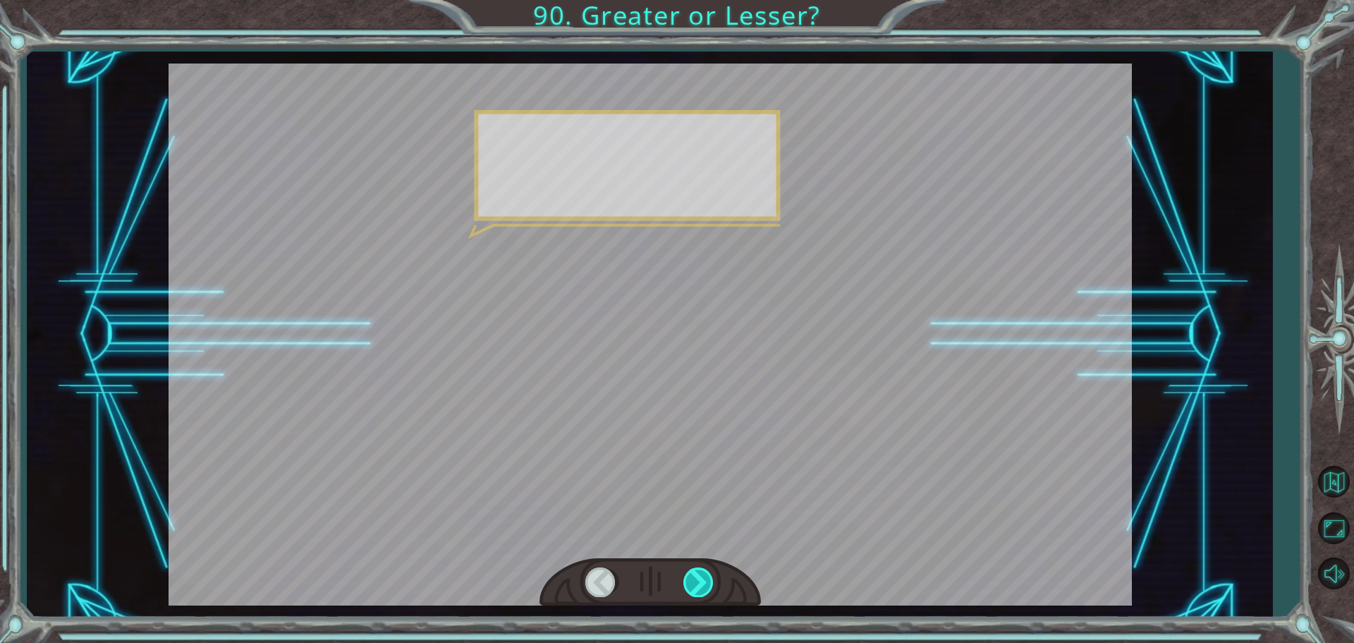
click at [696, 578] on div at bounding box center [699, 581] width 32 height 29
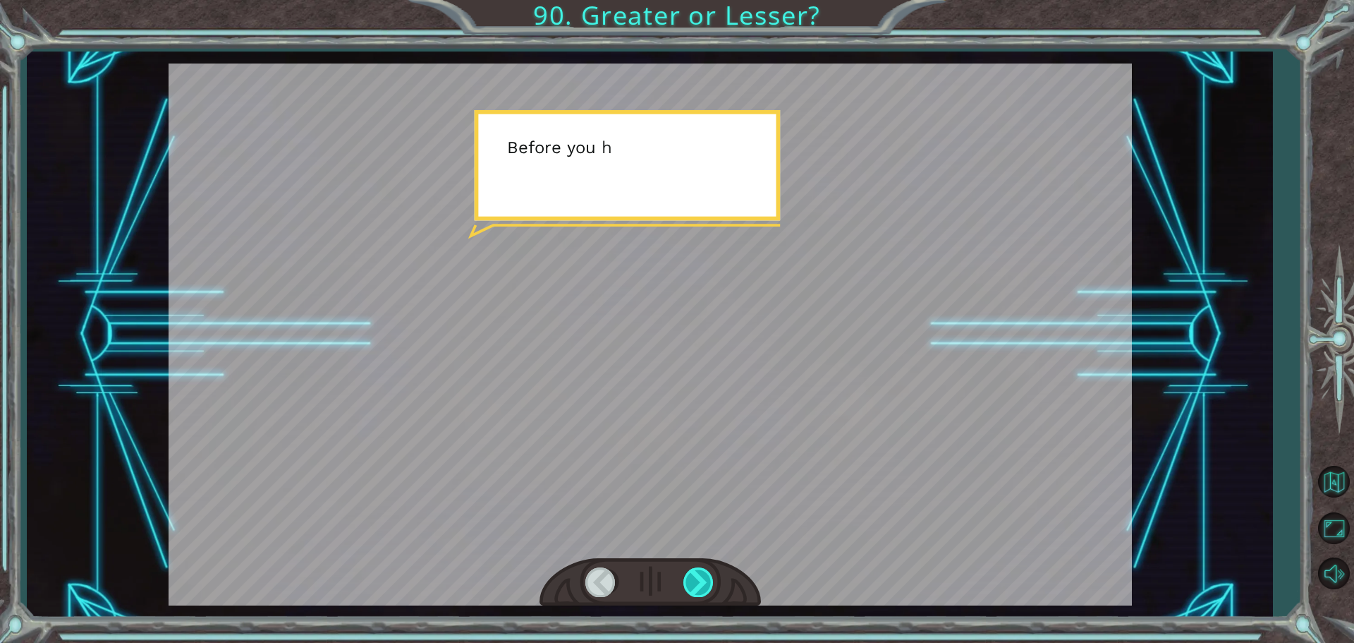
click at [695, 578] on div at bounding box center [699, 581] width 32 height 29
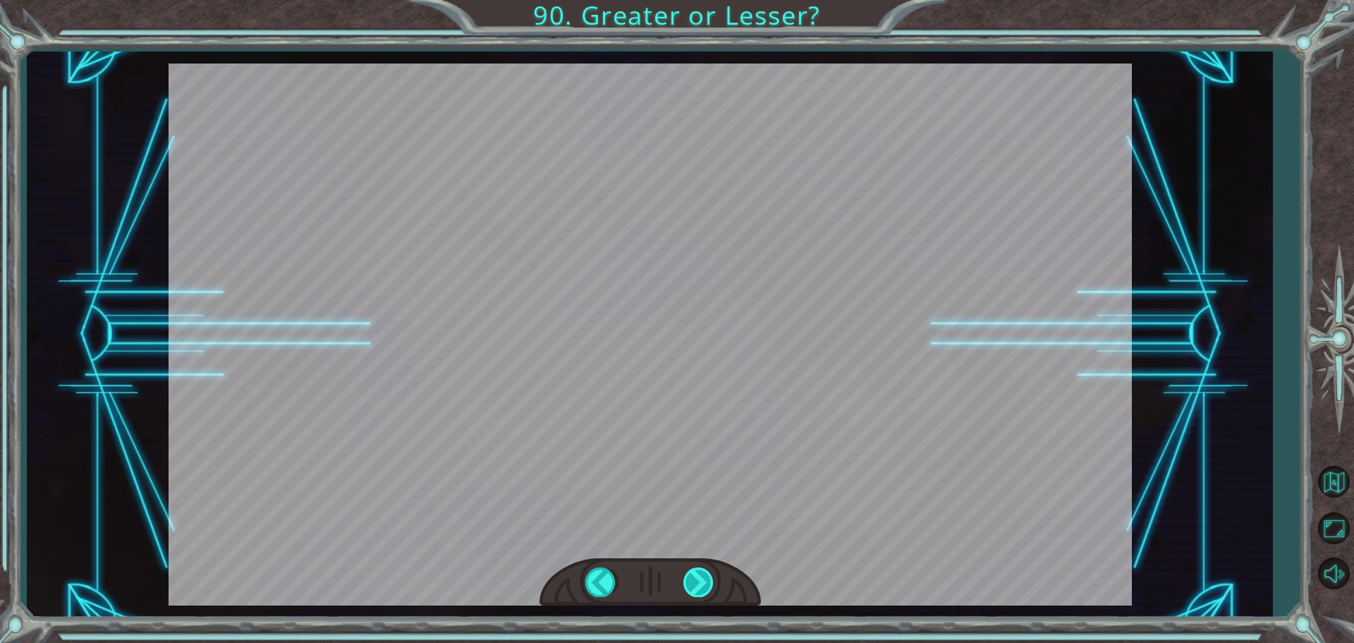
click at [695, 0] on div "Python Code if distance < 4 : hero . moveRight ( 5 ) hero . hero.moveUp ( 5 ) N…" at bounding box center [677, 0] width 1354 height 0
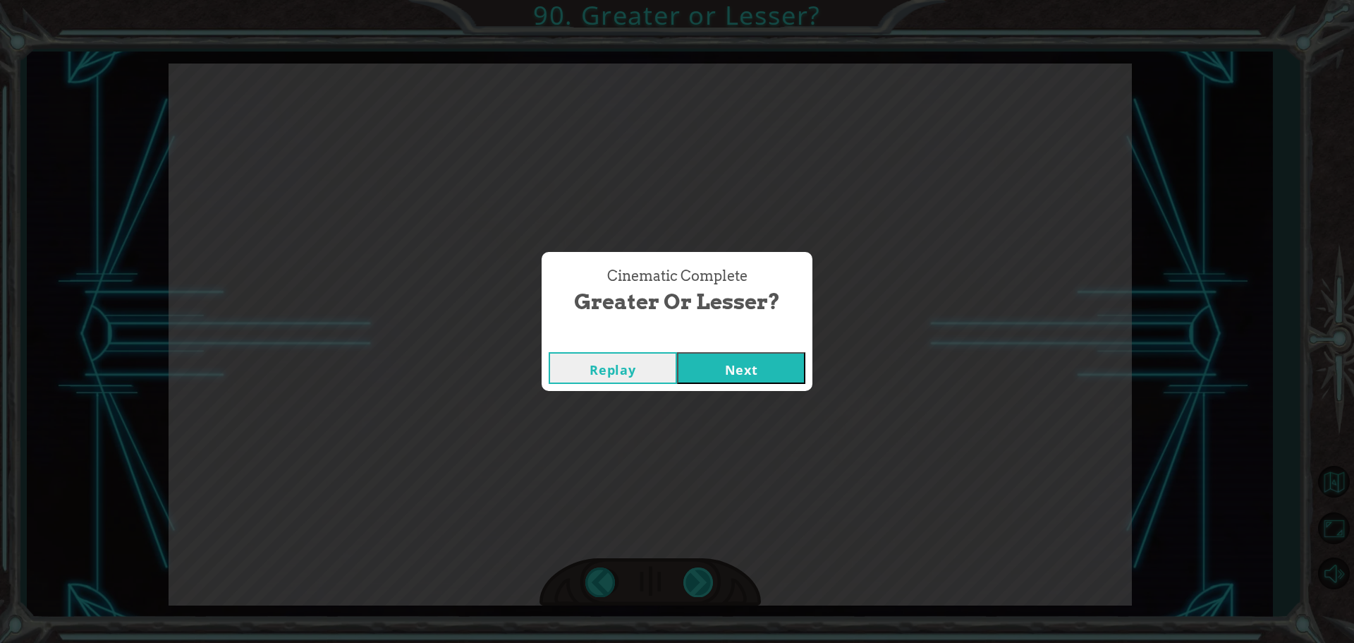
click at [695, 578] on div "Cinematic Complete Greater or Lesser? Replay Next" at bounding box center [677, 321] width 1354 height 643
click at [723, 367] on button "Next" at bounding box center [741, 368] width 128 height 32
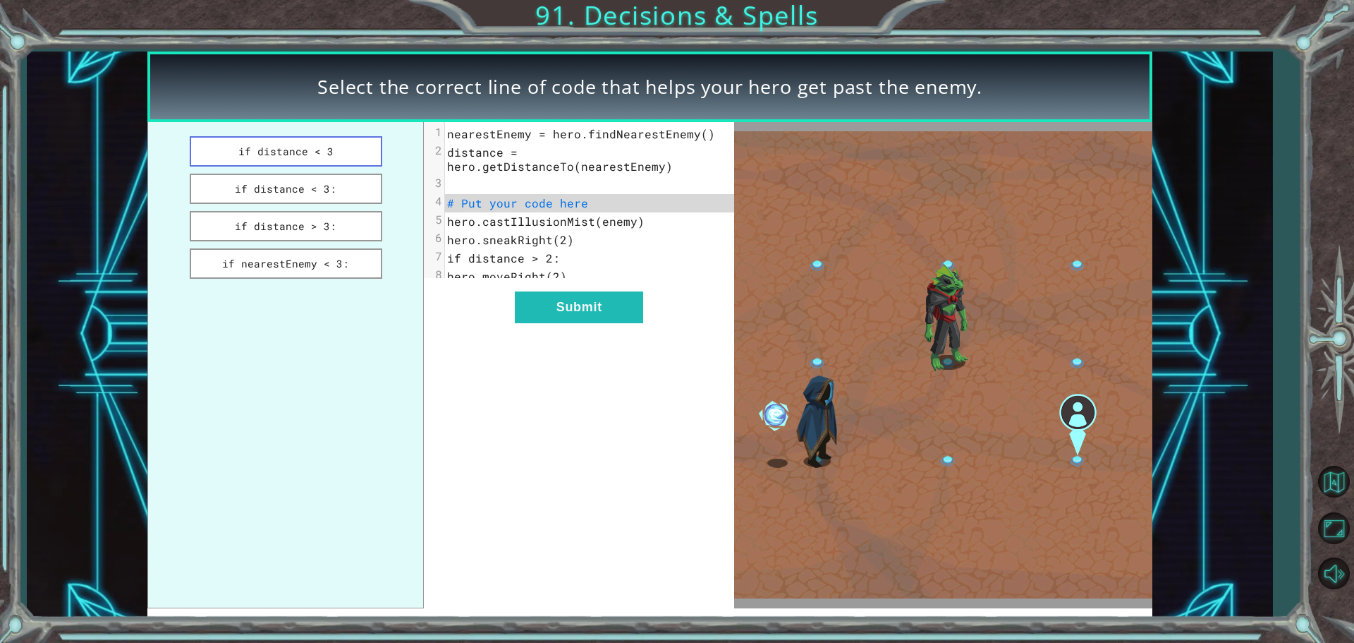
click at [325, 150] on button "if distance < 3" at bounding box center [286, 151] width 193 height 30
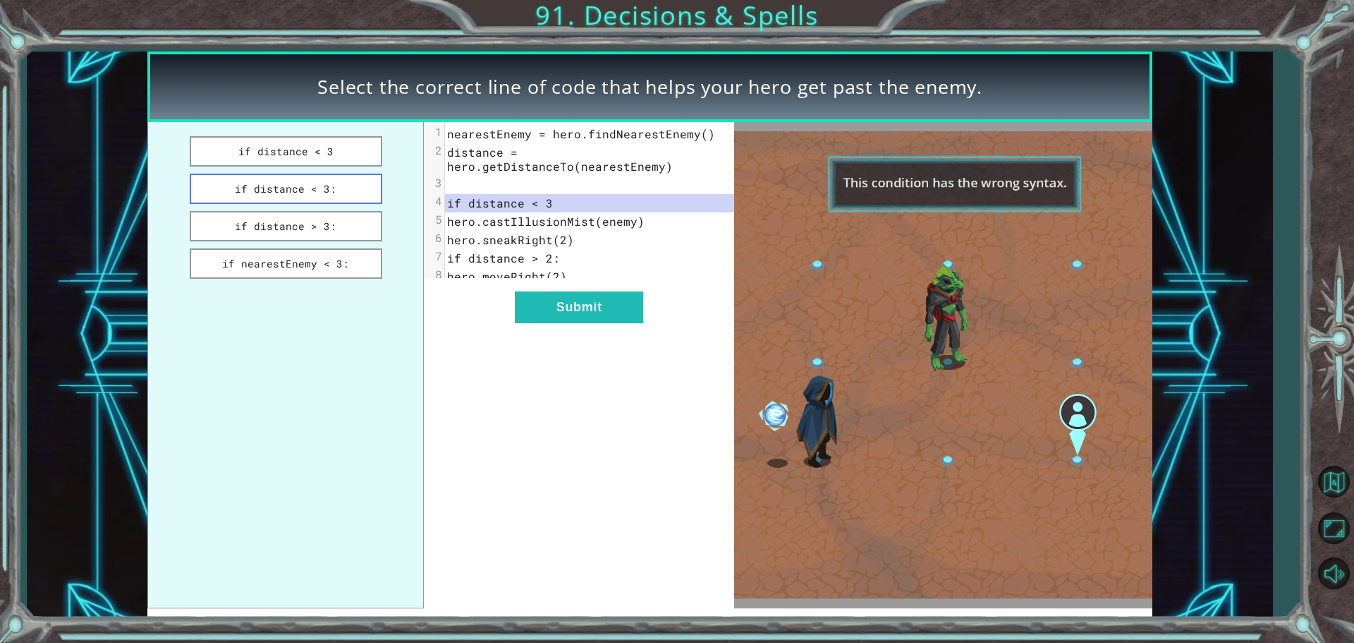
click at [320, 191] on button "if distance < 3:" at bounding box center [286, 189] width 193 height 30
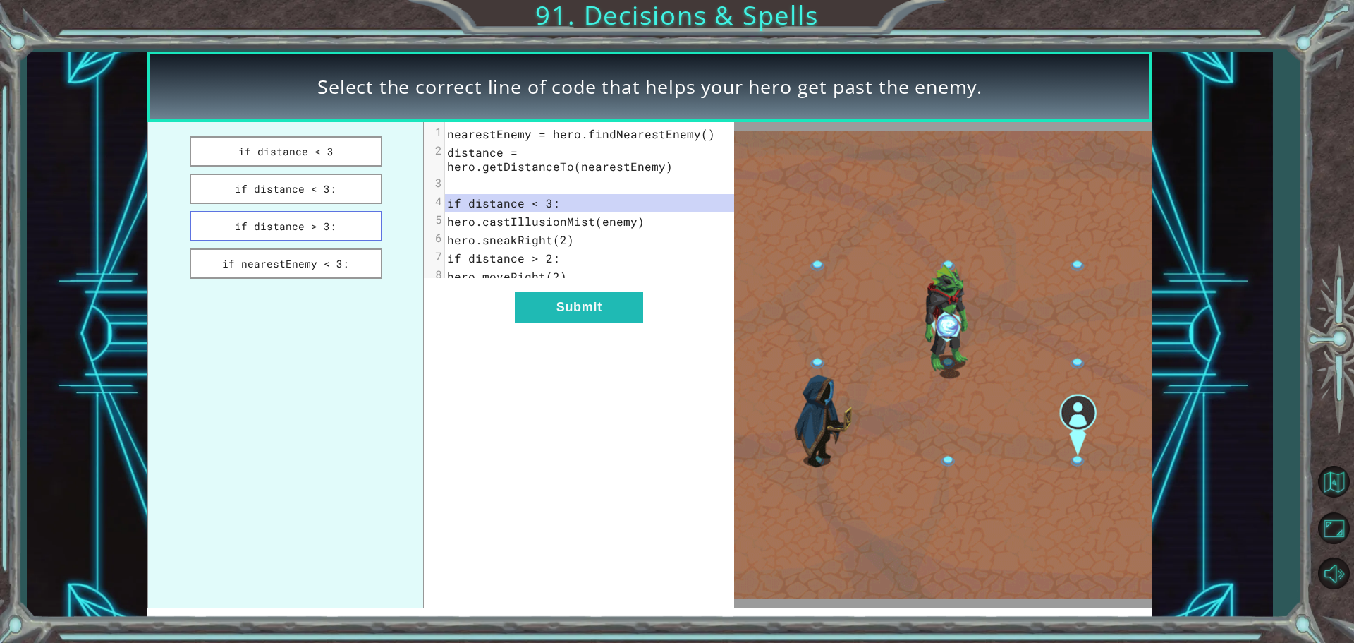
click at [316, 221] on button "if distance > 3:" at bounding box center [286, 226] width 193 height 30
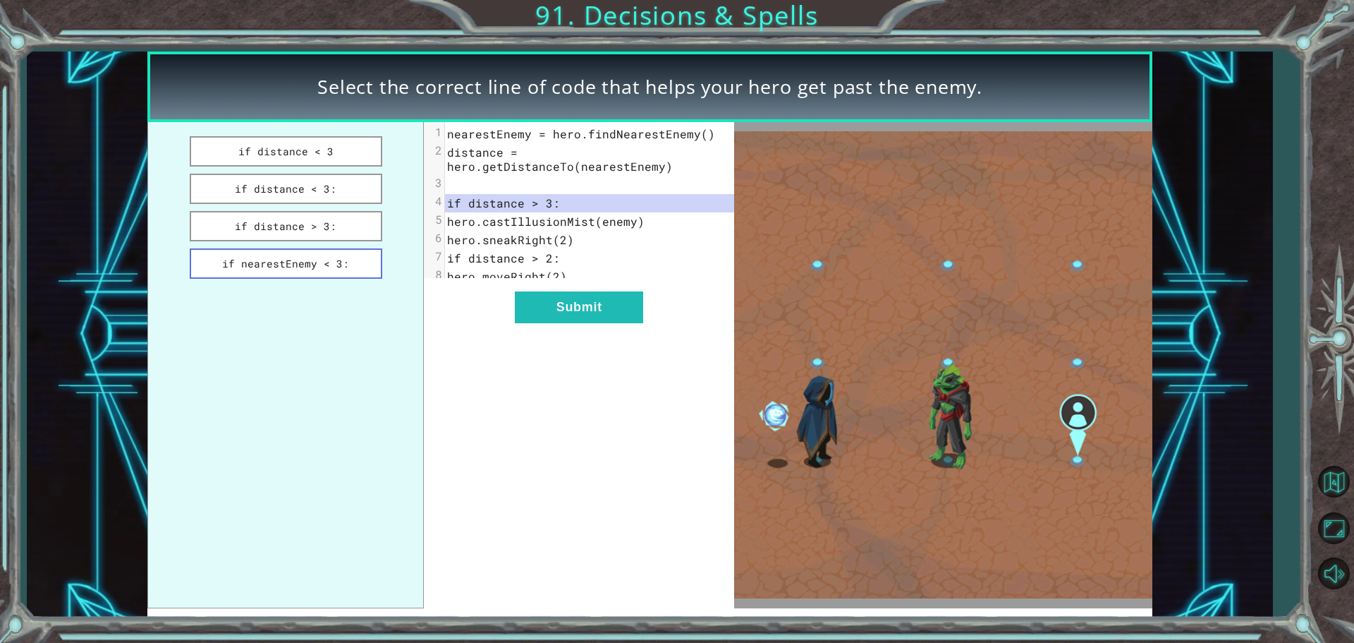
click at [317, 264] on button "if nearestEnemy < 3:" at bounding box center [286, 263] width 193 height 30
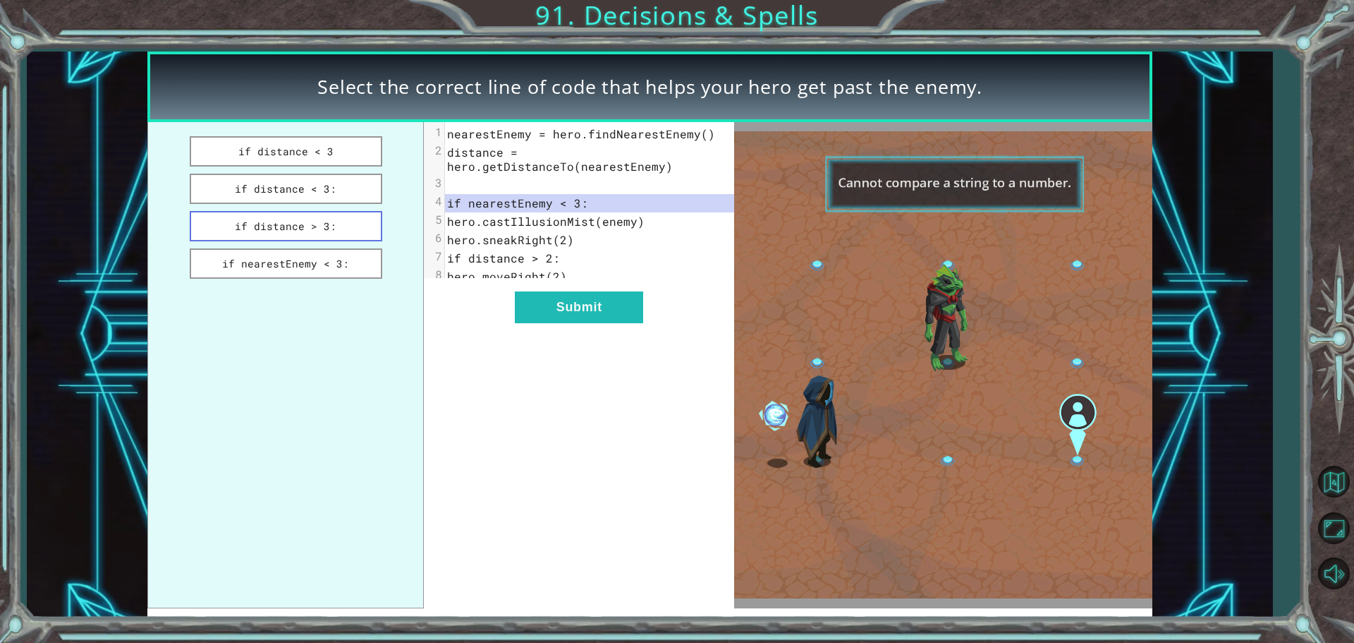
click at [308, 233] on button "if distance > 3:" at bounding box center [286, 226] width 193 height 30
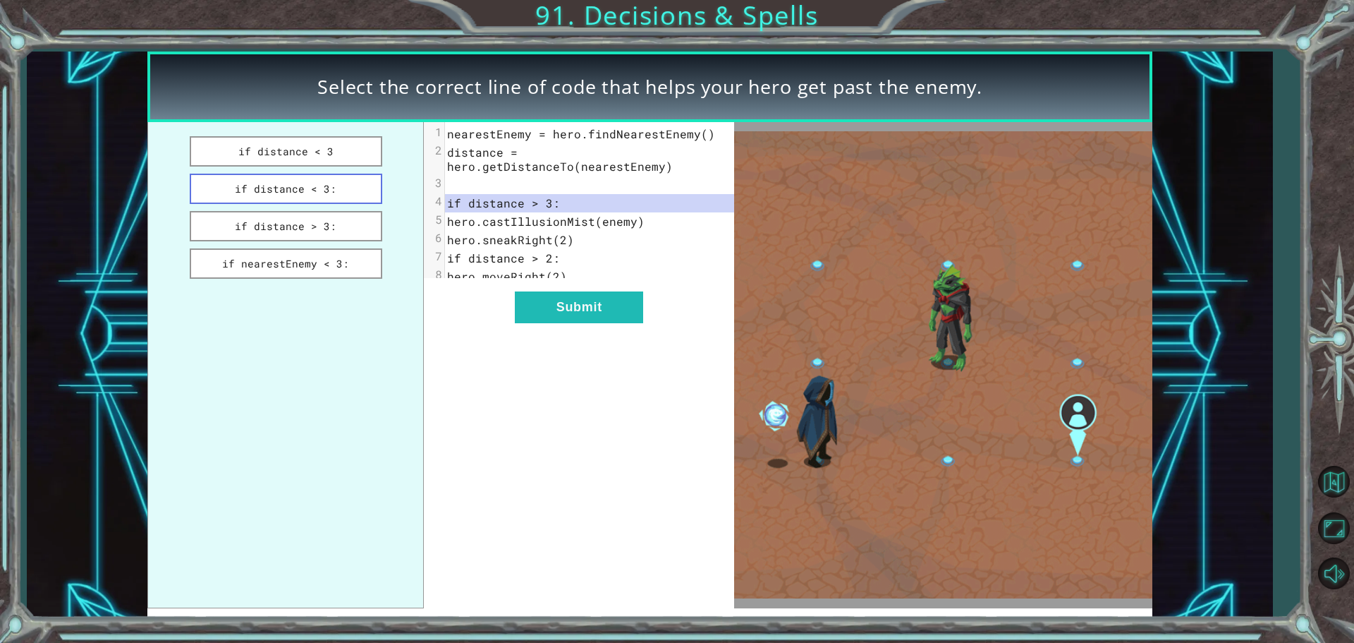
click at [336, 193] on button "if distance < 3:" at bounding box center [286, 189] width 193 height 30
click at [336, 183] on button "if distance < 3:" at bounding box center [286, 189] width 193 height 30
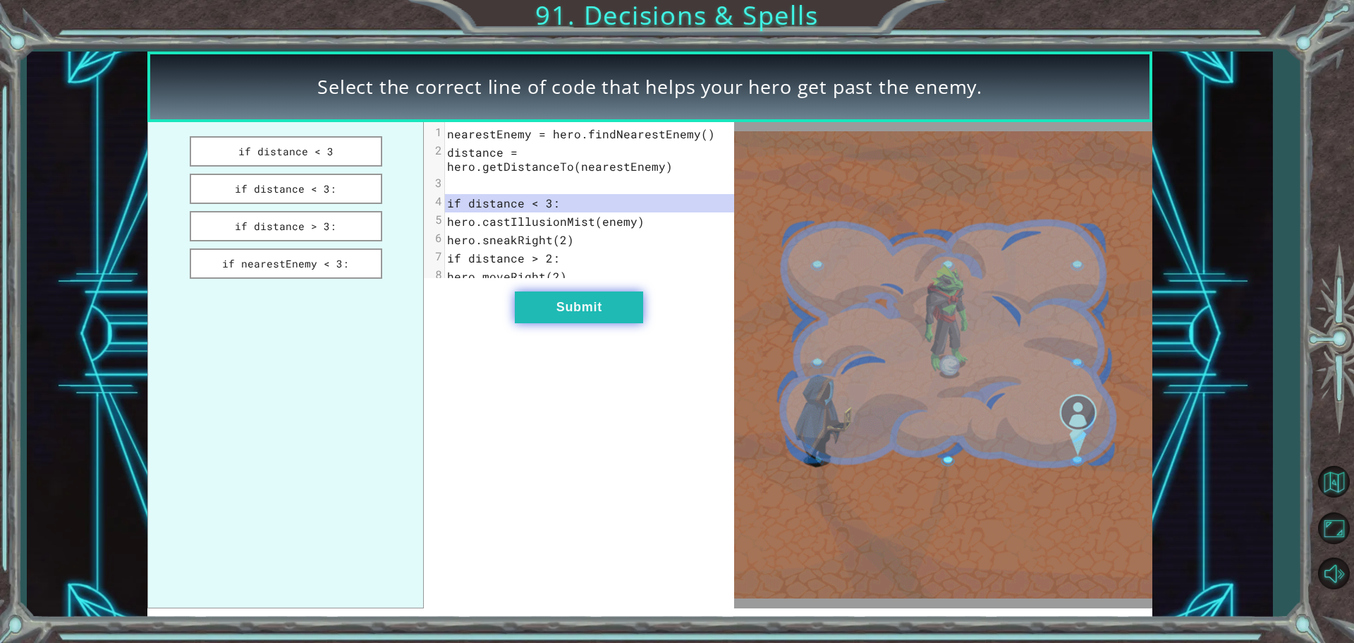
click at [565, 317] on button "Submit" at bounding box center [579, 307] width 128 height 32
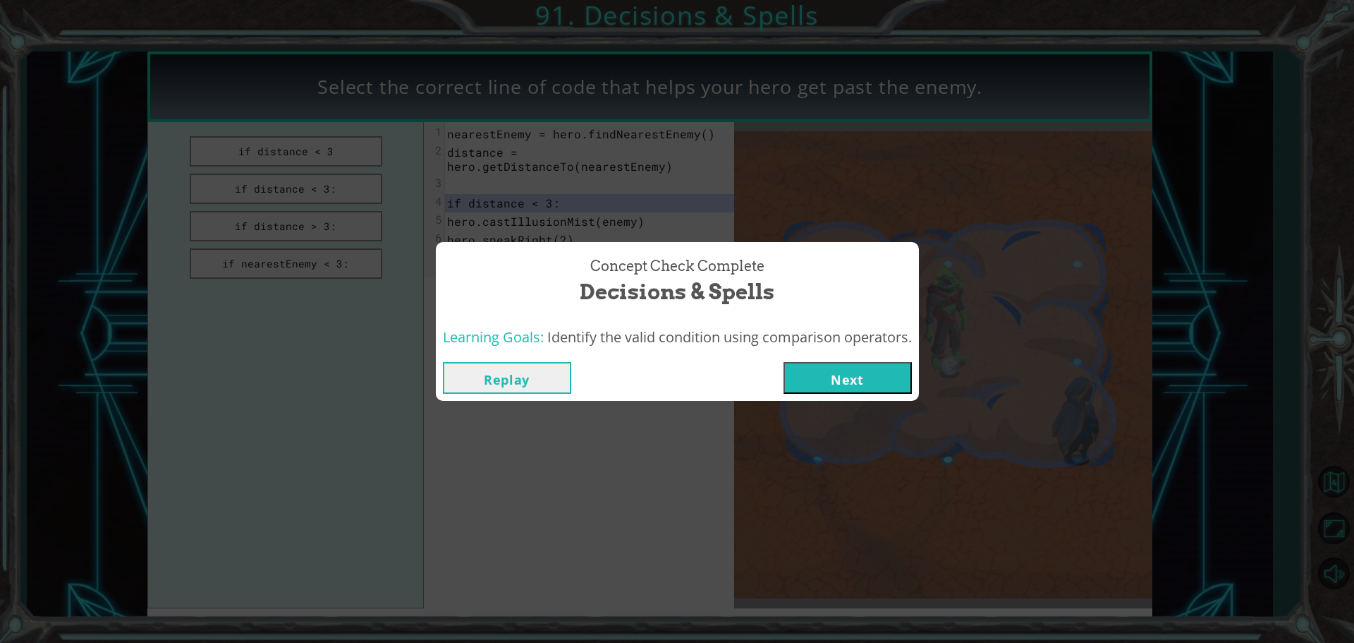
click at [808, 364] on button "Next" at bounding box center [848, 378] width 128 height 32
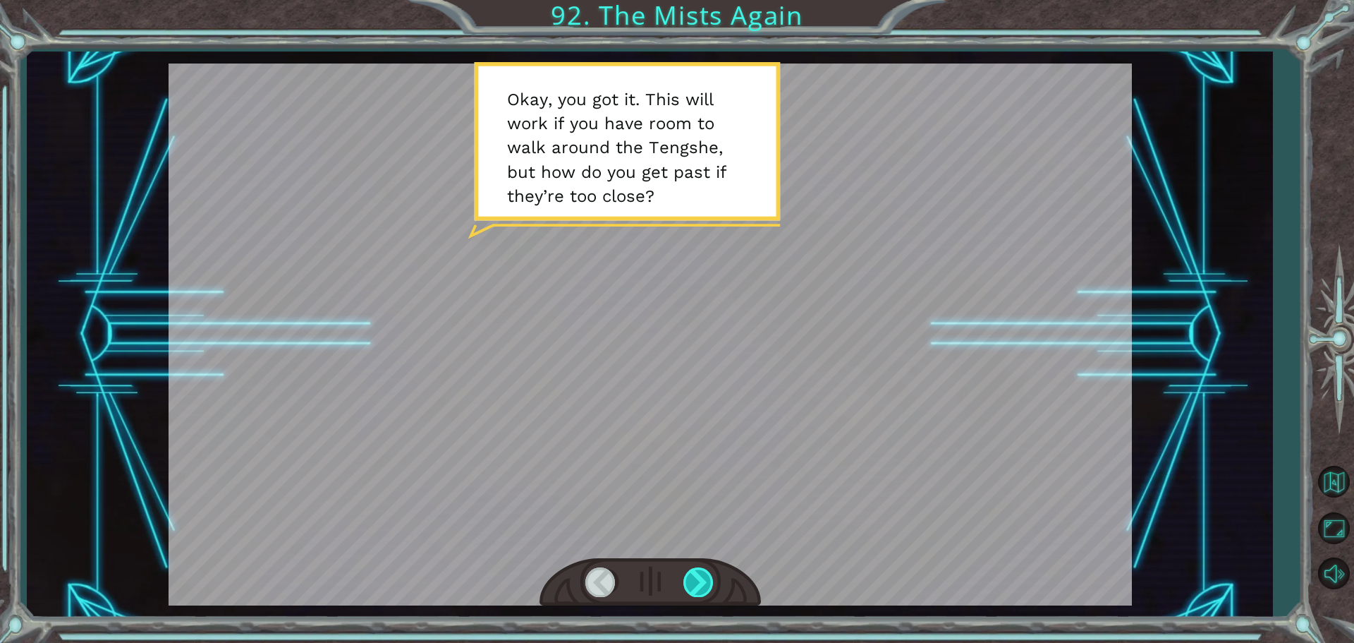
click at [702, 574] on div at bounding box center [699, 581] width 32 height 29
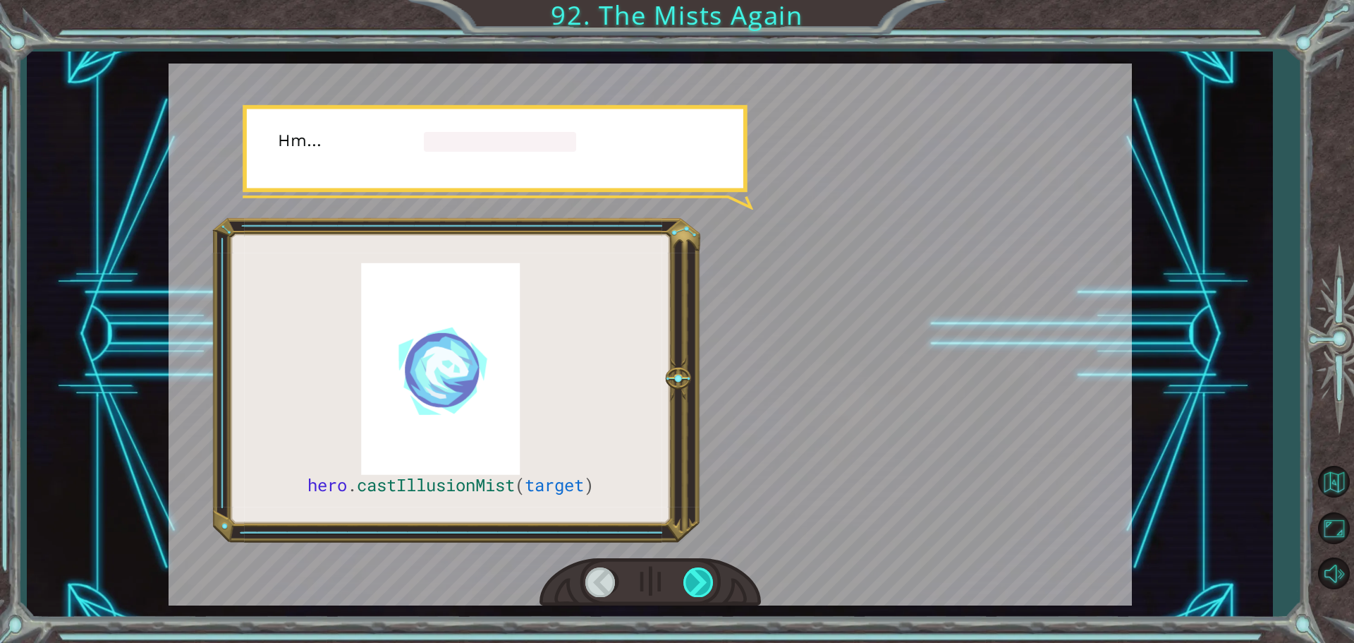
click at [695, 573] on div at bounding box center [699, 581] width 32 height 29
click at [694, 573] on div at bounding box center [699, 581] width 32 height 29
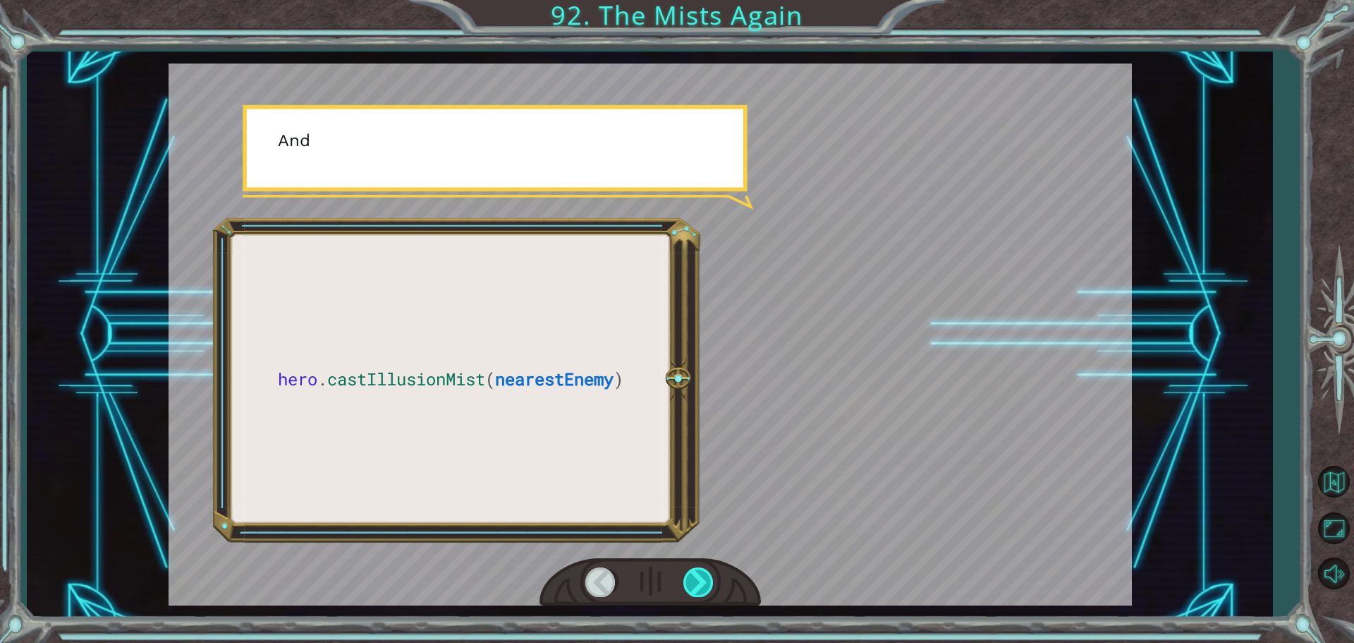
click at [694, 573] on div at bounding box center [699, 581] width 32 height 29
click at [693, 573] on div at bounding box center [699, 581] width 32 height 29
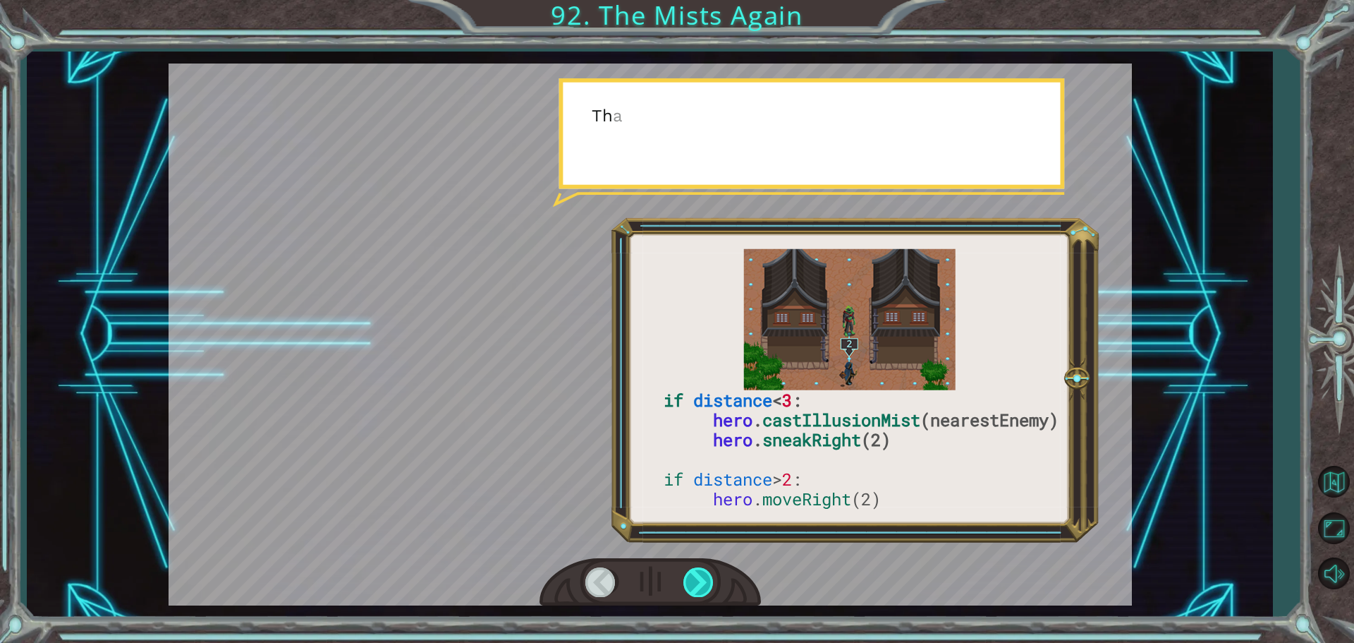
click at [693, 573] on div at bounding box center [699, 581] width 32 height 29
click at [692, 573] on div at bounding box center [699, 581] width 32 height 29
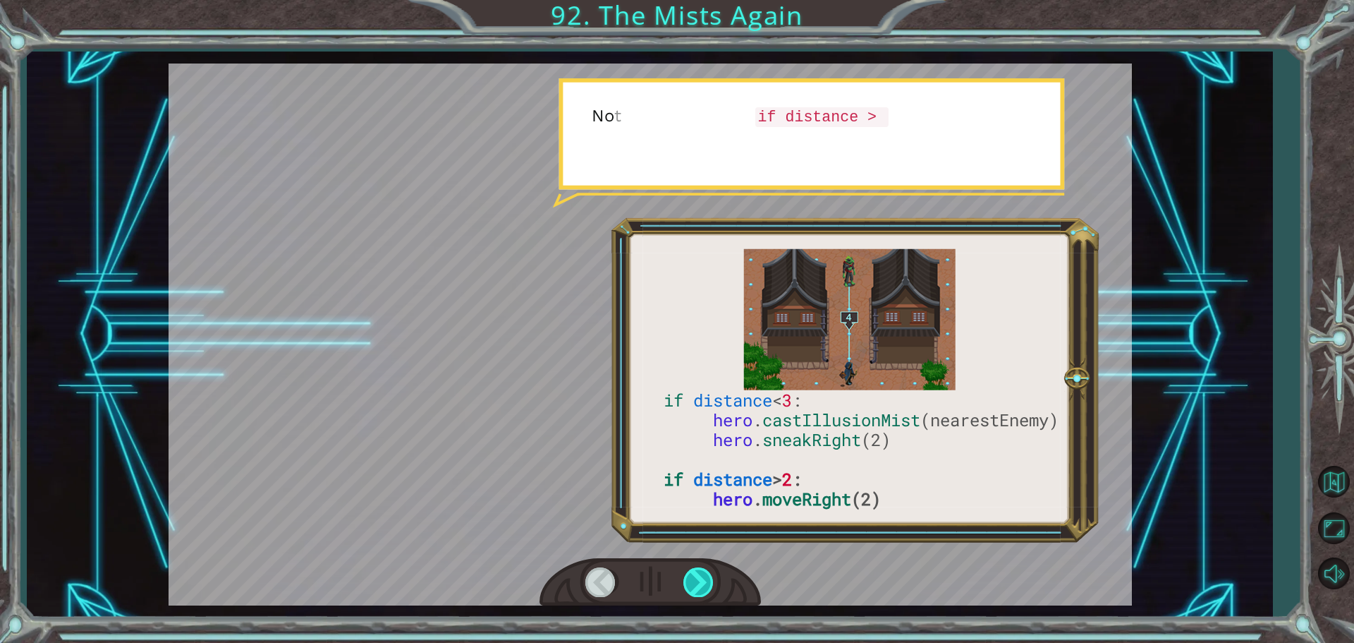
click at [692, 573] on div at bounding box center [699, 581] width 32 height 29
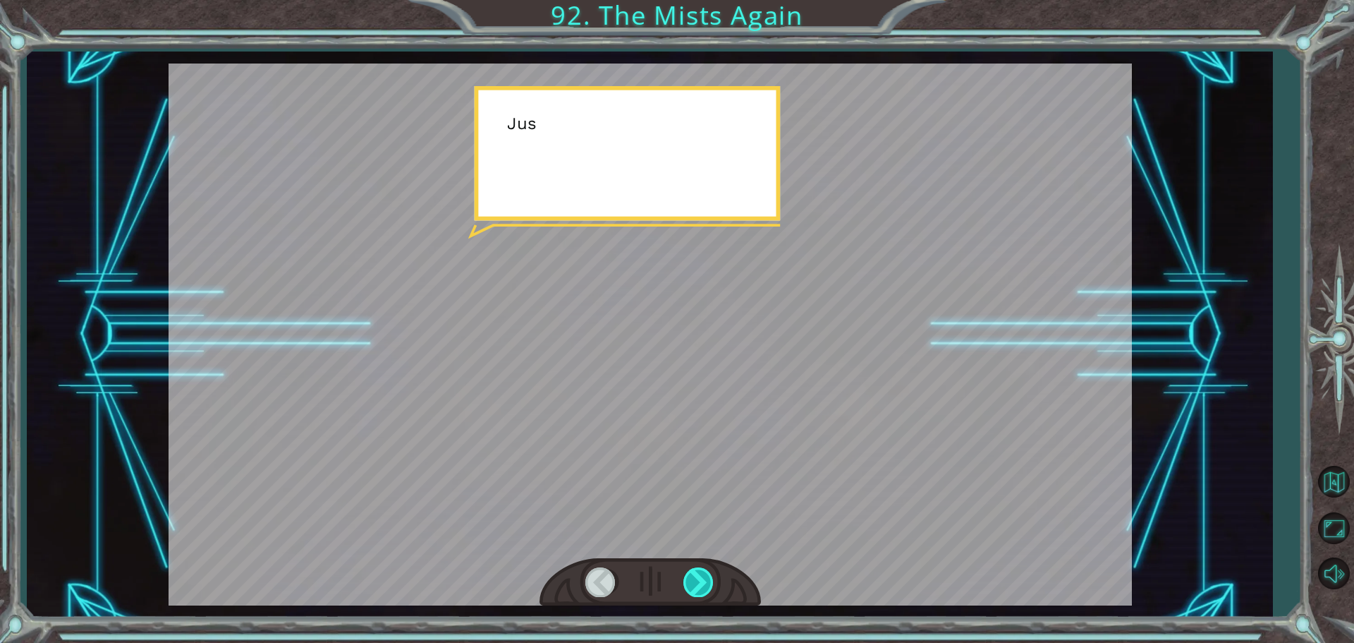
click at [692, 573] on div at bounding box center [699, 581] width 32 height 29
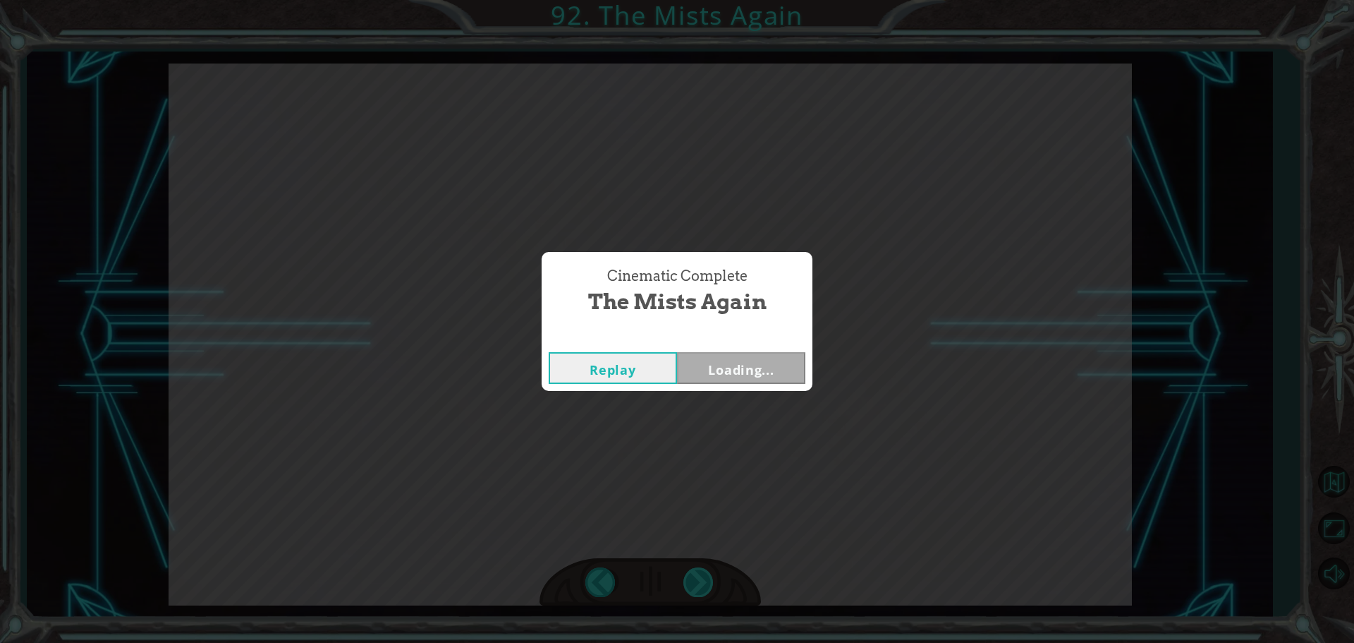
click at [692, 573] on div "Cinematic Complete The Mists Again Replay Loading..." at bounding box center [677, 321] width 1354 height 643
click at [692, 573] on div "Cinematic Complete The Mists Again Replay Next" at bounding box center [677, 321] width 1354 height 643
click at [712, 363] on button "Next" at bounding box center [741, 368] width 128 height 32
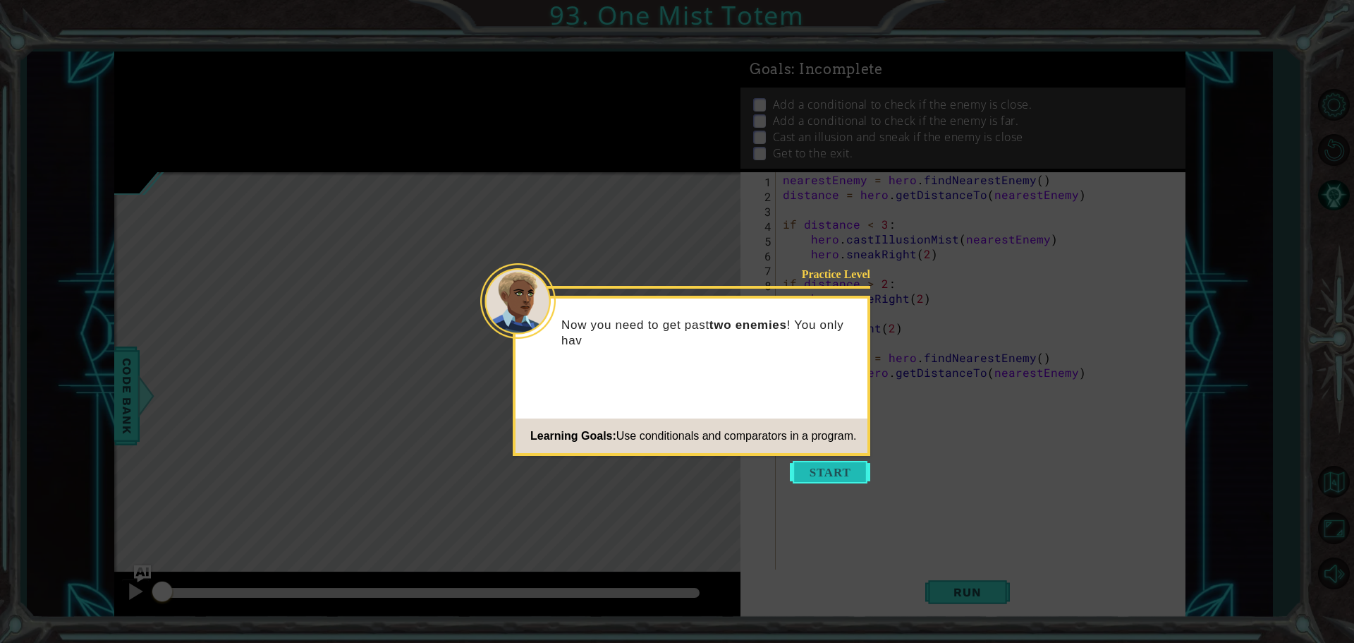
click at [820, 476] on button "Start" at bounding box center [830, 472] width 80 height 23
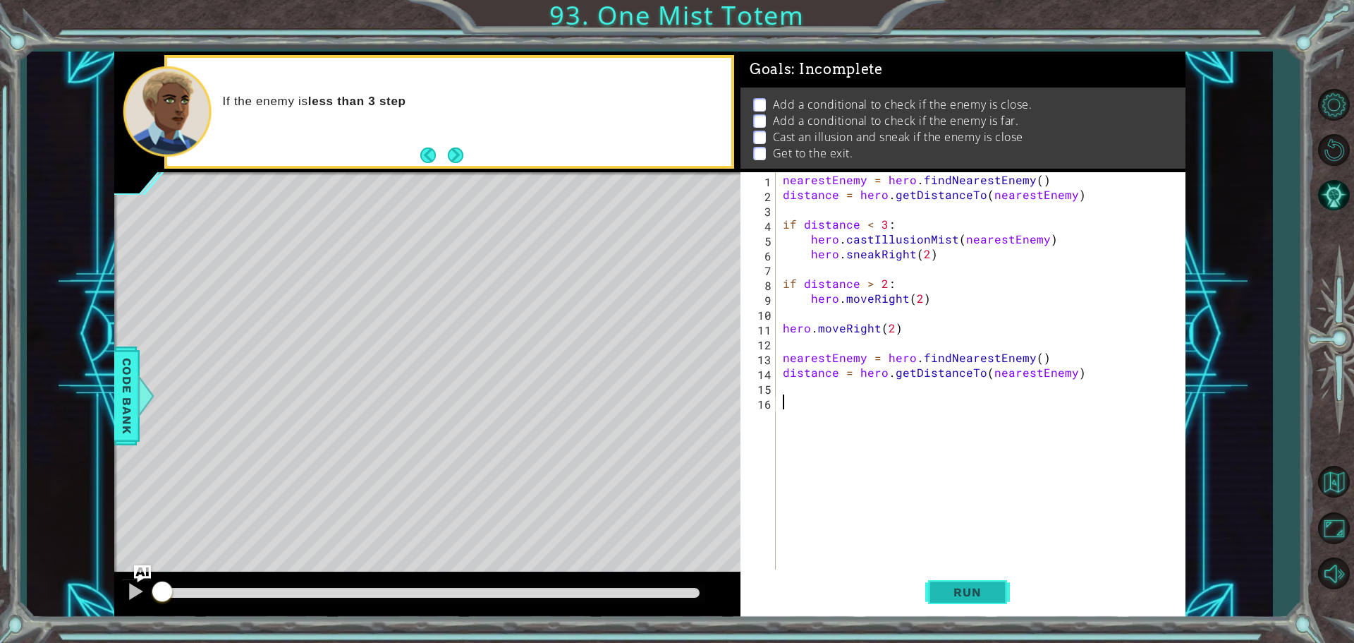
click at [953, 581] on button "Run" at bounding box center [967, 591] width 85 height 44
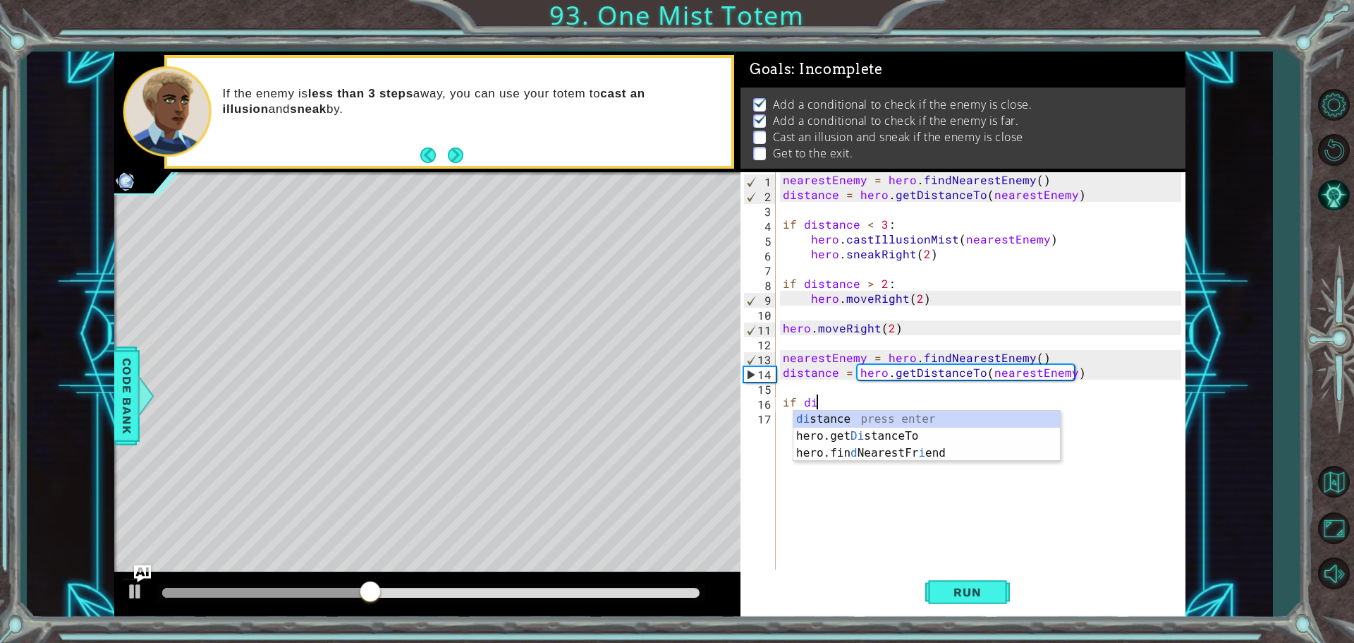
scroll to position [0, 1]
click at [829, 414] on div "di stance press enter hero.get Di stanceTo press enter hero.fin d NearestFr i e…" at bounding box center [926, 452] width 267 height 85
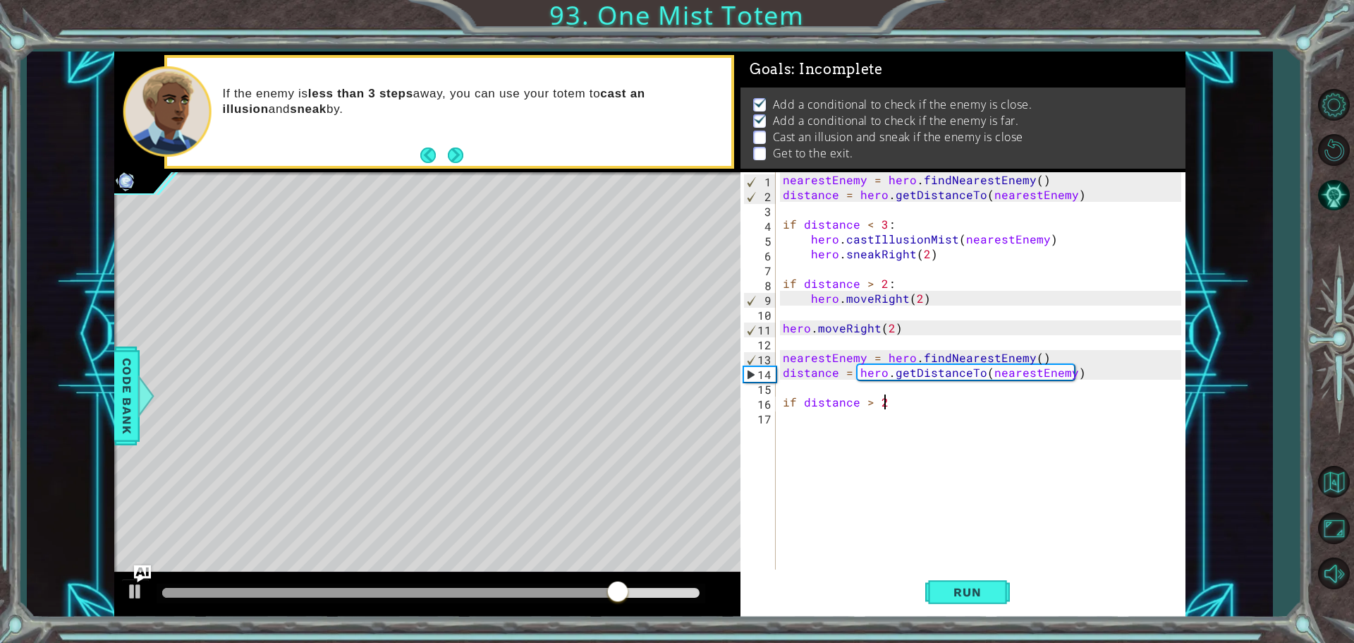
scroll to position [0, 6]
type textarea "if distance > 2:"
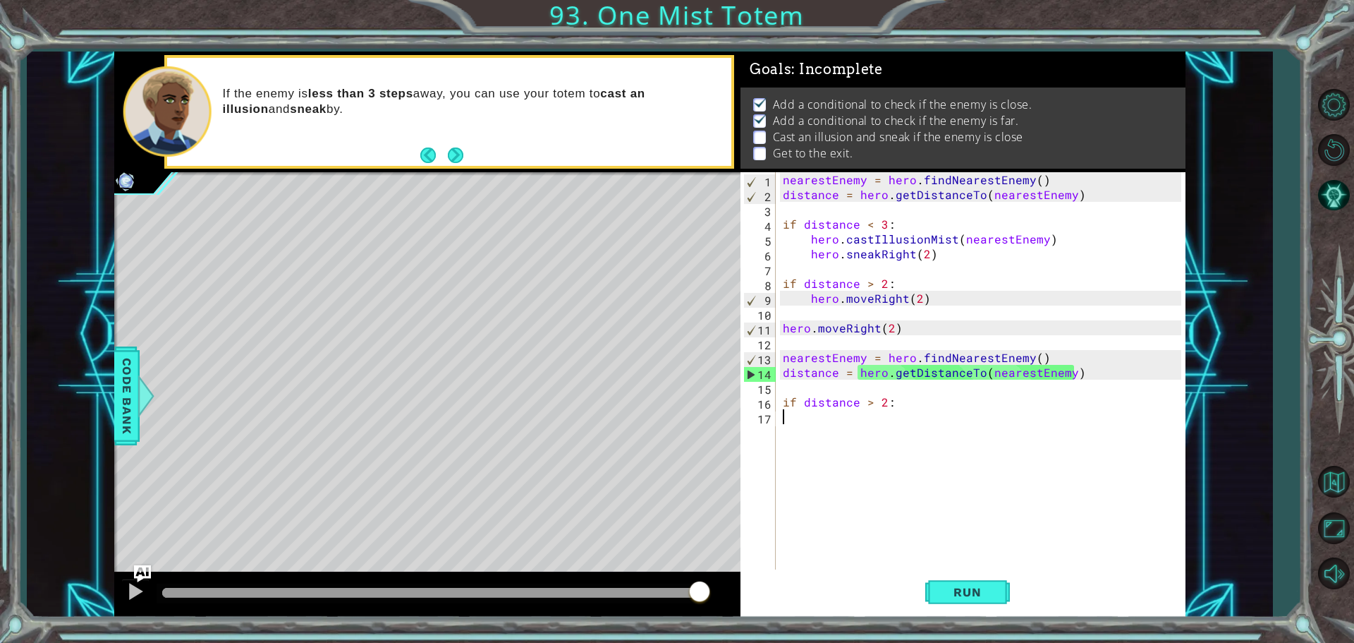
click at [786, 415] on div "nearestEnemy = hero . findNearestEnemy ( ) distance = hero . getDistanceTo ( ne…" at bounding box center [984, 387] width 408 height 430
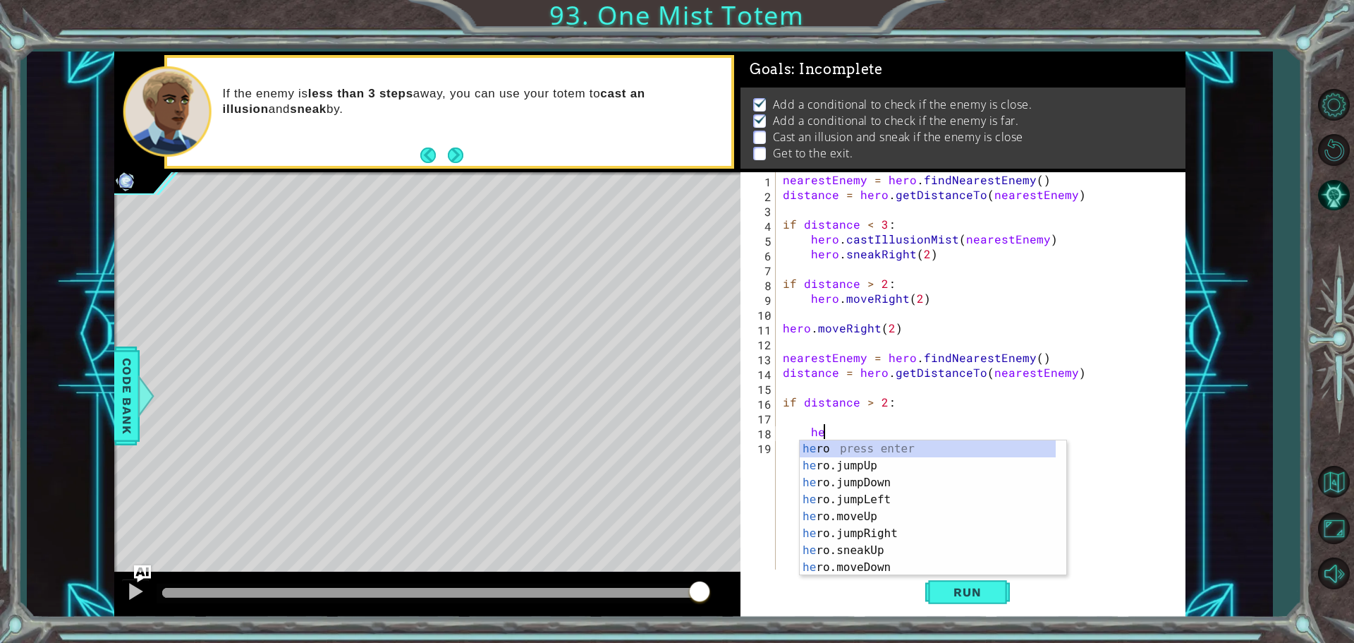
scroll to position [0, 2]
type textarea "hero."
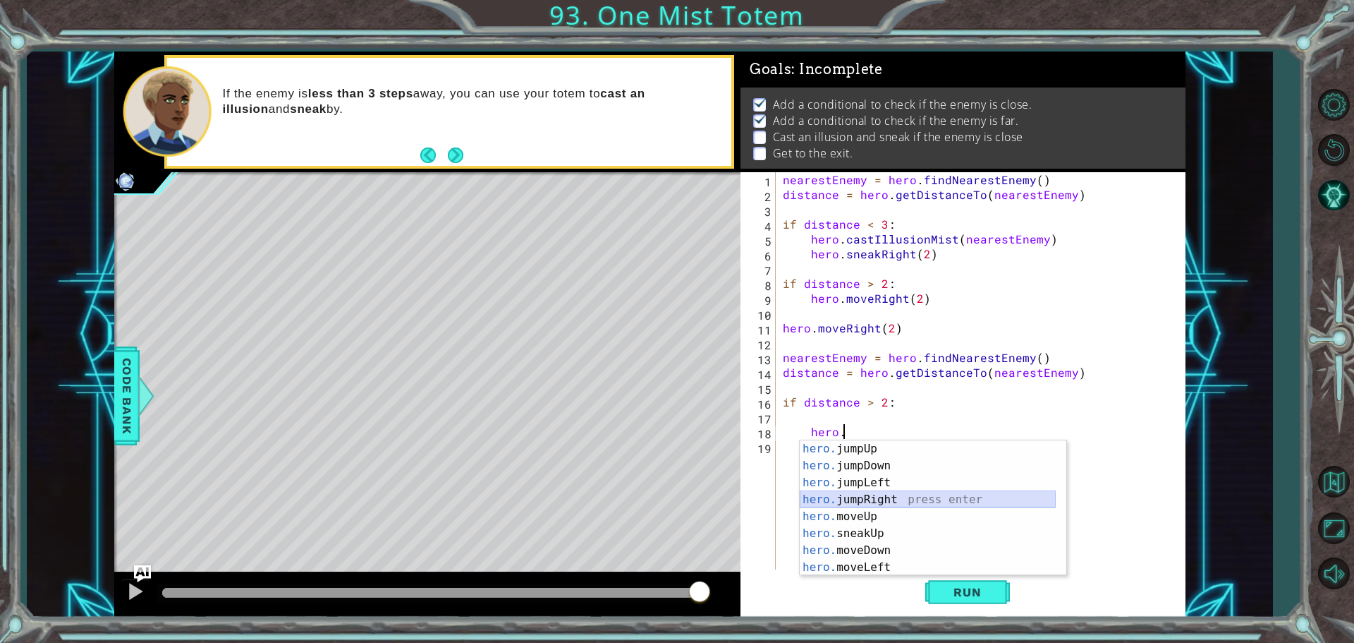
click at [836, 492] on div "hero. jumpUp press enter hero. jumpDown press enter hero. jumpLeft press enter …" at bounding box center [928, 524] width 256 height 169
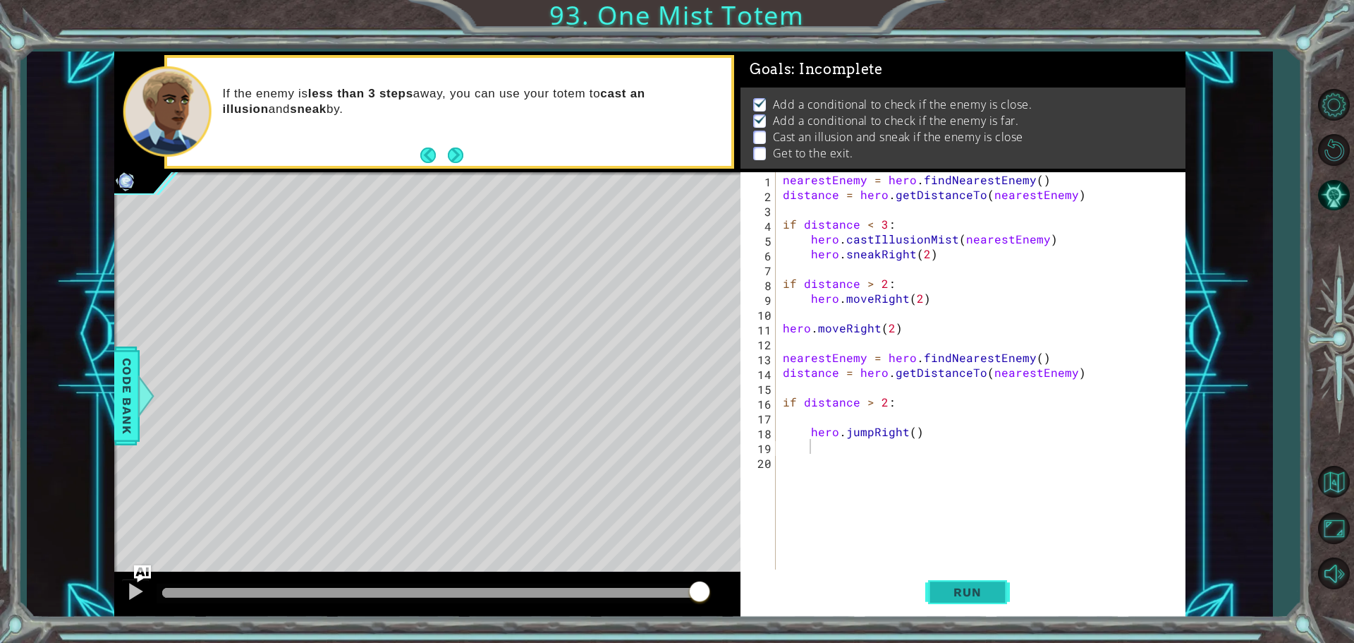
click at [964, 588] on span "Run" at bounding box center [967, 592] width 56 height 14
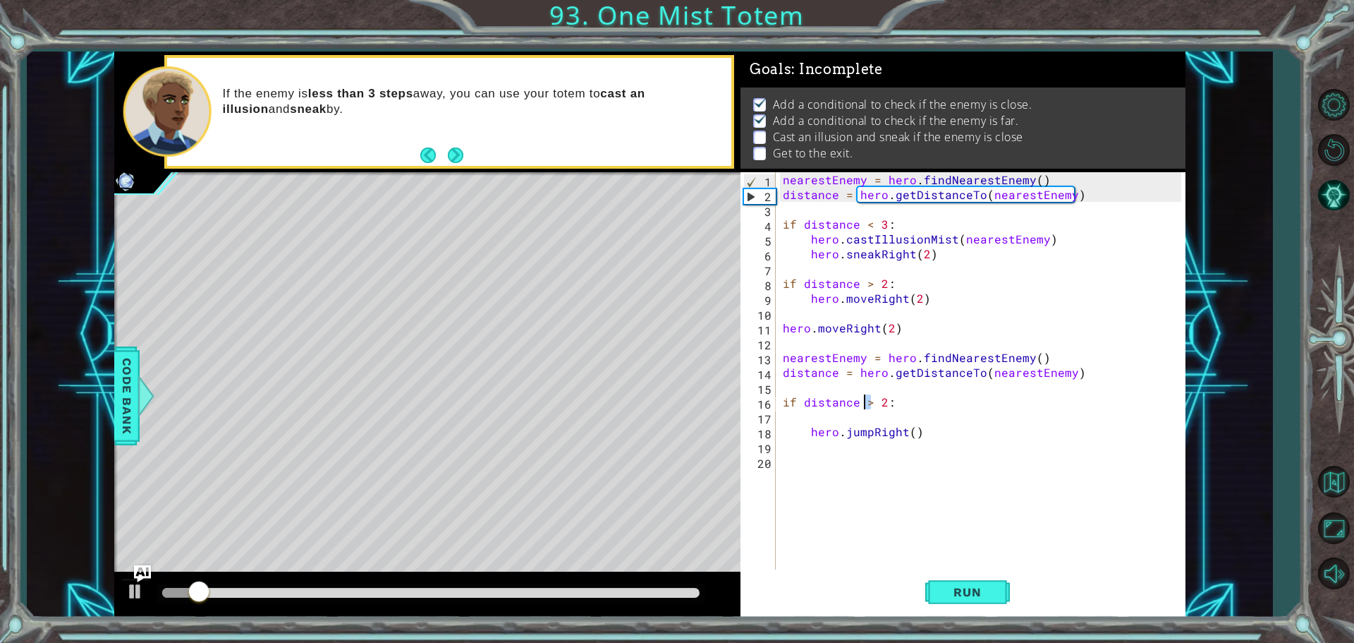
drag, startPoint x: 872, startPoint y: 403, endPoint x: 865, endPoint y: 401, distance: 7.4
click at [865, 401] on div "nearestEnemy = hero . findNearestEnemy ( ) distance = hero . getDistanceTo ( ne…" at bounding box center [984, 387] width 408 height 430
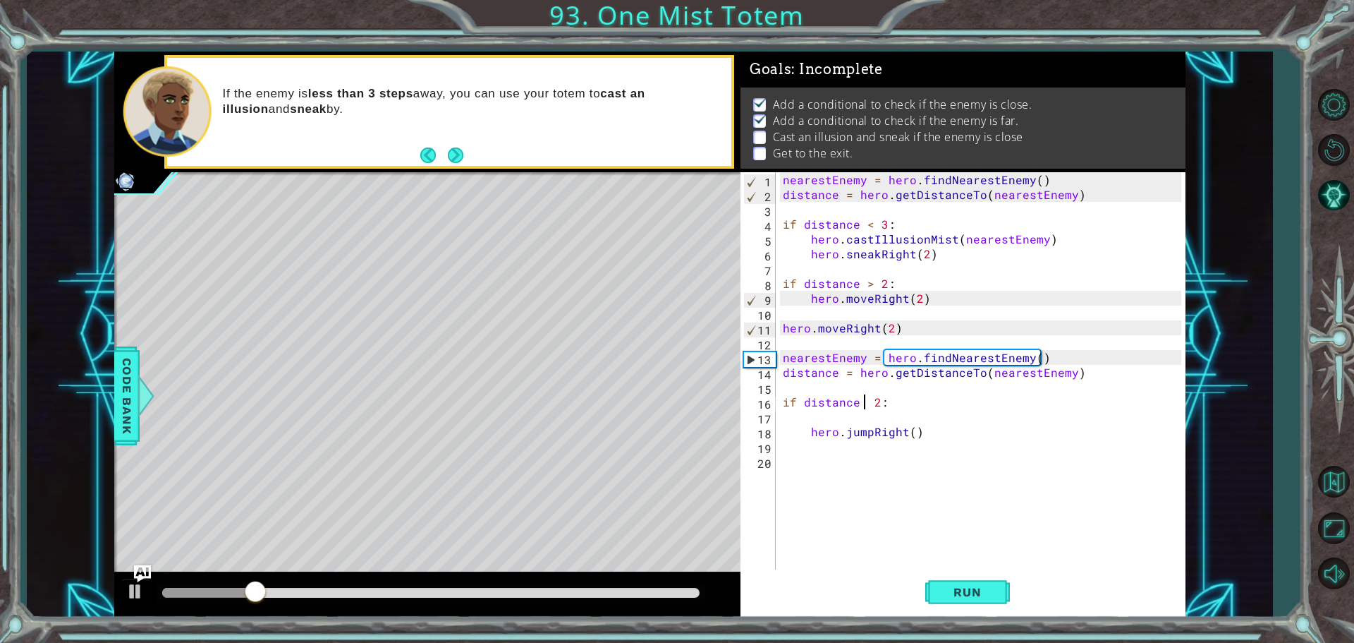
scroll to position [0, 5]
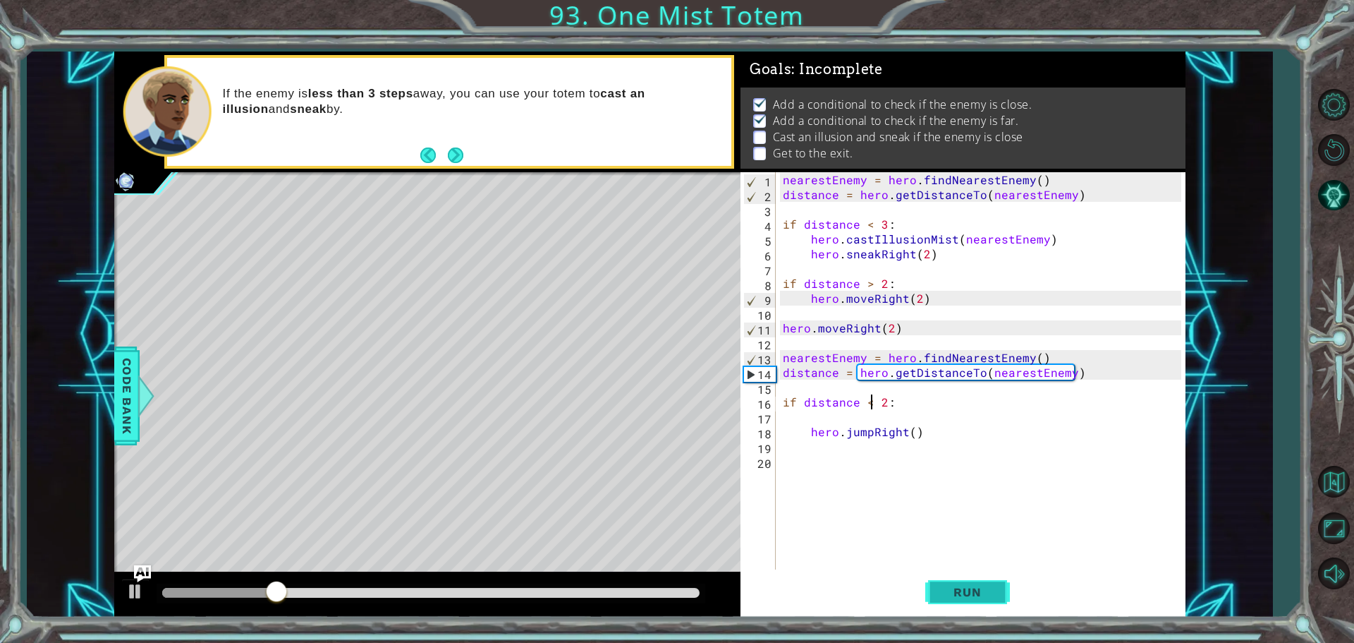
type textarea "if distance < 2:"
click at [937, 573] on button "Run" at bounding box center [967, 591] width 85 height 44
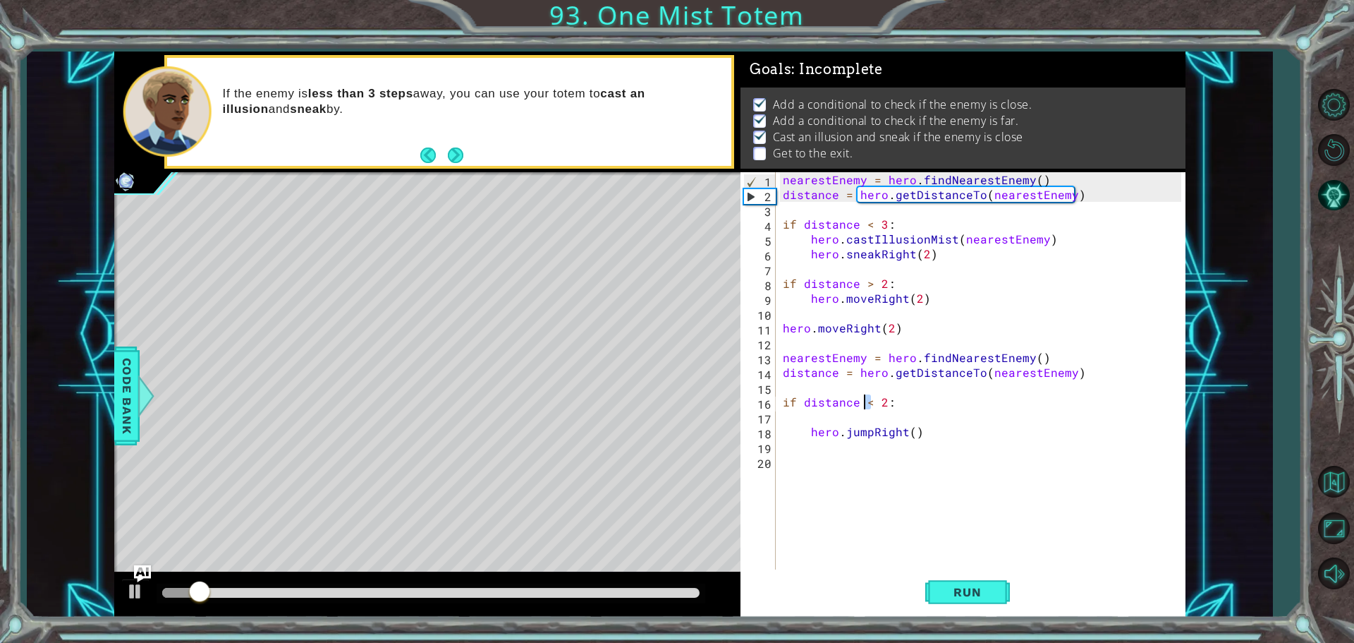
click at [868, 402] on div "nearestEnemy = hero . findNearestEnemy ( ) distance = hero . getDistanceTo ( ne…" at bounding box center [984, 387] width 408 height 430
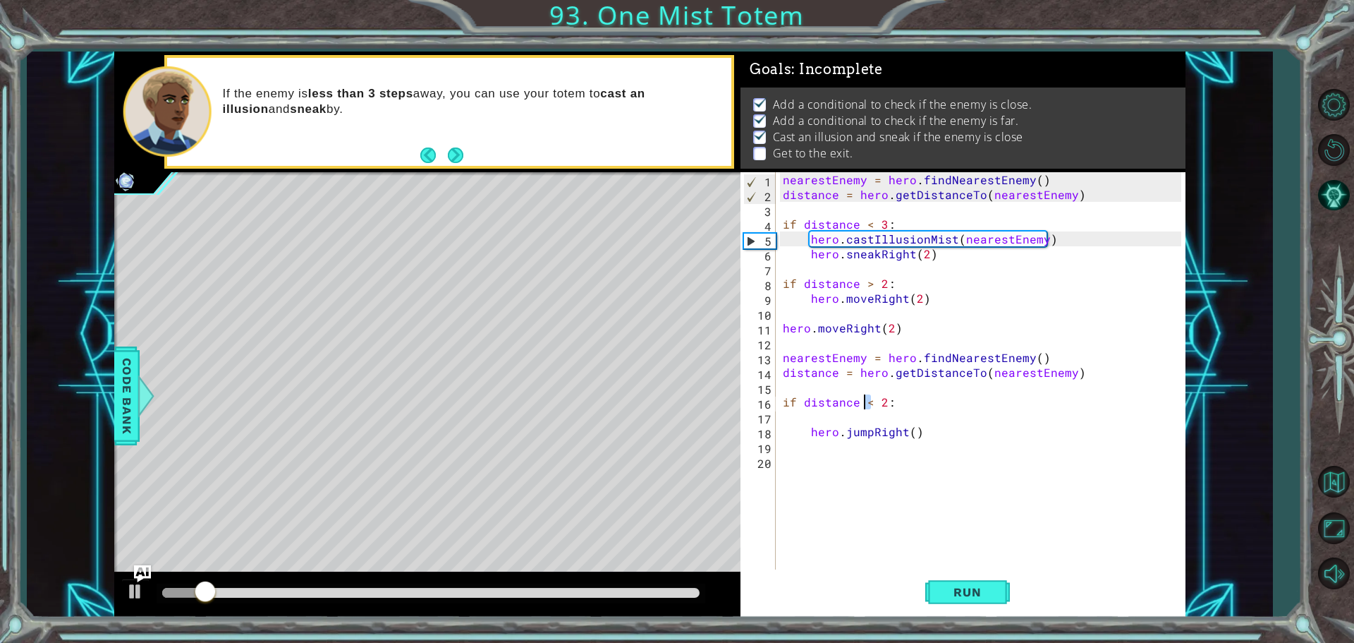
click at [867, 402] on div "nearestEnemy = hero . findNearestEnemy ( ) distance = hero . getDistanceTo ( ne…" at bounding box center [980, 372] width 401 height 400
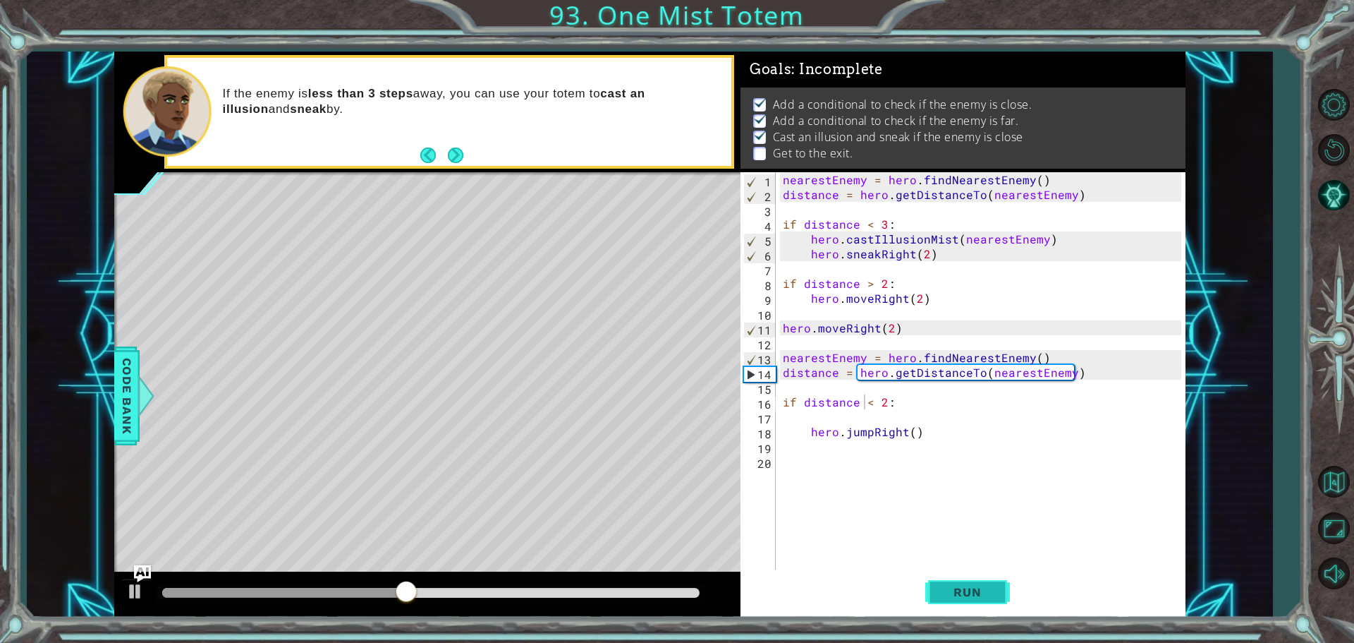
drag, startPoint x: 956, startPoint y: 585, endPoint x: 950, endPoint y: 581, distance: 7.3
click at [951, 582] on button "Run" at bounding box center [967, 591] width 85 height 44
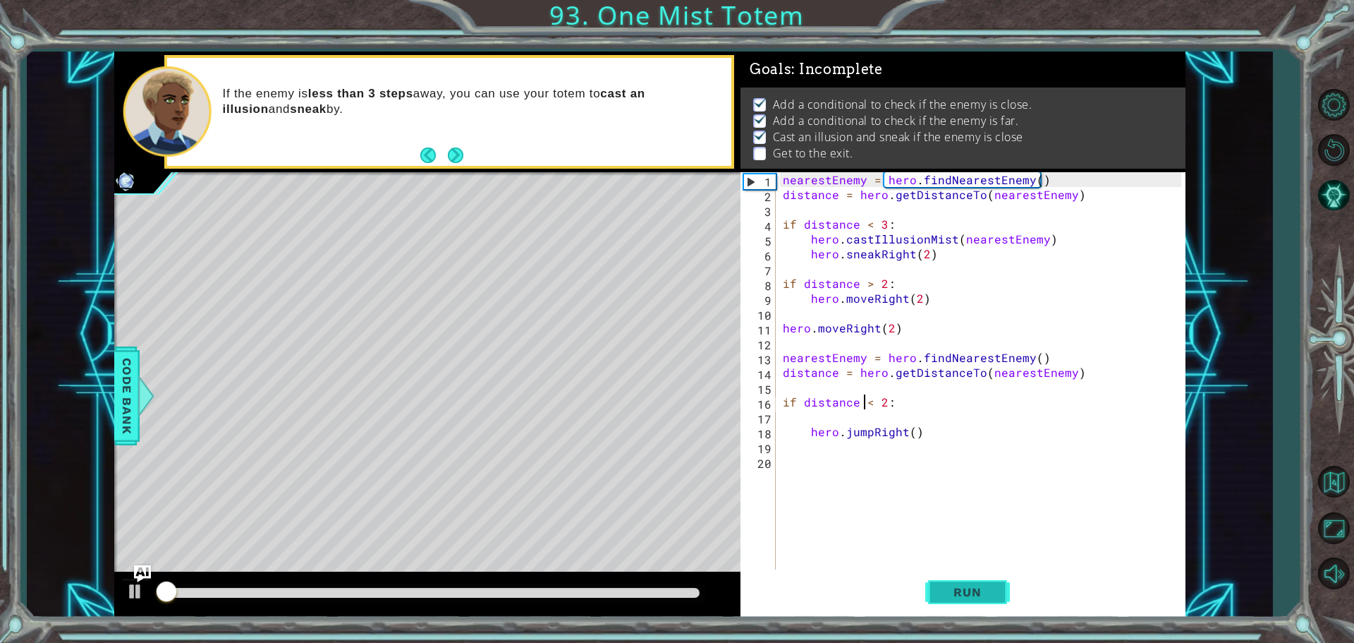
click at [947, 580] on button "Run" at bounding box center [967, 591] width 85 height 44
click at [945, 579] on button "Run" at bounding box center [967, 591] width 85 height 44
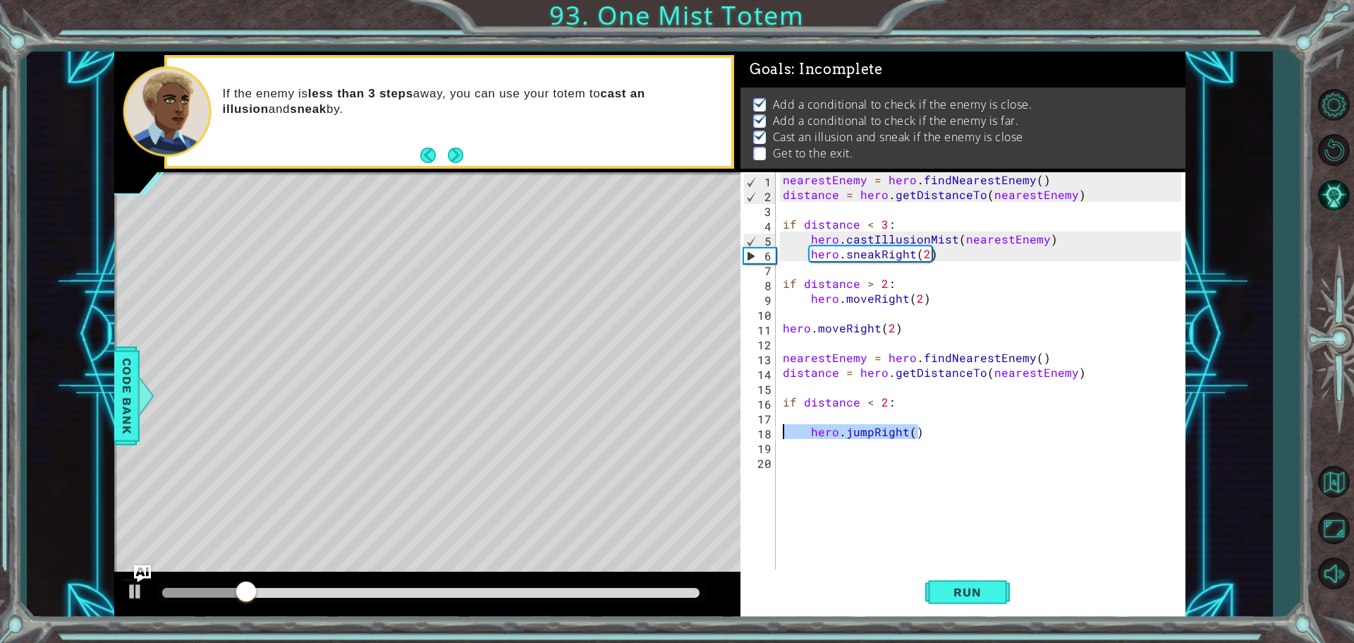
drag, startPoint x: 921, startPoint y: 431, endPoint x: 779, endPoint y: 432, distance: 141.8
click at [779, 432] on div "1 2 3 4 5 6 7 8 9 10 11 12 13 14 15 16 17 18 19 20 nearestEnemy = hero . findNe…" at bounding box center [961, 372] width 441 height 400
click at [785, 418] on div "nearestEnemy = hero . findNearestEnemy ( ) distance = hero . getDistanceTo ( ne…" at bounding box center [984, 387] width 408 height 430
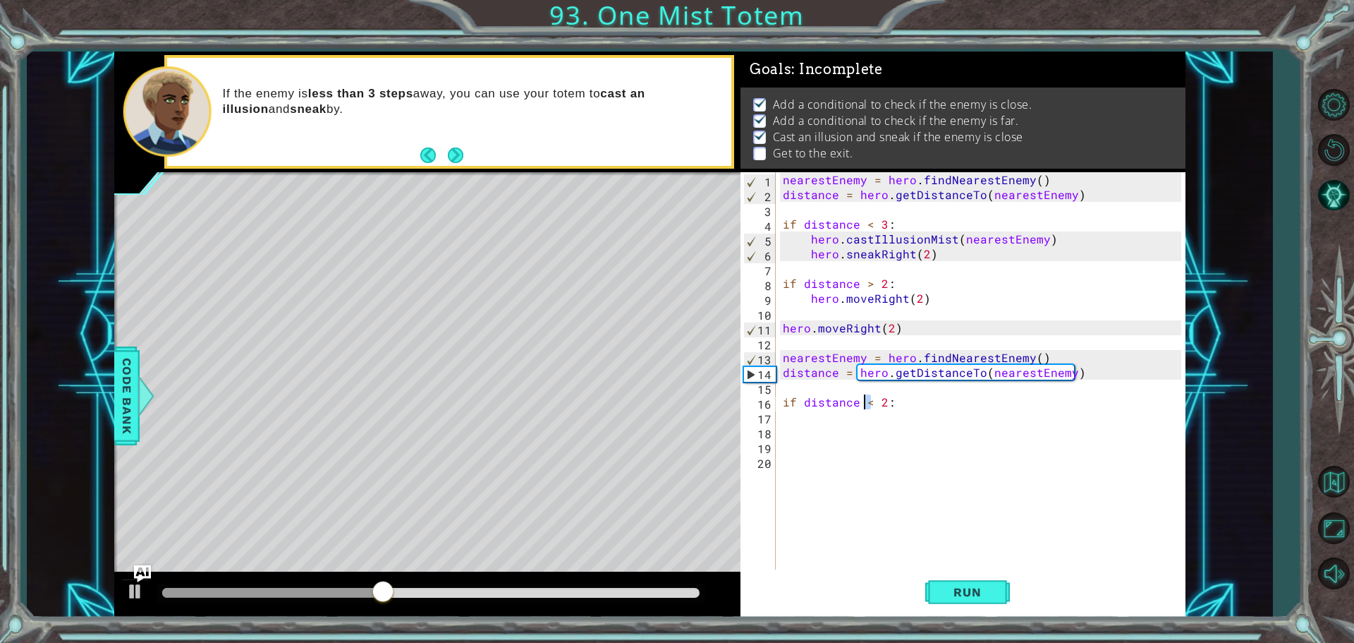
drag, startPoint x: 872, startPoint y: 396, endPoint x: 865, endPoint y: 396, distance: 7.8
click at [865, 396] on div "nearestEnemy = hero . findNearestEnemy ( ) distance = hero . getDistanceTo ( ne…" at bounding box center [984, 387] width 408 height 430
type textarea "if distance > 2:"
click at [949, 595] on span "Run" at bounding box center [967, 592] width 56 height 14
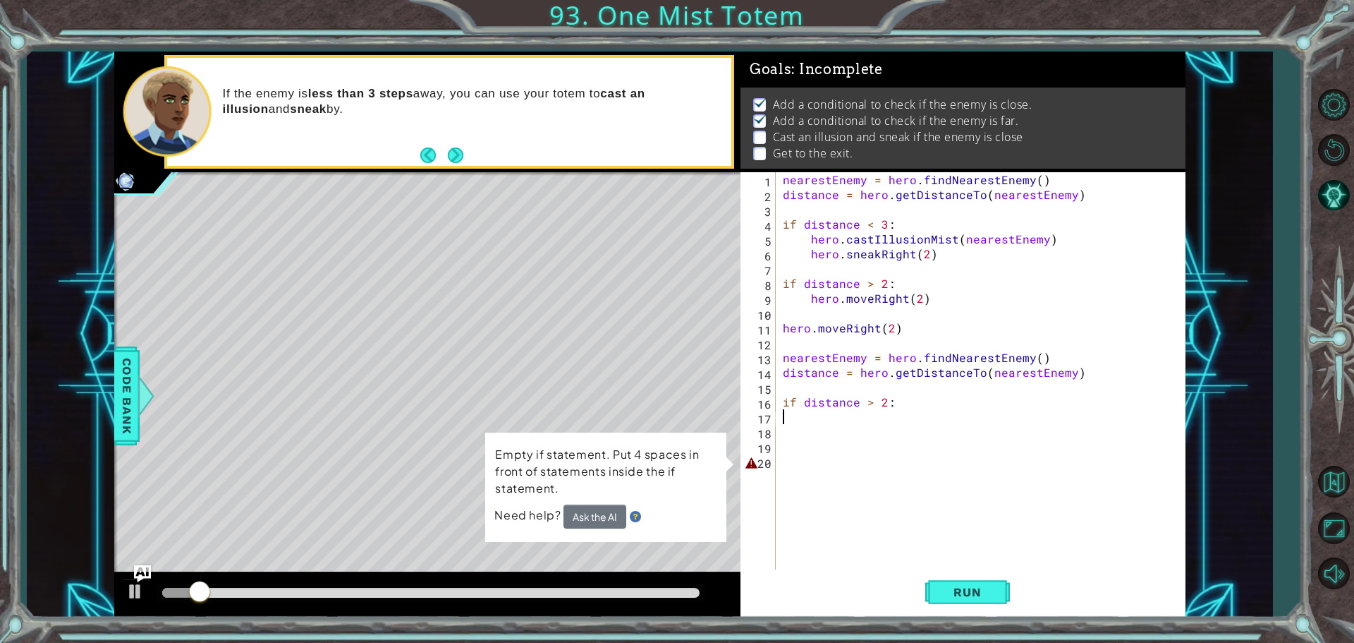
click at [783, 419] on div "nearestEnemy = hero . findNearestEnemy ( ) distance = hero . getDistanceTo ( ne…" at bounding box center [984, 387] width 408 height 430
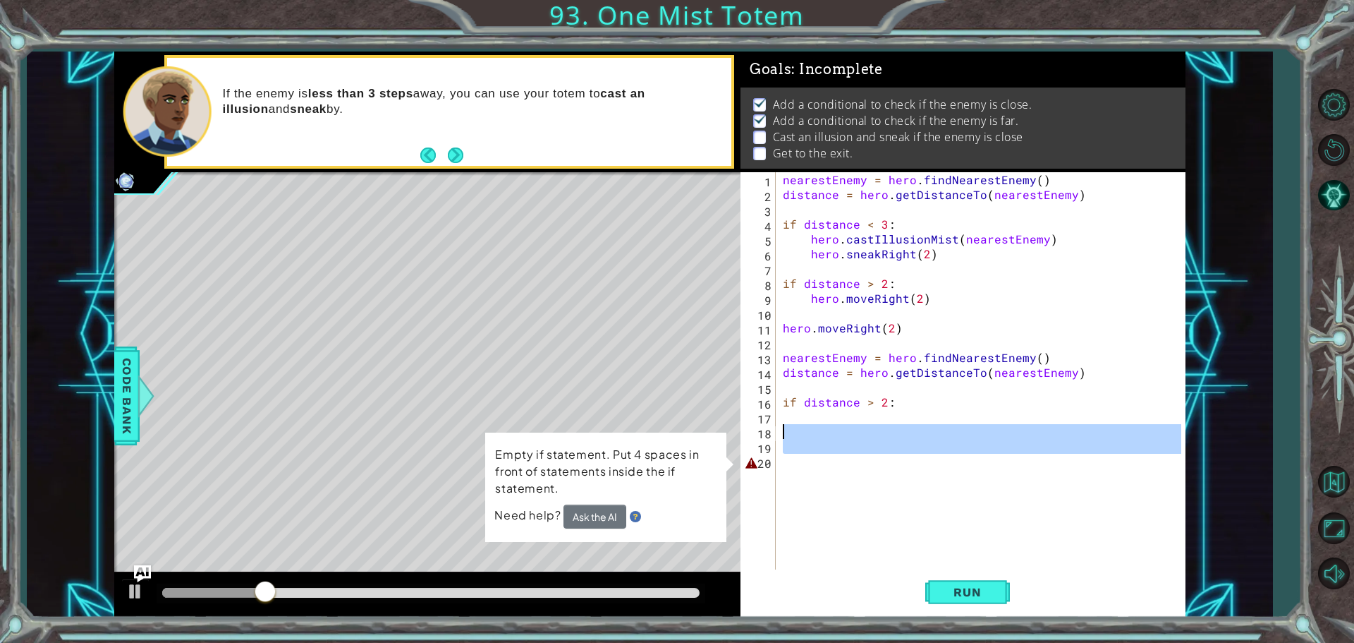
drag, startPoint x: 785, startPoint y: 457, endPoint x: 805, endPoint y: 432, distance: 32.1
click at [808, 432] on div "nearestEnemy = hero . findNearestEnemy ( ) distance = hero . getDistanceTo ( ne…" at bounding box center [984, 387] width 408 height 430
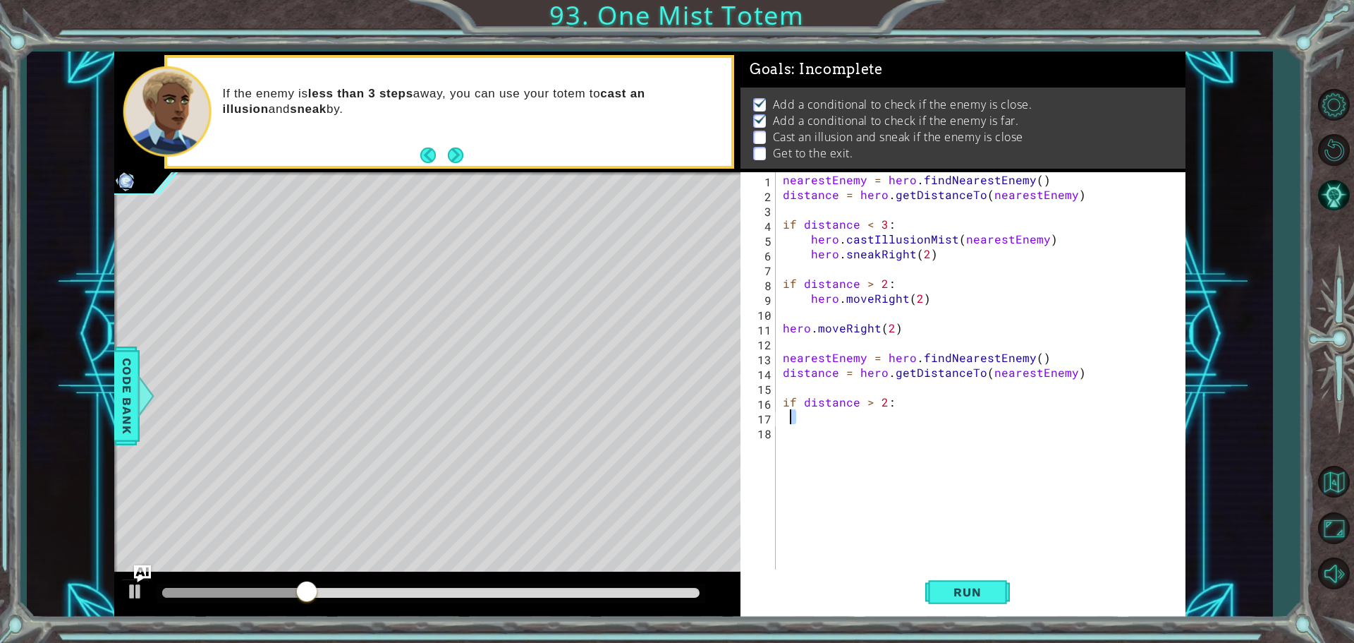
click at [790, 413] on div "nearestEnemy = hero . findNearestEnemy ( ) distance = hero . getDistanceTo ( ne…" at bounding box center [984, 387] width 408 height 430
click at [789, 413] on div "nearestEnemy = hero . findNearestEnemy ( ) distance = hero . getDistanceTo ( ne…" at bounding box center [980, 372] width 401 height 400
click at [780, 413] on div "nearestEnemy = hero . findNearestEnemy ( ) distance = hero . getDistanceTo ( ne…" at bounding box center [984, 387] width 408 height 430
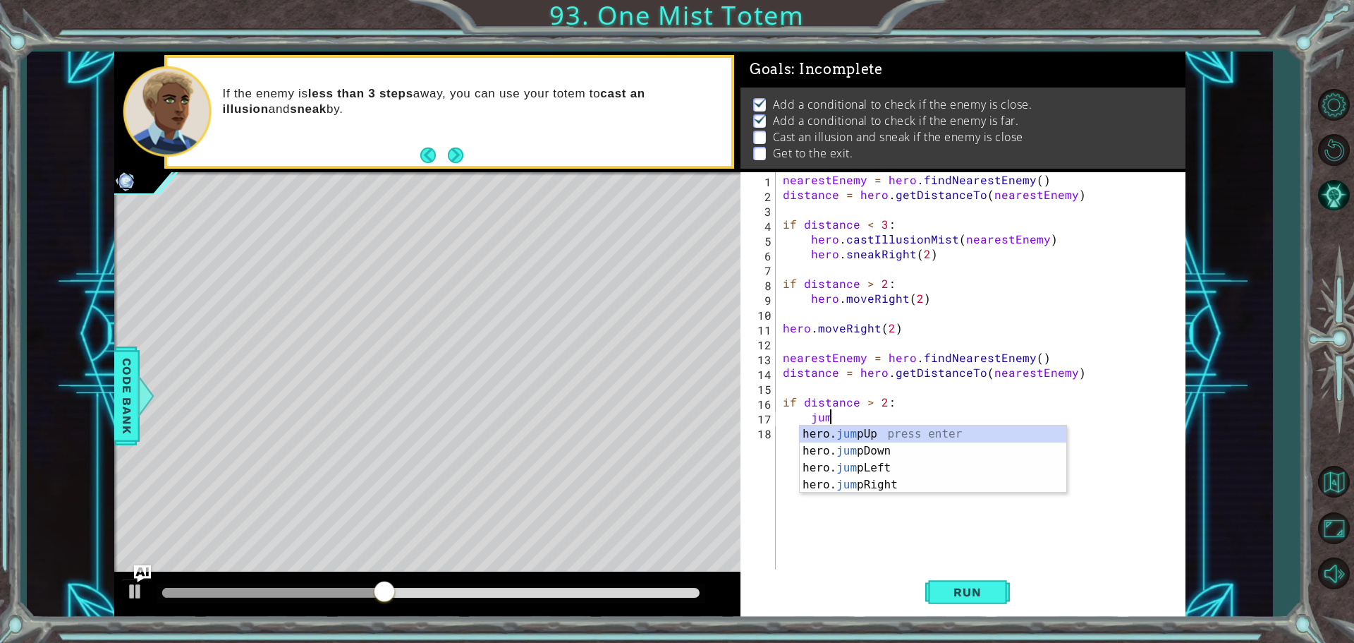
scroll to position [0, 3]
type textarea "jump."
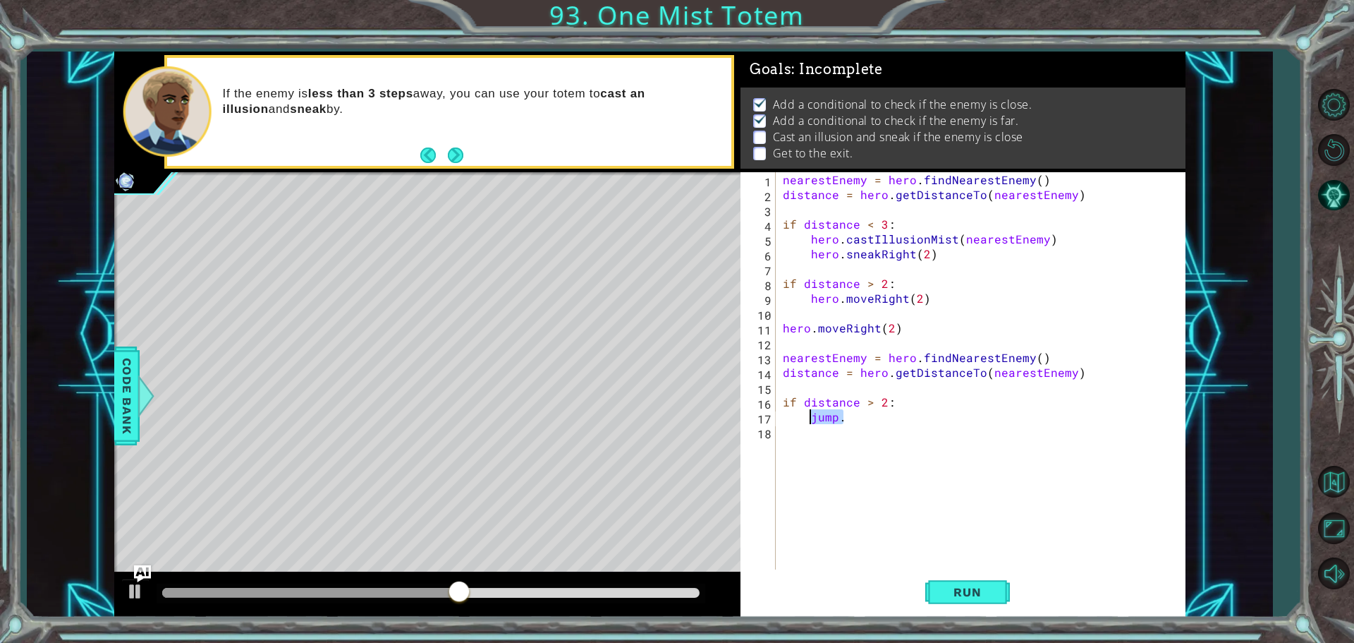
drag, startPoint x: 841, startPoint y: 422, endPoint x: 808, endPoint y: 421, distance: 33.2
click at [808, 421] on div "nearestEnemy = hero . findNearestEnemy ( ) distance = hero . getDistanceTo ( ne…" at bounding box center [984, 387] width 408 height 430
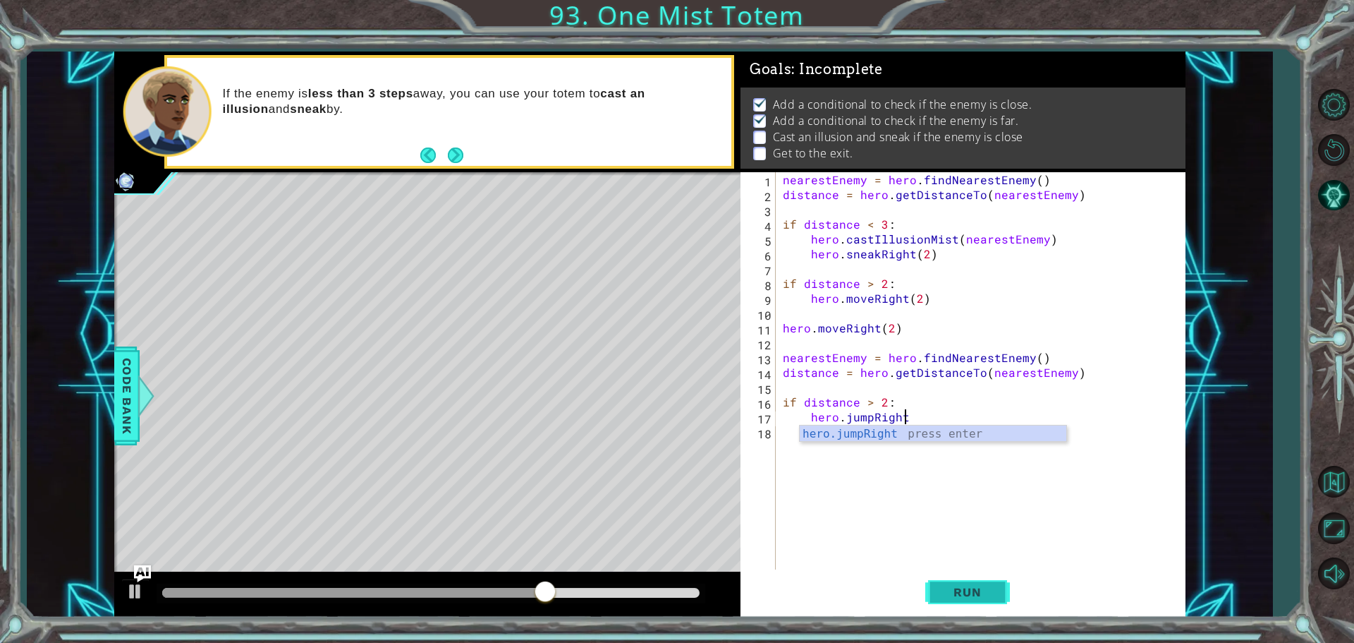
type textarea "hero.jumpRight"
click at [949, 578] on button "Run" at bounding box center [967, 591] width 85 height 44
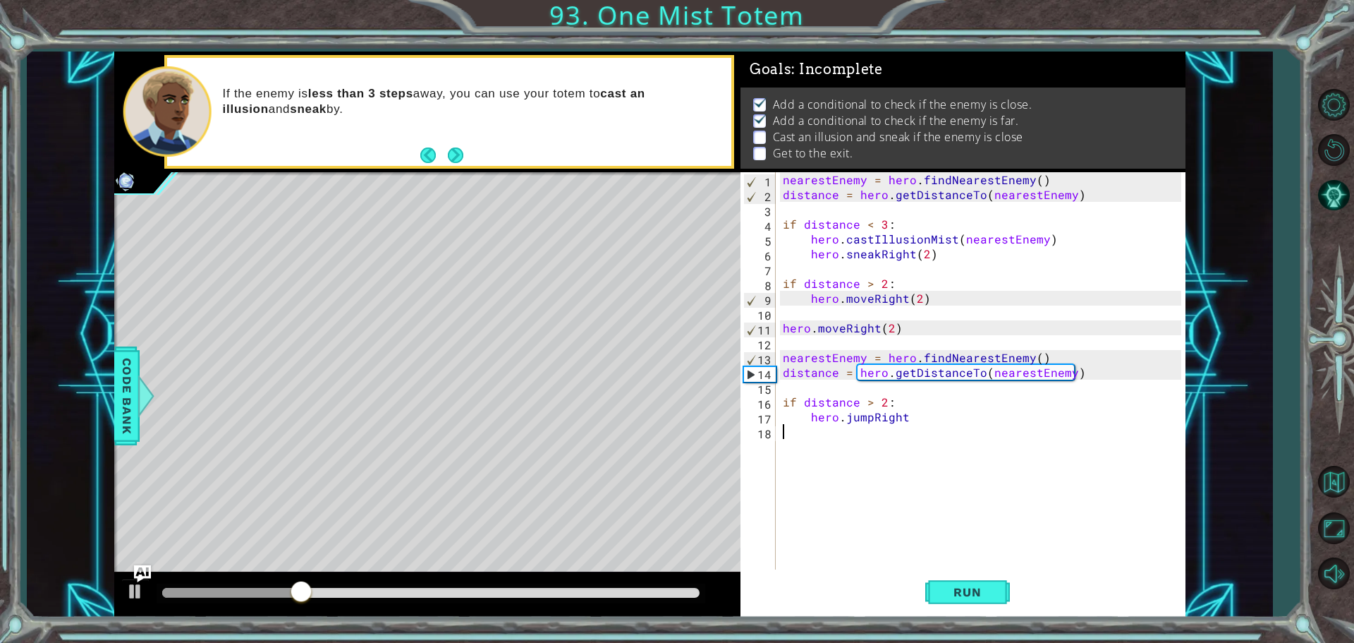
click at [808, 445] on div "nearestEnemy = hero . findNearestEnemy ( ) distance = hero . getDistanceTo ( ne…" at bounding box center [984, 387] width 408 height 430
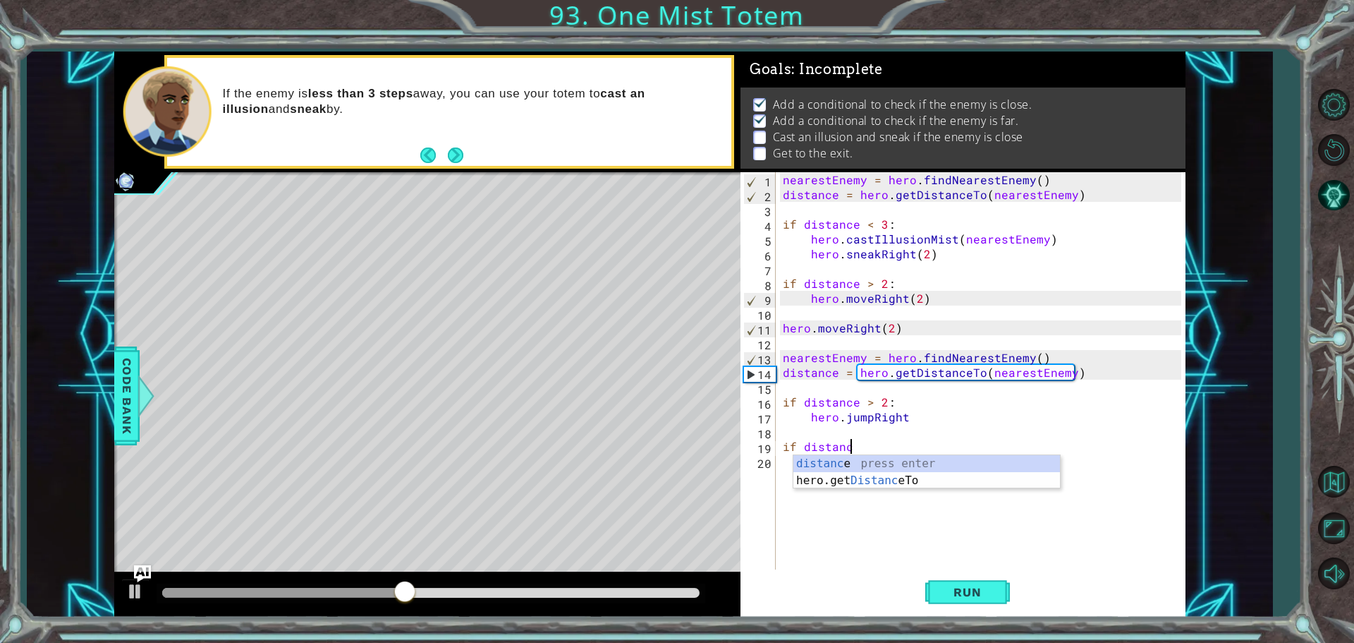
scroll to position [0, 4]
click at [823, 458] on div "distance press enter hero.get Distance To press enter" at bounding box center [926, 489] width 267 height 68
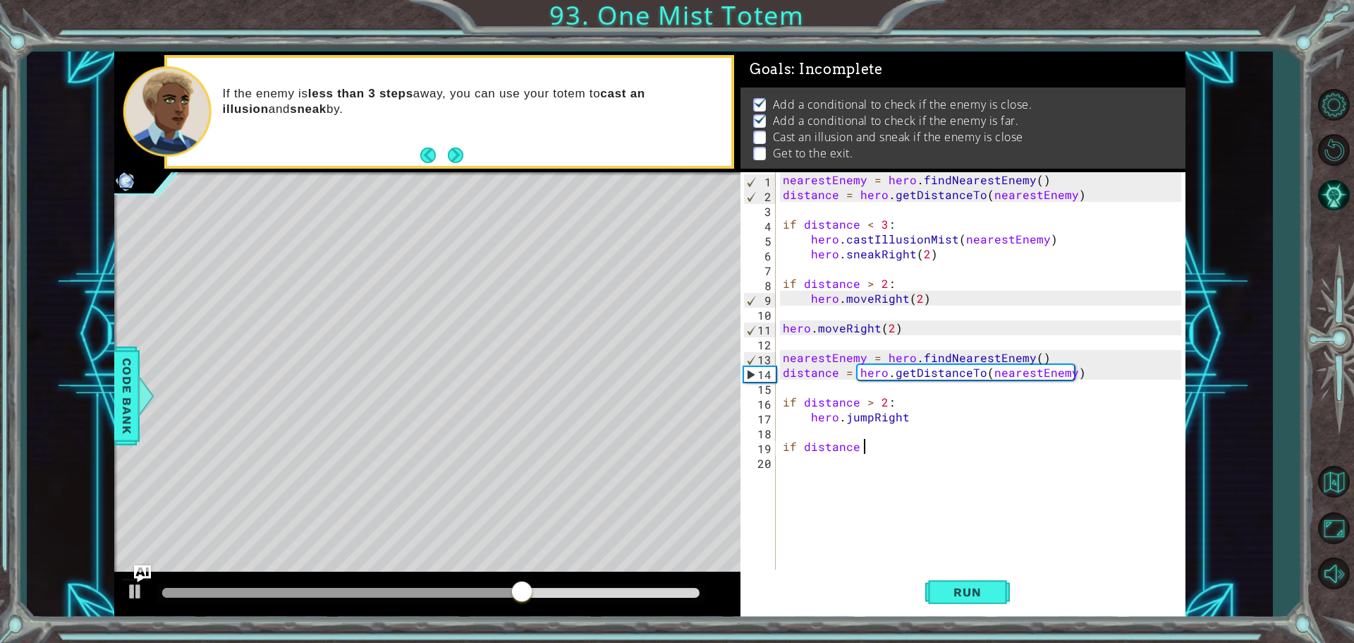
scroll to position [0, 4]
click at [863, 440] on div "nearestEnemy = hero . findNearestEnemy ( ) distance = hero . getDistanceTo ( ne…" at bounding box center [984, 387] width 408 height 430
type textarea "if distance < 2"
click at [872, 461] on div "nearestEnemy = hero . findNearestEnemy ( ) distance = hero . getDistanceTo ( ne…" at bounding box center [984, 387] width 408 height 430
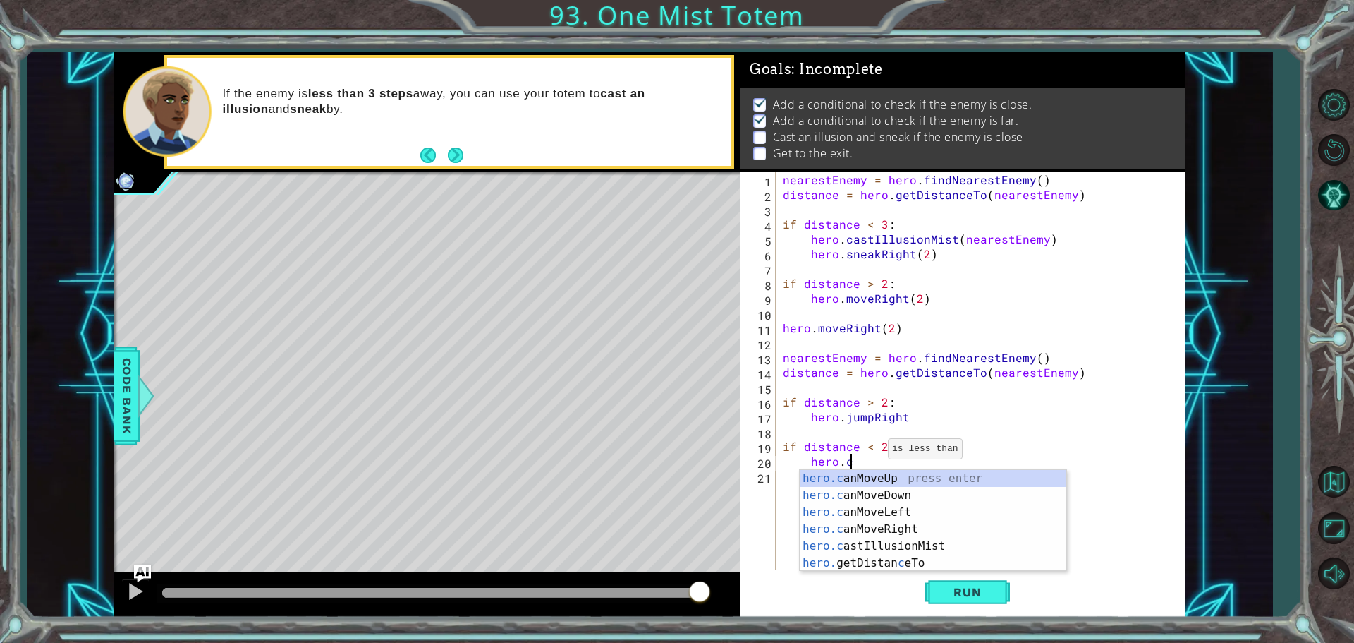
scroll to position [0, 4]
click at [868, 551] on div "hero.c anMoveUp press enter hero.c anMoveDown press enter hero.c anMoveLeft pre…" at bounding box center [933, 537] width 267 height 135
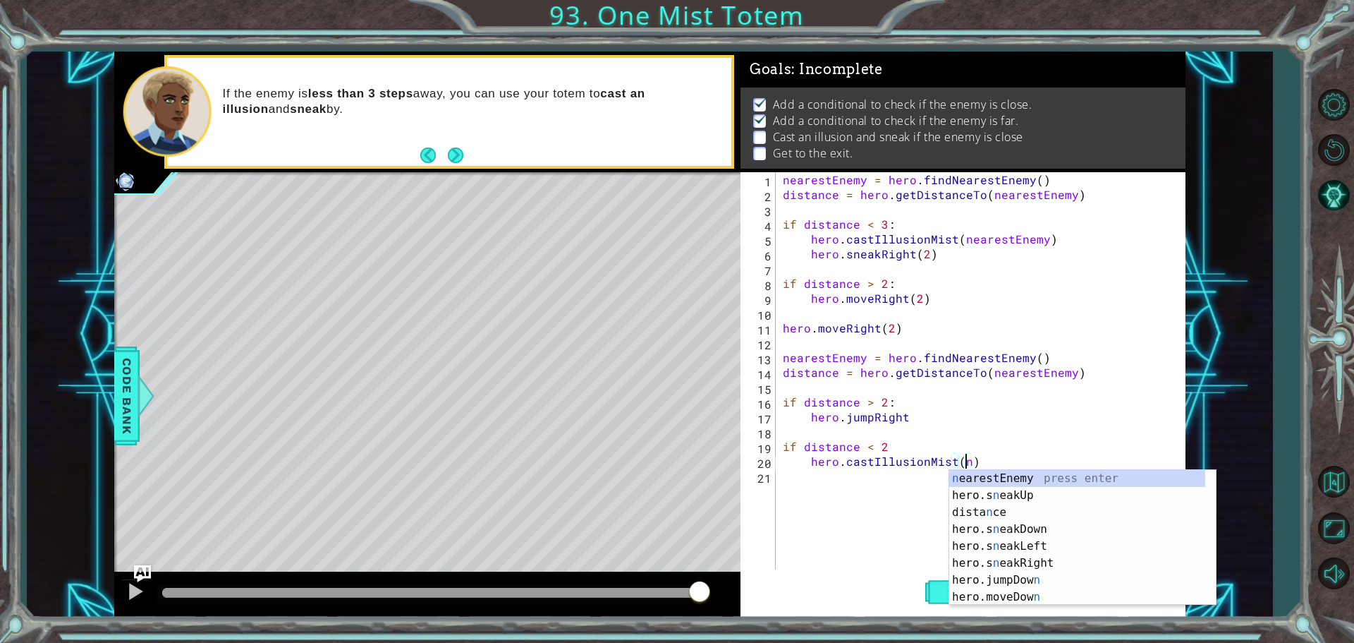
scroll to position [0, 11]
click at [975, 473] on div "ne arestEnemy press enter hero.s ne akUp press enter hero.s ne akDown press ent…" at bounding box center [1077, 554] width 256 height 169
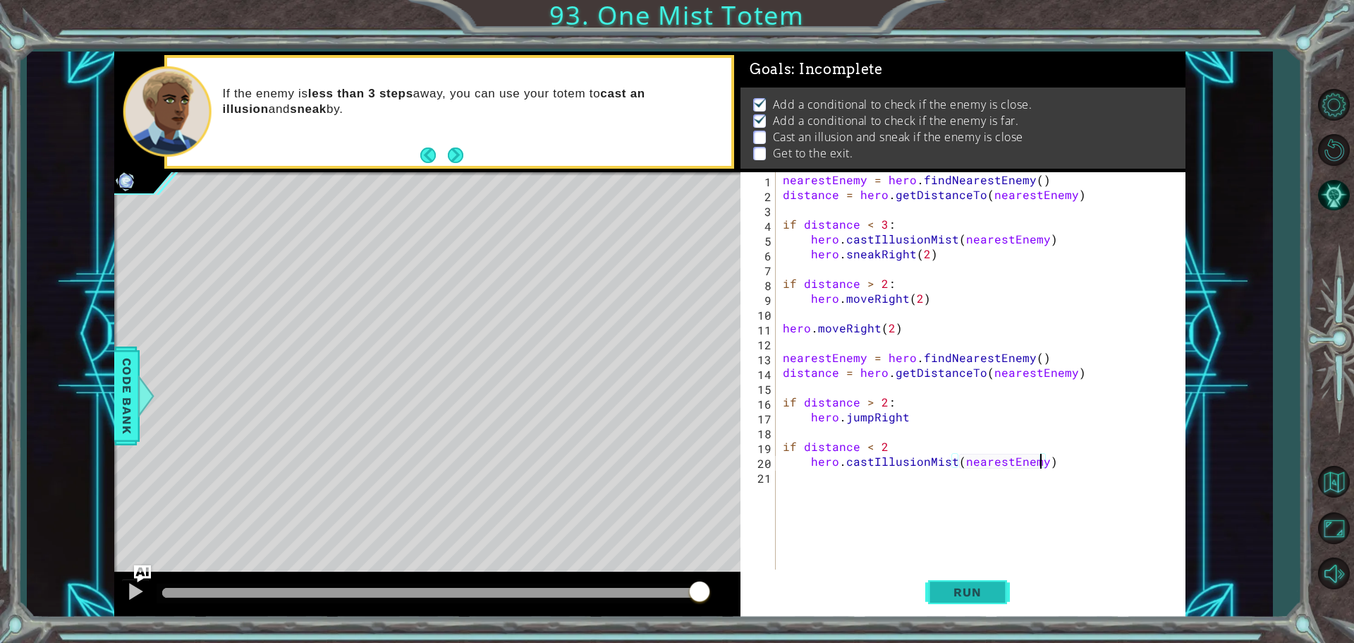
type textarea "hero.castIllusionMist(nearestEnemy)"
click at [987, 589] on span "Run" at bounding box center [967, 592] width 56 height 14
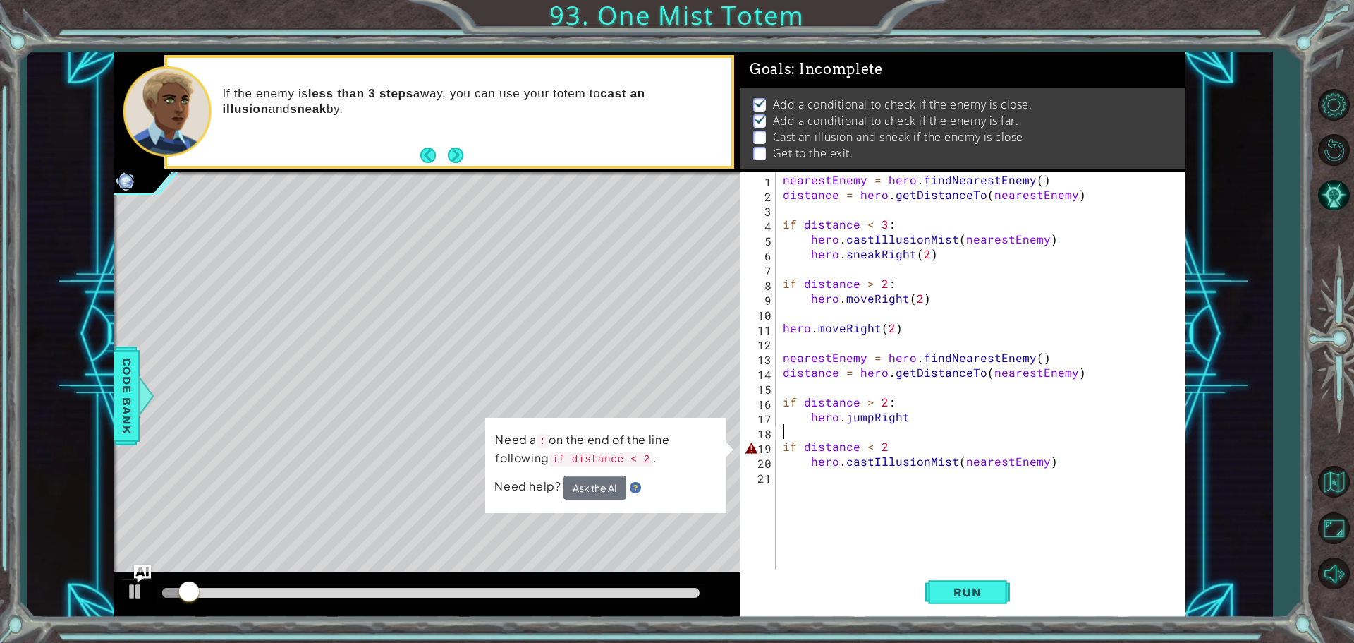
click at [885, 433] on div "nearestEnemy = hero . findNearestEnemy ( ) distance = hero . getDistanceTo ( ne…" at bounding box center [984, 387] width 408 height 430
click at [877, 437] on div "nearestEnemy = hero . findNearestEnemy ( ) distance = hero . getDistanceTo ( ne…" at bounding box center [984, 387] width 408 height 430
click at [889, 449] on div "nearestEnemy = hero . findNearestEnemy ( ) distance = hero . getDistanceTo ( ne…" at bounding box center [984, 387] width 408 height 430
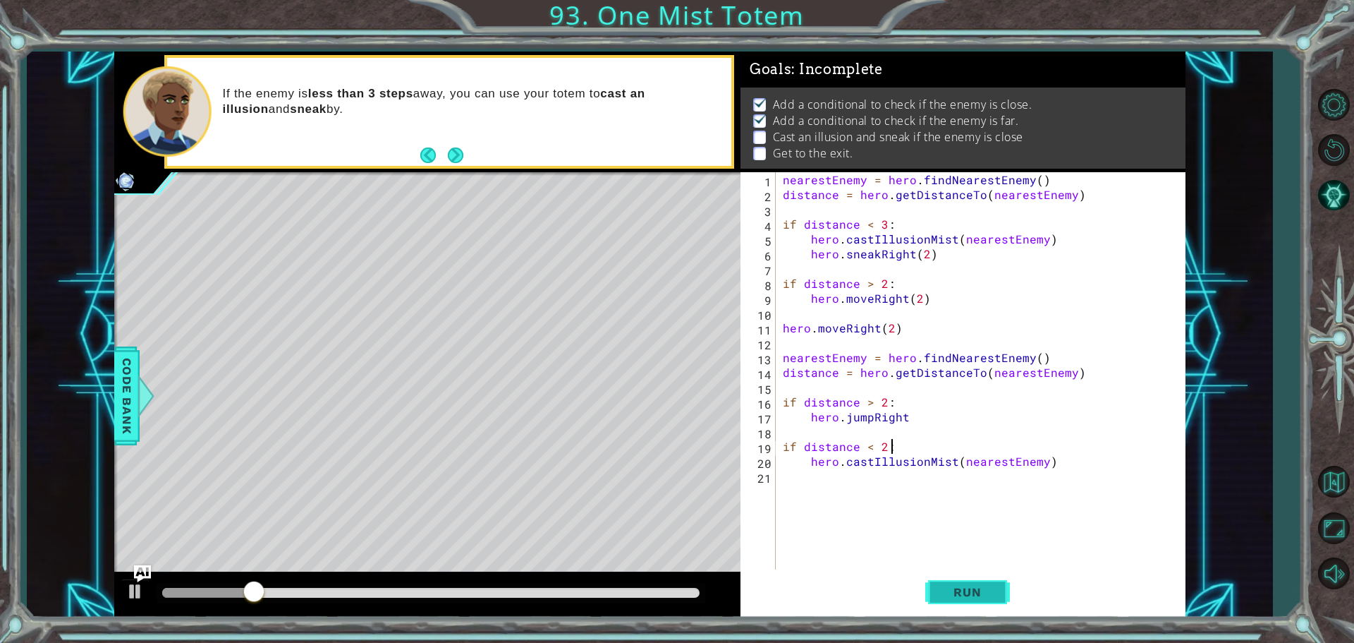
click at [964, 580] on button "Run" at bounding box center [967, 591] width 85 height 44
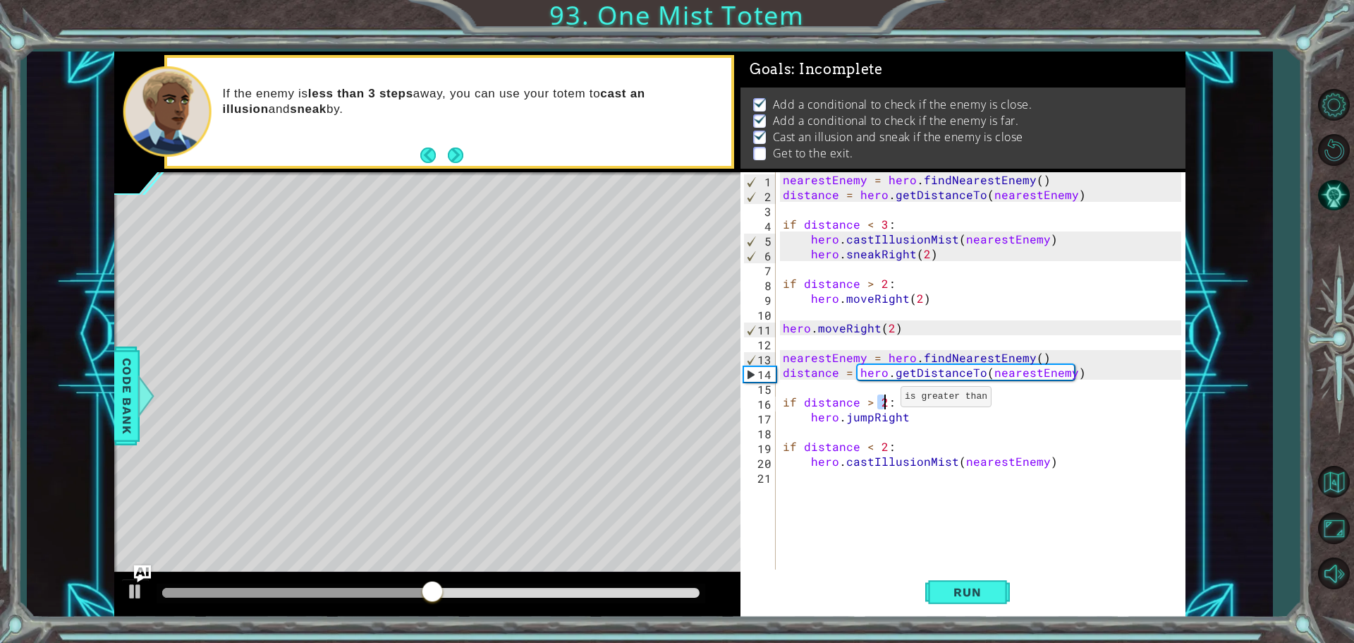
click at [884, 400] on div "nearestEnemy = hero . findNearestEnemy ( ) distance = hero . getDistanceTo ( ne…" at bounding box center [984, 387] width 408 height 430
click at [954, 591] on span "Run" at bounding box center [967, 592] width 56 height 14
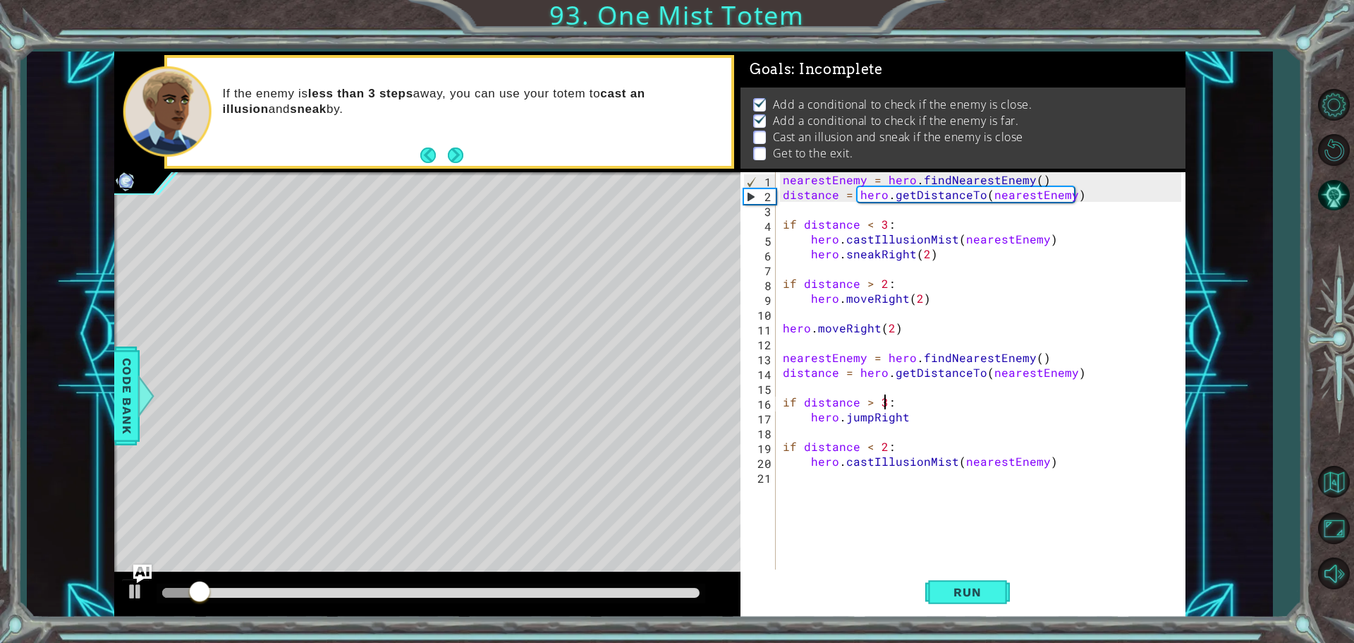
click at [142, 569] on img "Ask AI" at bounding box center [142, 573] width 18 height 18
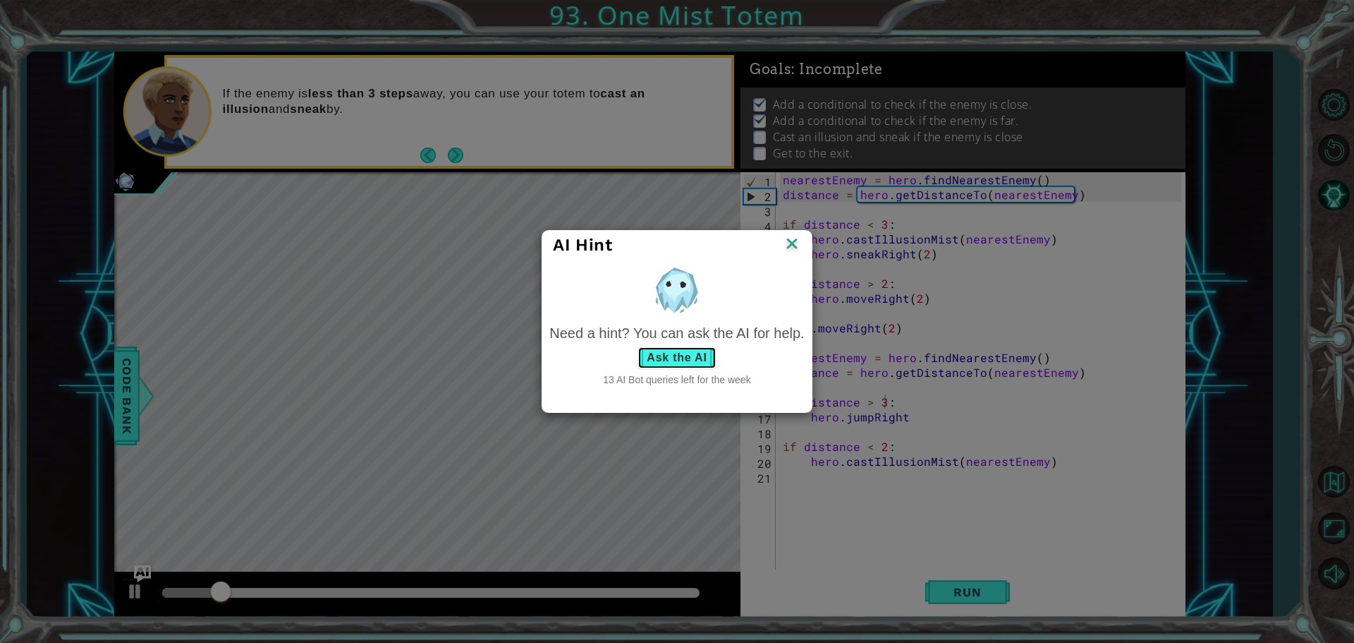
click at [657, 366] on button "Ask the AI" at bounding box center [677, 357] width 78 height 23
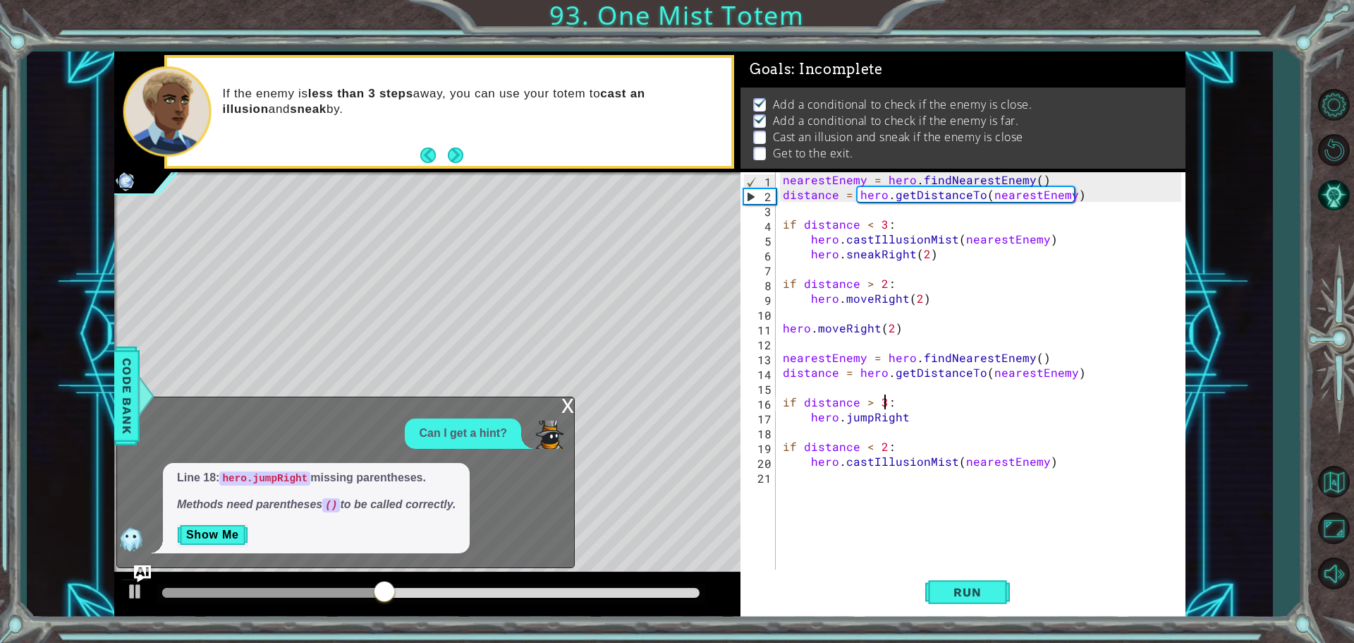
click at [781, 410] on div "nearestEnemy = hero . findNearestEnemy ( ) distance = hero . getDistanceTo ( ne…" at bounding box center [984, 387] width 408 height 430
click at [906, 419] on div "nearestEnemy = hero . findNearestEnemy ( ) distance = hero . getDistanceTo ( ne…" at bounding box center [984, 387] width 408 height 430
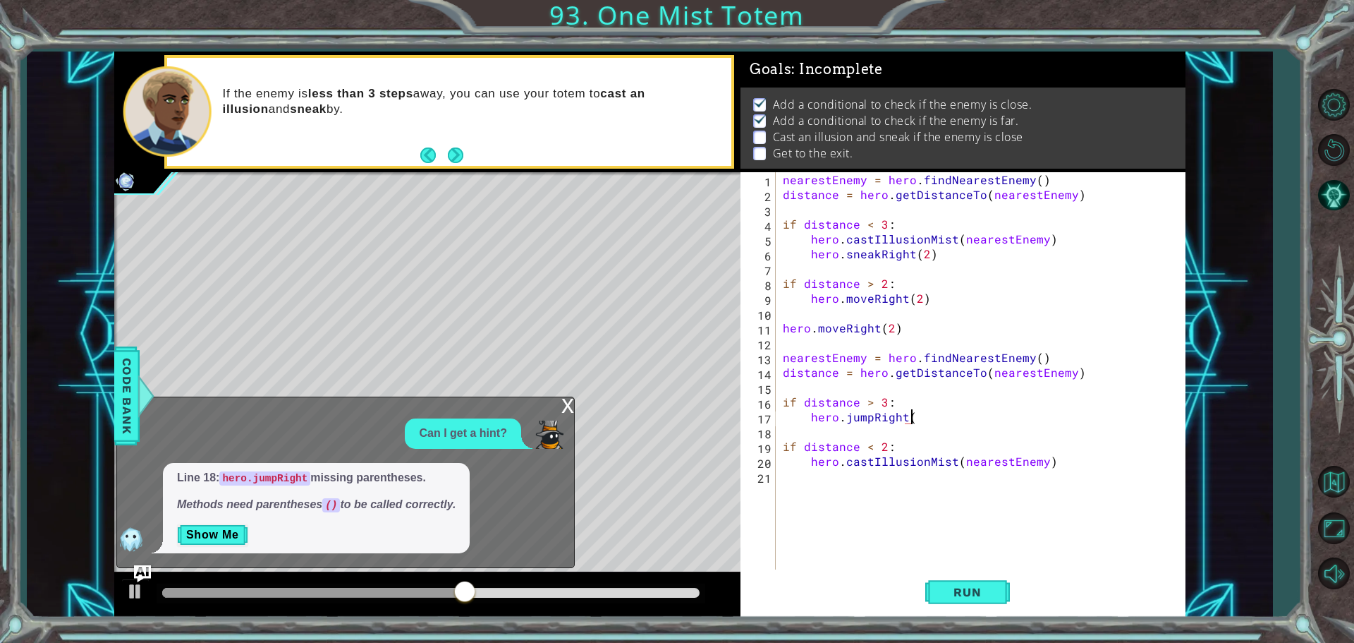
scroll to position [0, 8]
type textarea "hero.jumpRight()"
click at [566, 404] on div "x" at bounding box center [567, 404] width 13 height 14
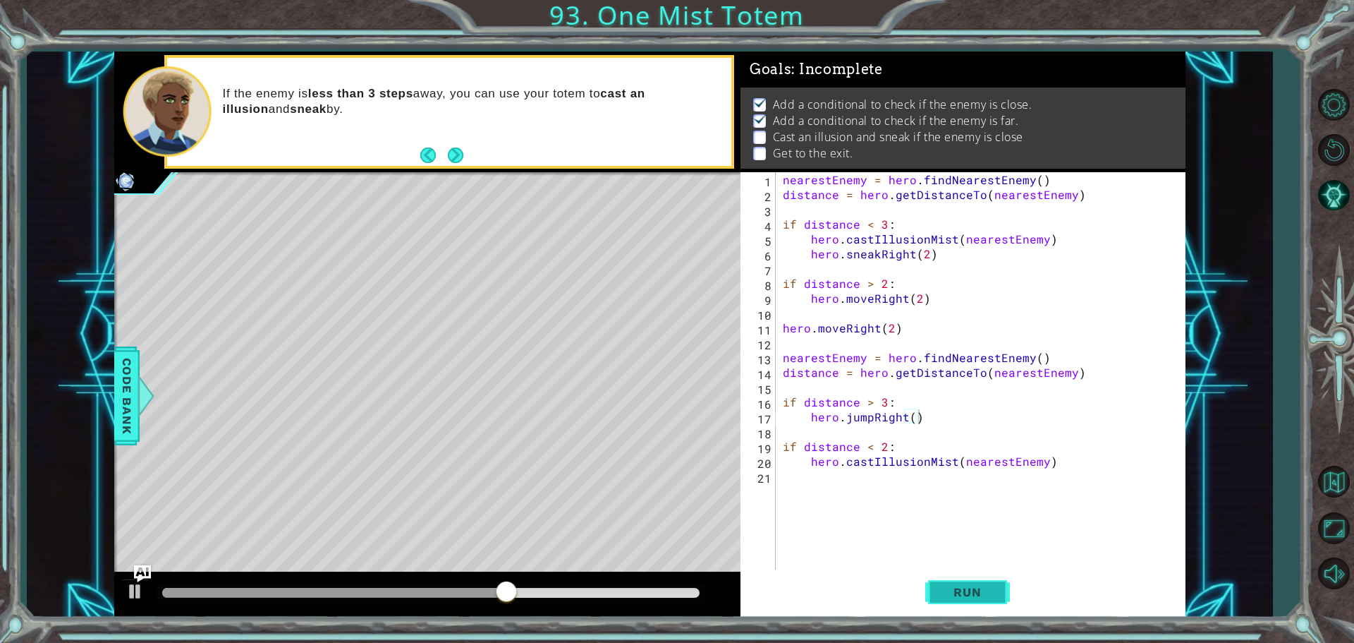
click at [925, 592] on button "Run" at bounding box center [967, 591] width 85 height 44
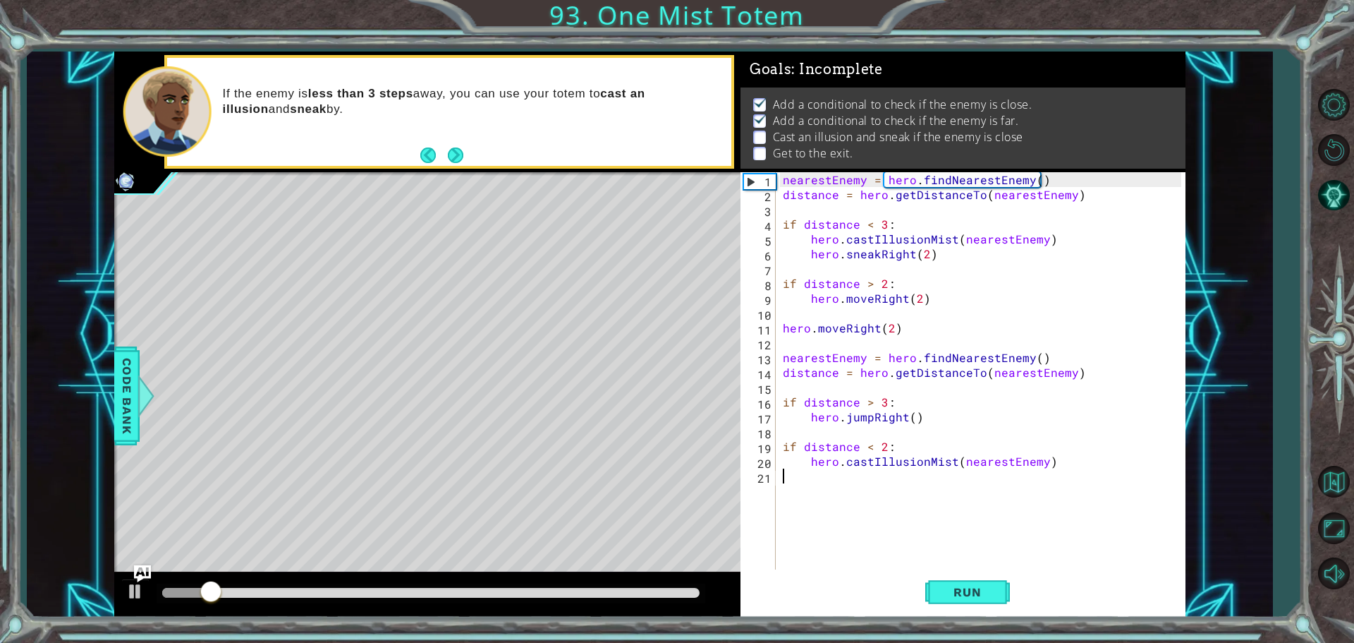
click at [856, 480] on div "nearestEnemy = hero . findNearestEnemy ( ) distance = hero . getDistanceTo ( ne…" at bounding box center [984, 387] width 408 height 430
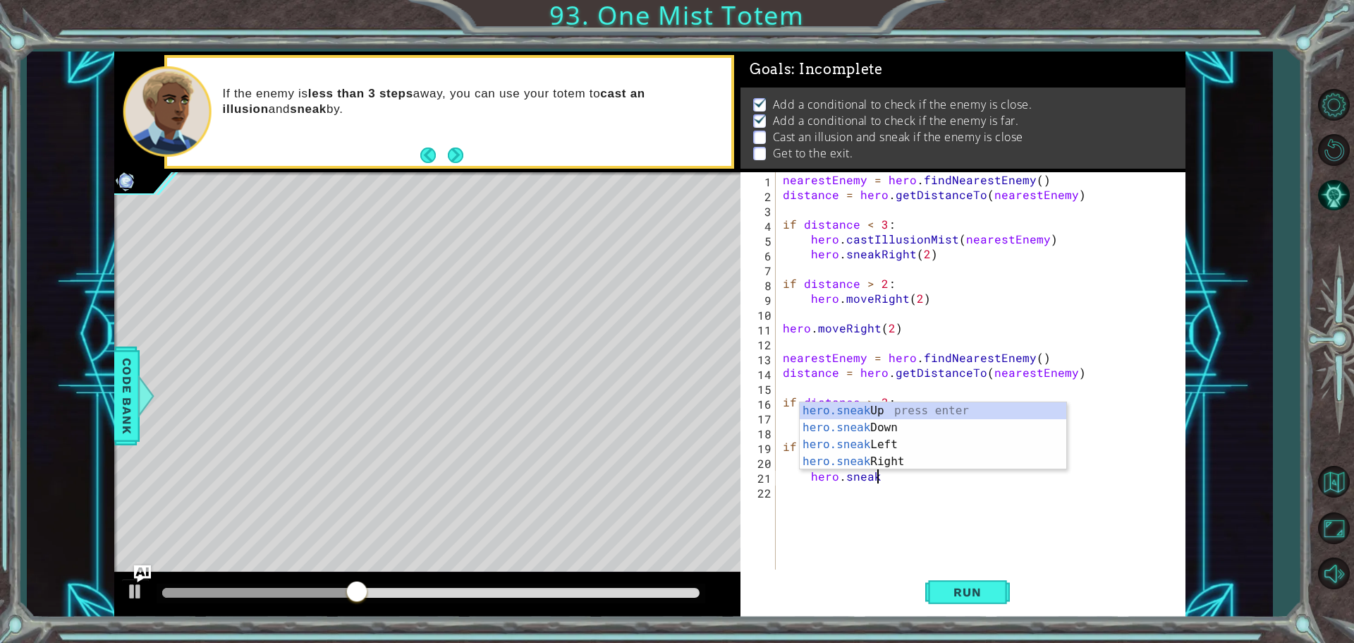
scroll to position [0, 5]
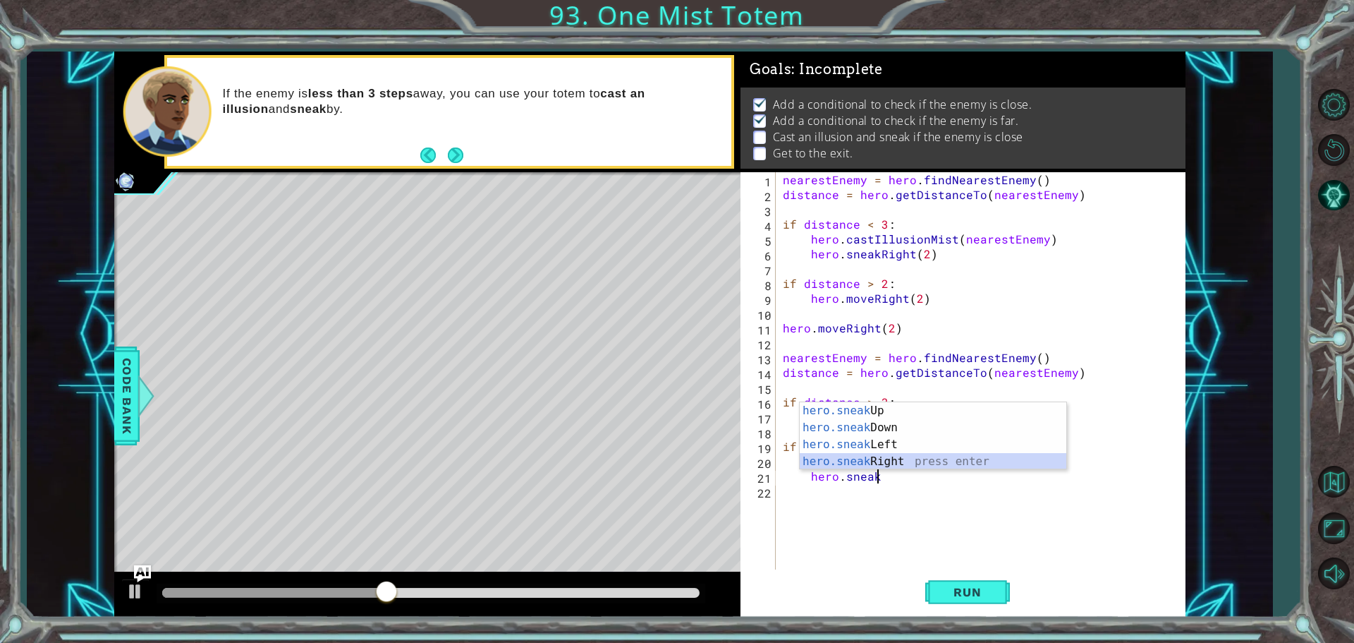
click at [869, 453] on div "hero.sneak Up press enter hero.sneak Down press enter hero.sneak Left press ent…" at bounding box center [933, 453] width 267 height 102
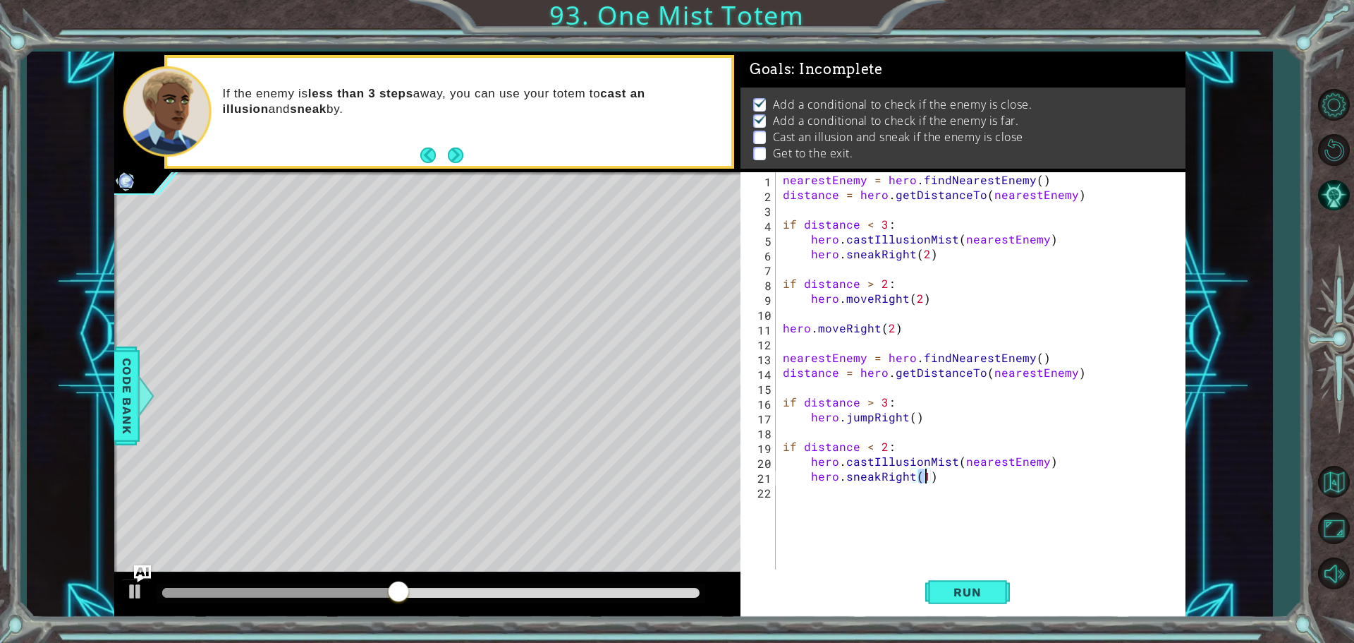
scroll to position [0, 8]
type textarea "hero.sneakRight(2)"
click at [952, 589] on span "Run" at bounding box center [967, 592] width 56 height 14
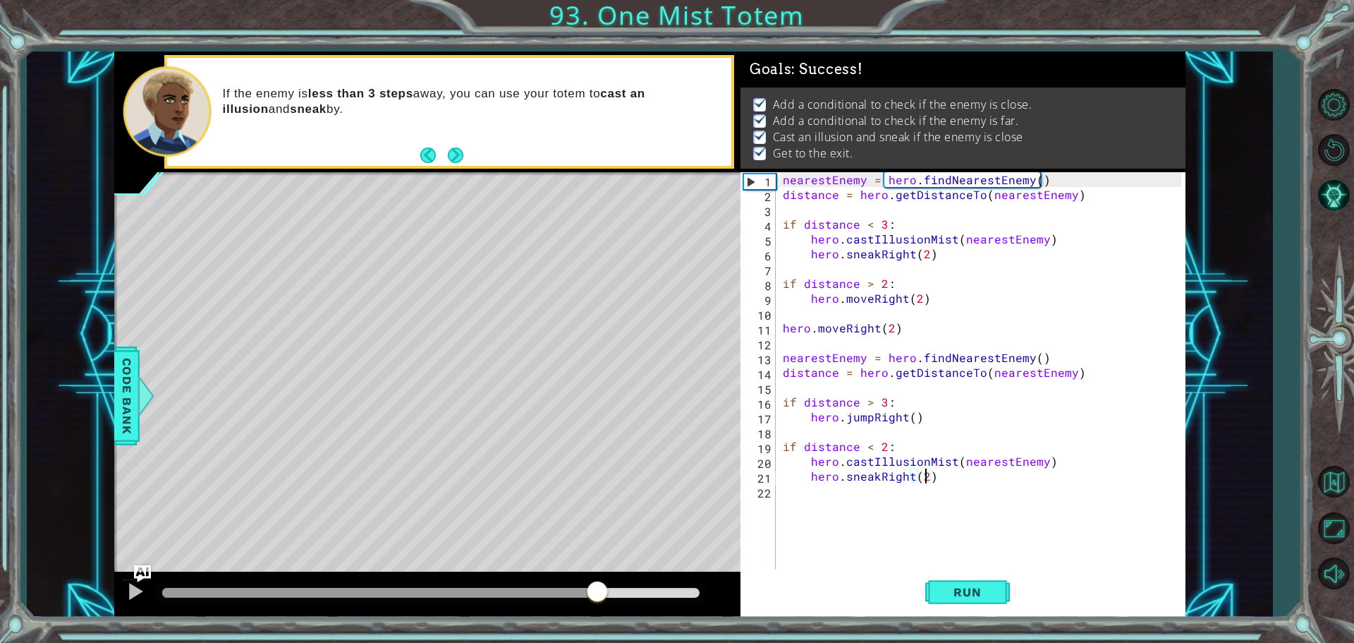
drag, startPoint x: 494, startPoint y: 591, endPoint x: 657, endPoint y: 590, distance: 162.9
click at [657, 590] on div at bounding box center [430, 593] width 537 height 10
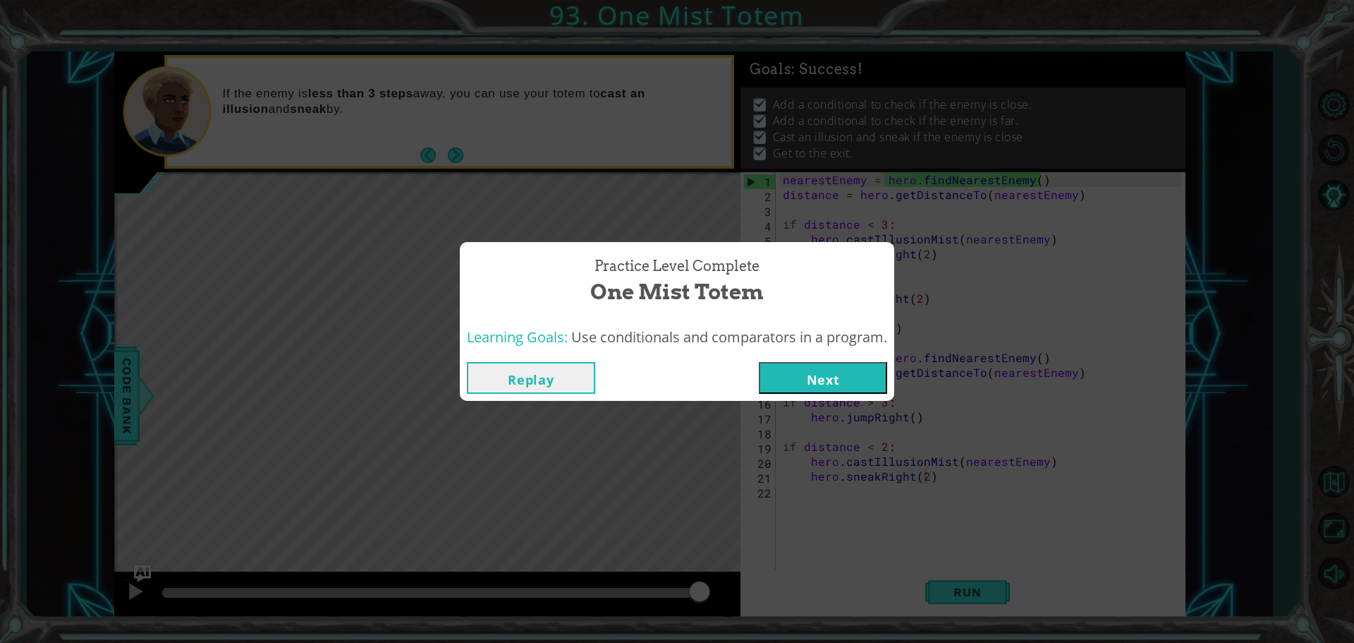
click at [858, 375] on button "Next" at bounding box center [823, 378] width 128 height 32
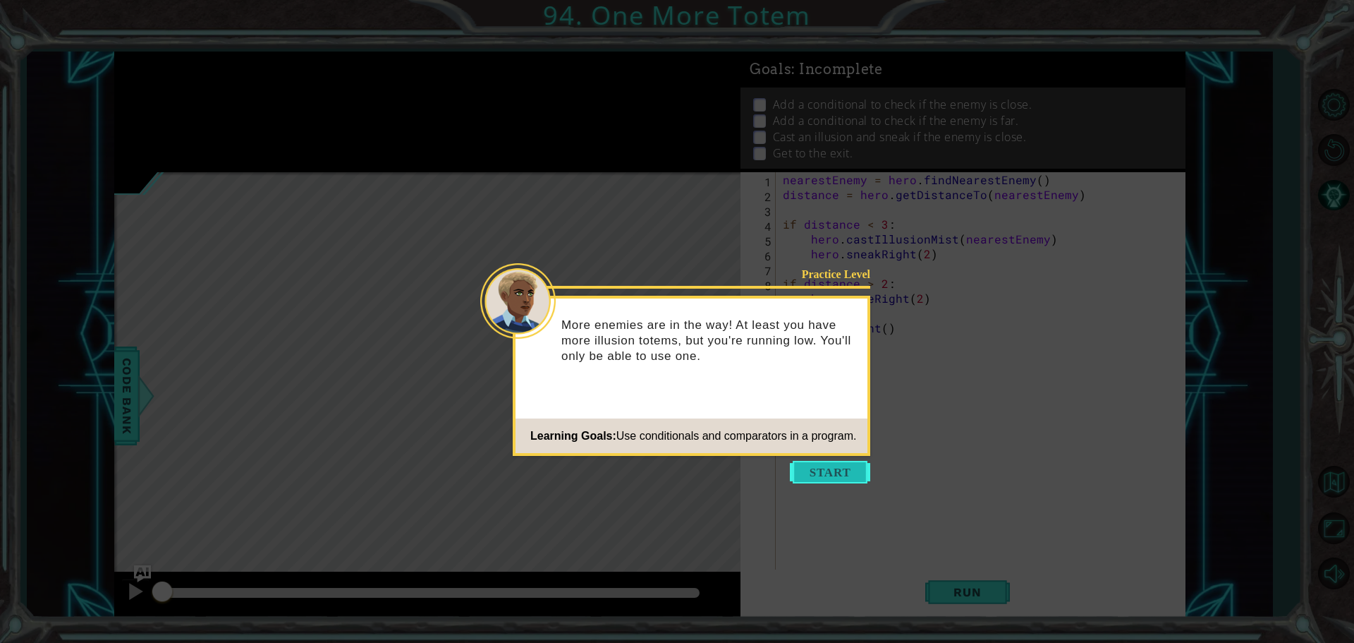
click at [815, 466] on button "Start" at bounding box center [830, 472] width 80 height 23
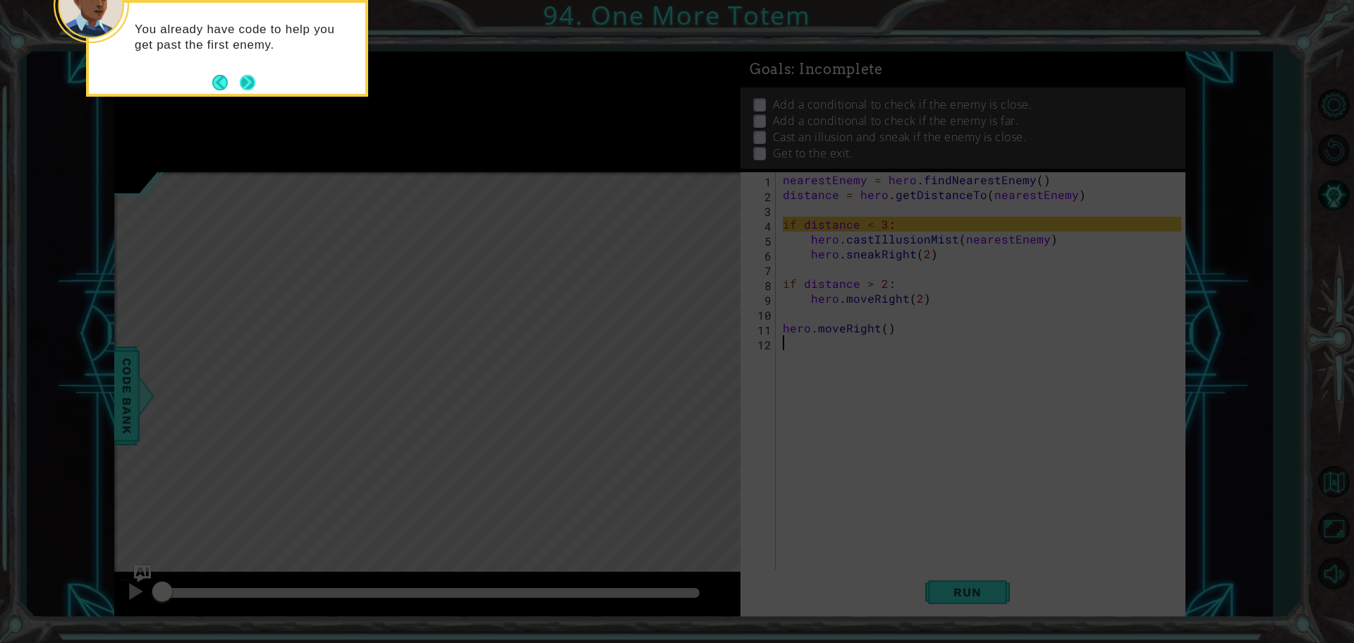
click at [243, 83] on button "Next" at bounding box center [248, 83] width 16 height 16
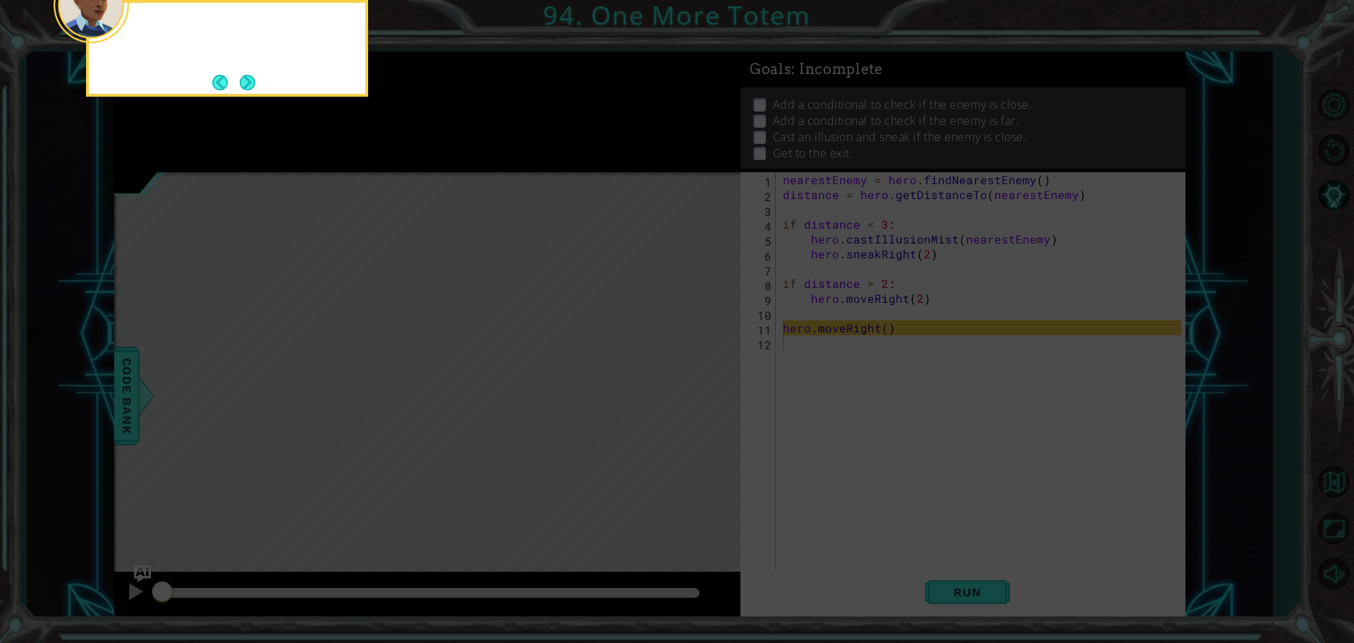
click at [243, 83] on button "Next" at bounding box center [248, 83] width 16 height 16
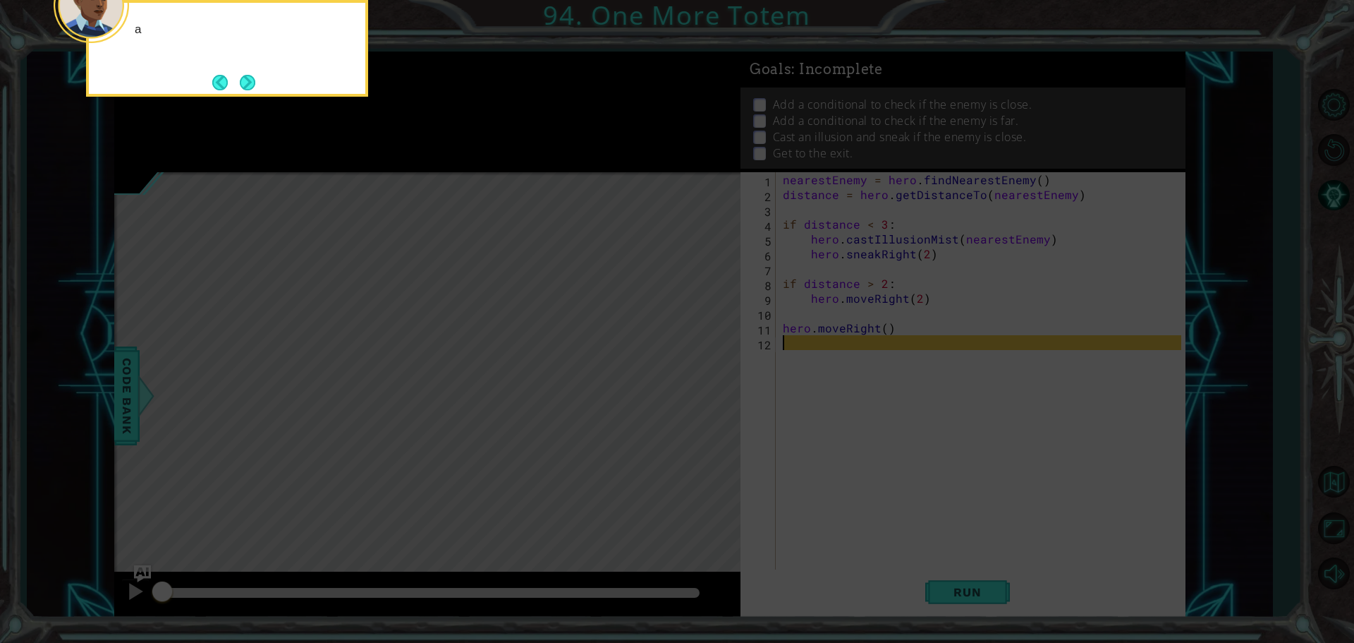
click at [245, 83] on button "Next" at bounding box center [248, 83] width 16 height 16
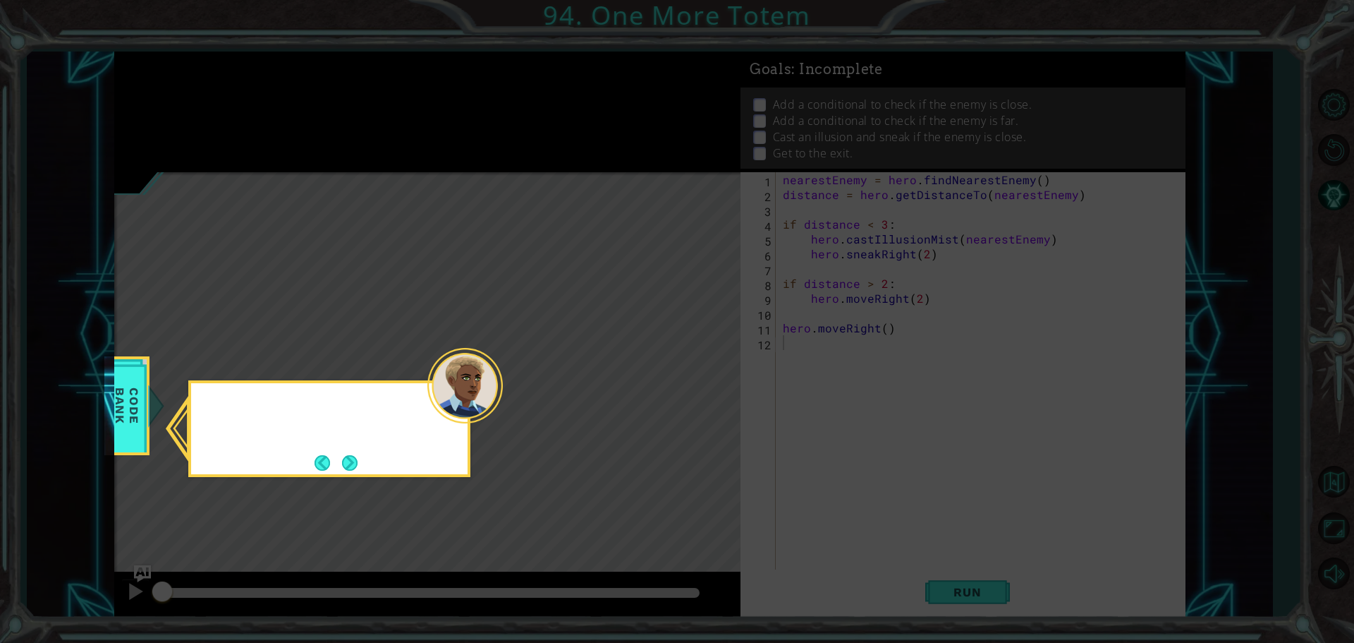
click at [245, 83] on icon at bounding box center [677, 321] width 1354 height 643
click at [244, 83] on icon at bounding box center [677, 321] width 1354 height 643
click at [345, 460] on button "Next" at bounding box center [350, 463] width 16 height 16
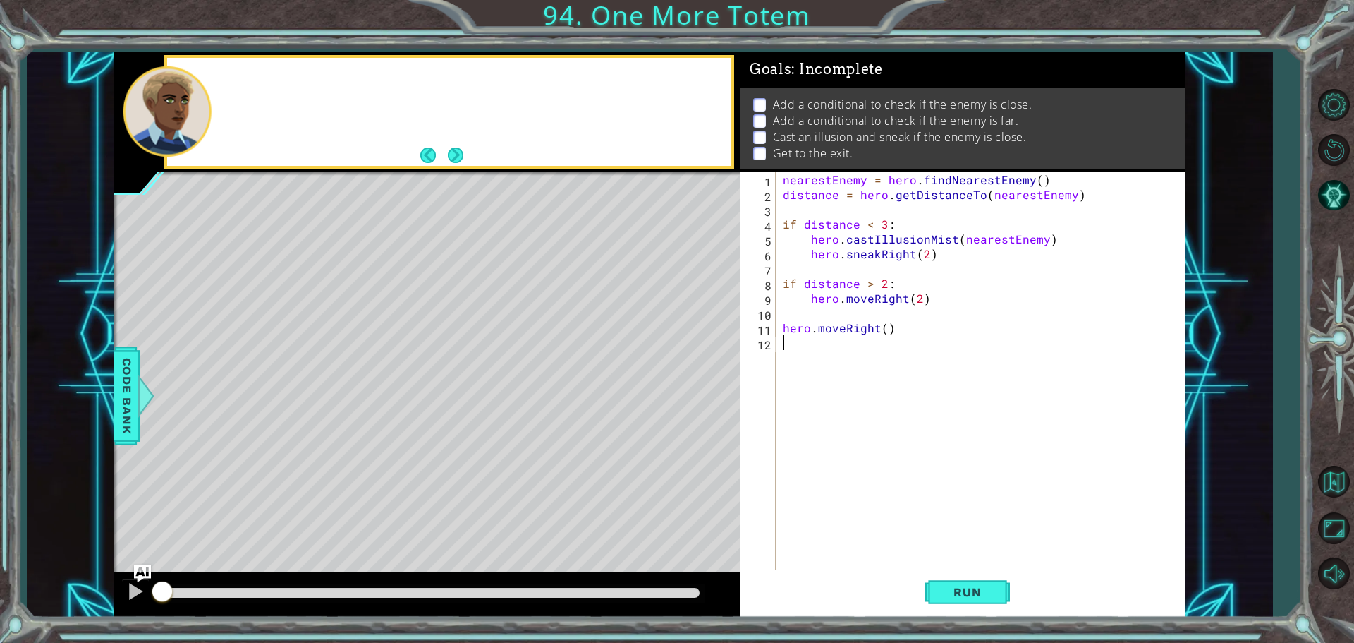
click at [345, 460] on div "Level Map" at bounding box center [440, 379] width 652 height 415
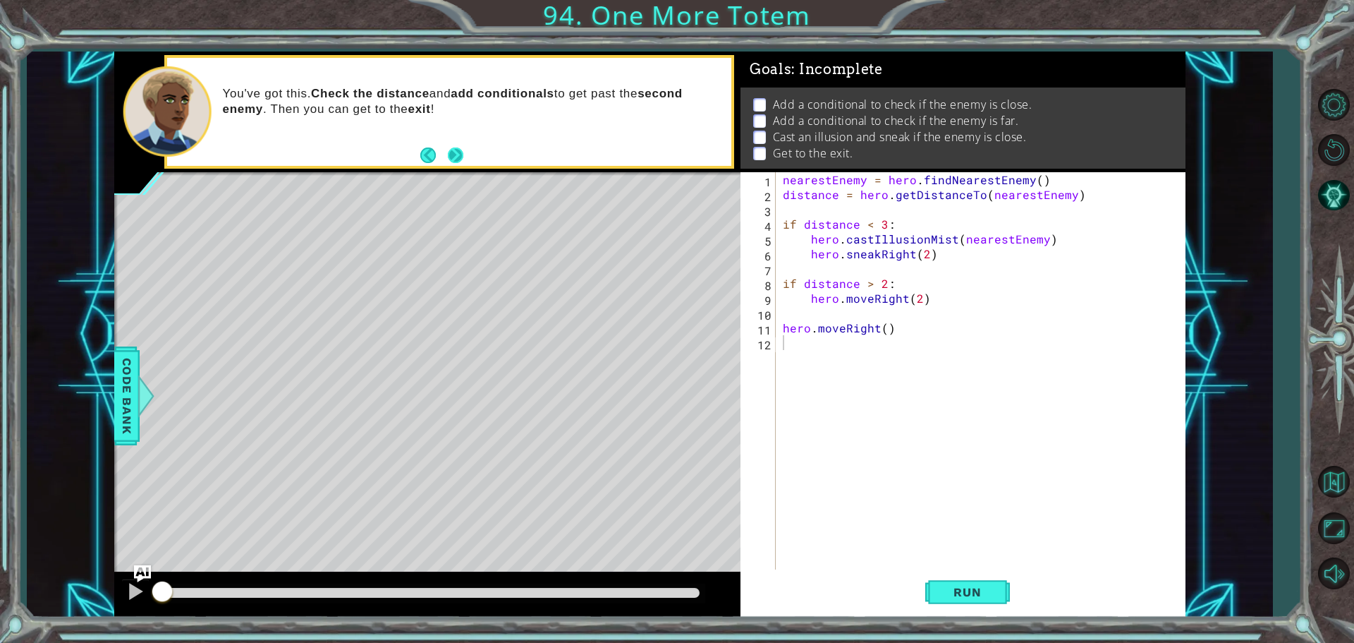
click at [454, 156] on button "Next" at bounding box center [456, 155] width 16 height 16
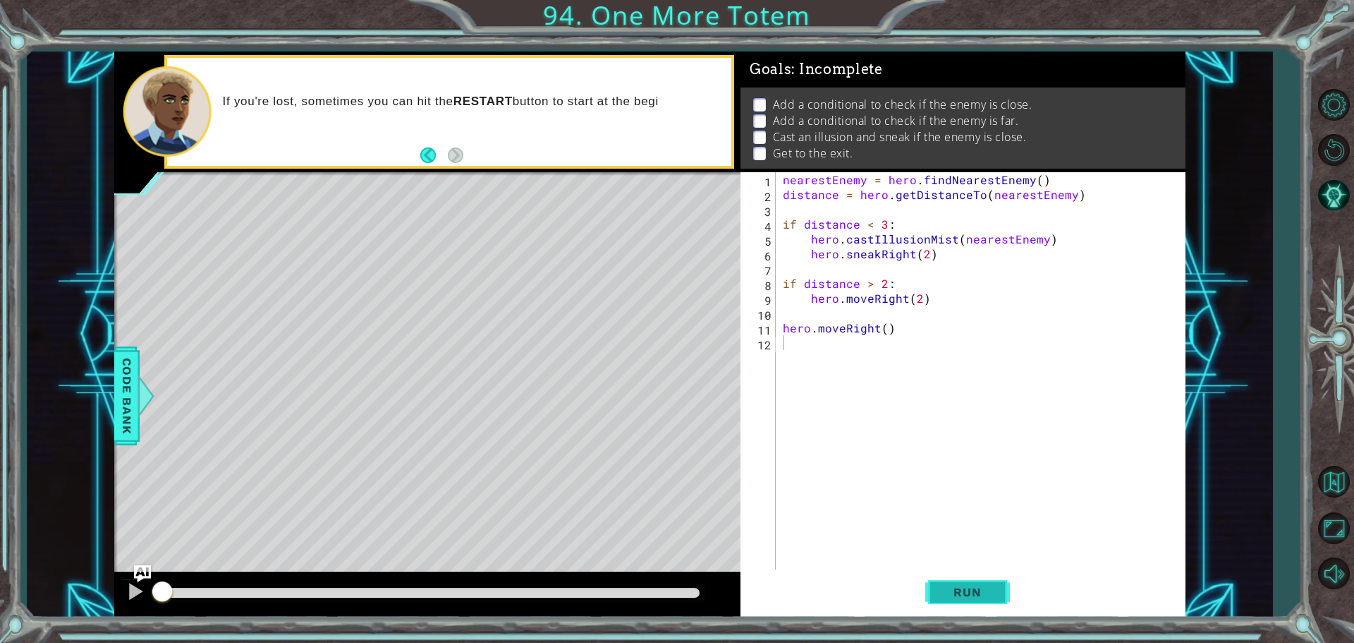
click at [1002, 590] on button "Run" at bounding box center [967, 591] width 85 height 44
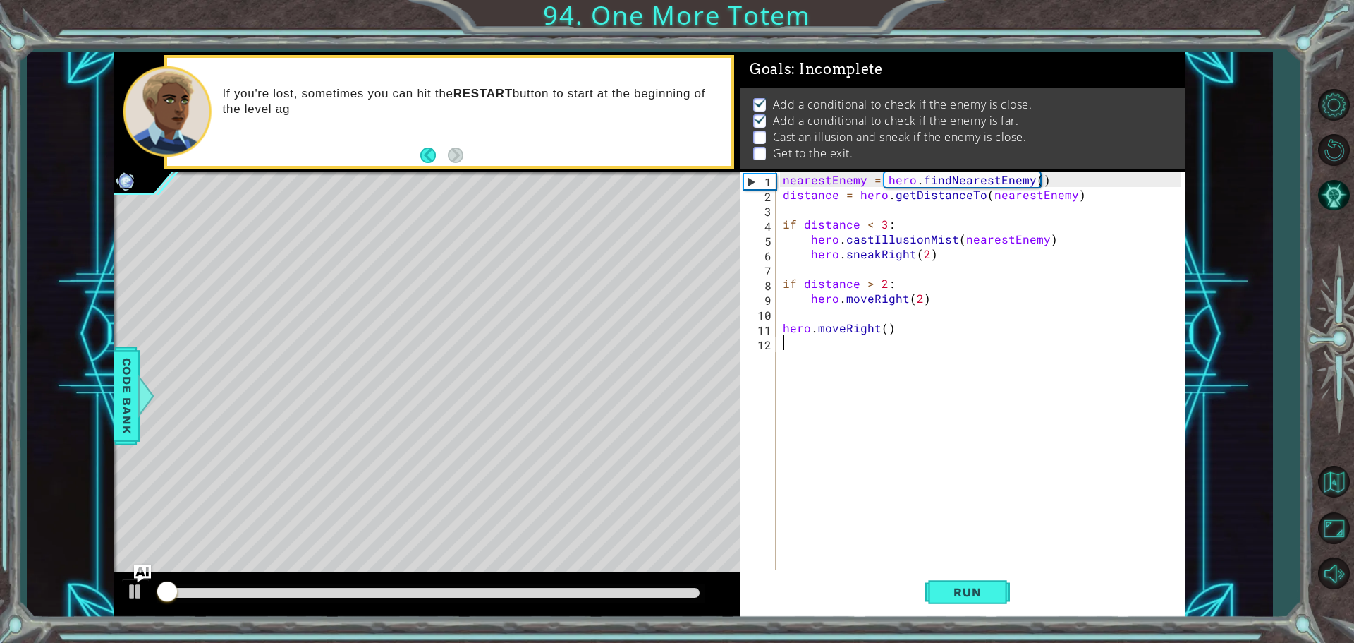
scroll to position [7, 0]
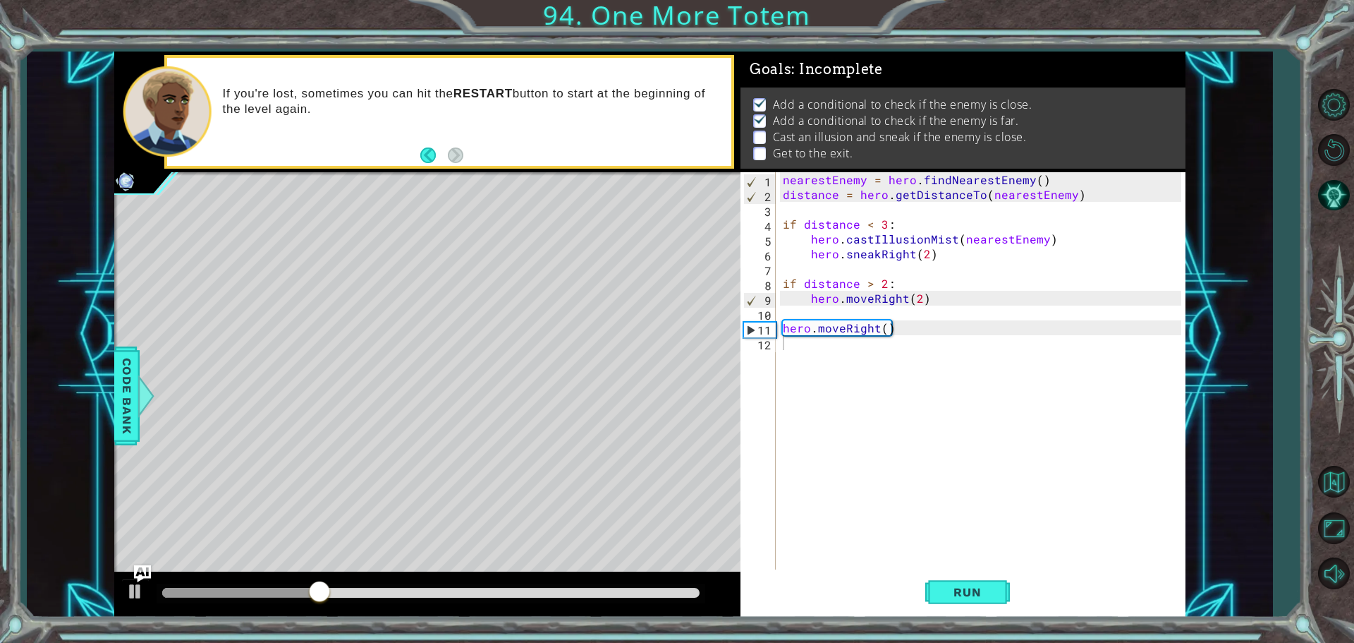
drag, startPoint x: 779, startPoint y: 329, endPoint x: 889, endPoint y: 331, distance: 110.1
click at [889, 331] on div "1 2 3 4 5 6 7 8 9 10 11 12 nearestEnemy = hero . findNearestEnemy ( ) distance …" at bounding box center [961, 372] width 441 height 400
drag, startPoint x: 894, startPoint y: 331, endPoint x: 783, endPoint y: 326, distance: 111.6
click at [783, 326] on div "nearestEnemy = hero . findNearestEnemy ( ) distance = hero . getDistanceTo ( ne…" at bounding box center [984, 387] width 408 height 430
type textarea "hero.moveRight()"
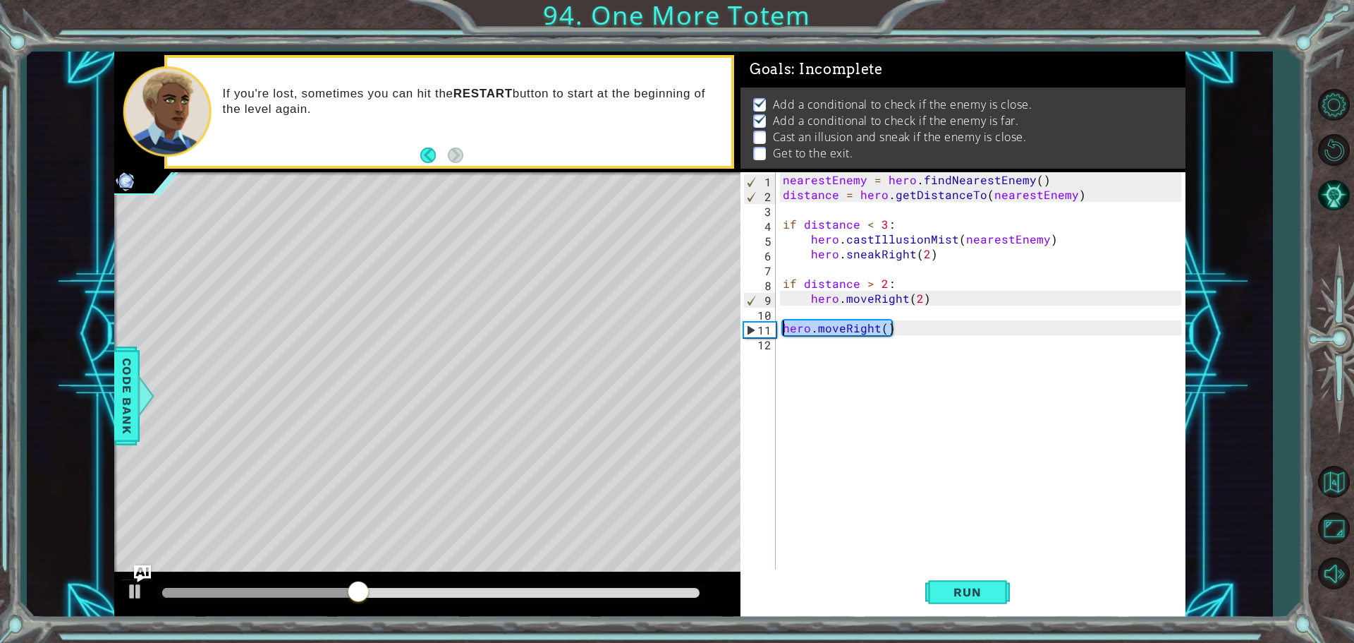
click at [782, 312] on div "nearestEnemy = hero . findNearestEnemy ( ) distance = hero . getDistanceTo ( ne…" at bounding box center [984, 387] width 408 height 430
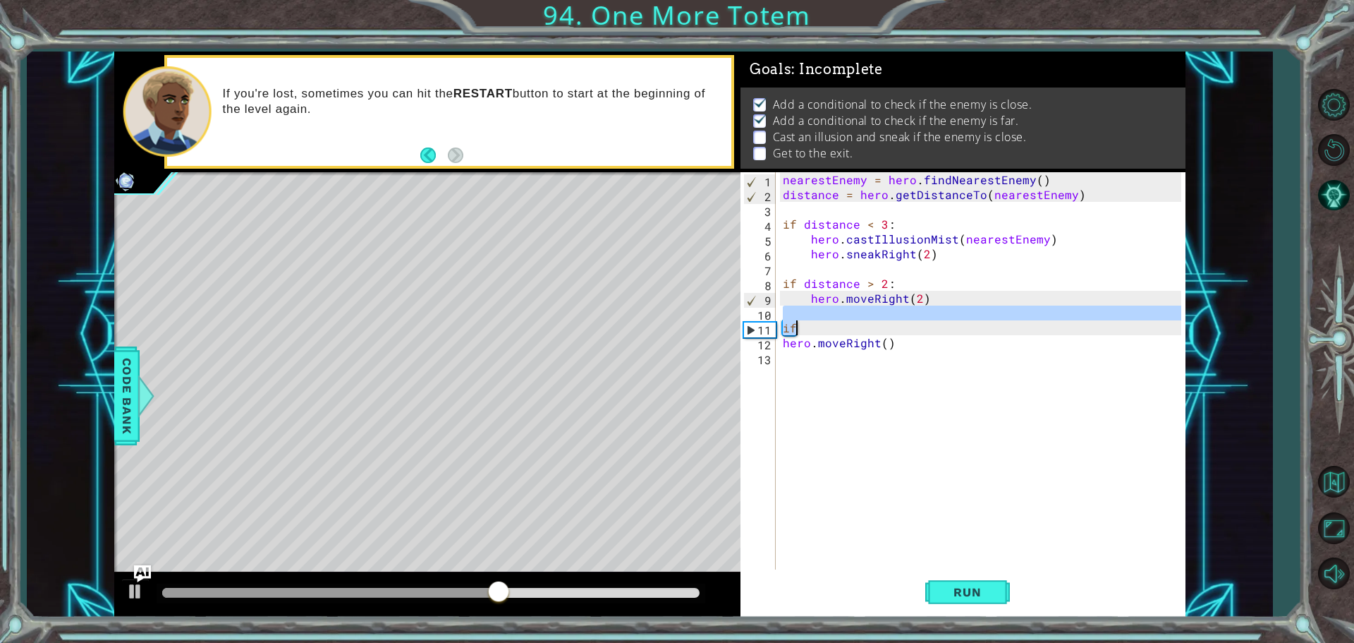
drag, startPoint x: 804, startPoint y: 316, endPoint x: 798, endPoint y: 331, distance: 15.9
click at [798, 331] on div "nearestEnemy = hero . findNearestEnemy ( ) distance = hero . getDistanceTo ( ne…" at bounding box center [984, 387] width 408 height 430
type textarea "if"
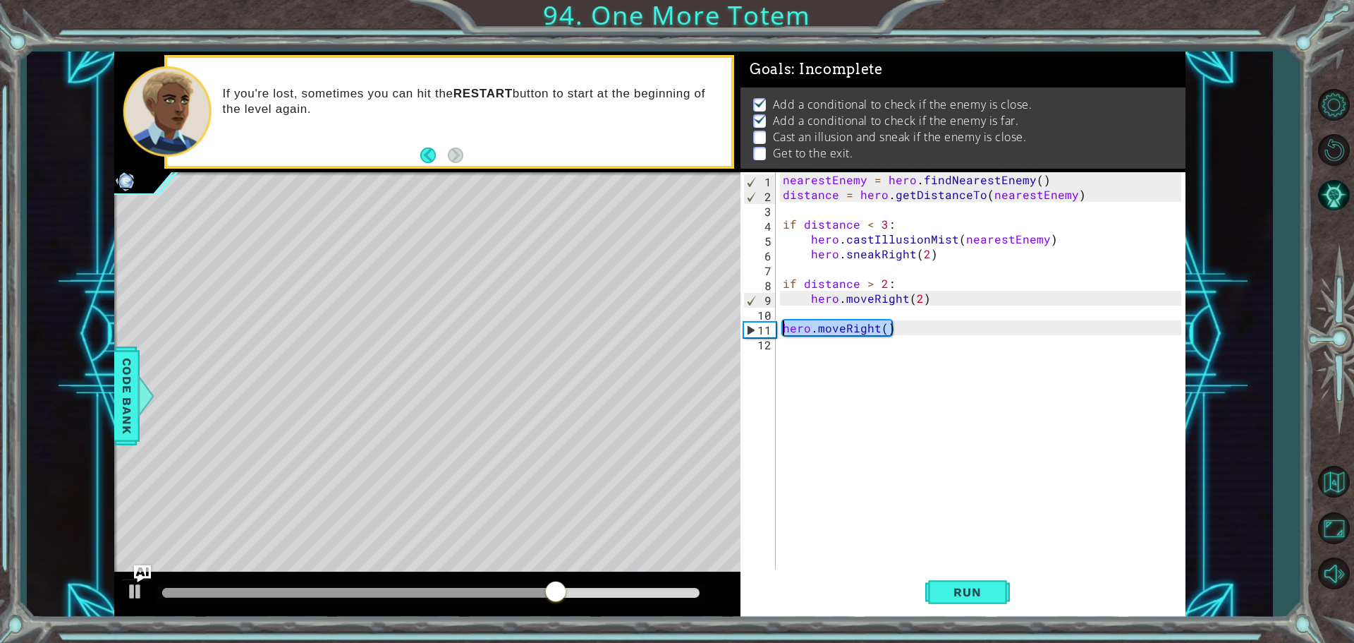
drag, startPoint x: 896, startPoint y: 327, endPoint x: 772, endPoint y: 323, distance: 124.2
click at [772, 323] on div "1 2 3 4 5 6 7 8 9 10 11 12 nearestEnemy = hero . findNearestEnemy ( ) distance …" at bounding box center [961, 372] width 441 height 400
type textarea "hero.moveRight()"
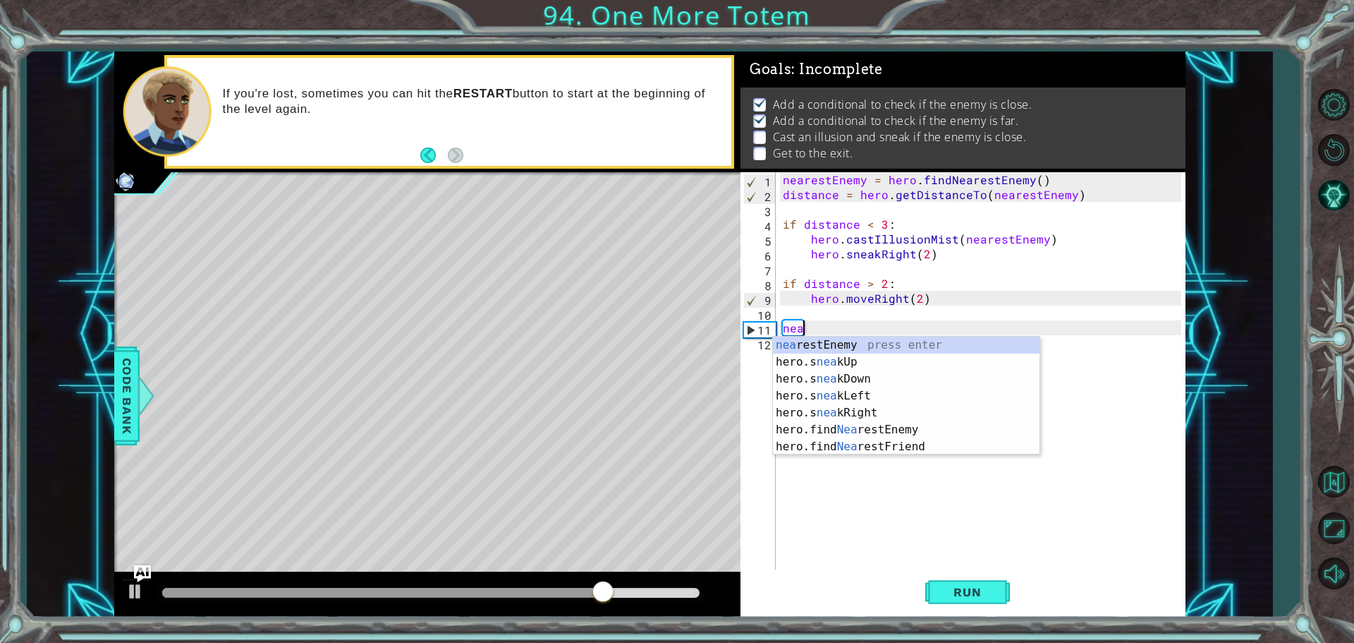
scroll to position [0, 1]
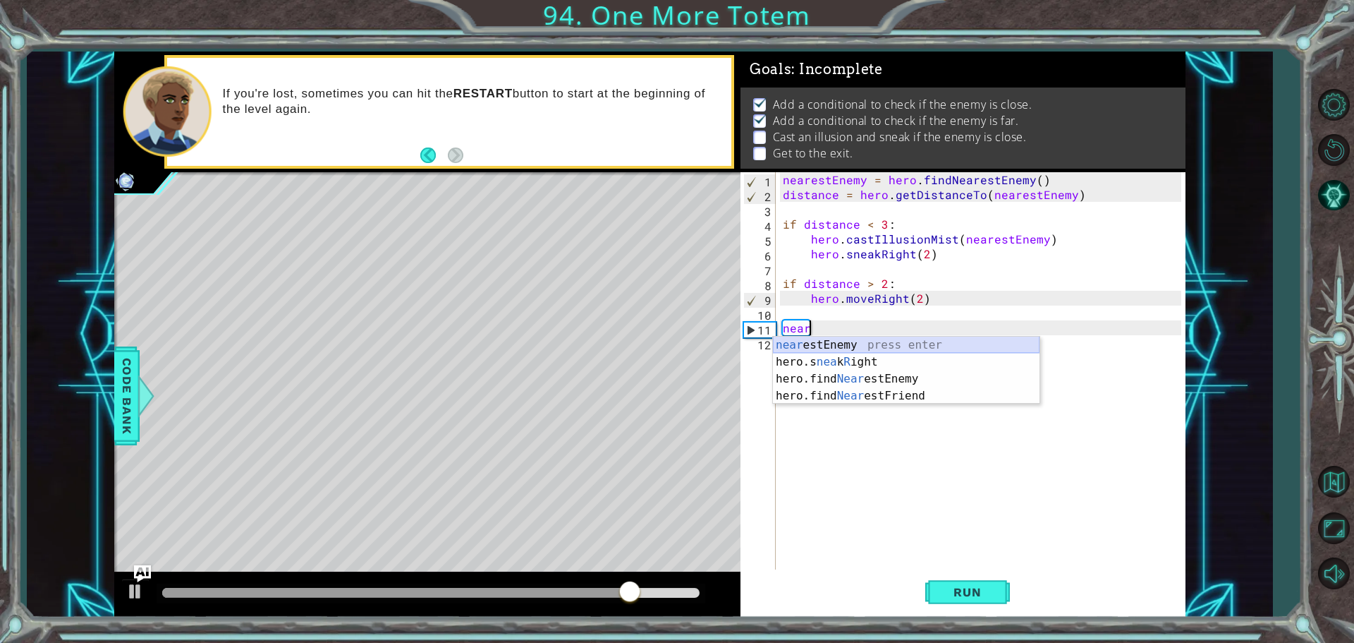
click at [803, 346] on div "near estEnemy press enter hero.s nea k R ight press enter hero.find Near estEne…" at bounding box center [906, 387] width 267 height 102
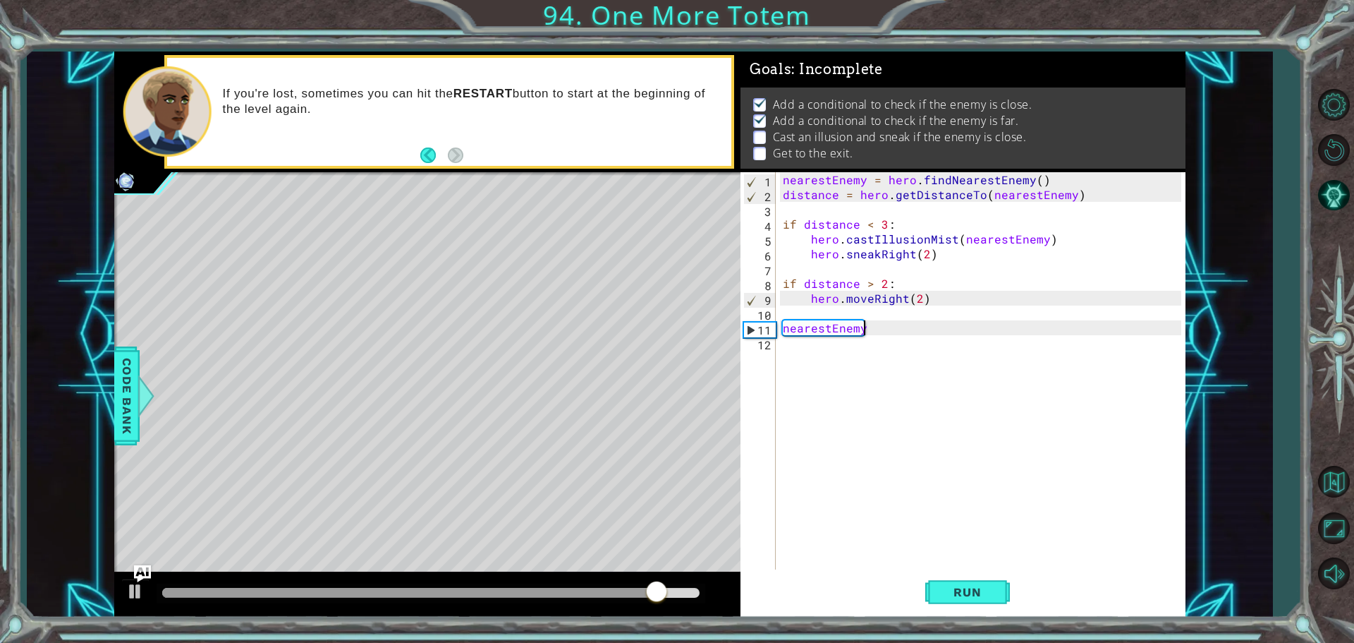
click at [864, 325] on div "nearestEnemy = hero . findNearestEnemy ( ) distance = hero . getDistanceTo ( ne…" at bounding box center [984, 387] width 408 height 430
drag, startPoint x: 877, startPoint y: 326, endPoint x: 865, endPoint y: 325, distance: 12.0
click at [865, 325] on div "nearestEnemy = hero . findNearestEnemy ( ) distance = hero . getDistanceTo ( ne…" at bounding box center [984, 387] width 408 height 430
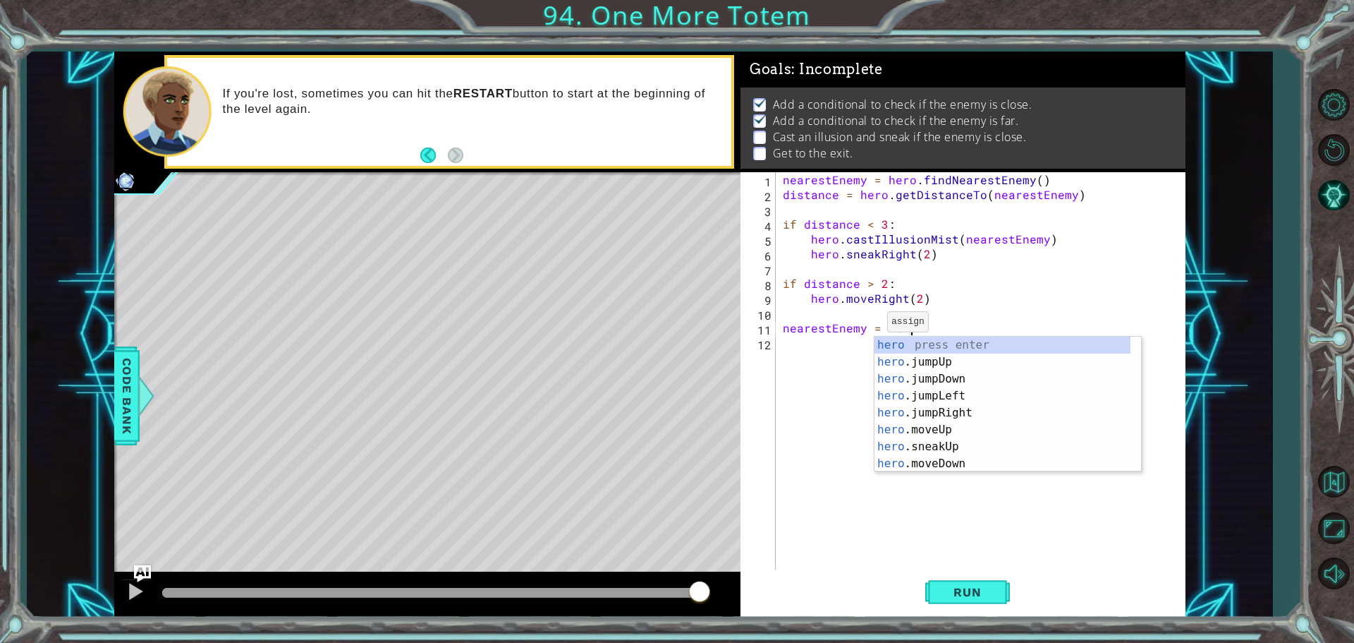
scroll to position [0, 7]
type textarea "nearestEnemy = hero."
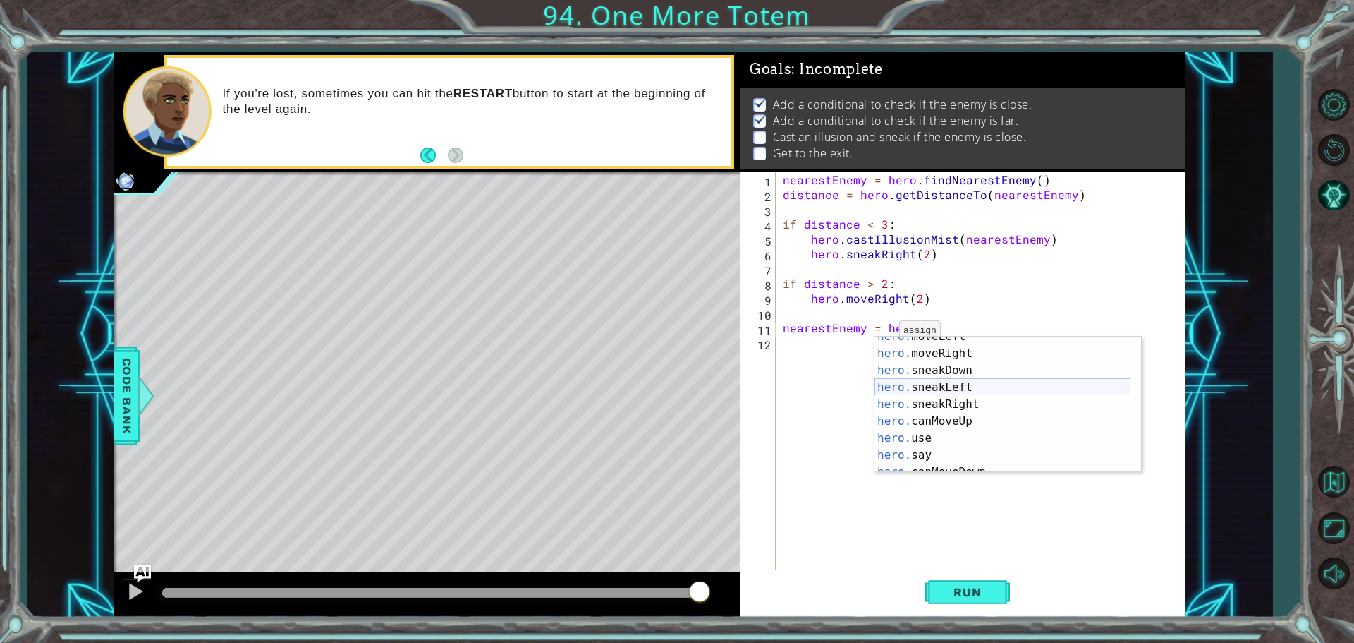
scroll to position [237, 0]
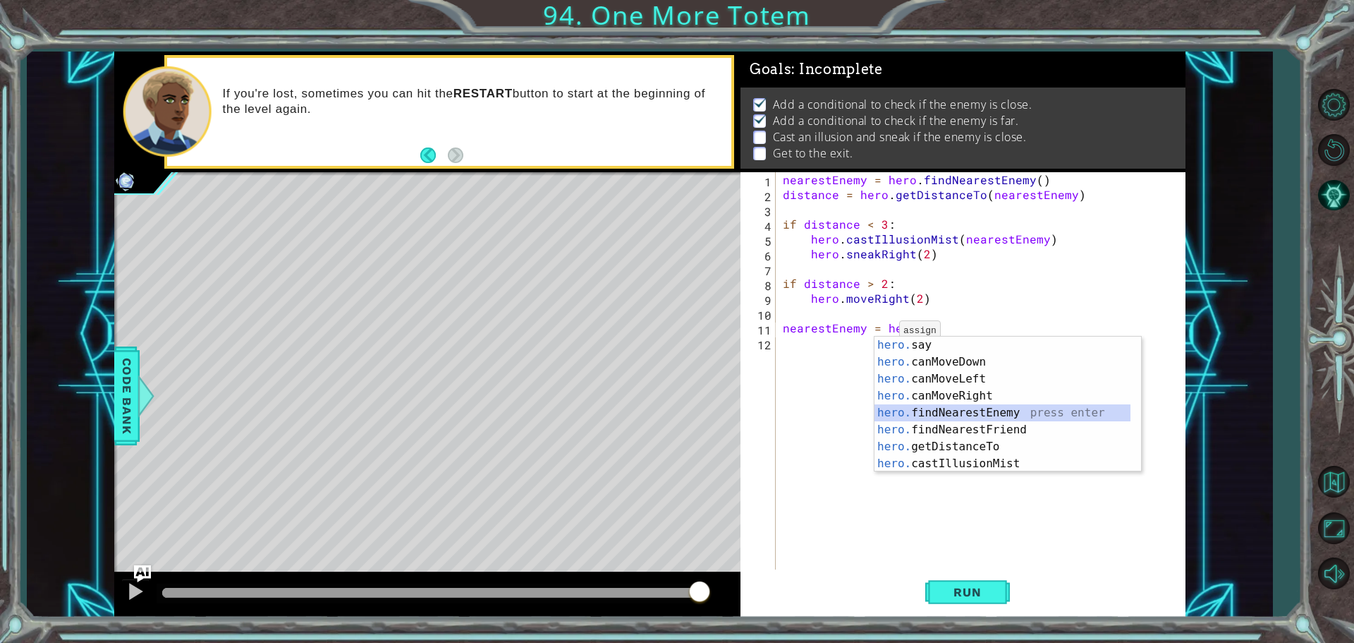
click at [930, 415] on div "hero. say press enter hero. canMoveDown press enter hero. canMoveLeft press ent…" at bounding box center [1003, 420] width 256 height 169
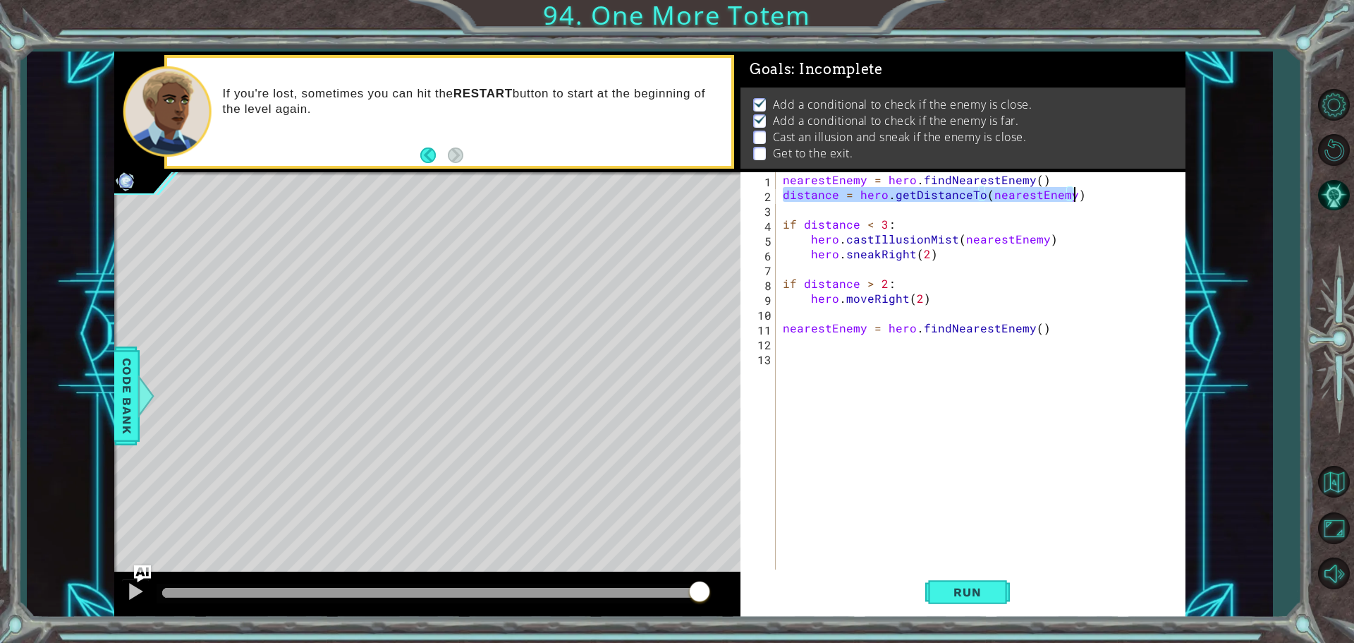
drag, startPoint x: 783, startPoint y: 190, endPoint x: 1073, endPoint y: 200, distance: 290.8
click at [1073, 200] on div "nearestEnemy = hero . findNearestEnemy ( ) distance = hero . getDistanceTo ( ne…" at bounding box center [984, 387] width 408 height 430
type textarea "distance = hero.getDistanceTo(nearestEnemy)"
click at [887, 351] on div "nearestEnemy = hero . findNearestEnemy ( ) distance = hero . getDistanceTo ( ne…" at bounding box center [984, 387] width 408 height 430
click at [889, 329] on div "nearestEnemy = hero . findNearestEnemy ( ) distance = hero . getDistanceTo ( ne…" at bounding box center [984, 387] width 408 height 430
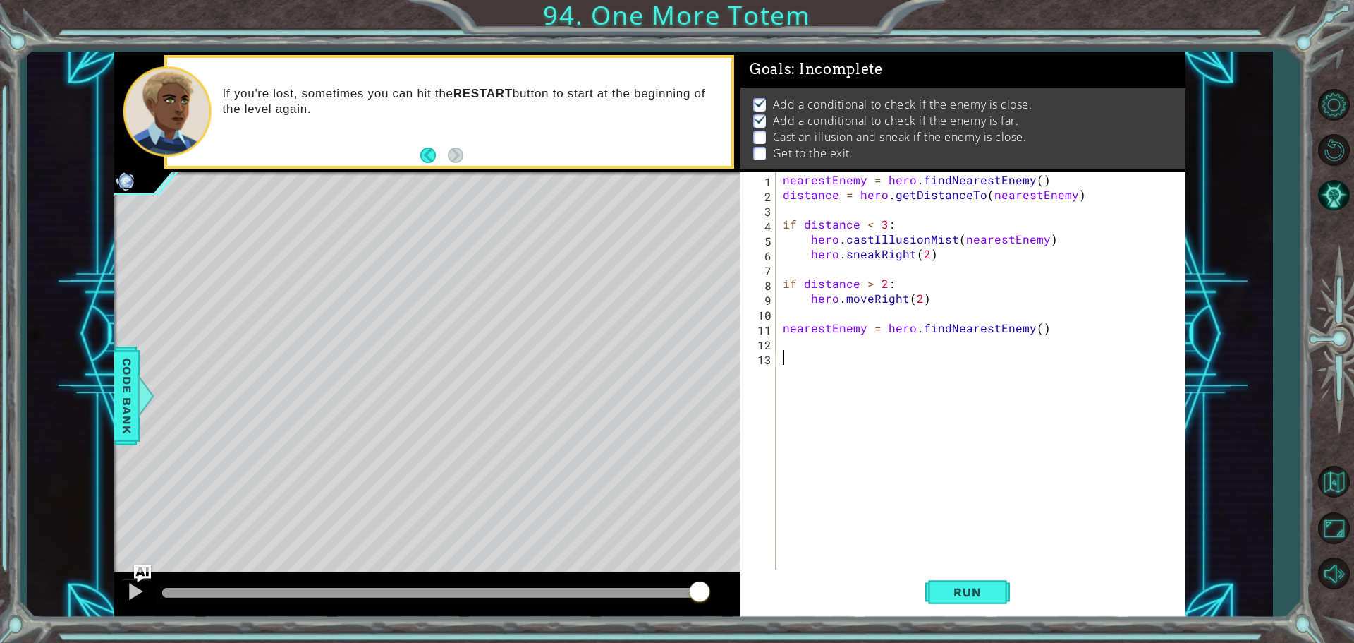
type textarea "nearestEnemy = hero.findNearestEnemy()"
click at [839, 348] on div "nearestEnemy = hero . findNearestEnemy ( ) distance = hero . getDistanceTo ( ne…" at bounding box center [984, 387] width 408 height 430
paste textarea "distance = hero.getDistanceTo(nearestEnemy)"
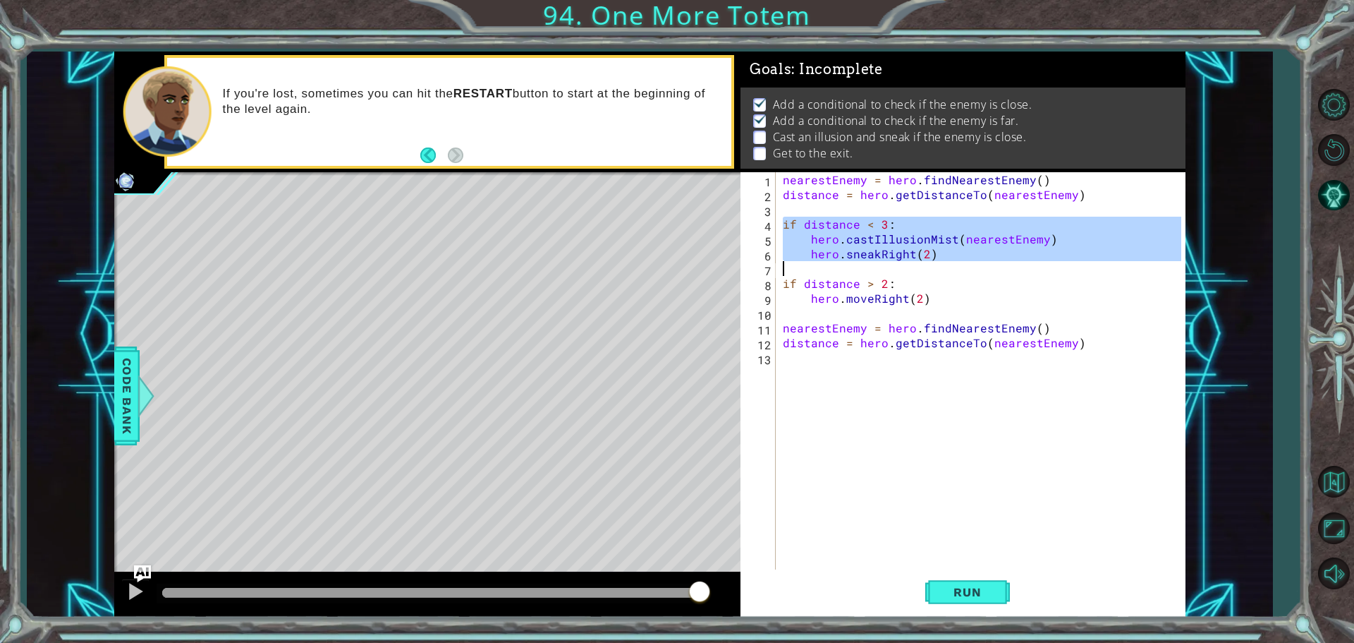
drag, startPoint x: 783, startPoint y: 221, endPoint x: 963, endPoint y: 262, distance: 185.1
click at [963, 262] on div "nearestEnemy = hero . findNearestEnemy ( ) distance = hero . getDistanceTo ( ne…" at bounding box center [984, 387] width 408 height 430
type textarea "hero.sneakRight(2)"
click at [821, 358] on div "nearestEnemy = hero . findNearestEnemy ( ) distance = hero . getDistanceTo ( ne…" at bounding box center [984, 387] width 408 height 430
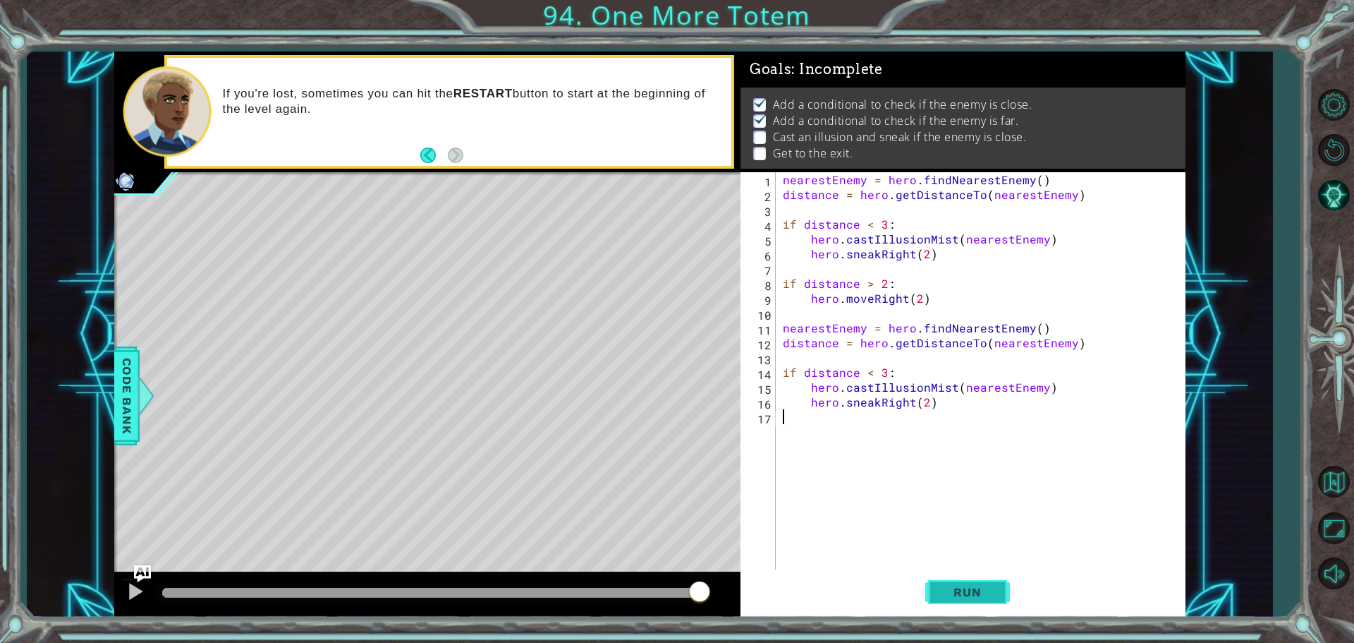
click at [938, 597] on button "Run" at bounding box center [967, 591] width 85 height 44
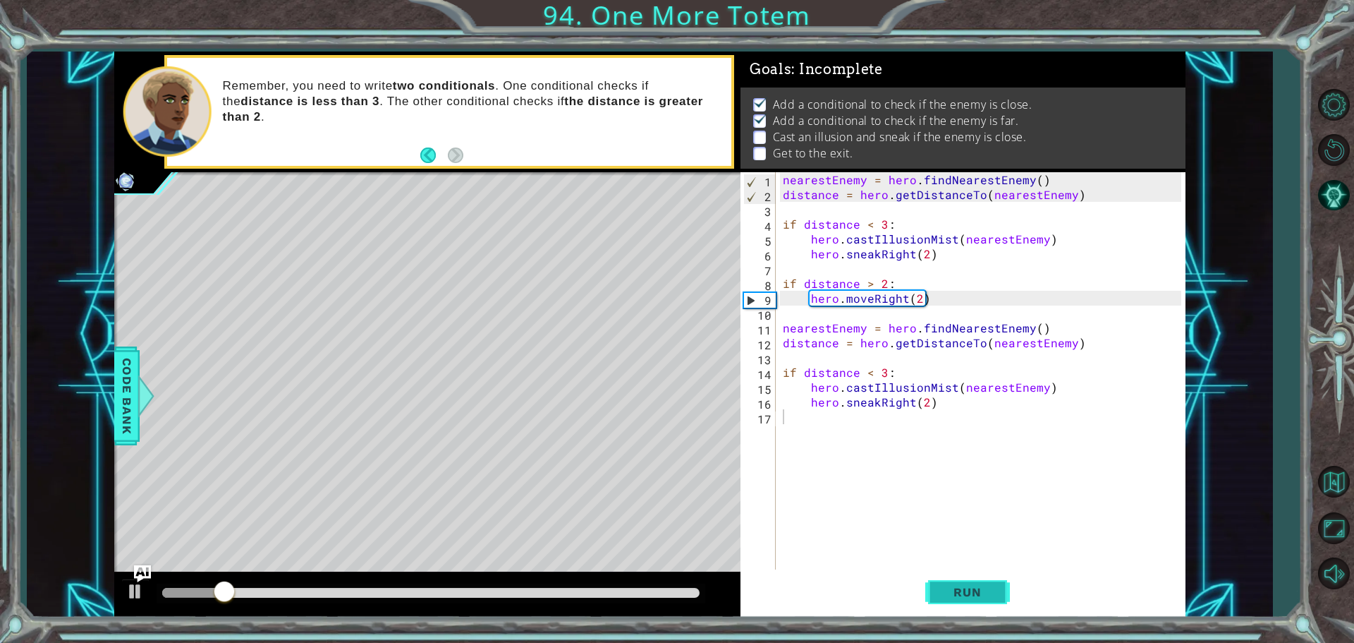
click at [946, 581] on button "Run" at bounding box center [967, 591] width 85 height 44
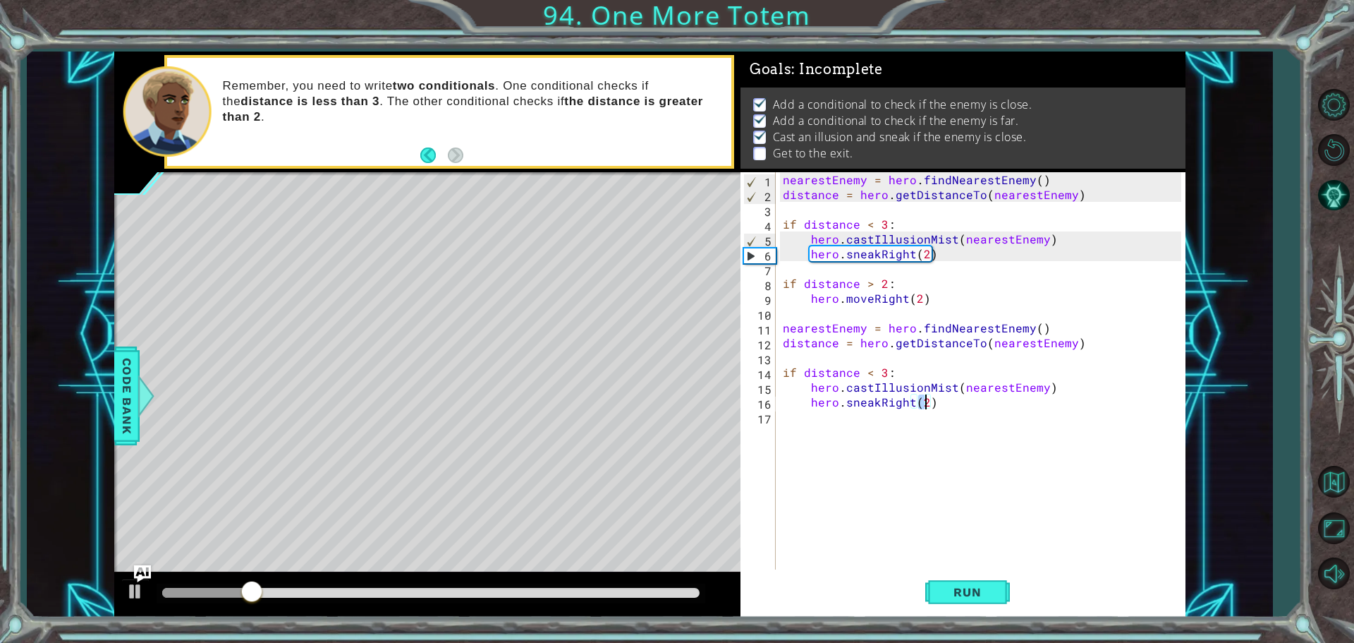
click at [925, 404] on div "nearestEnemy = hero . findNearestEnemy ( ) distance = hero . getDistanceTo ( ne…" at bounding box center [984, 387] width 408 height 430
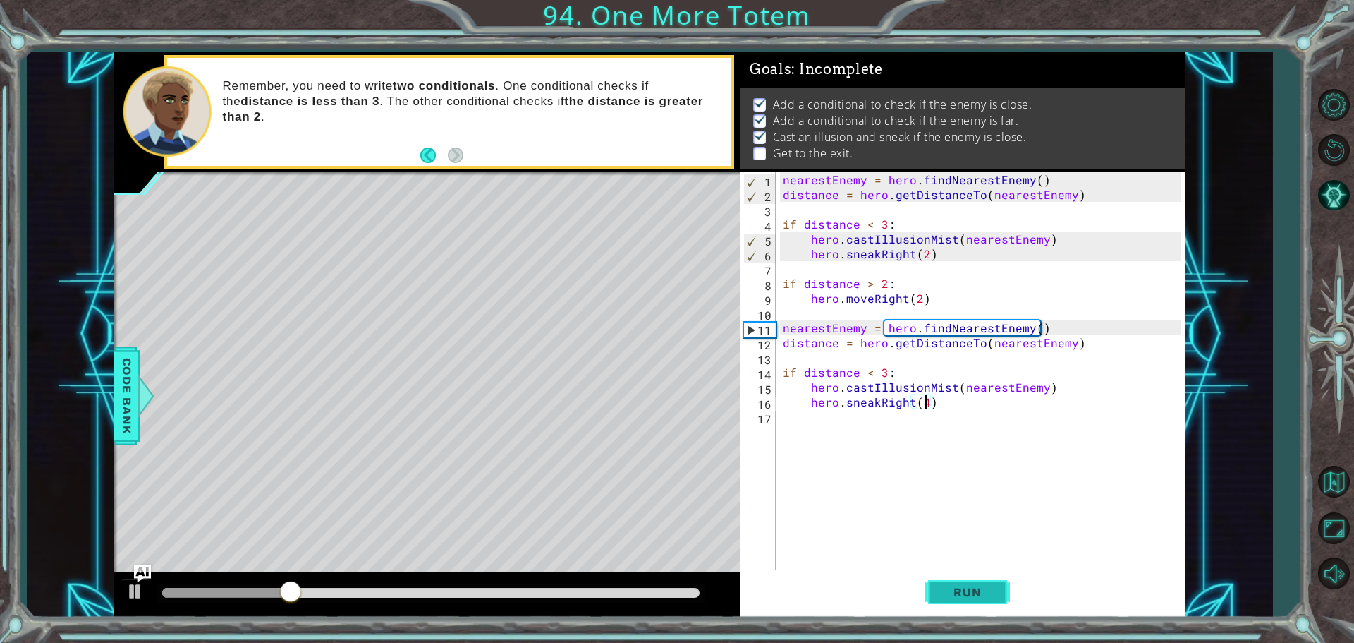
type textarea "hero.sneakRight(4)"
click at [949, 583] on button "Run" at bounding box center [967, 591] width 85 height 44
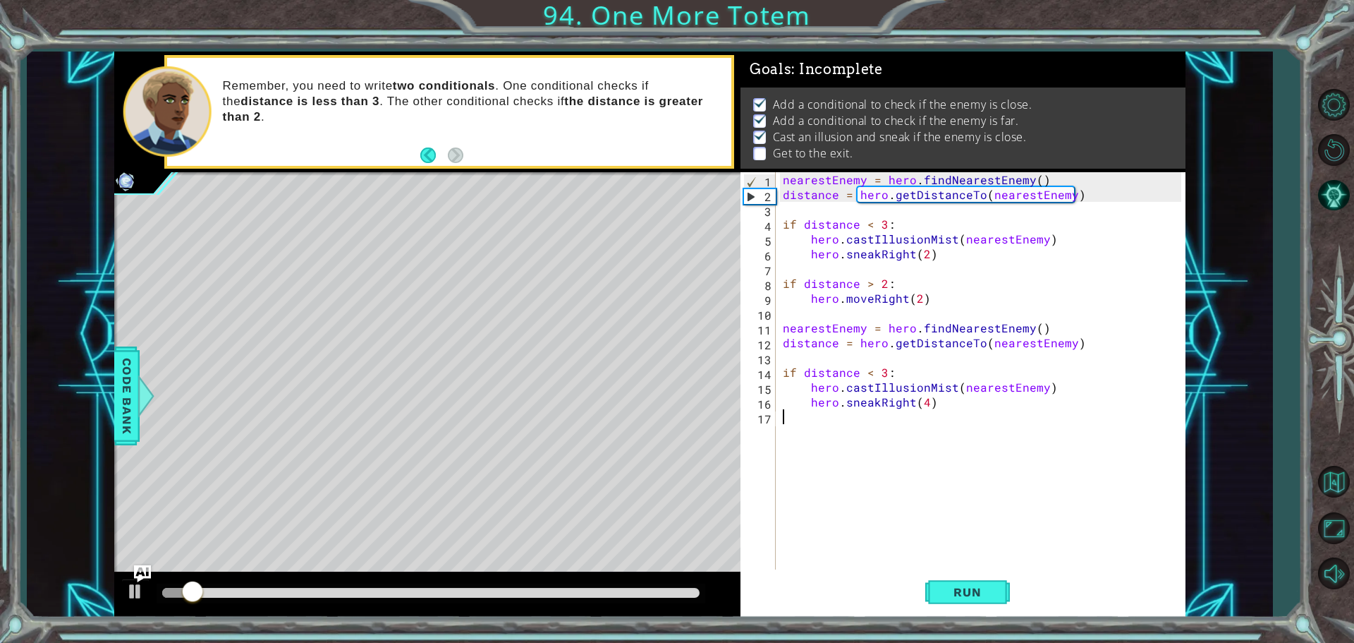
click at [829, 418] on div "nearestEnemy = hero . findNearestEnemy ( ) distance = hero . getDistanceTo ( ne…" at bounding box center [984, 387] width 408 height 430
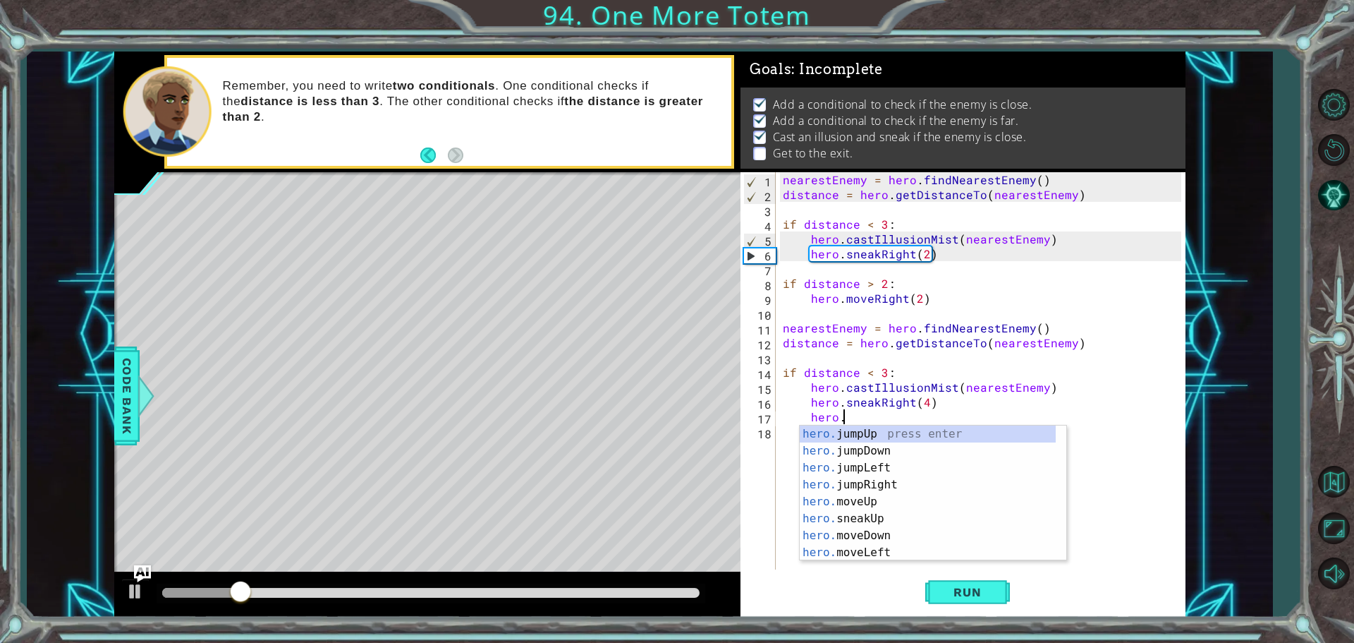
scroll to position [0, 3]
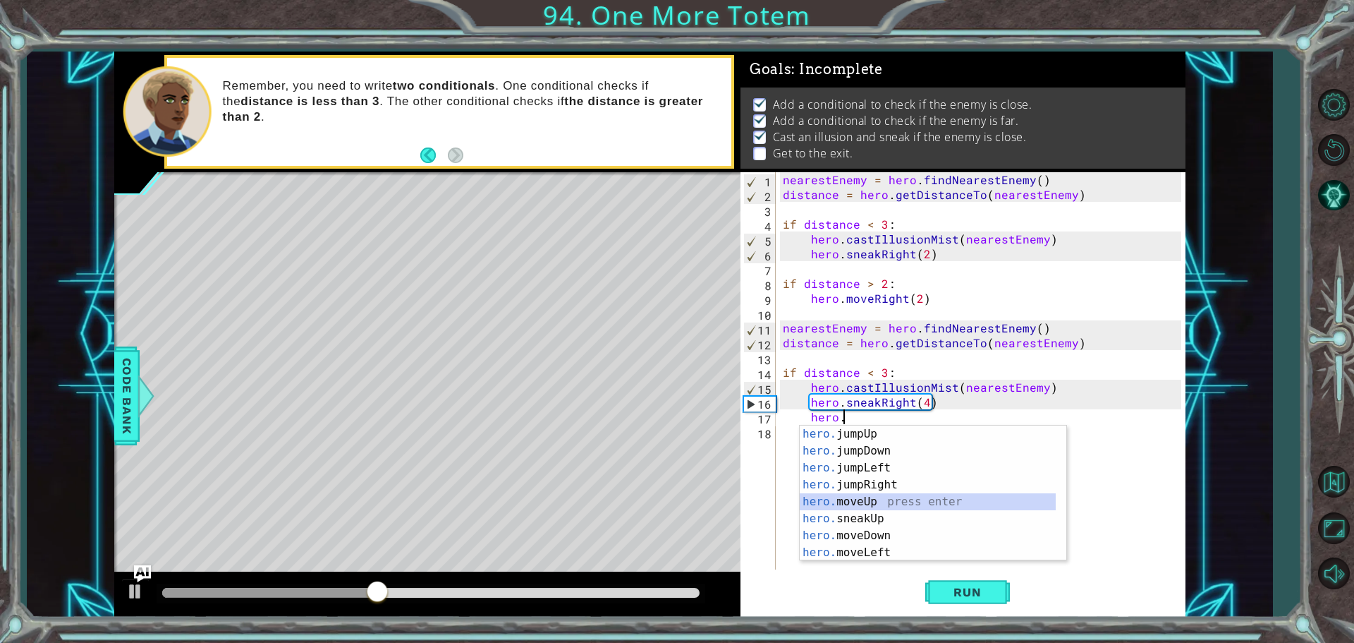
click at [911, 494] on div "hero. jumpUp press enter hero. jumpDown press enter hero. jumpLeft press enter …" at bounding box center [928, 509] width 256 height 169
type textarea "hero.moveUp(1)"
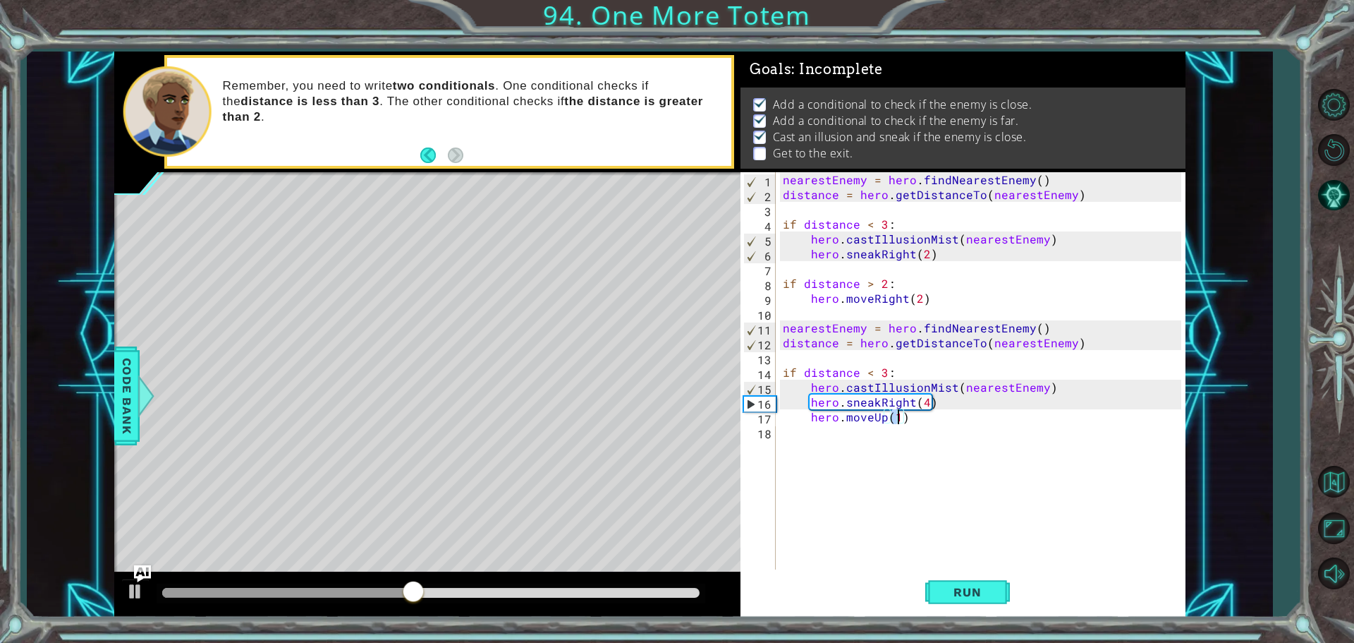
click at [925, 415] on div "nearestEnemy = hero . findNearestEnemy ( ) distance = hero . getDistanceTo ( ne…" at bounding box center [984, 387] width 408 height 430
type textarea "h"
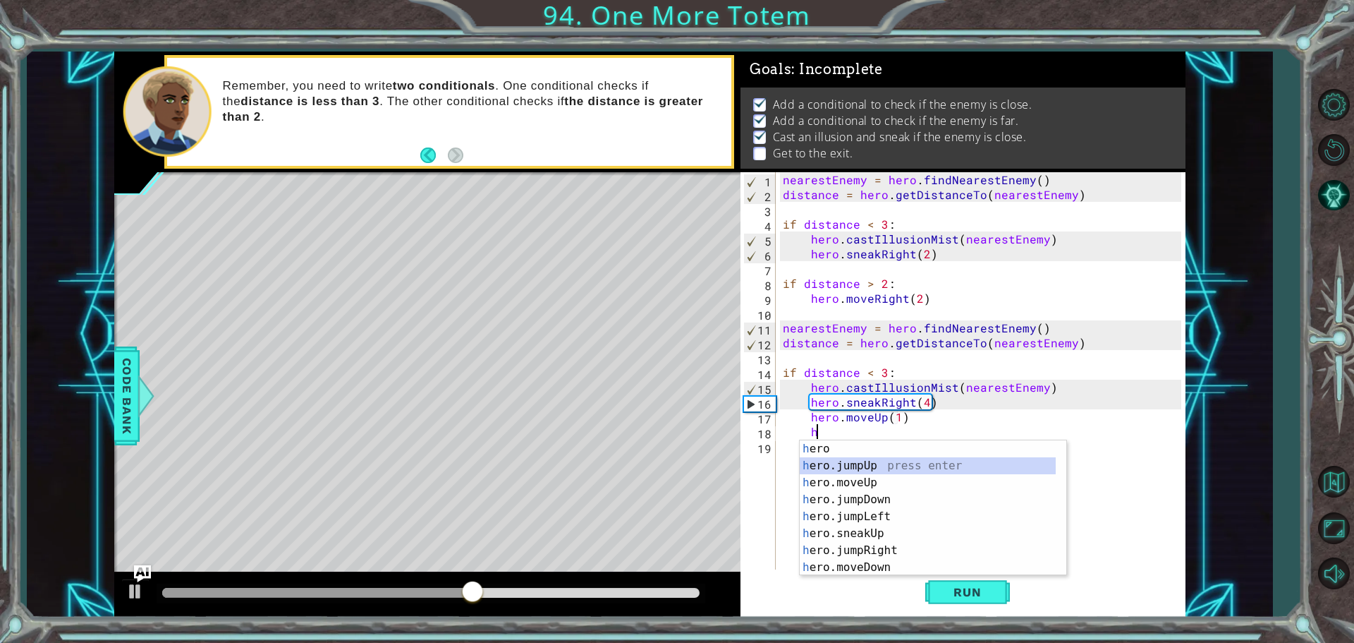
click at [886, 461] on div "h ero press enter h ero.jumpUp press enter h ero.moveUp press enter h ero.jumpD…" at bounding box center [928, 524] width 256 height 169
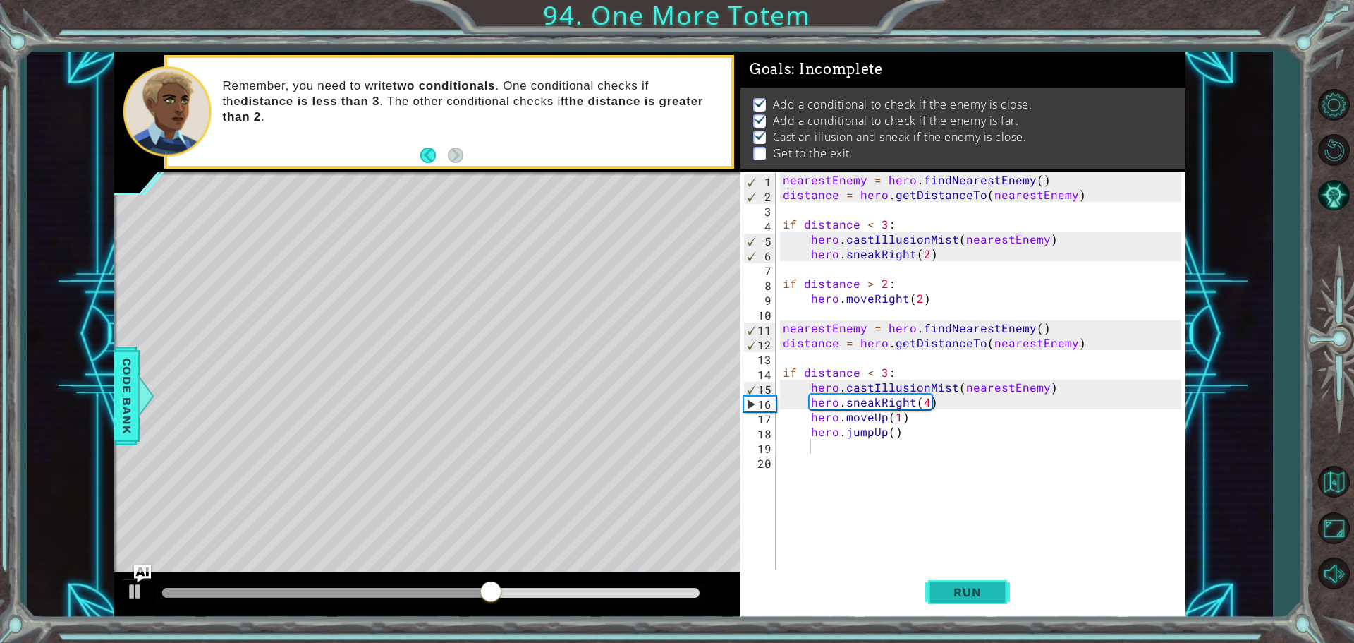
click at [964, 592] on span "Run" at bounding box center [967, 592] width 56 height 14
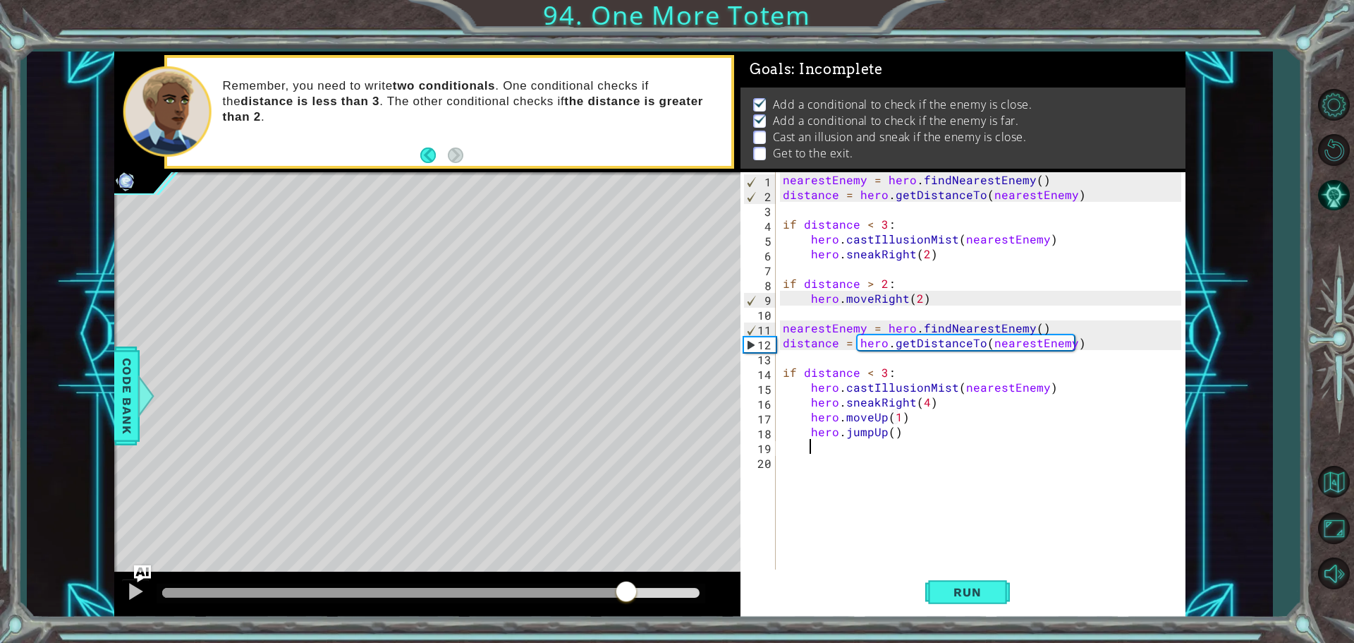
drag, startPoint x: 492, startPoint y: 595, endPoint x: 640, endPoint y: 598, distance: 148.8
click at [641, 597] on div at bounding box center [430, 593] width 537 height 10
click at [939, 597] on button "Run" at bounding box center [967, 591] width 85 height 44
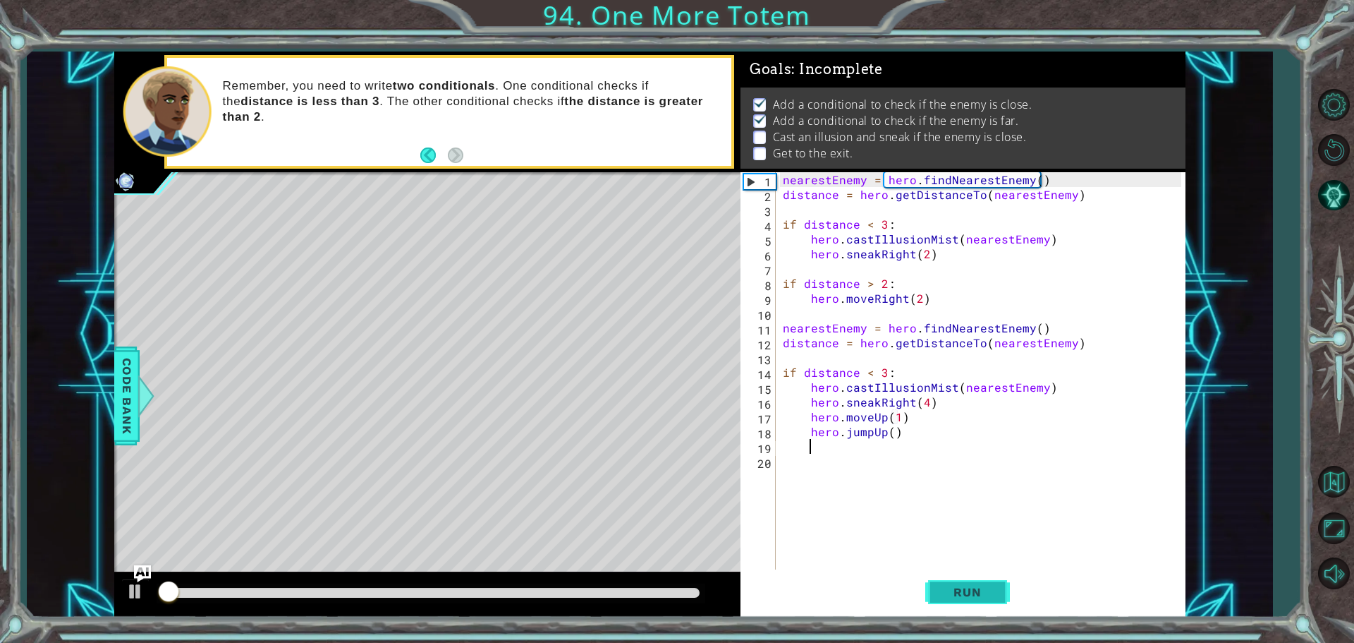
click at [939, 597] on button "Run" at bounding box center [967, 591] width 85 height 44
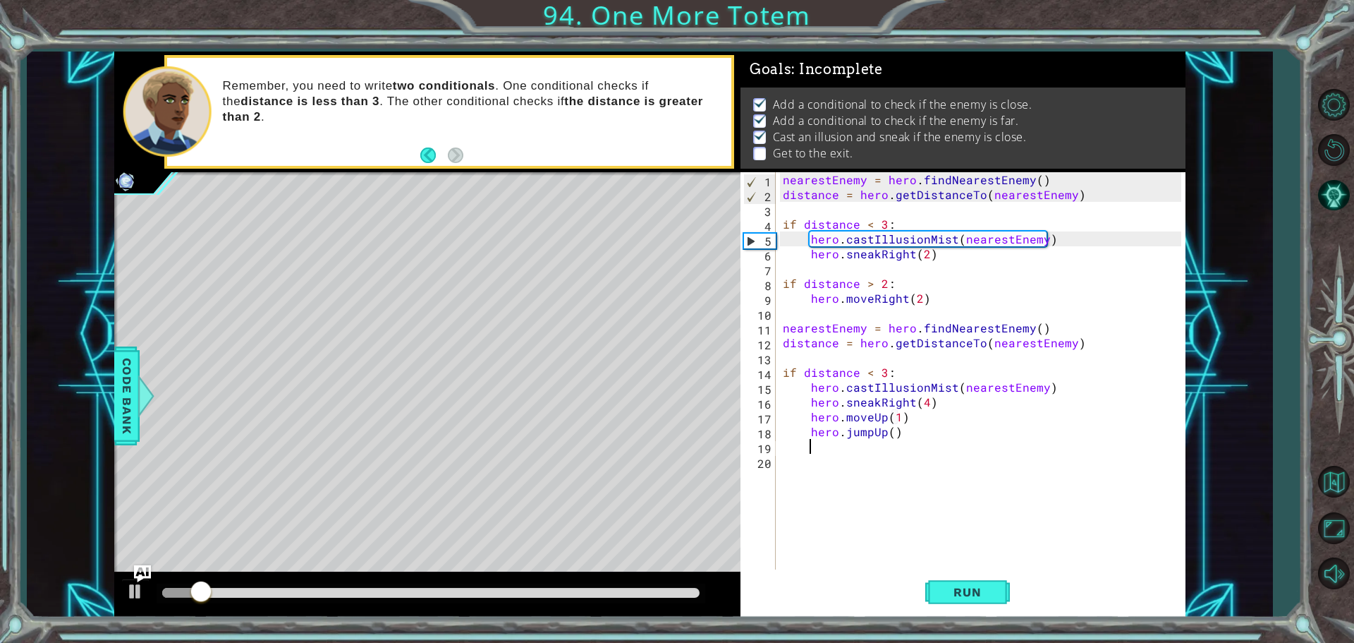
type textarea "h"
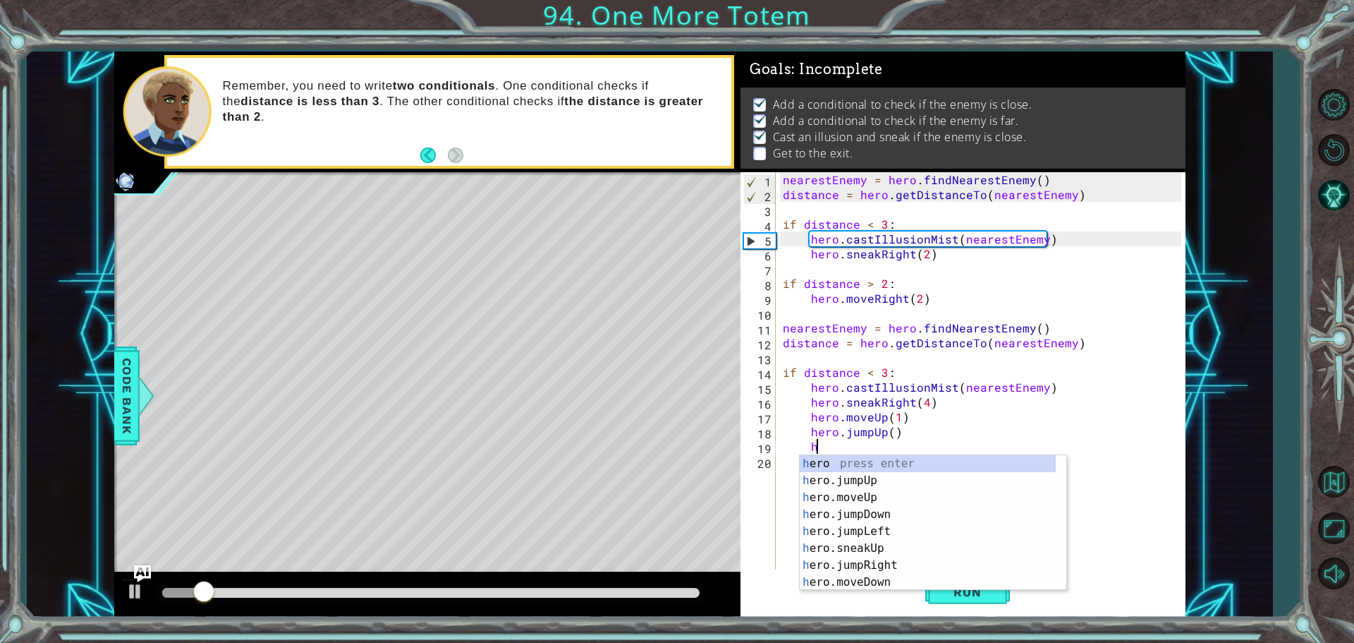
scroll to position [0, 1]
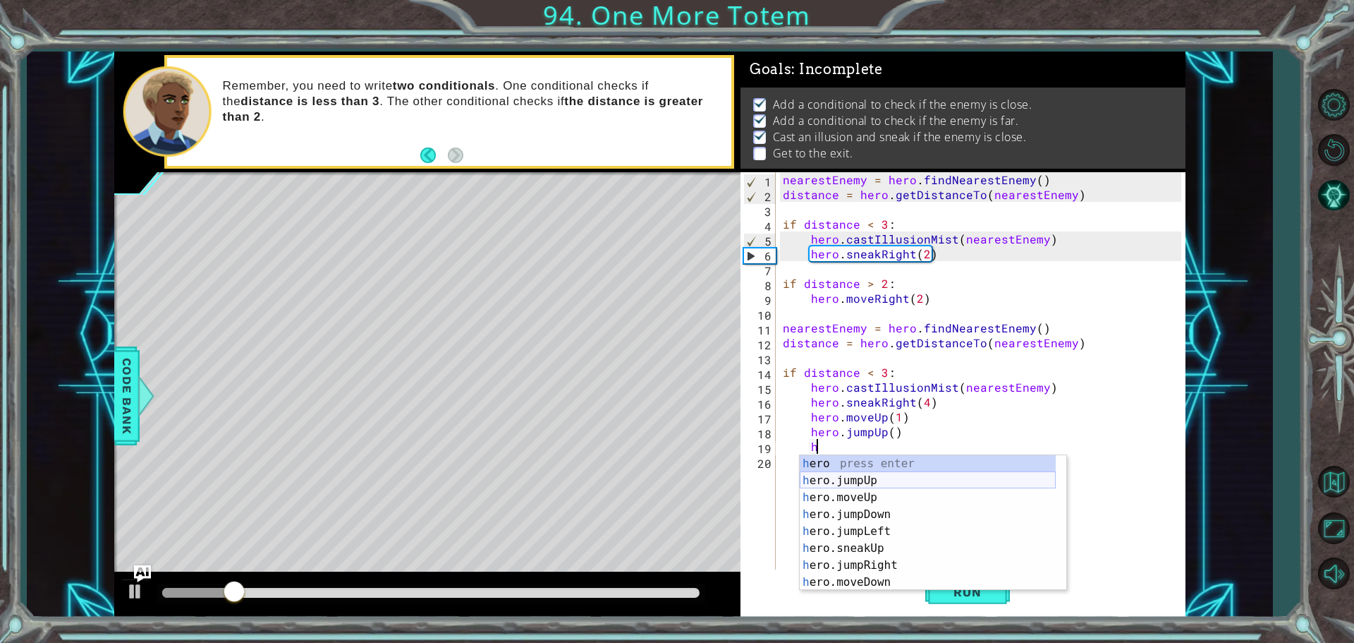
click at [838, 484] on div "h ero press enter h ero.jumpUp press enter h ero.moveUp press enter h ero.jumpD…" at bounding box center [928, 539] width 256 height 169
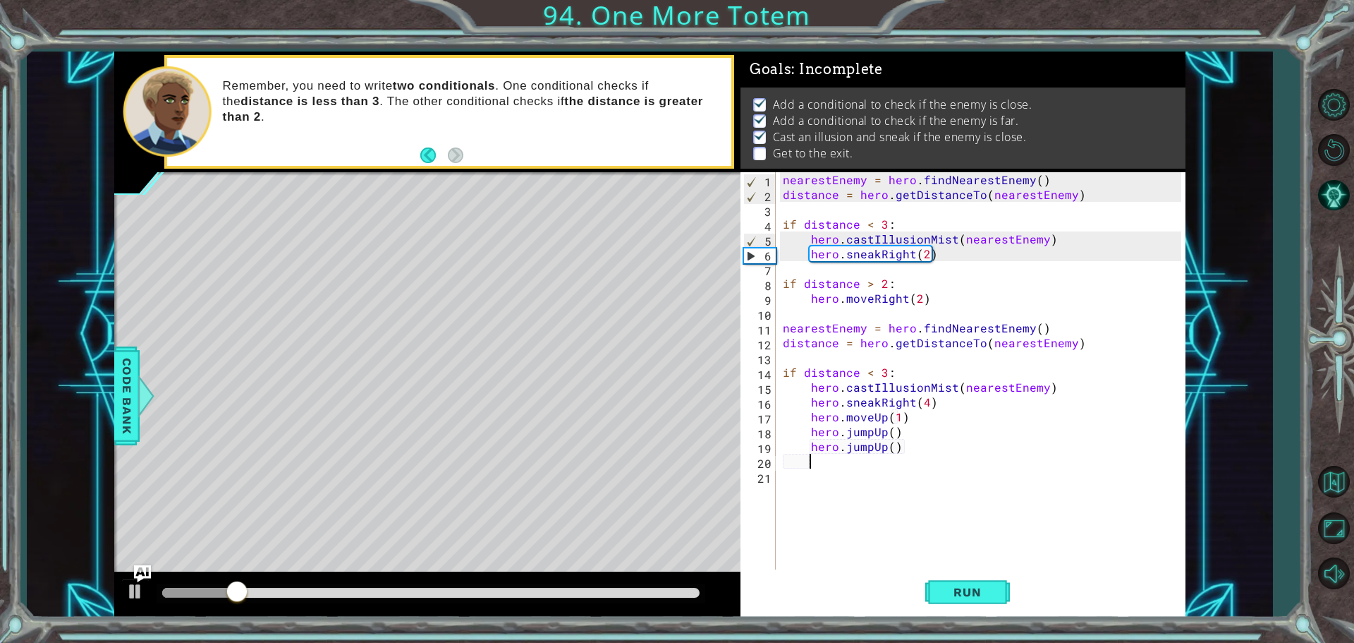
scroll to position [0, 1]
click at [950, 595] on span "Run" at bounding box center [967, 592] width 56 height 14
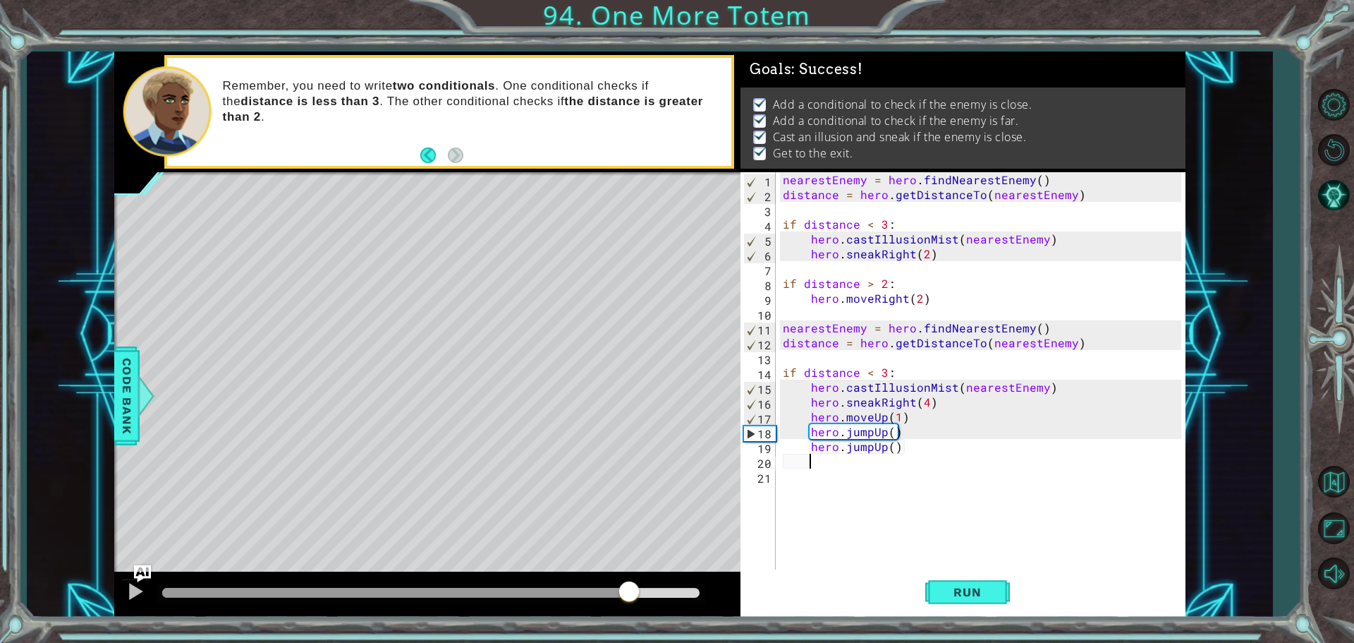
drag, startPoint x: 600, startPoint y: 590, endPoint x: 633, endPoint y: 590, distance: 33.1
click at [633, 590] on div at bounding box center [430, 593] width 537 height 10
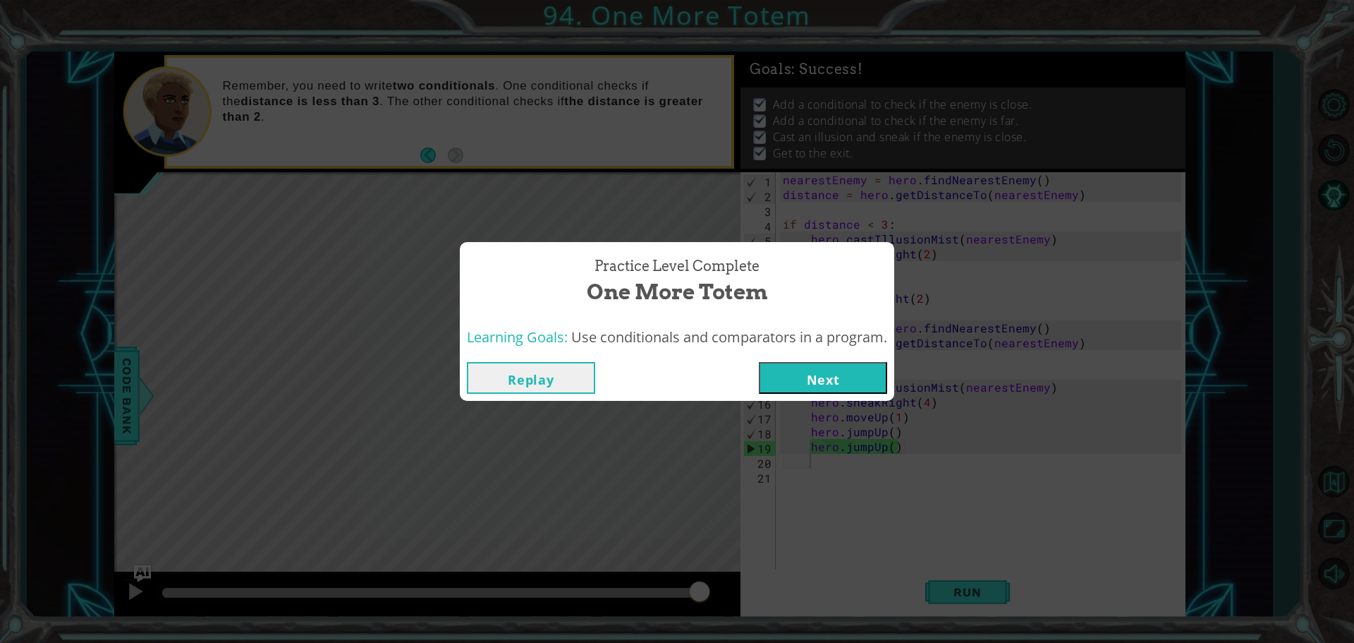
drag, startPoint x: 852, startPoint y: 366, endPoint x: 844, endPoint y: 366, distance: 7.8
click at [844, 366] on button "Next" at bounding box center [823, 378] width 128 height 32
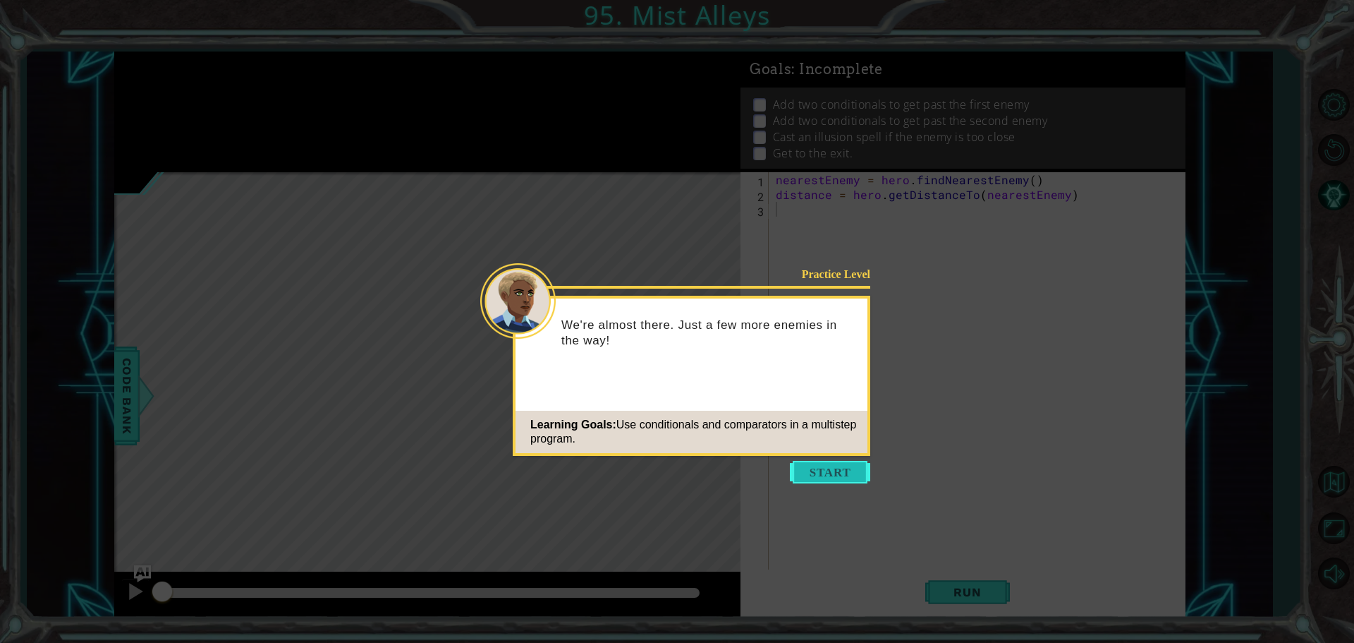
click at [860, 472] on button "Start" at bounding box center [830, 472] width 80 height 23
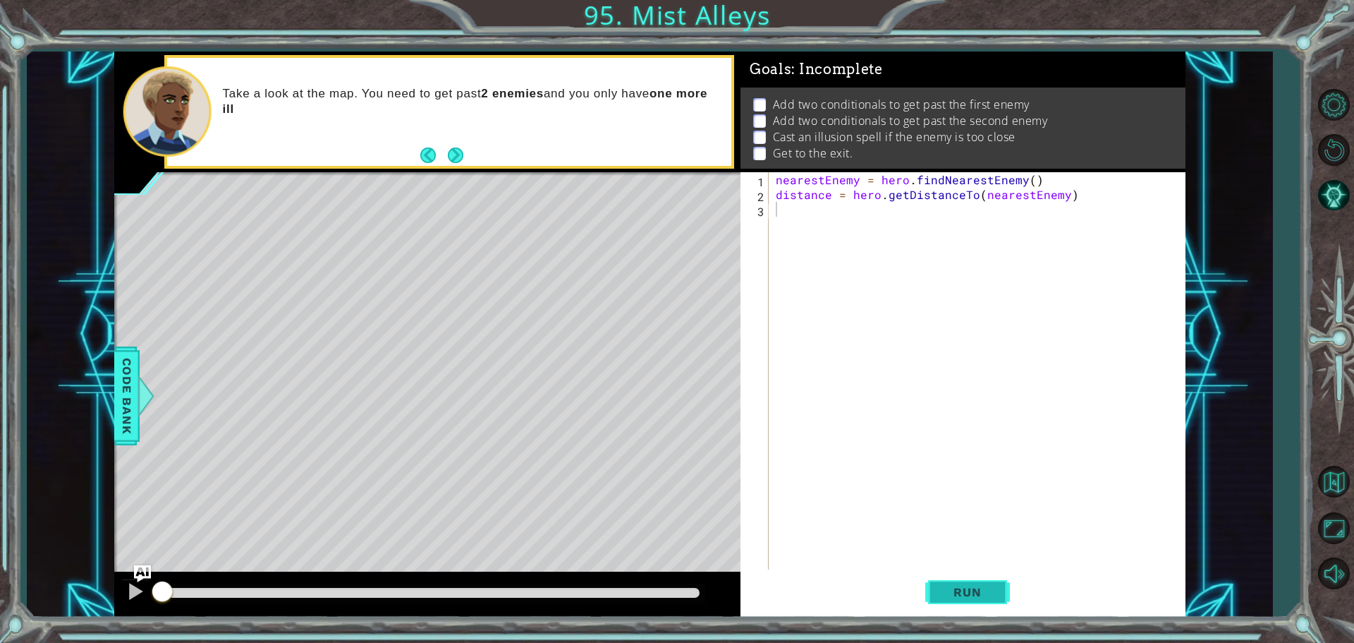
click at [948, 597] on span "Run" at bounding box center [967, 592] width 56 height 14
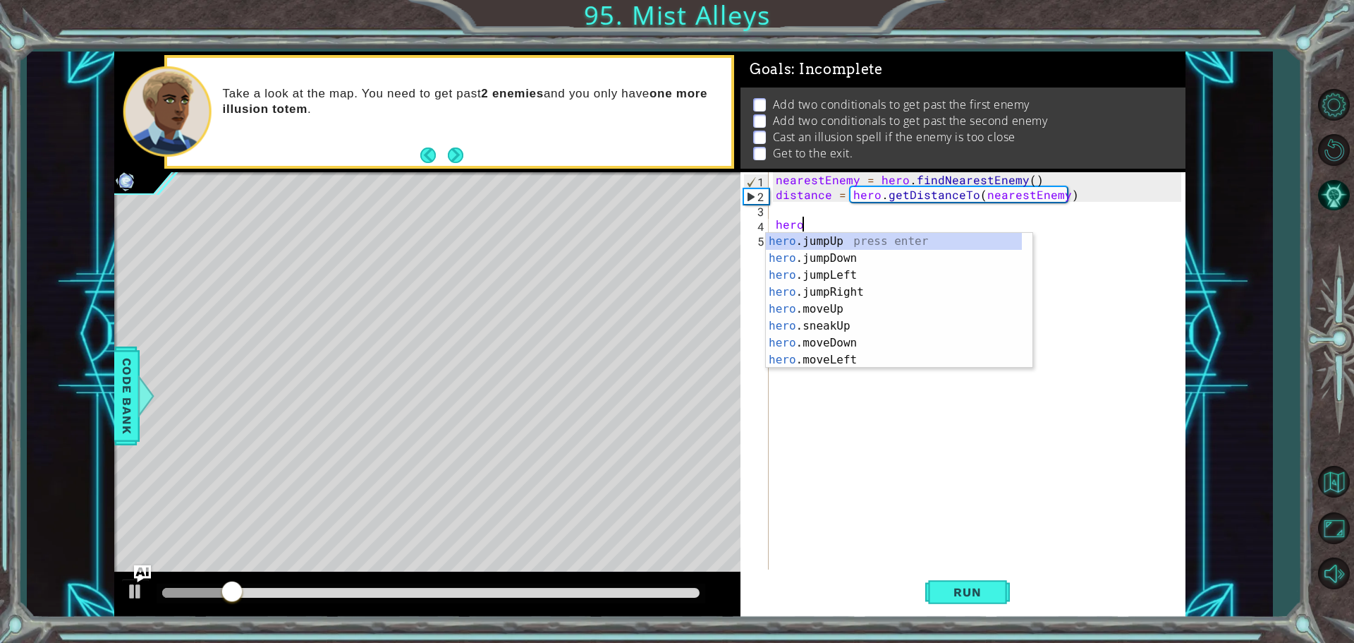
scroll to position [0, 1]
type textarea "hero."
click at [825, 243] on div "hero. jumpUp press enter hero. jumpDown press enter hero. jumpLeft press enter …" at bounding box center [894, 317] width 256 height 169
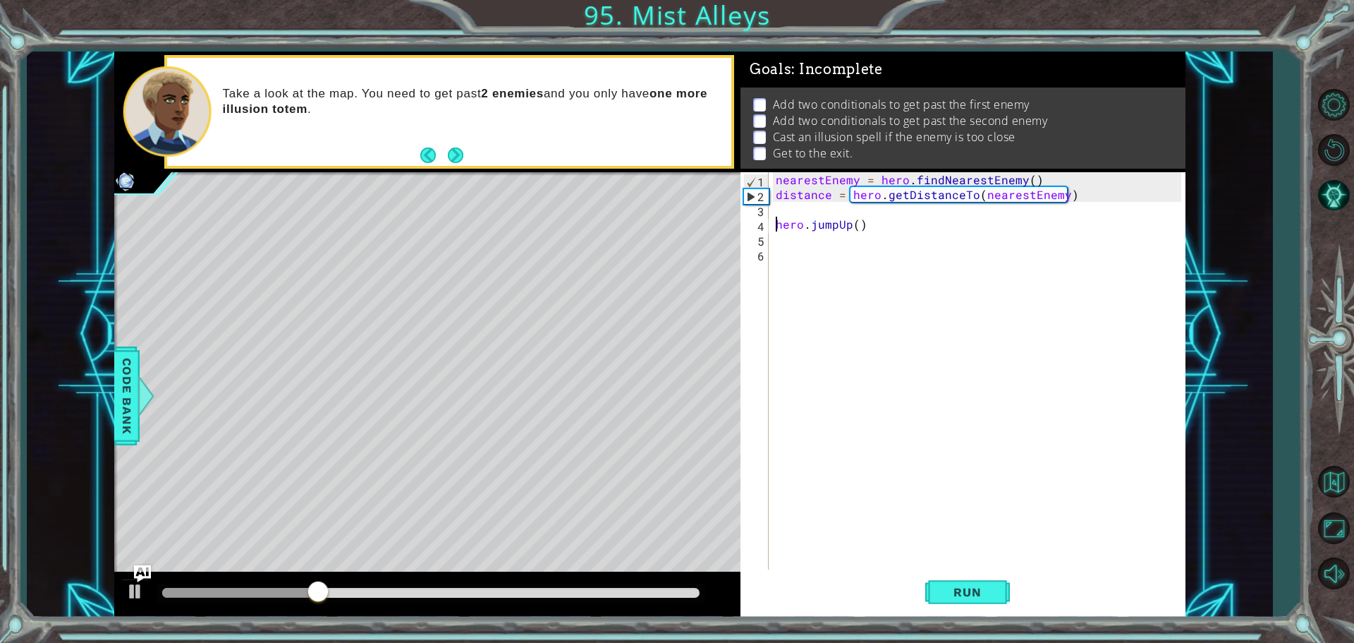
click at [776, 224] on div "nearestEnemy = hero . findNearestEnemy ( ) distance = hero . getDistanceTo ( ne…" at bounding box center [980, 387] width 415 height 430
type textarea "hero.jumpUp()"
